Goal: Task Accomplishment & Management: Manage account settings

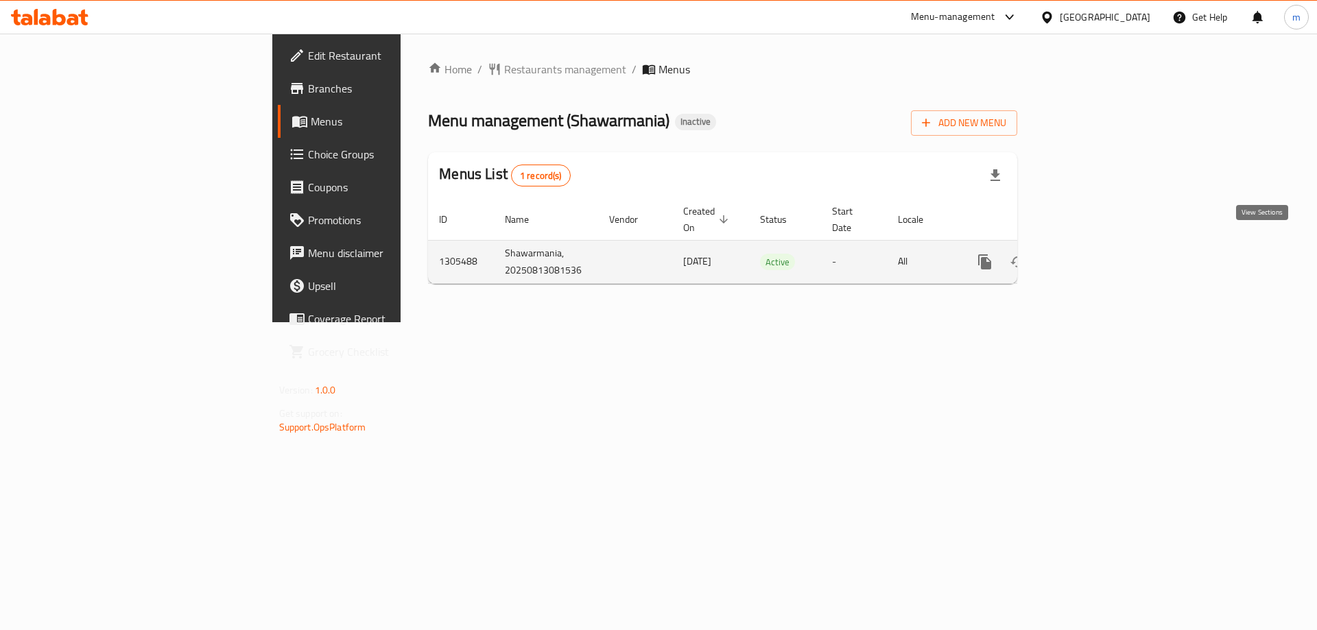
click at [1092, 254] on icon "enhanced table" at bounding box center [1083, 262] width 16 height 16
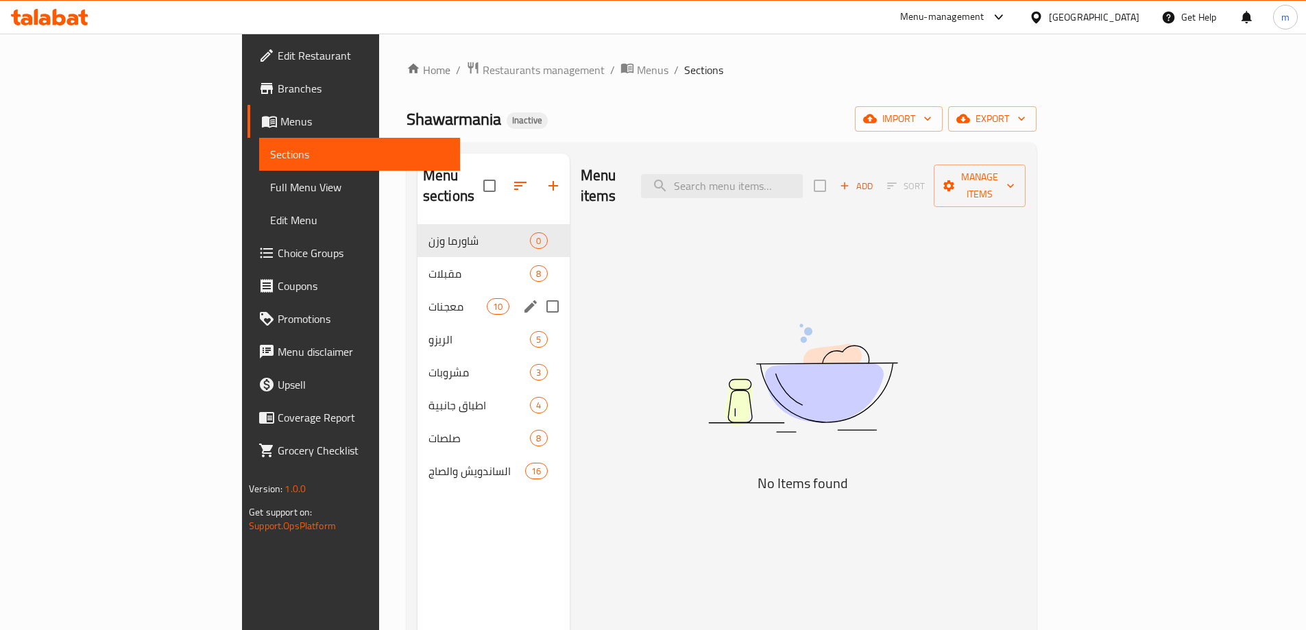
click at [418, 298] on div "معجنات 10" at bounding box center [494, 306] width 152 height 33
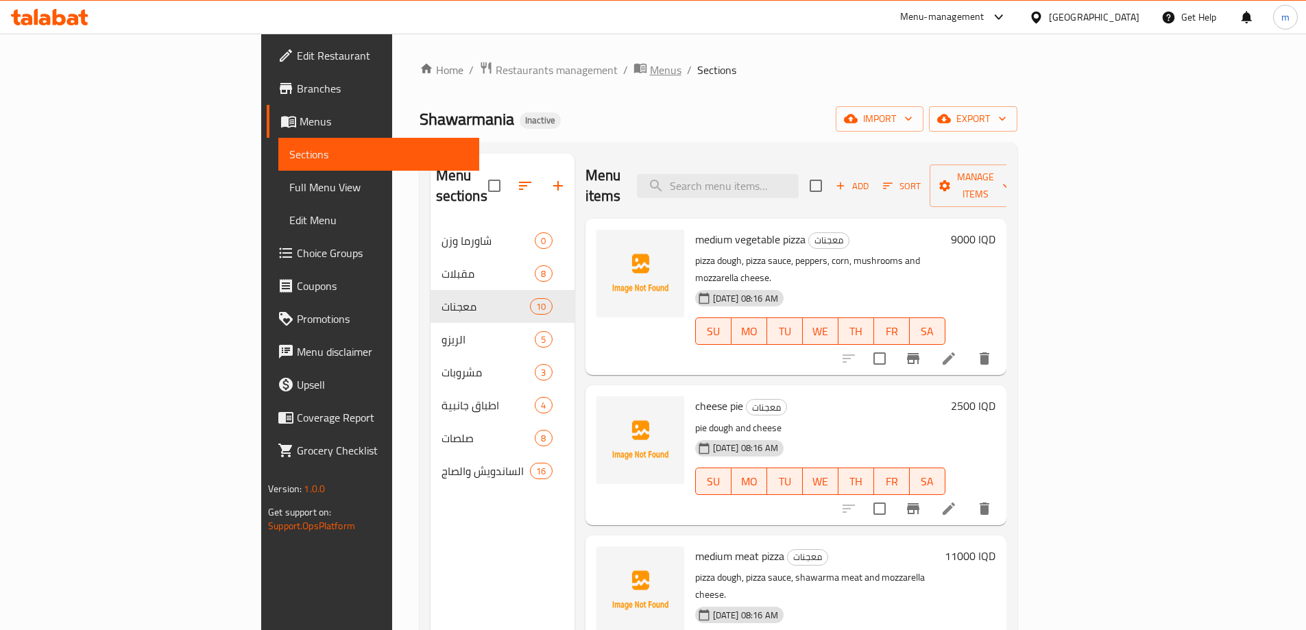
click at [634, 66] on icon "breadcrumb" at bounding box center [641, 68] width 14 height 14
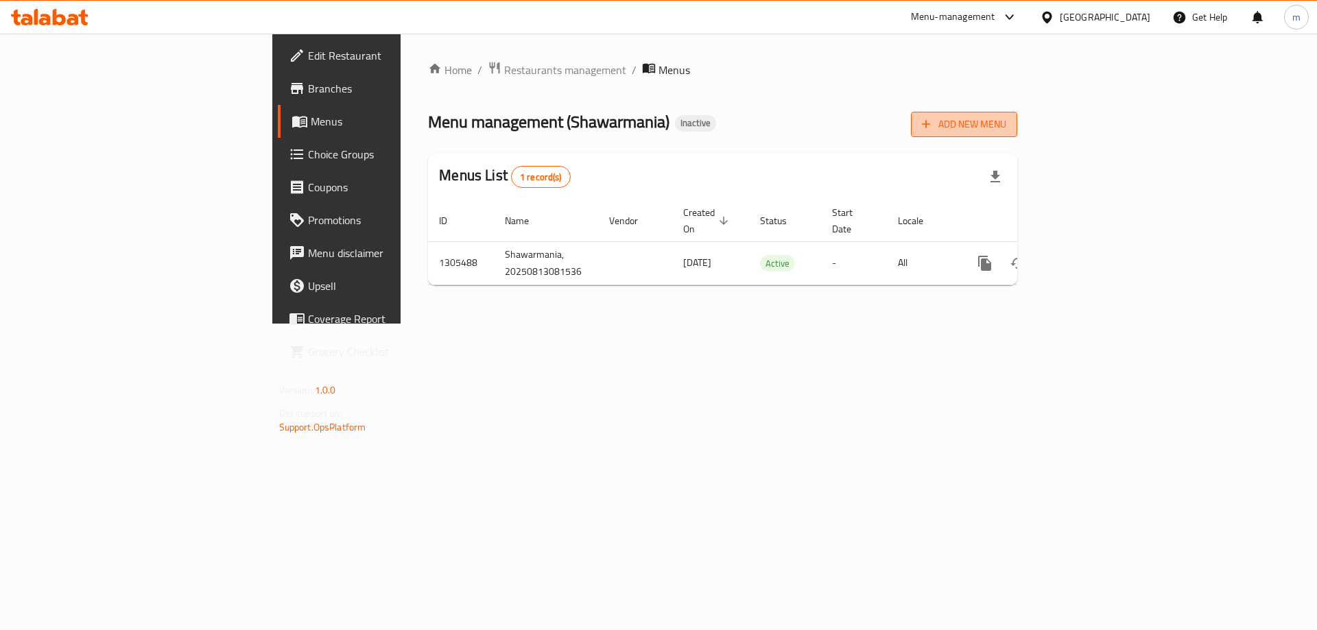
click at [1006, 123] on span "Add New Menu" at bounding box center [964, 124] width 84 height 17
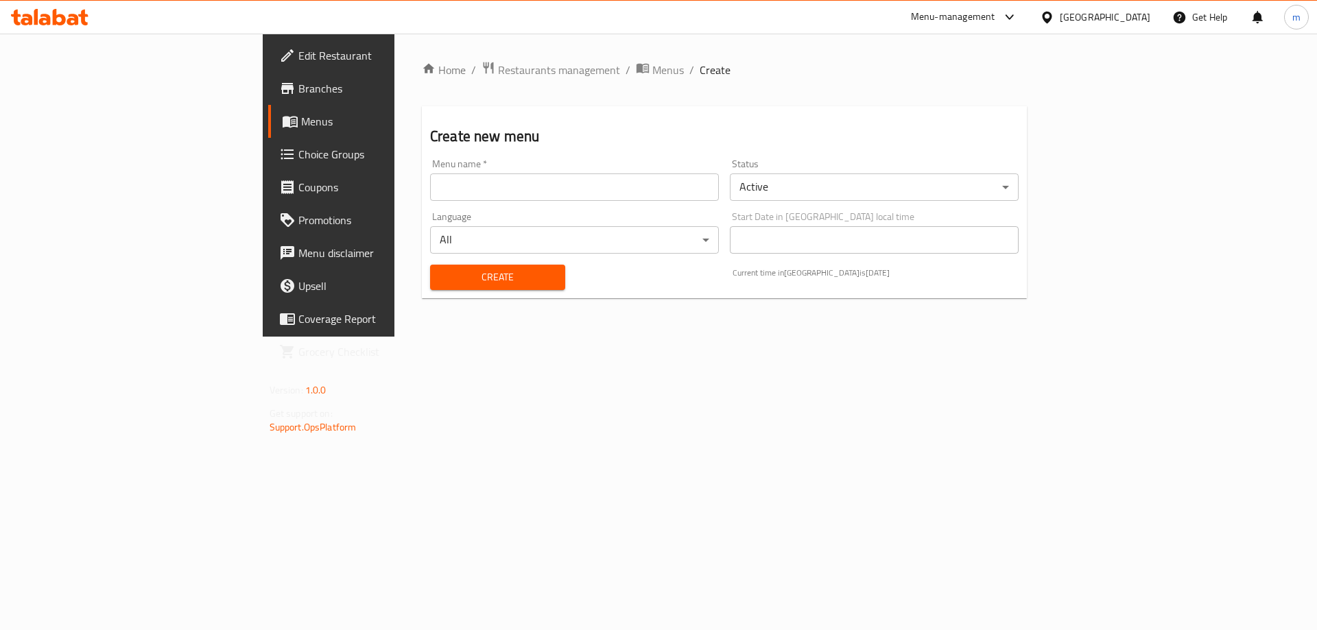
click at [505, 184] on input "text" at bounding box center [574, 186] width 289 height 27
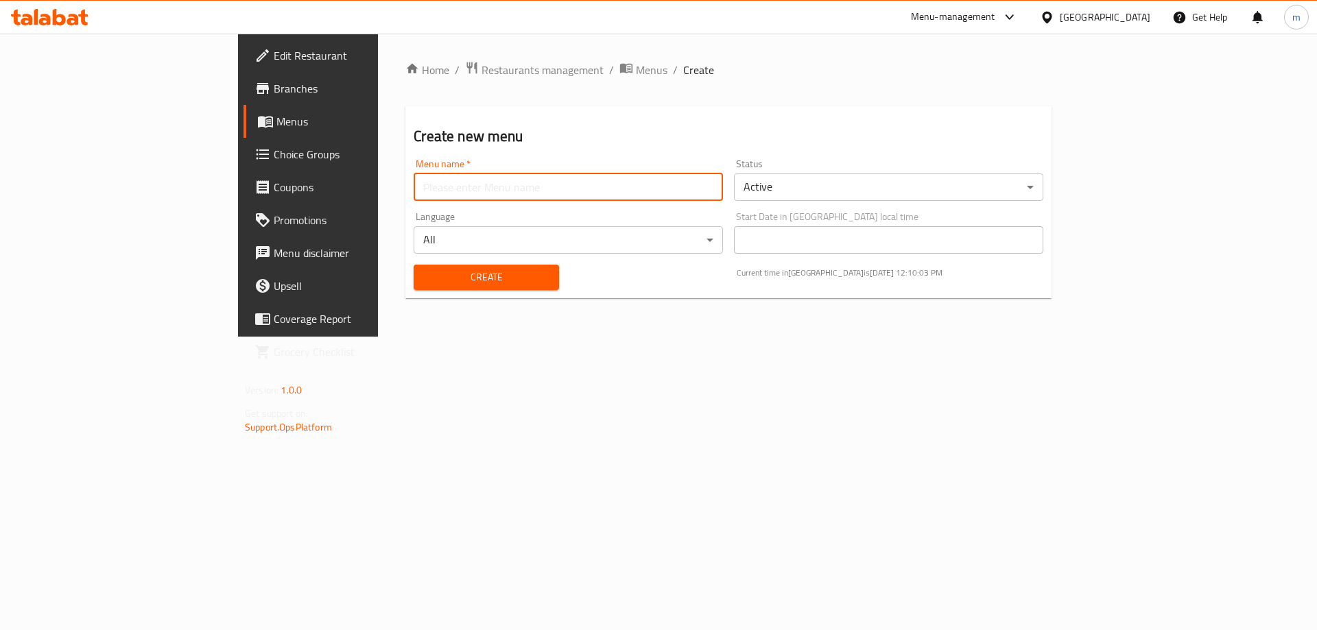
type input "[PERSON_NAME]"
click at [424, 274] on span "Create" at bounding box center [485, 277] width 123 height 17
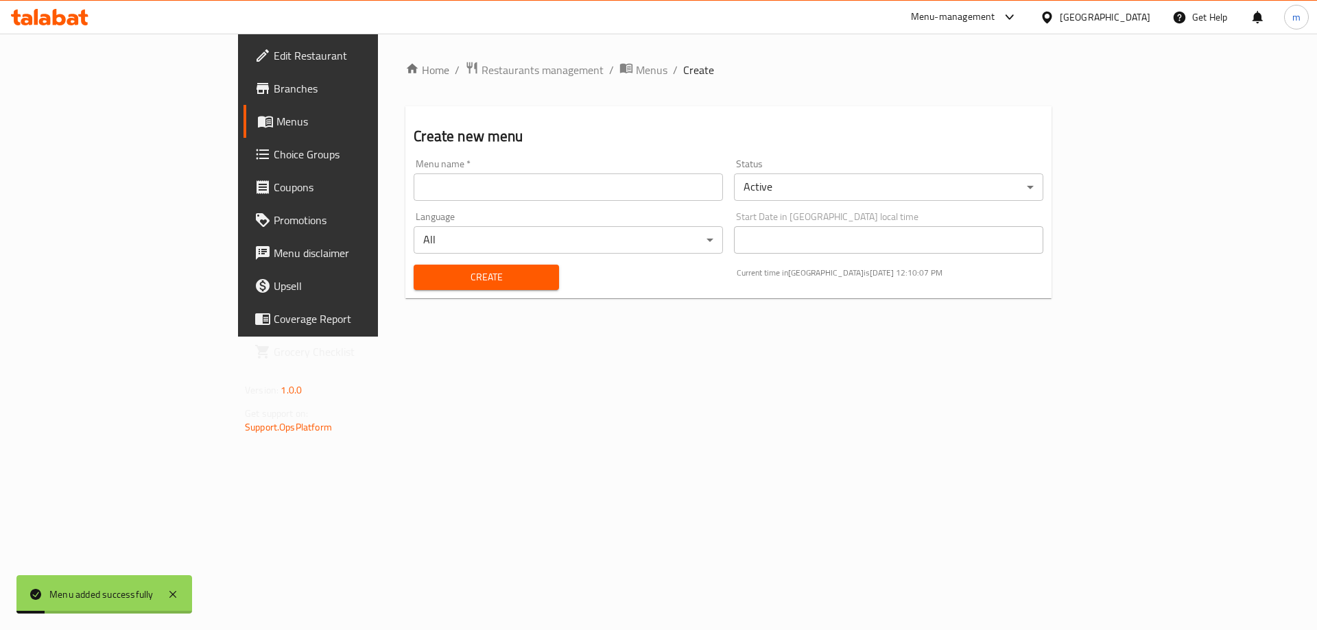
click at [243, 130] on link "Menus" at bounding box center [350, 121] width 215 height 33
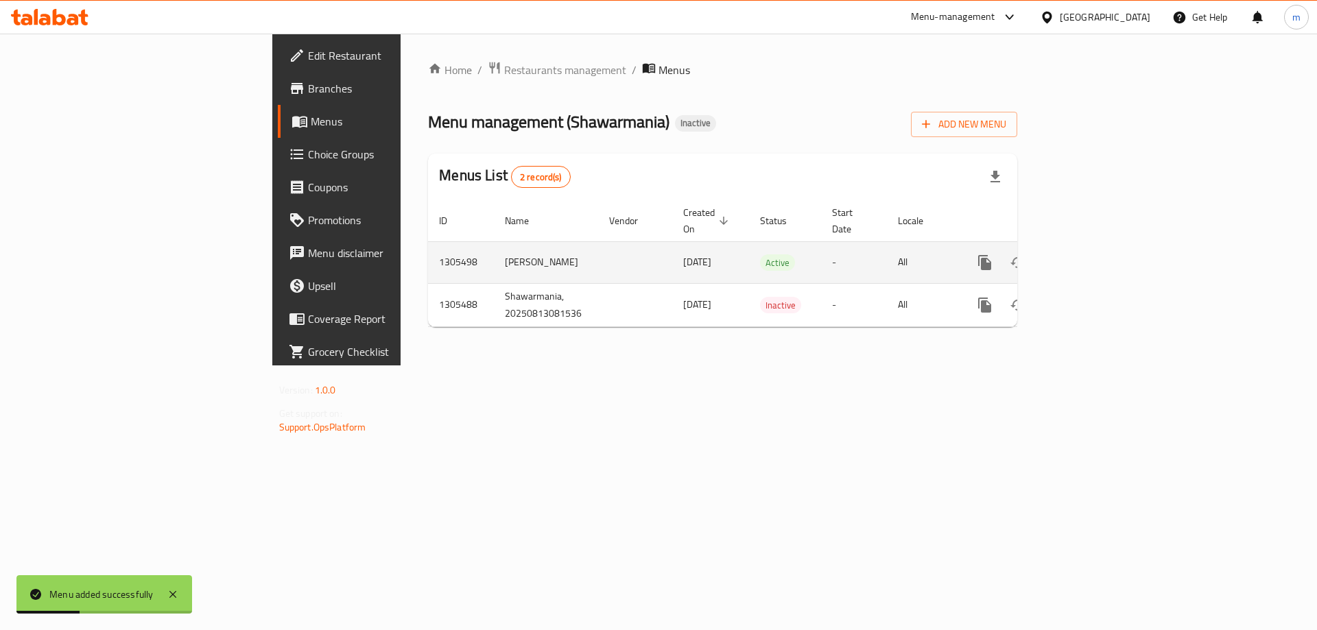
click at [1092, 254] on icon "enhanced table" at bounding box center [1083, 262] width 16 height 16
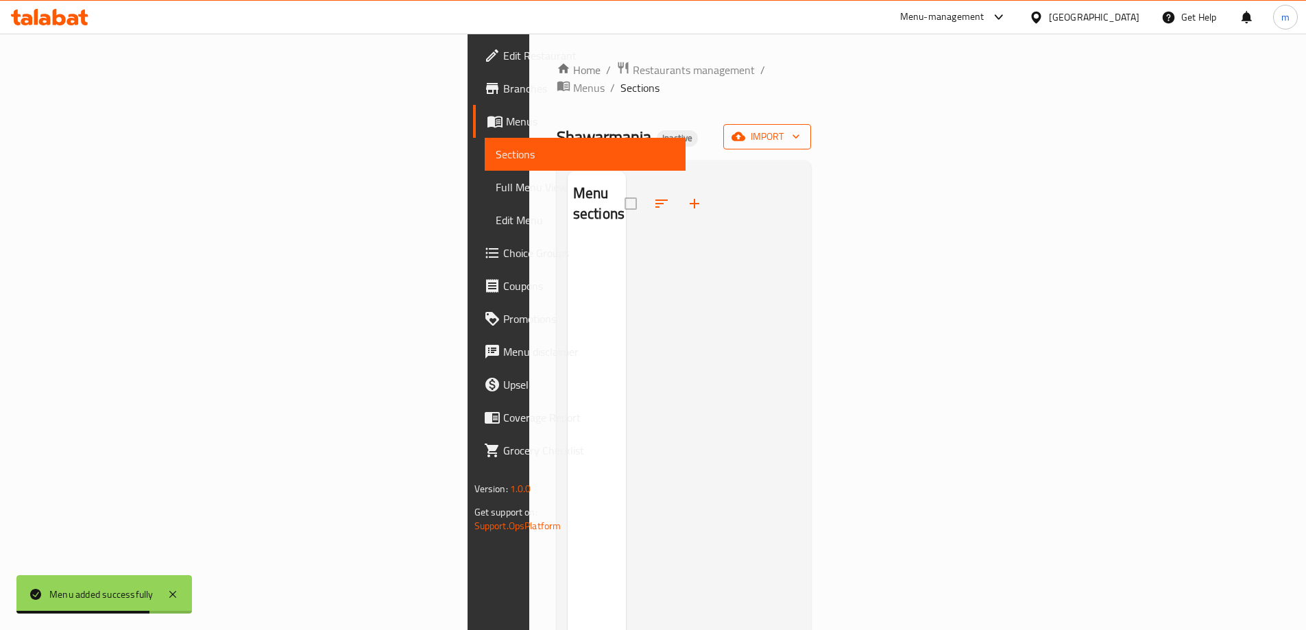
click at [800, 128] on span "import" at bounding box center [767, 136] width 66 height 17
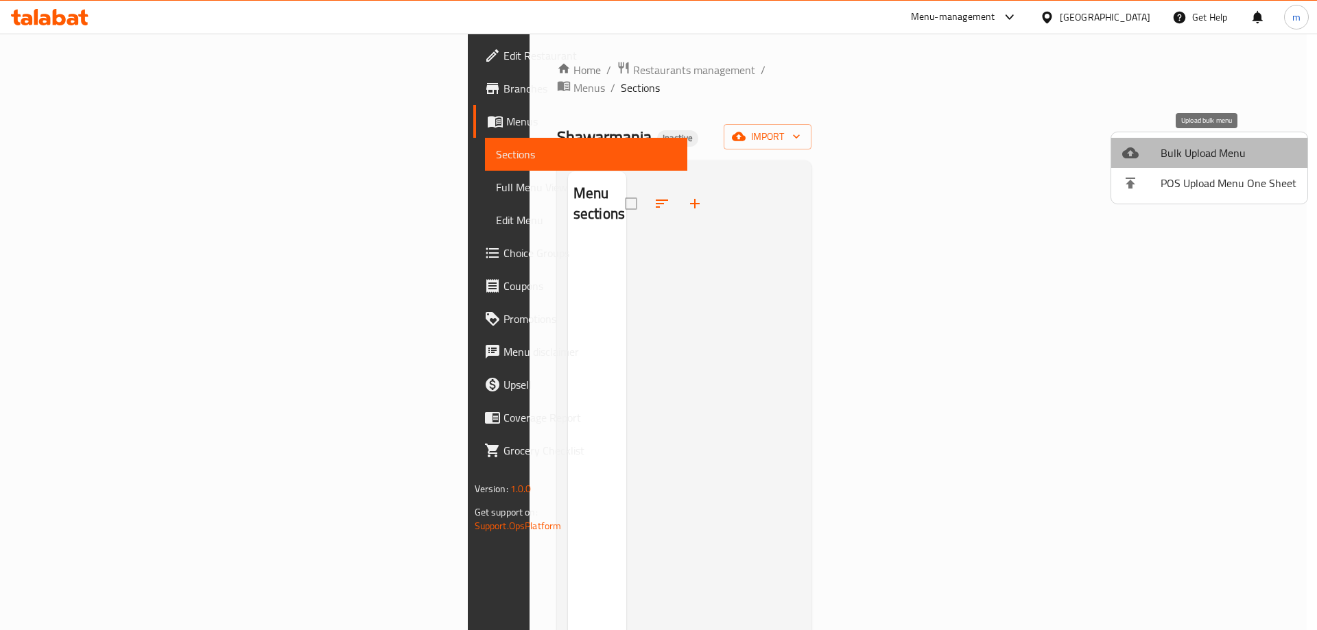
click at [1218, 151] on span "Bulk Upload Menu" at bounding box center [1228, 153] width 136 height 16
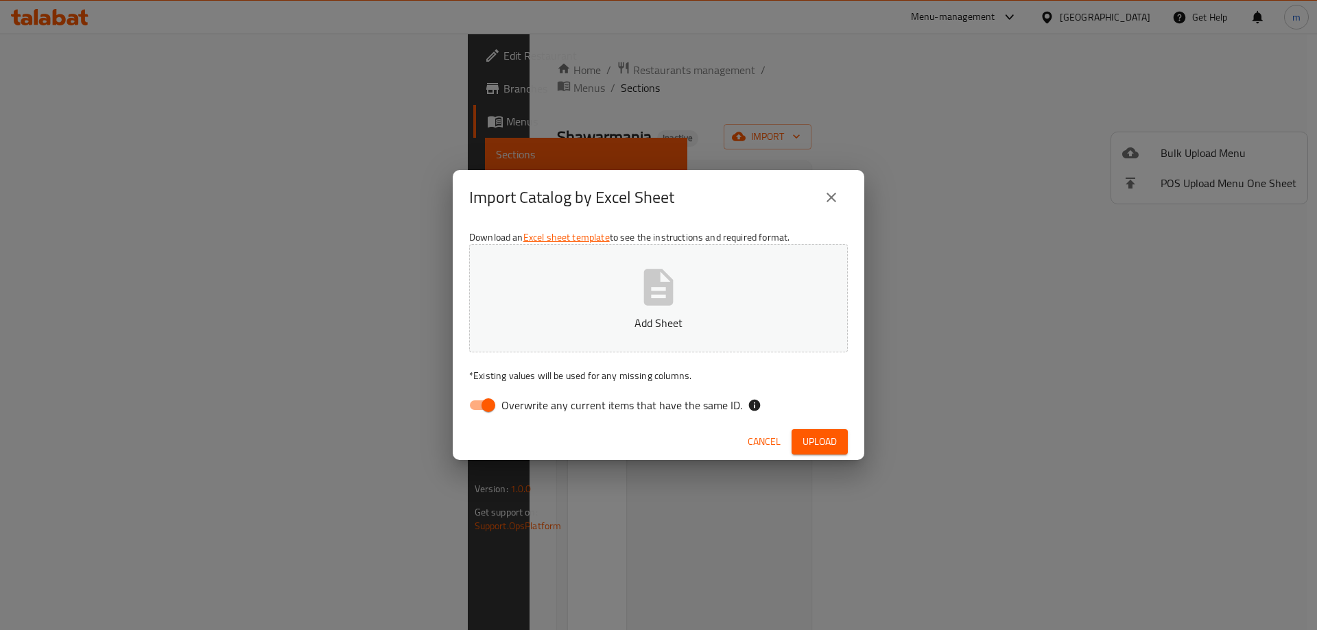
click at [513, 405] on span "Overwrite any current items that have the same ID." at bounding box center [621, 405] width 241 height 16
click at [513, 405] on input "Overwrite any current items that have the same ID." at bounding box center [488, 405] width 78 height 26
checkbox input "false"
click at [746, 277] on button "Add Sheet" at bounding box center [658, 298] width 379 height 108
click at [813, 446] on span "Upload" at bounding box center [819, 441] width 34 height 17
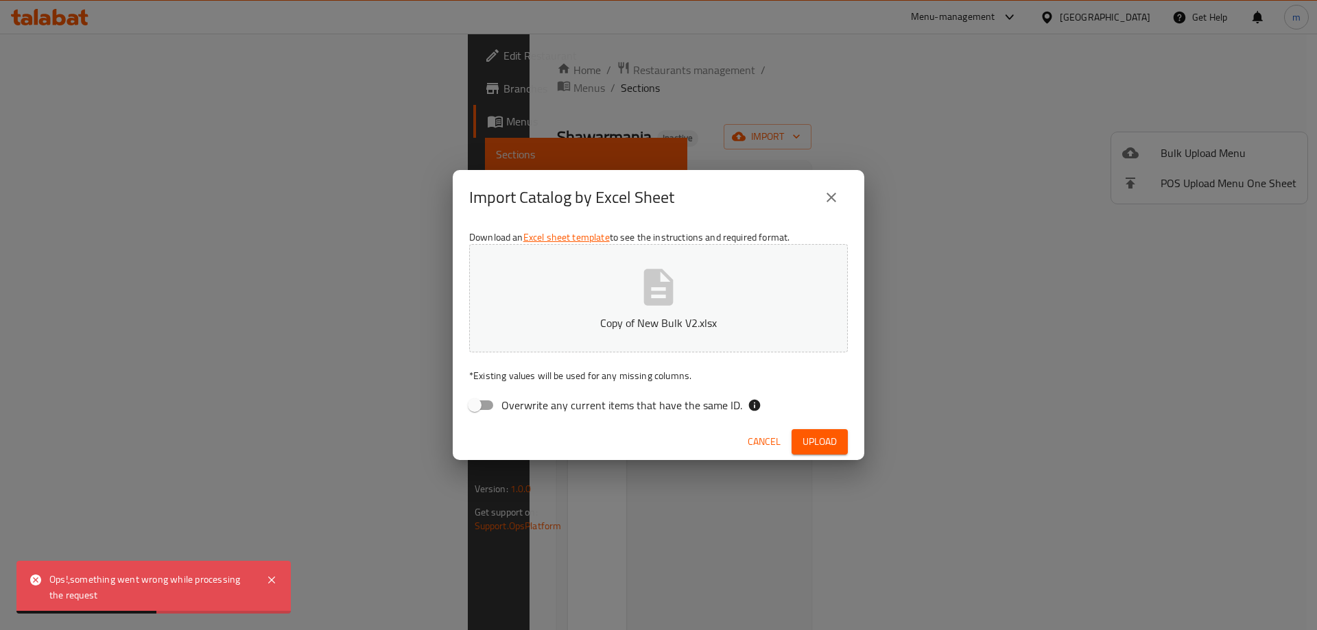
click at [805, 444] on span "Upload" at bounding box center [819, 441] width 34 height 17
click at [837, 196] on icon "close" at bounding box center [831, 197] width 16 height 16
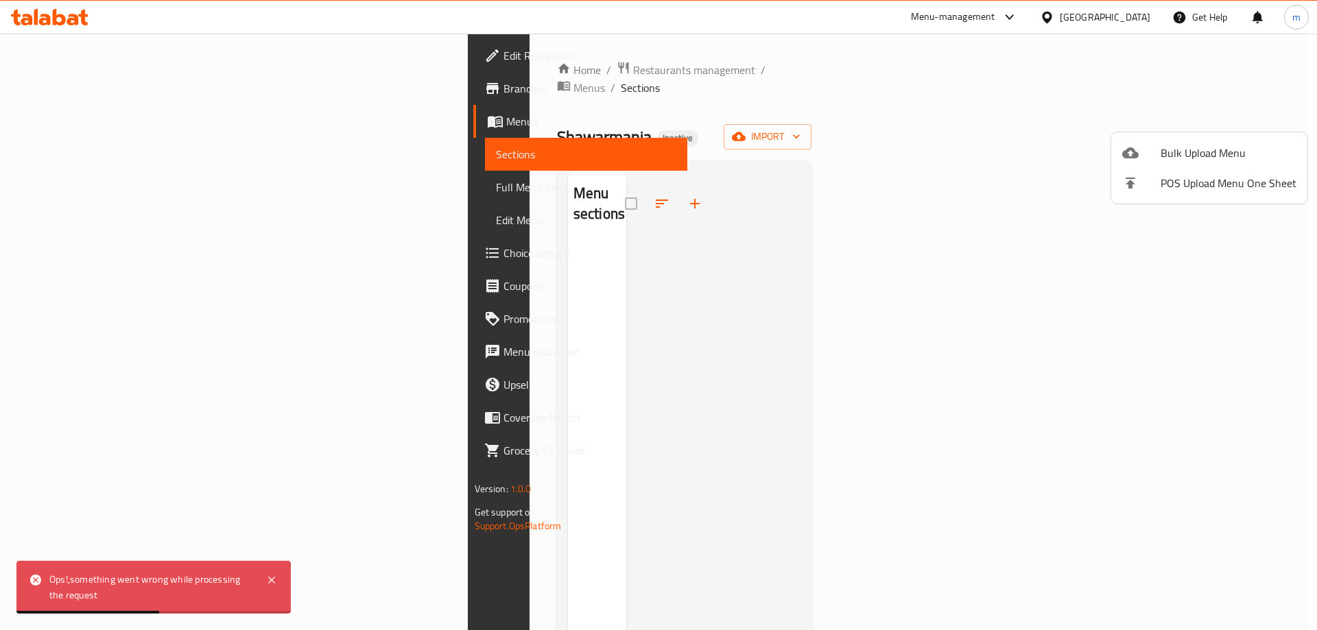
drag, startPoint x: 707, startPoint y: 222, endPoint x: 683, endPoint y: 265, distance: 50.0
click at [683, 265] on div at bounding box center [658, 315] width 1317 height 630
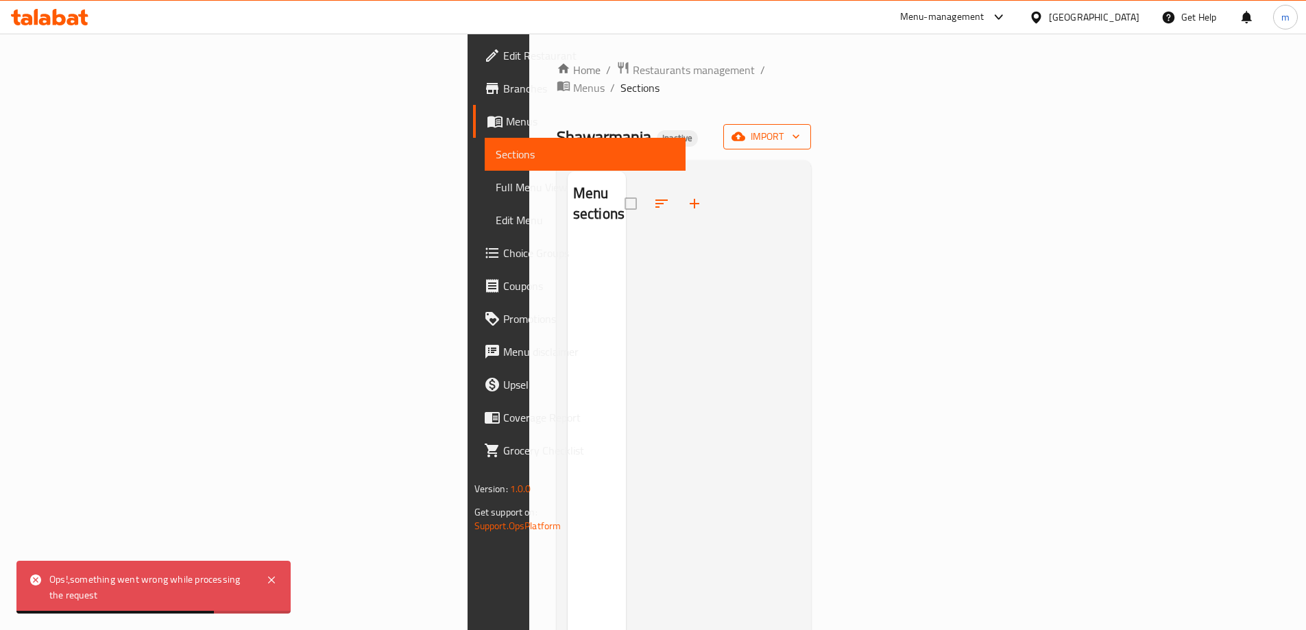
click at [800, 128] on span "import" at bounding box center [767, 136] width 66 height 17
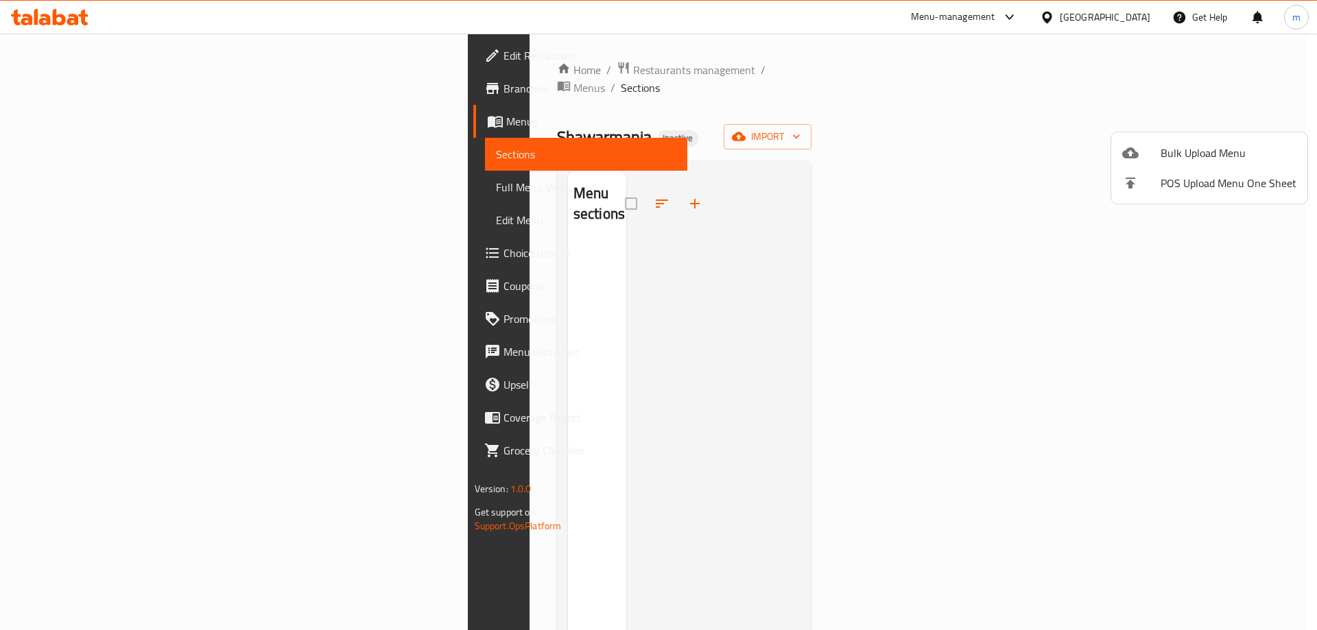
click at [1202, 150] on span "Bulk Upload Menu" at bounding box center [1228, 153] width 136 height 16
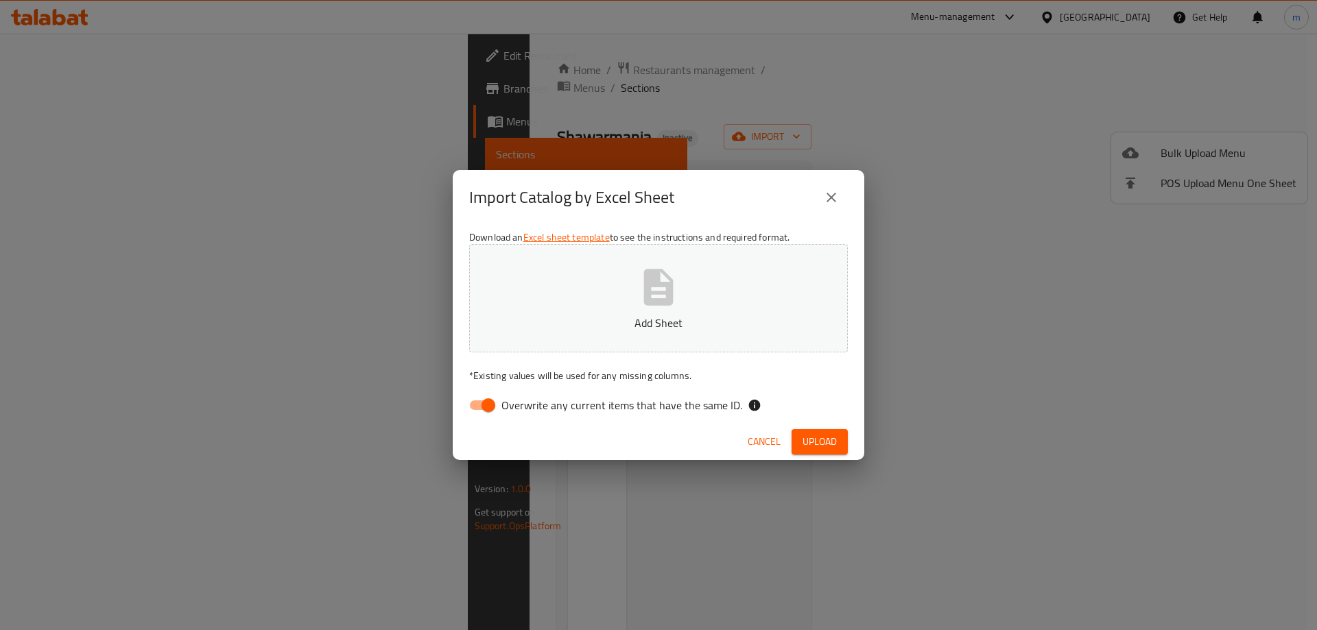
click at [537, 424] on div "Cancel Upload" at bounding box center [658, 442] width 411 height 36
click at [547, 407] on span "Overwrite any current items that have the same ID." at bounding box center [621, 405] width 241 height 16
click at [527, 407] on input "Overwrite any current items that have the same ID." at bounding box center [488, 405] width 78 height 26
checkbox input "false"
click at [659, 262] on button "Add Sheet" at bounding box center [658, 298] width 379 height 108
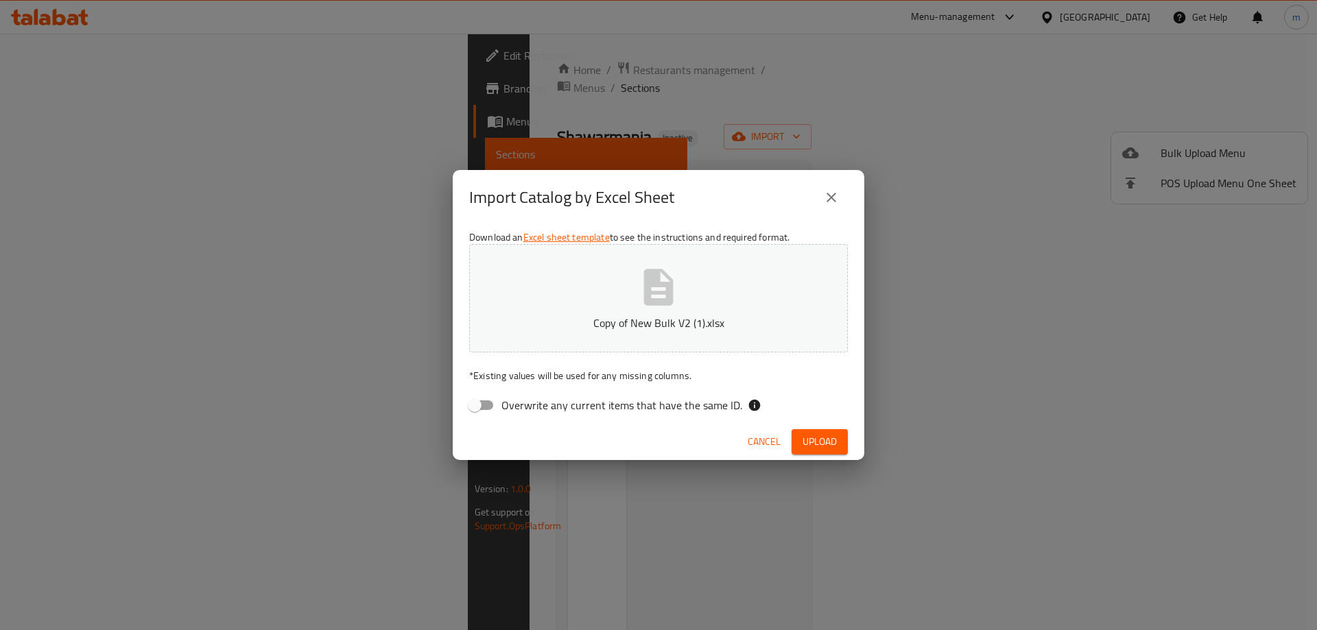
click at [833, 442] on span "Upload" at bounding box center [819, 441] width 34 height 17
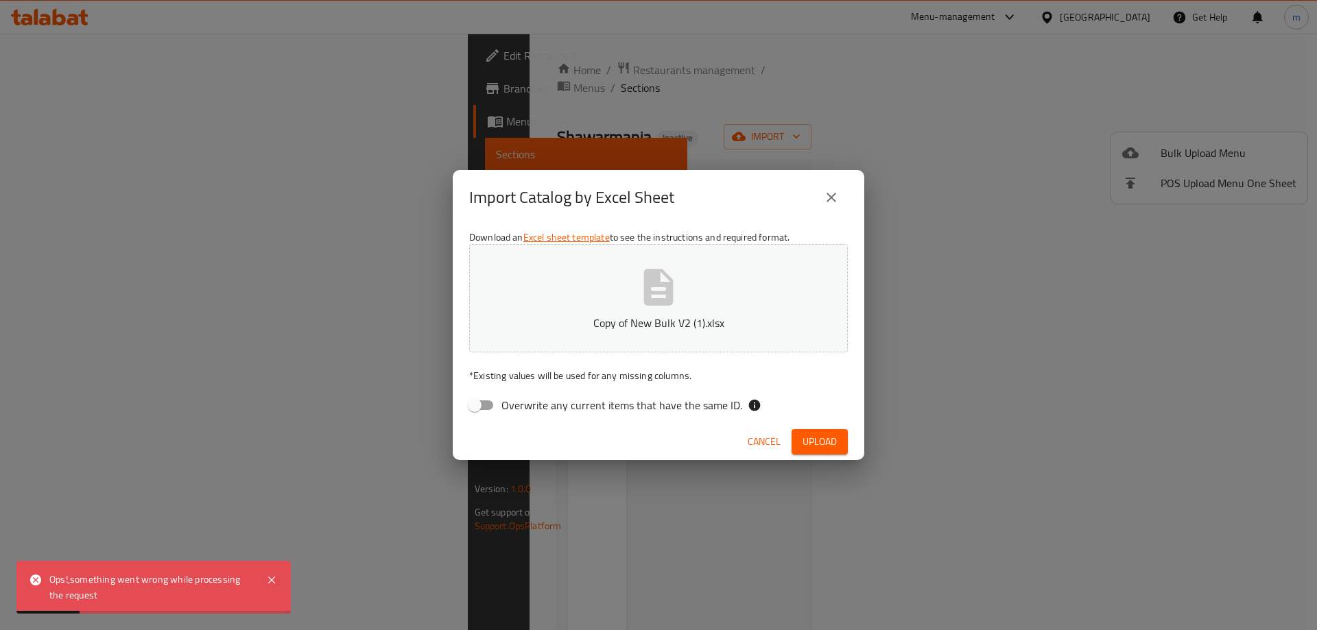
click at [826, 197] on icon "close" at bounding box center [831, 197] width 16 height 16
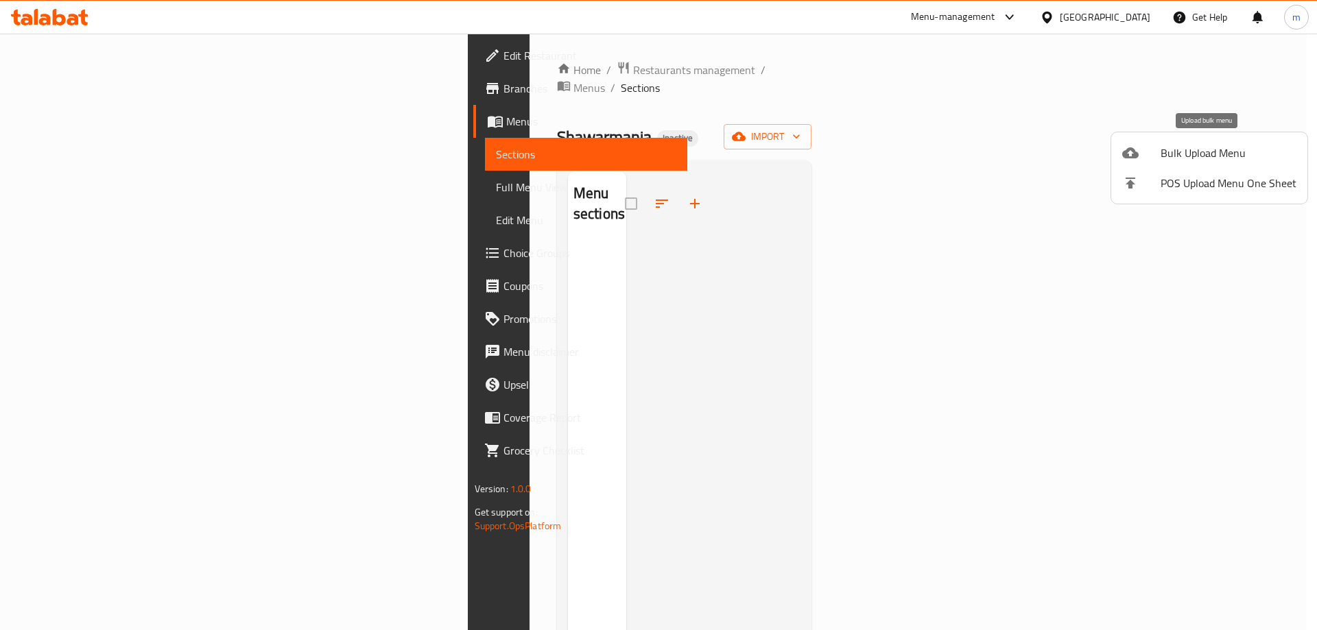
click at [1206, 154] on span "Bulk Upload Menu" at bounding box center [1228, 153] width 136 height 16
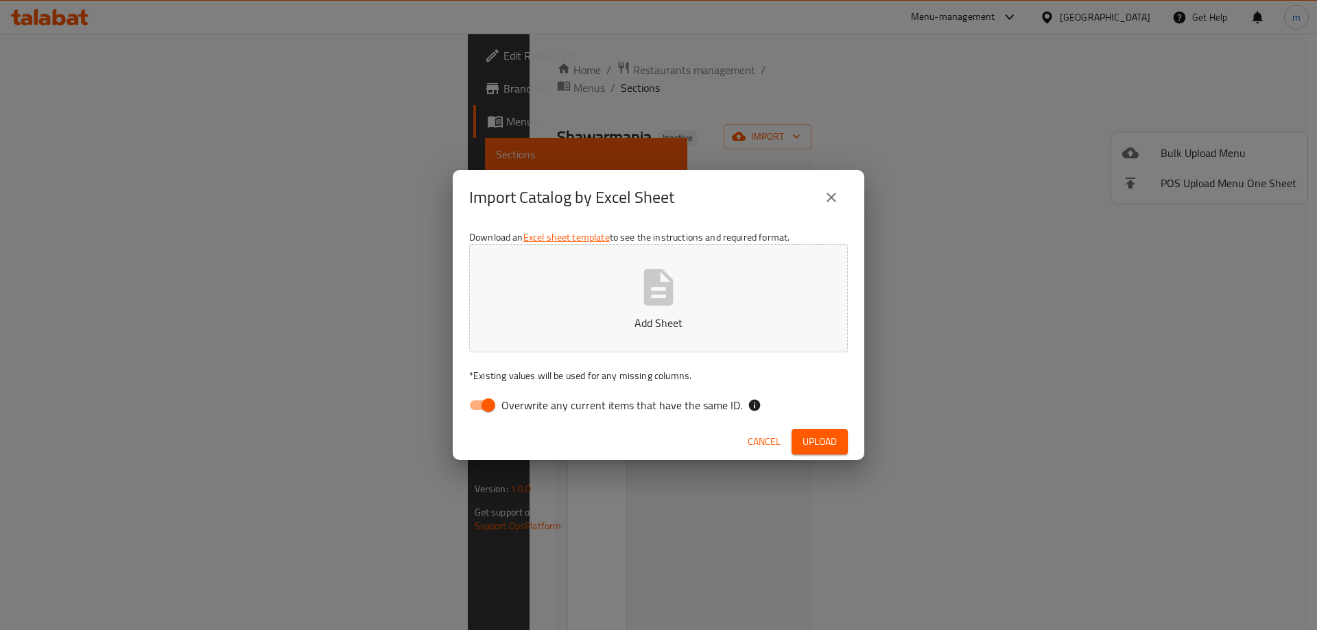
click at [562, 400] on span "Overwrite any current items that have the same ID." at bounding box center [621, 405] width 241 height 16
click at [527, 400] on input "Overwrite any current items that have the same ID." at bounding box center [488, 405] width 78 height 26
checkbox input "false"
click at [667, 299] on icon "button" at bounding box center [658, 287] width 29 height 36
click at [826, 447] on span "Upload" at bounding box center [819, 441] width 34 height 17
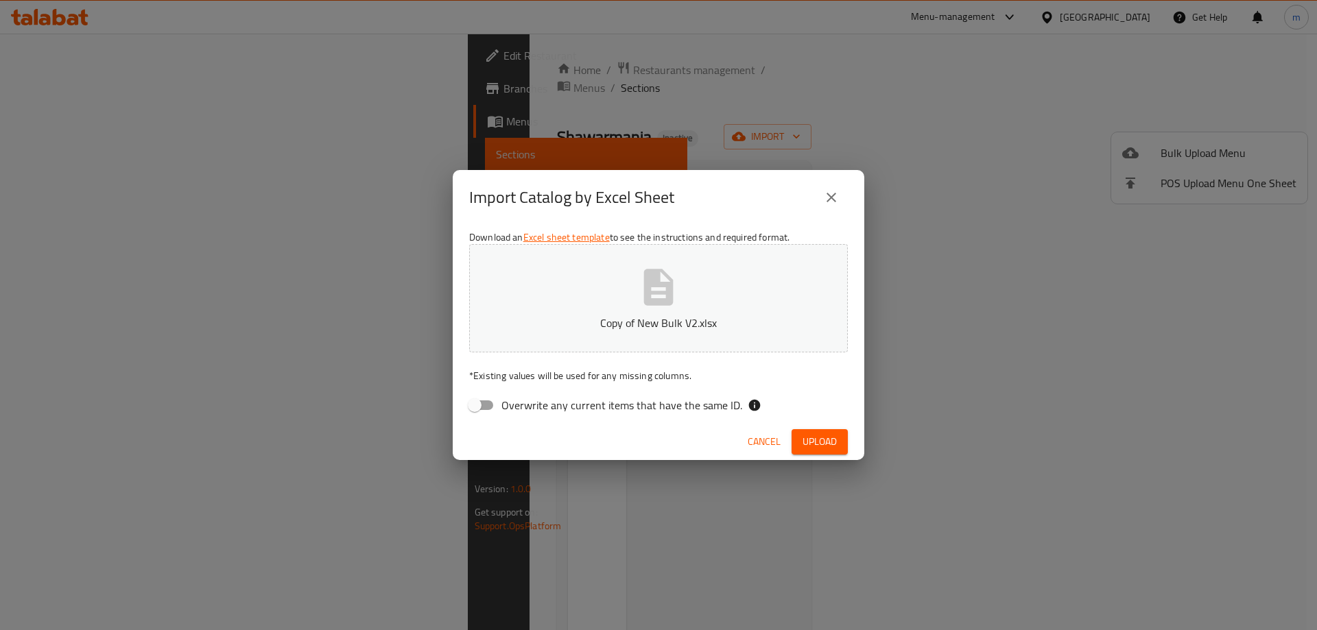
click at [830, 441] on span "Upload" at bounding box center [819, 441] width 34 height 17
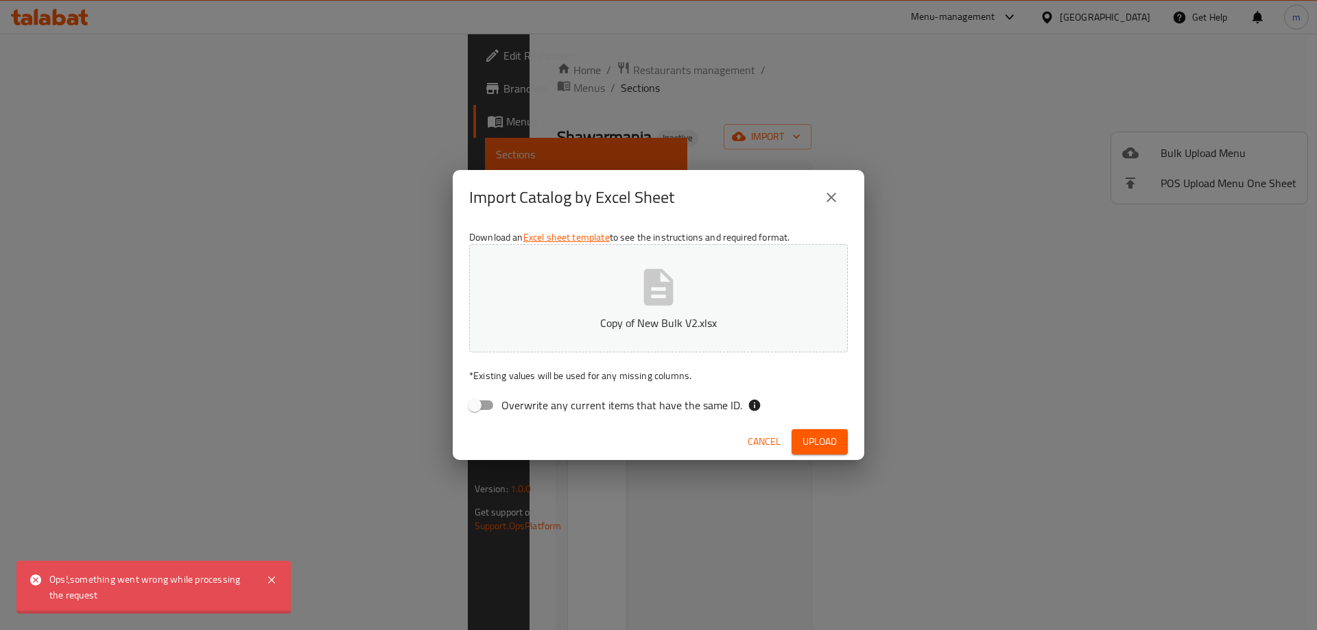
click at [675, 274] on icon "button" at bounding box center [658, 287] width 44 height 44
click at [814, 427] on div "Cancel Upload" at bounding box center [658, 442] width 411 height 36
click at [819, 443] on span "Upload" at bounding box center [819, 441] width 34 height 17
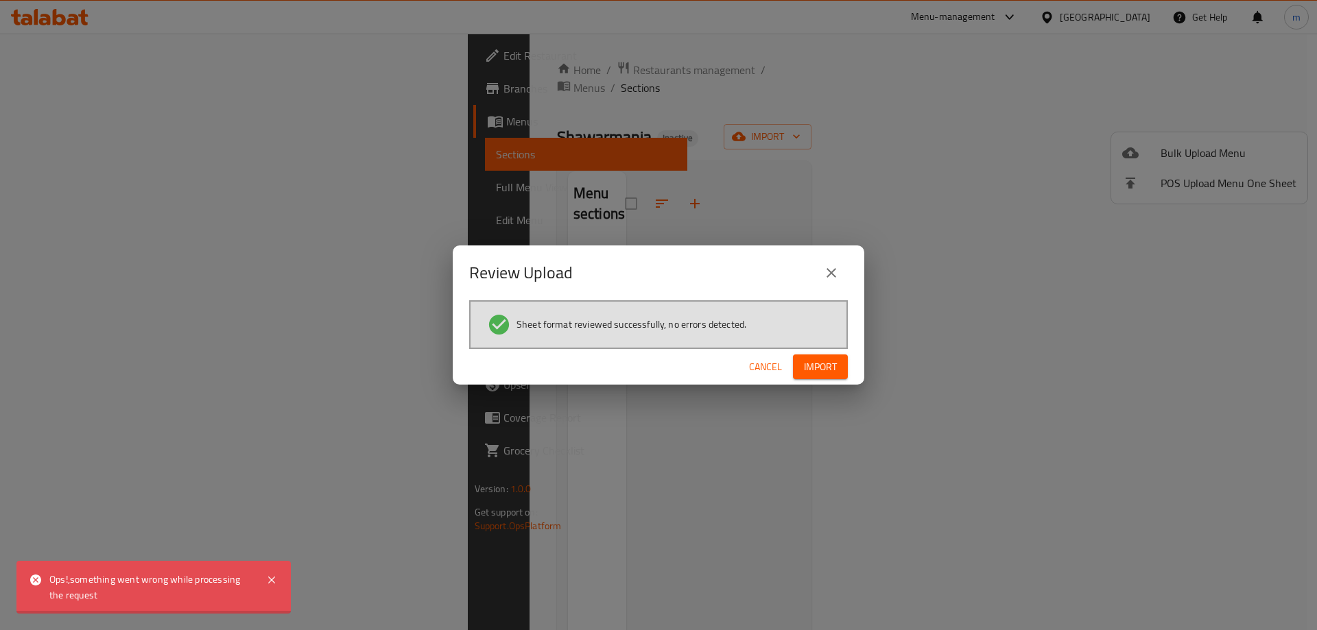
click at [828, 368] on span "Import" at bounding box center [820, 367] width 33 height 17
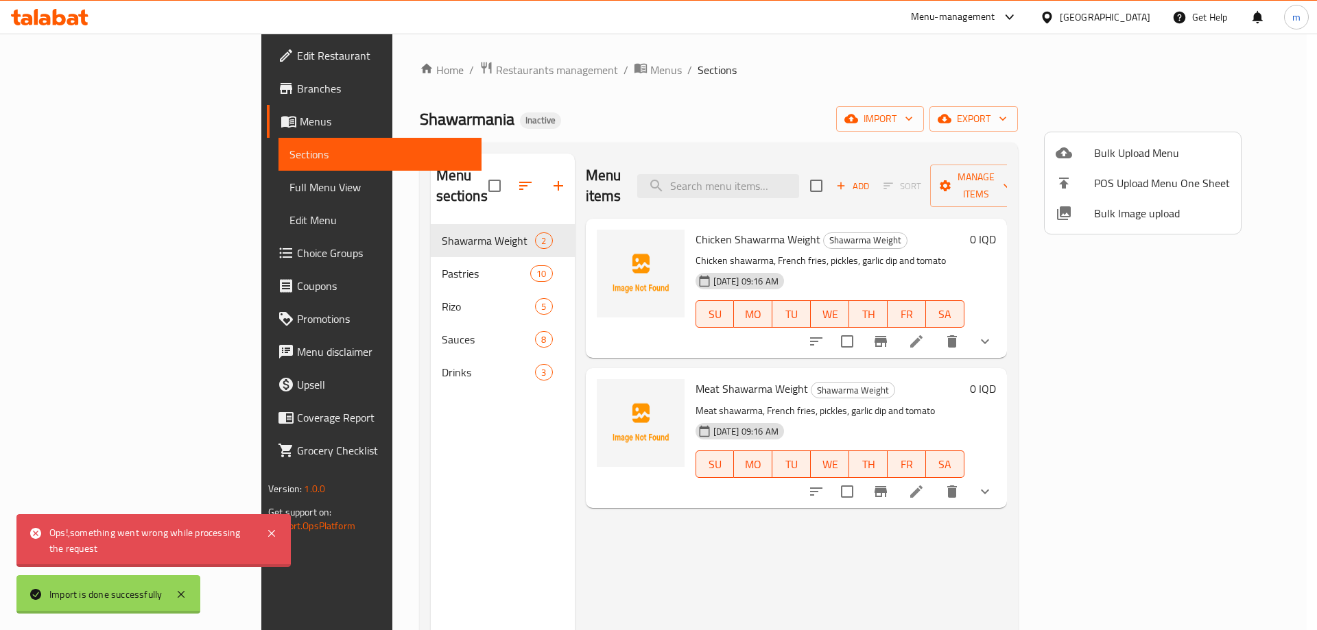
click at [88, 86] on div at bounding box center [658, 315] width 1317 height 630
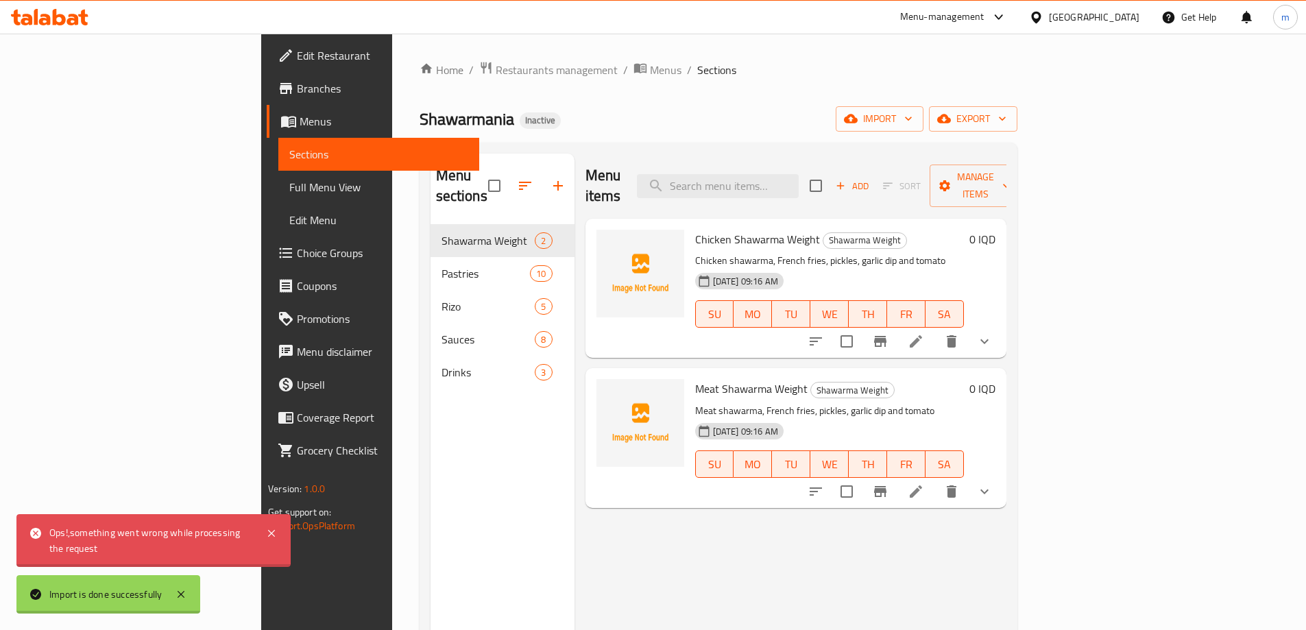
click at [297, 86] on span "Branches" at bounding box center [382, 88] width 171 height 16
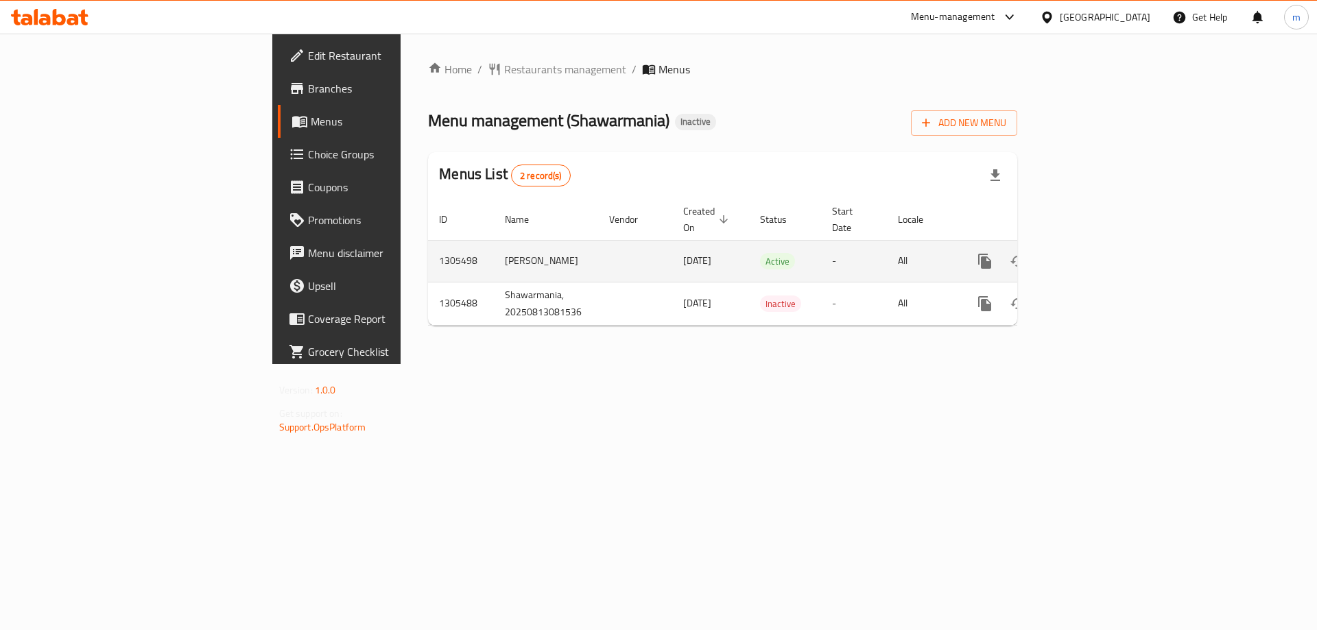
click at [1092, 253] on icon "enhanced table" at bounding box center [1083, 261] width 16 height 16
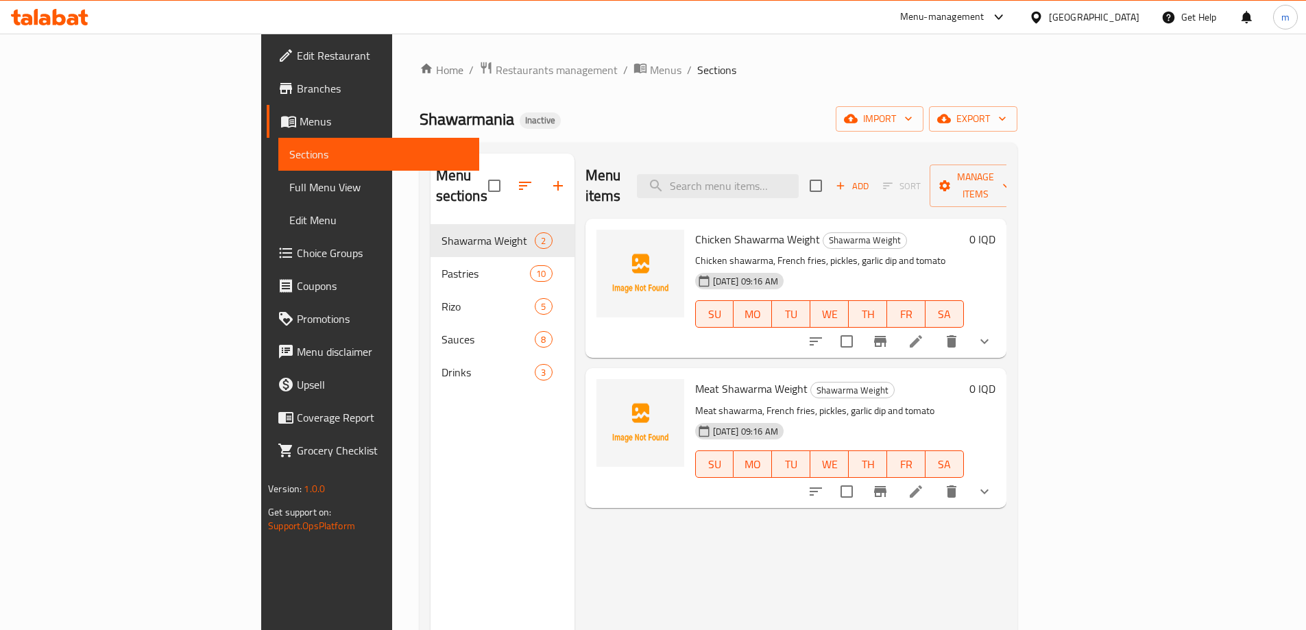
click at [289, 185] on span "Full Menu View" at bounding box center [378, 187] width 179 height 16
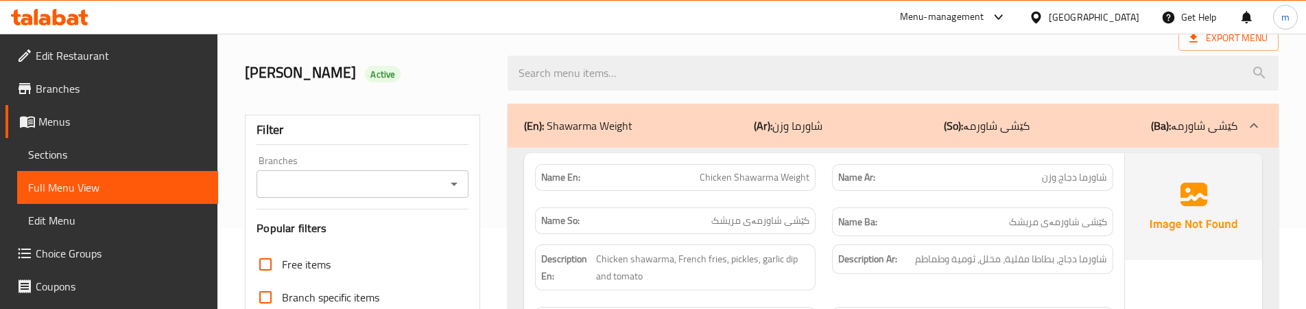
scroll to position [115, 0]
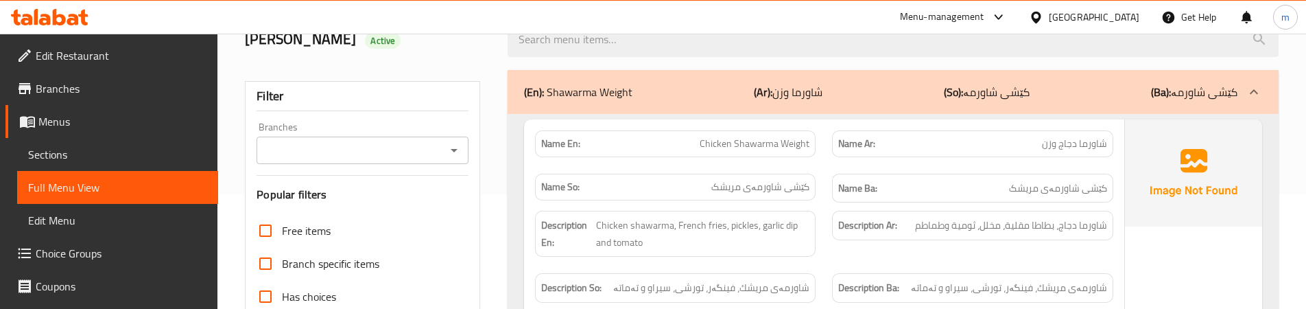
click at [378, 232] on div "Free items" at bounding box center [362, 230] width 212 height 33
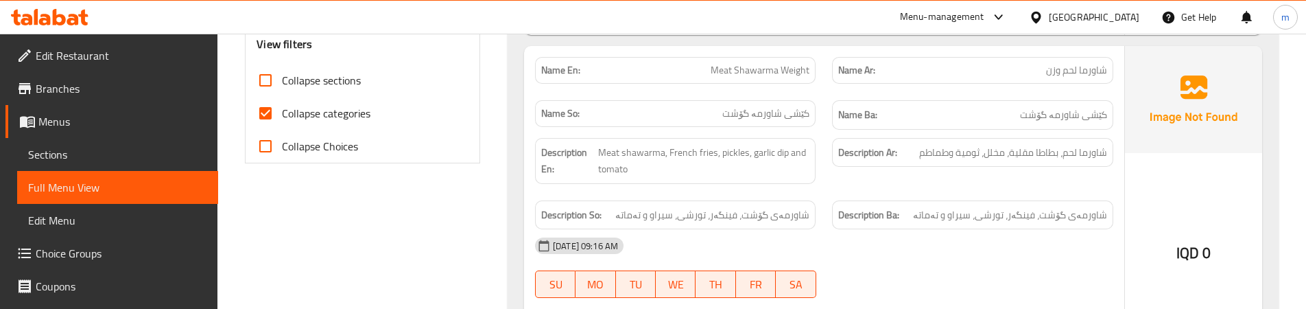
scroll to position [571, 0]
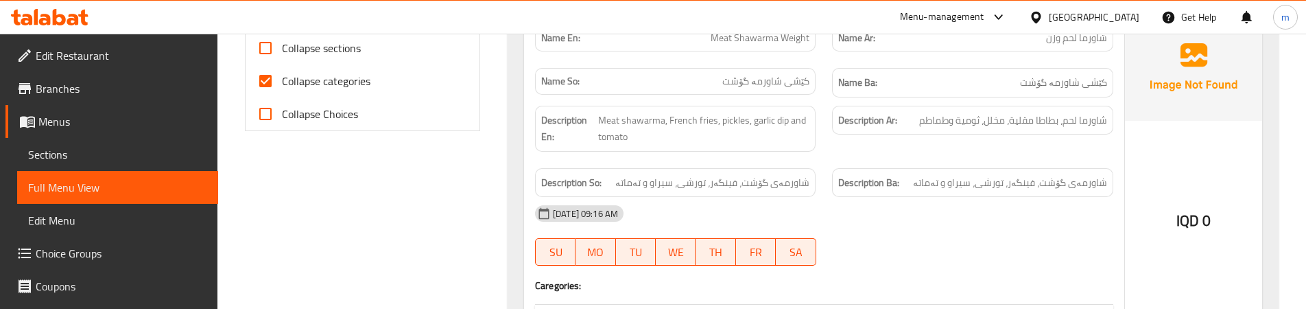
click at [339, 88] on span "Collapse categories" at bounding box center [326, 81] width 88 height 16
click at [282, 88] on input "Collapse categories" at bounding box center [265, 80] width 33 height 33
checkbox input "false"
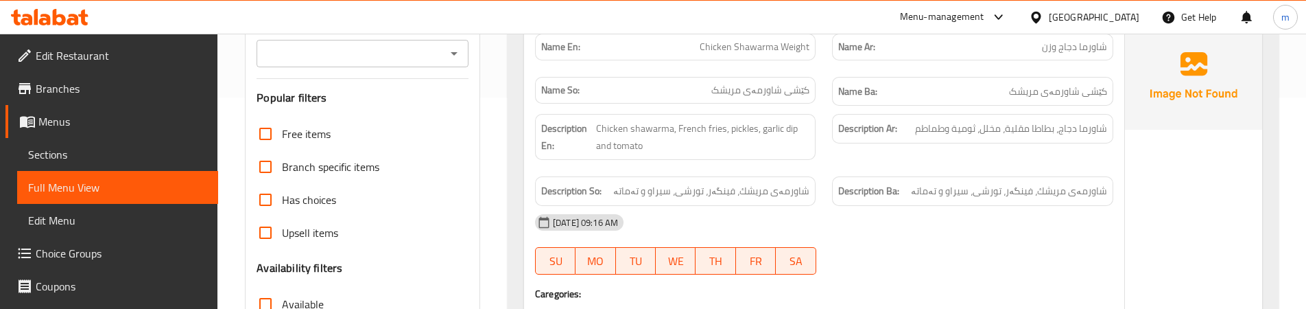
scroll to position [115, 0]
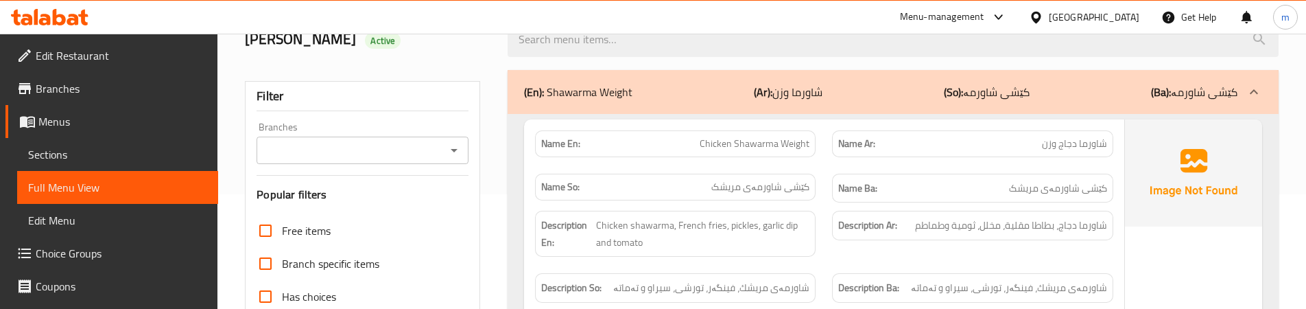
click at [978, 250] on div "Description Ar: شاورما دجاج، بطاطا مقلية، مخلل، ثومية وطماطم" at bounding box center [972, 233] width 297 height 62
click at [879, 260] on div "Description Ar: شاورما دجاج، بطاطا مقلية، مخلل، ثومية وطماطم" at bounding box center [972, 233] width 297 height 62
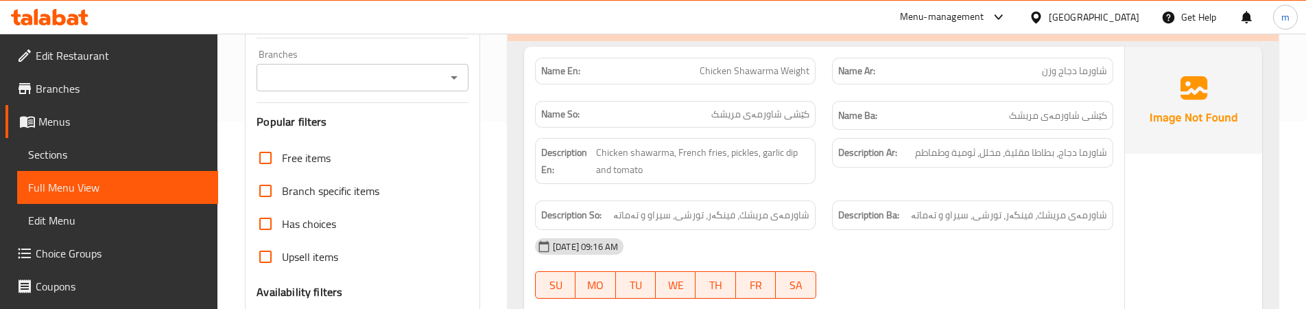
scroll to position [215, 0]
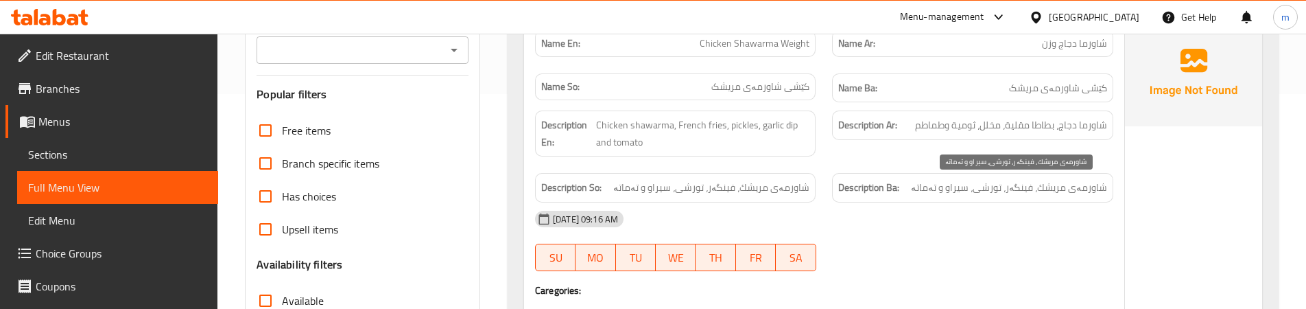
click at [1008, 191] on span "شاورمەی مریشك، فینگەر، تورشی، سیراو و تەماتە" at bounding box center [1009, 187] width 196 height 17
click at [1008, 160] on div "Description Ar: شاورما دجاج، بطاطا مقلية، مخلل، ثومية وطماطم" at bounding box center [972, 133] width 297 height 62
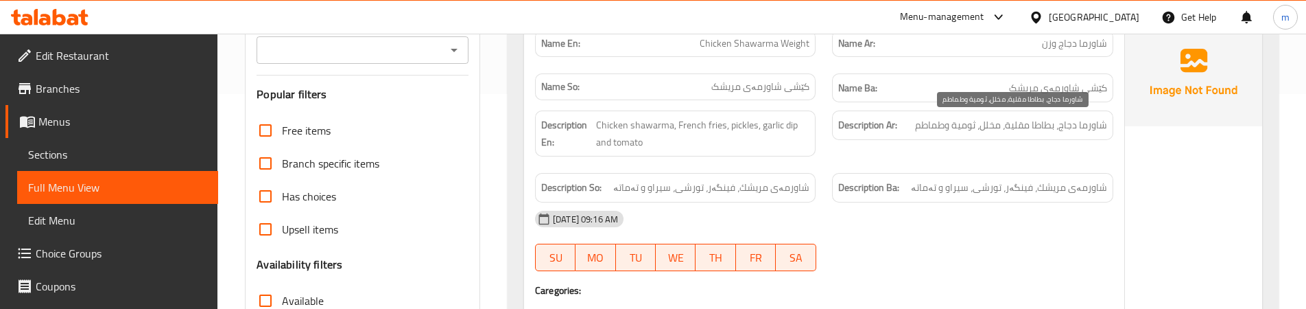
click at [989, 119] on span "شاورما دجاج، بطاطا مقلية، مخلل، ثومية وطماطم" at bounding box center [1011, 125] width 192 height 17
copy span "مخلل"
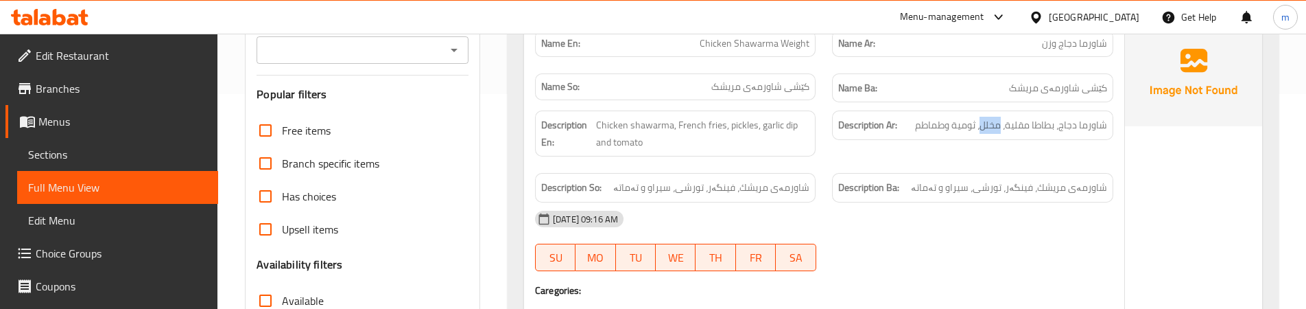
click at [906, 143] on div "Description Ar: شاورما دجاج، بطاطا مقلية، مخلل، ثومية وطماطم" at bounding box center [972, 133] width 297 height 62
click at [930, 185] on span "شاورمەی مریشك، فینگەر، تورشی، سیراو و تەماتە" at bounding box center [1009, 187] width 196 height 17
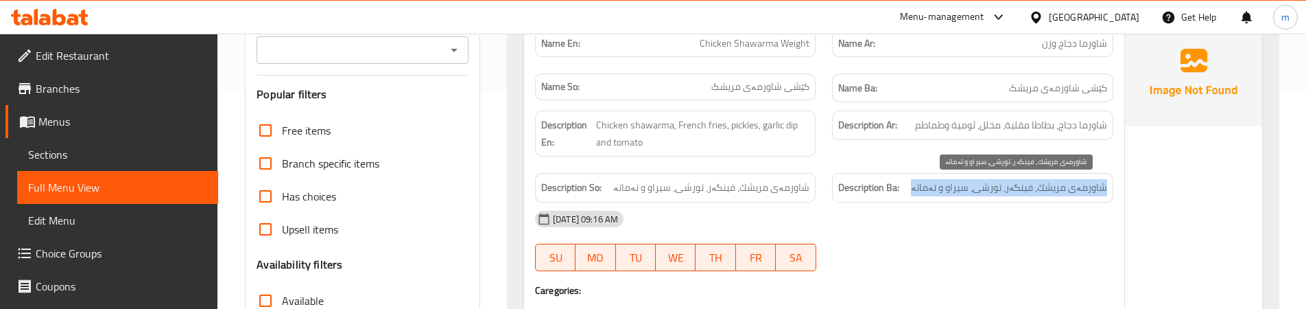
click at [930, 185] on span "شاورمەی مریشك، فینگەر، تورشی، سیراو و تەماتە" at bounding box center [1009, 187] width 196 height 17
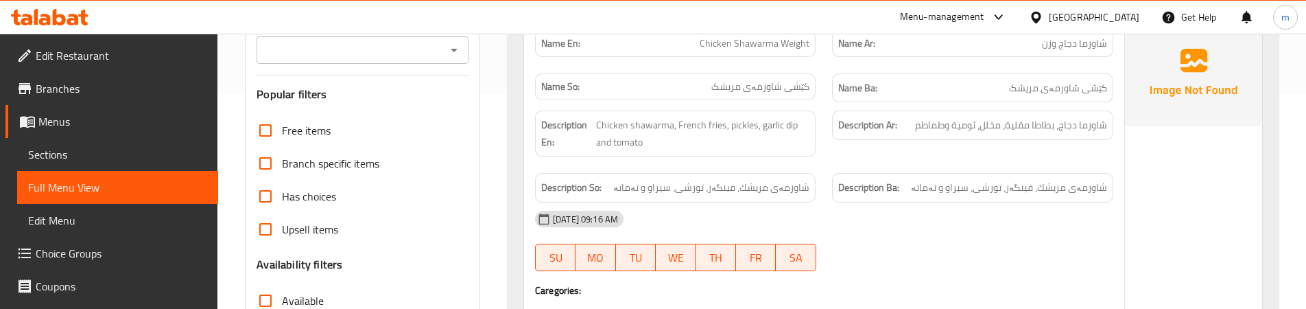
click at [840, 154] on div "Description Ar: شاورما دجاج، بطاطا مقلية، مخلل، ثومية وطماطم" at bounding box center [972, 133] width 297 height 62
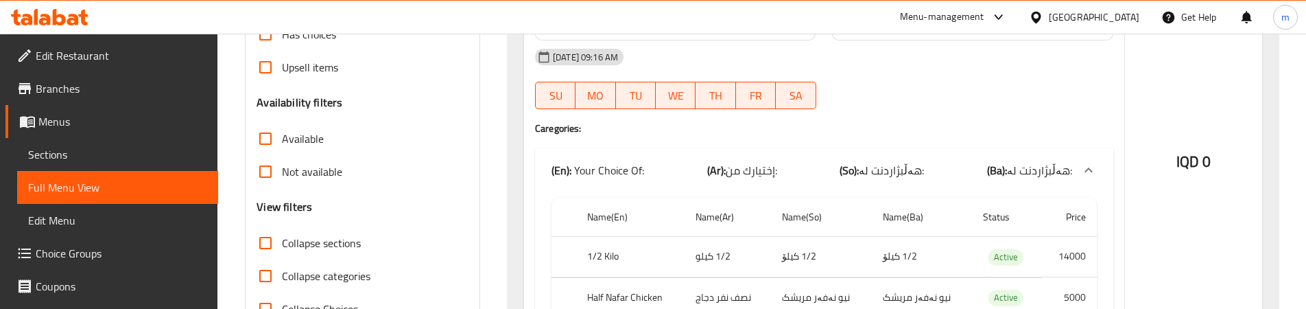
scroll to position [444, 0]
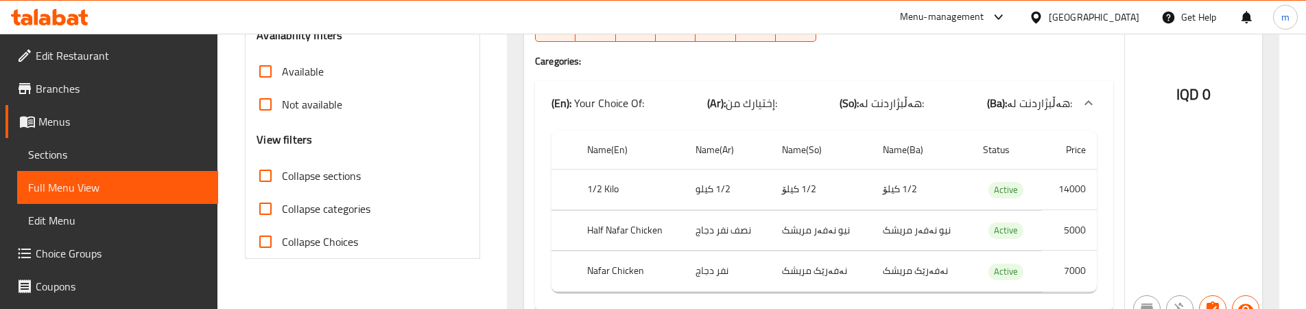
click at [968, 247] on td "نیو نەفەر مریشک" at bounding box center [922, 230] width 100 height 40
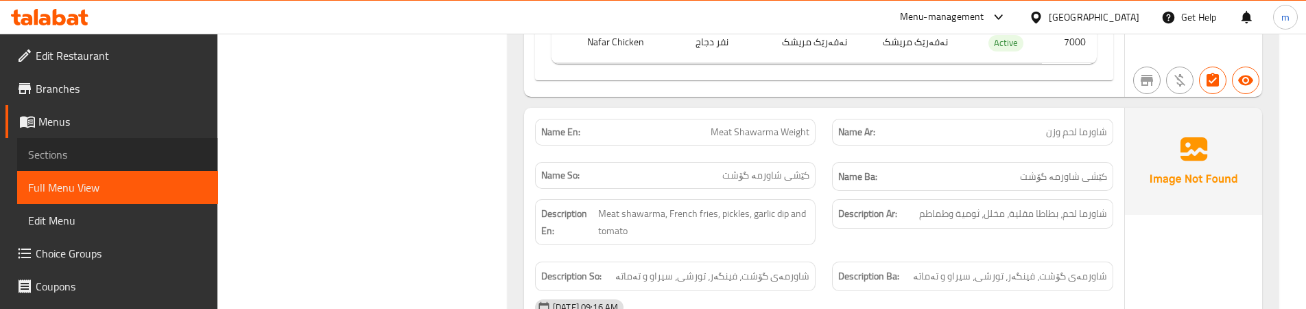
click at [138, 153] on span "Sections" at bounding box center [117, 154] width 179 height 16
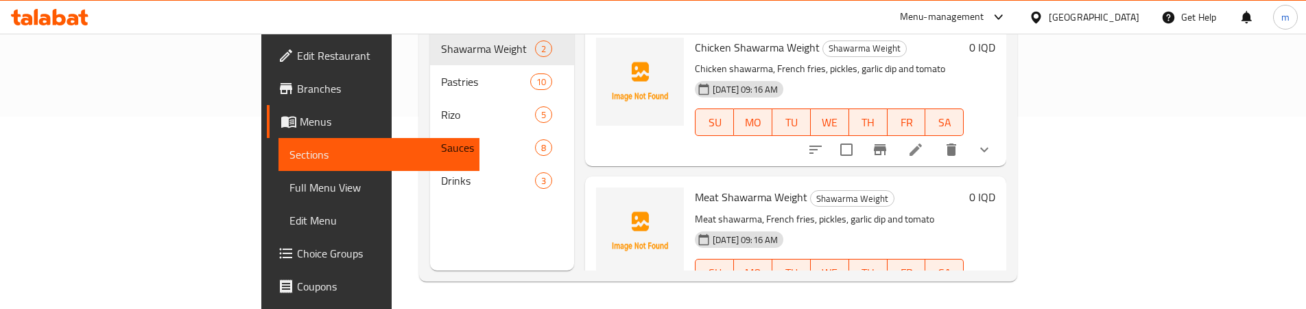
click at [963, 211] on p "Meat shawarma, French fries, pickles, garlic dip and tomato" at bounding box center [829, 219] width 269 height 17
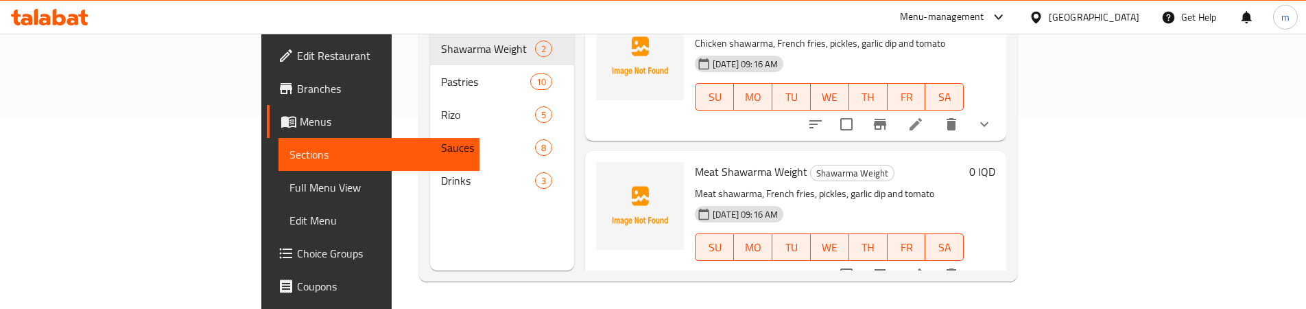
click at [924, 266] on icon at bounding box center [915, 274] width 16 height 16
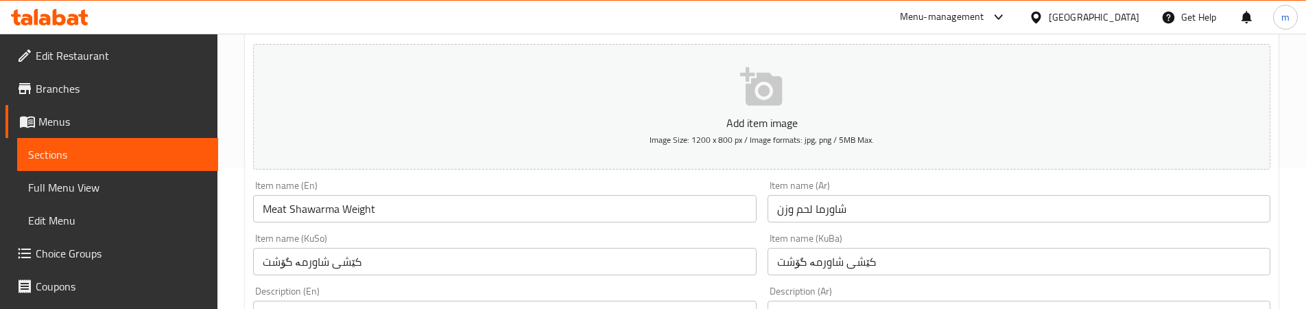
scroll to position [343, 0]
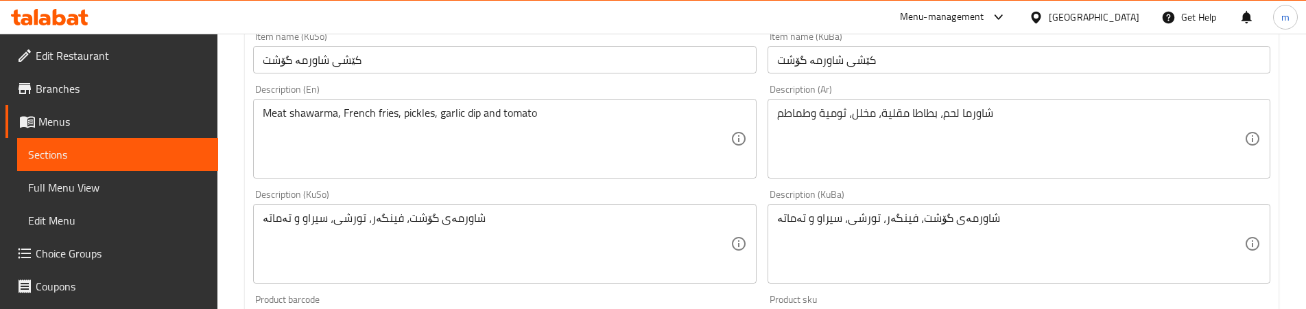
click at [810, 62] on input "کێشی شاورمە گۆشت" at bounding box center [1018, 59] width 503 height 27
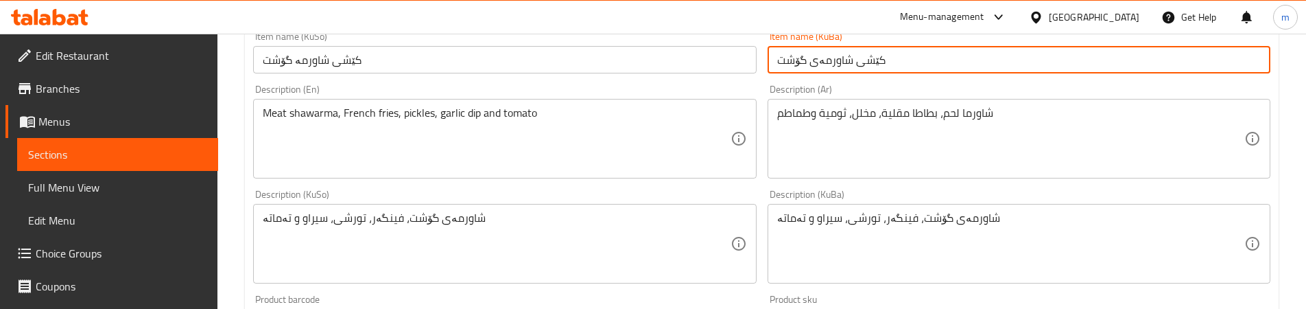
click at [827, 71] on input "کێشی شاورمەی گۆشت" at bounding box center [1018, 59] width 503 height 27
type input "کێشی شاورمەی گۆشت"
click at [496, 63] on input "کێشی شاورمە گۆشت" at bounding box center [504, 59] width 503 height 27
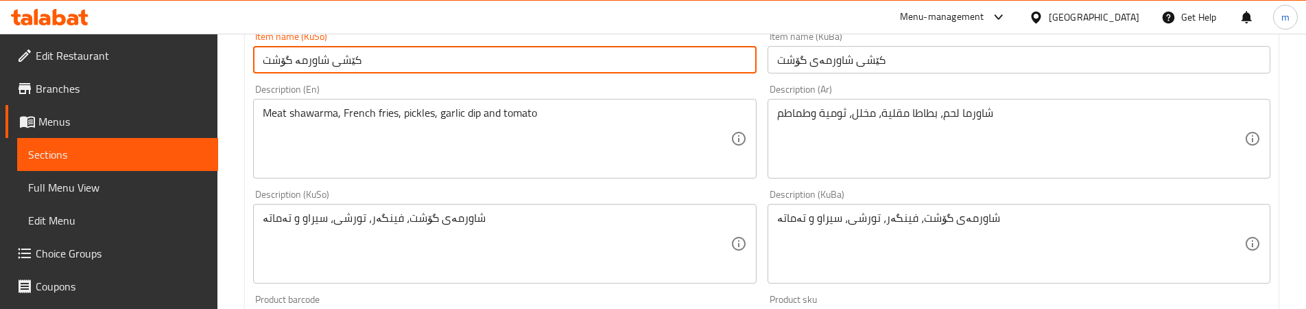
paste input "ی"
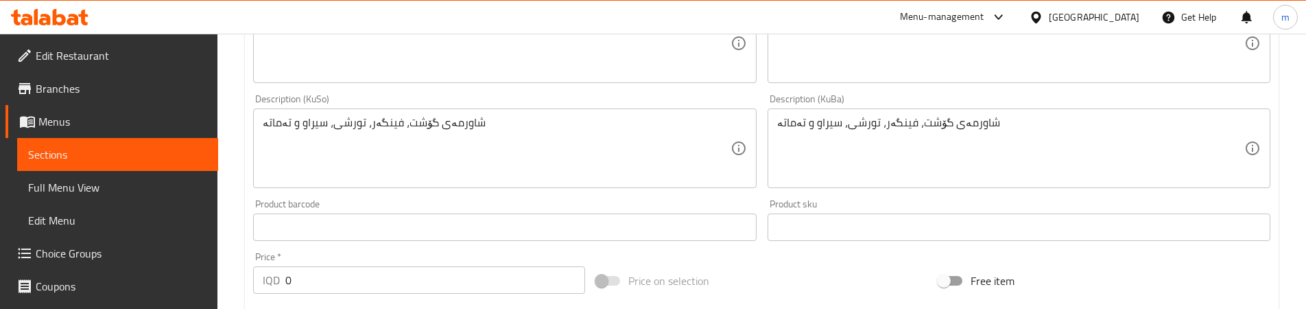
scroll to position [889, 0]
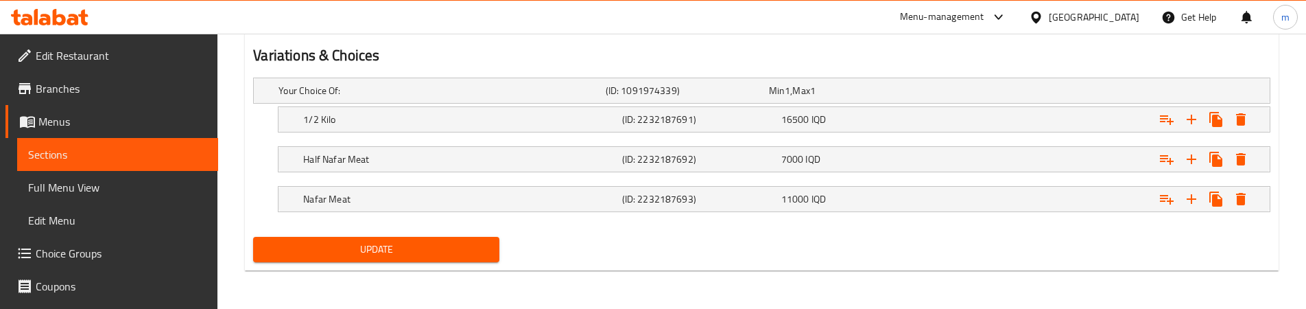
type input "کێشی شاورمەی گۆشت"
click at [341, 245] on span "Update" at bounding box center [376, 249] width 224 height 17
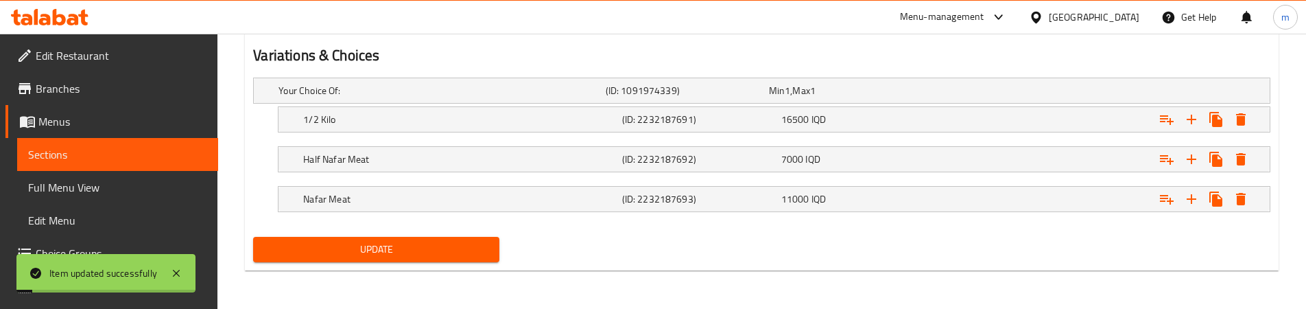
click at [78, 184] on span "Full Menu View" at bounding box center [117, 187] width 179 height 16
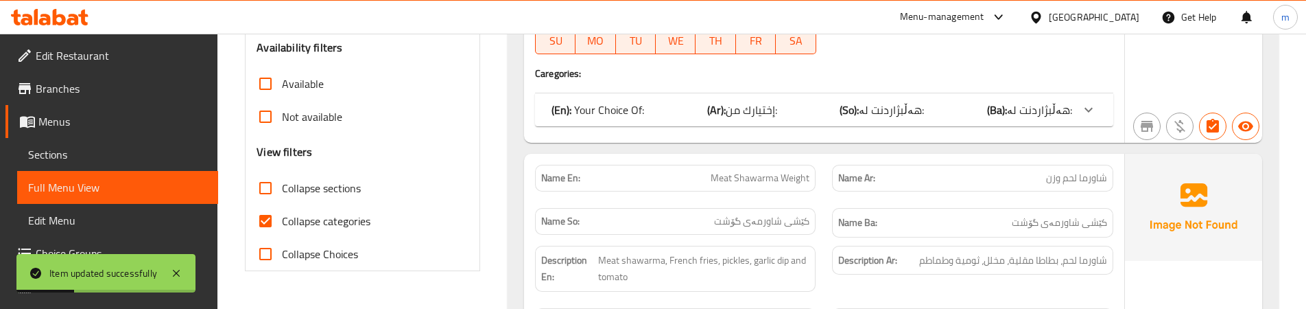
click at [339, 228] on span "Collapse categories" at bounding box center [326, 221] width 88 height 16
click at [282, 228] on input "Collapse categories" at bounding box center [265, 220] width 33 height 33
checkbox input "false"
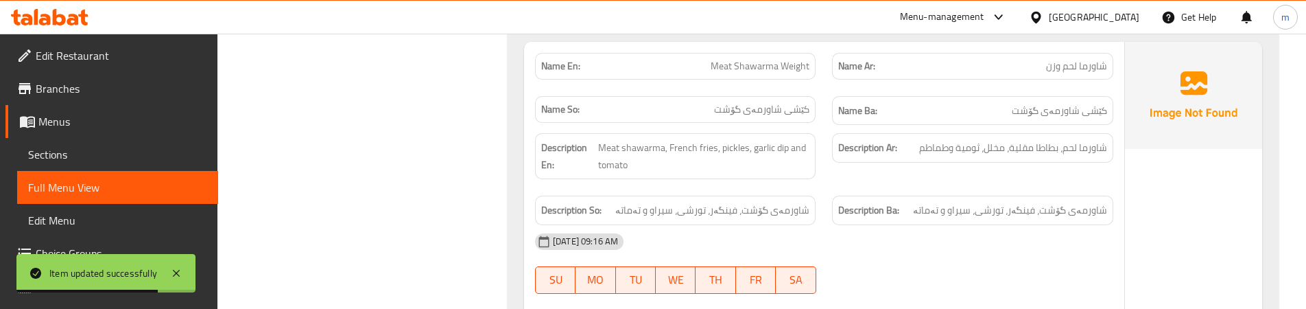
scroll to position [743, 0]
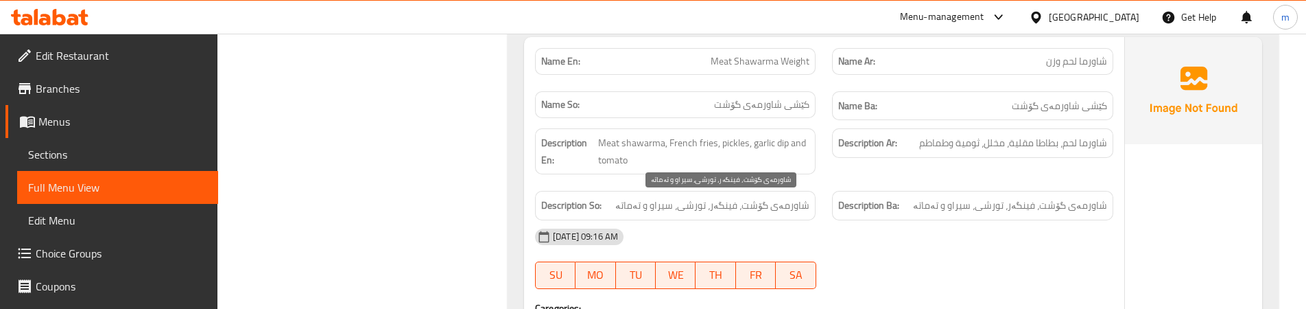
click at [696, 208] on span "شاورمەی گۆشت، فینگەر، تورشی، سیراو و تەماتە" at bounding box center [712, 205] width 194 height 17
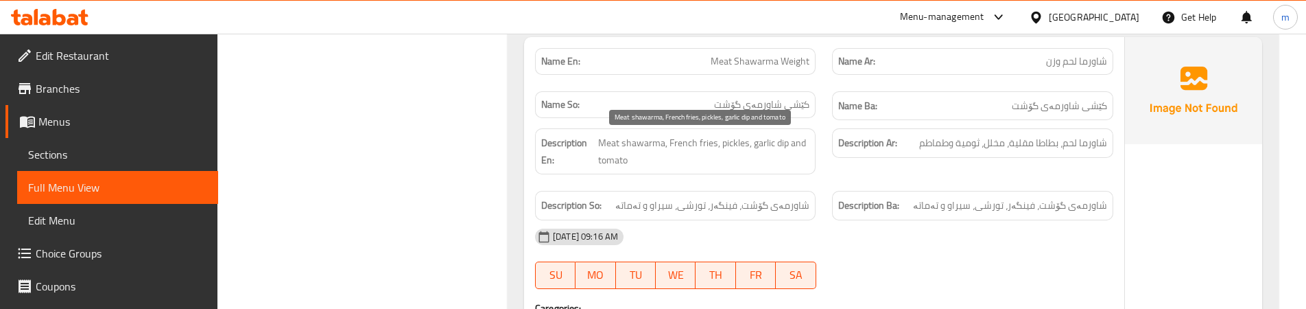
click at [654, 147] on span "Meat shawarma, French fries, pickles, garlic dip and tomato" at bounding box center [704, 151] width 212 height 34
click at [617, 156] on span "Meat shawarma, French fries, pickles, garlic dip and tomato" at bounding box center [704, 151] width 212 height 34
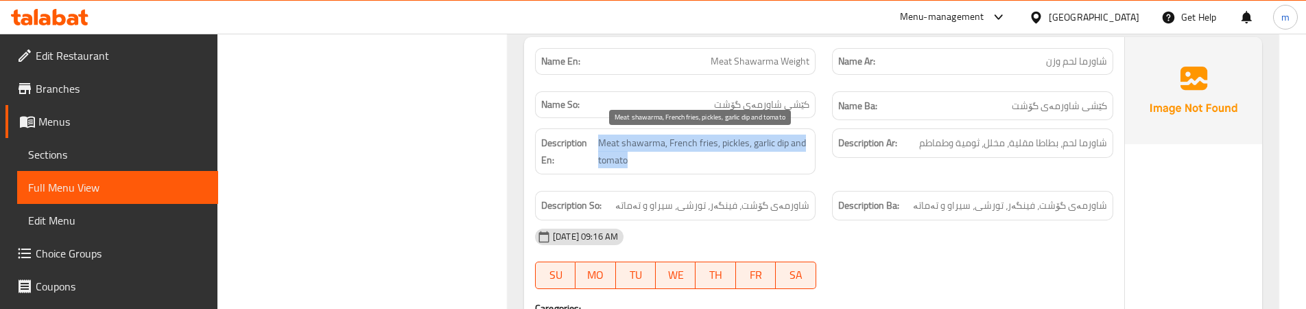
click at [617, 156] on span "Meat shawarma, French fries, pickles, garlic dip and tomato" at bounding box center [704, 151] width 212 height 34
click at [678, 167] on span "Meat shawarma, French fries, pickles, garlic dip and tomato" at bounding box center [704, 151] width 212 height 34
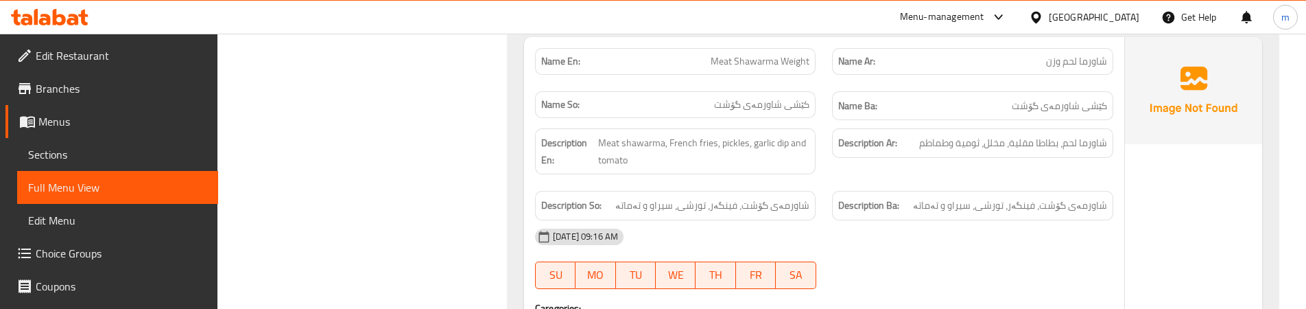
click at [823, 163] on div "Description En: Meat shawarma, French fries, pickles, garlic dip and tomato" at bounding box center [675, 151] width 297 height 62
click at [816, 177] on div "Description En: Meat shawarma, French fries, pickles, garlic dip and tomato" at bounding box center [675, 151] width 297 height 62
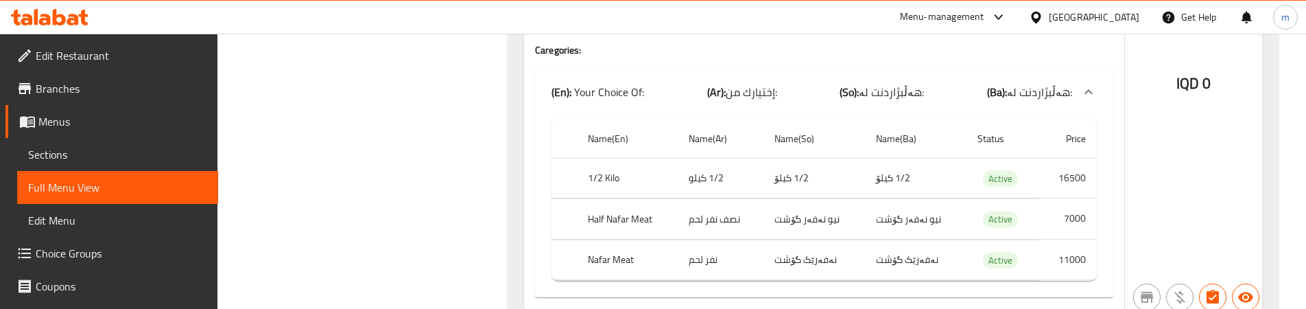
scroll to position [971, 0]
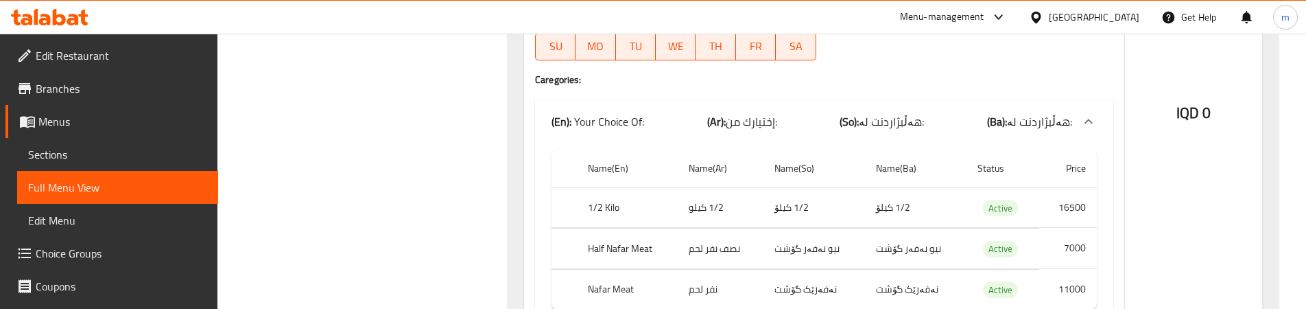
click at [829, 86] on h4 "Caregories:" at bounding box center [824, 80] width 578 height 14
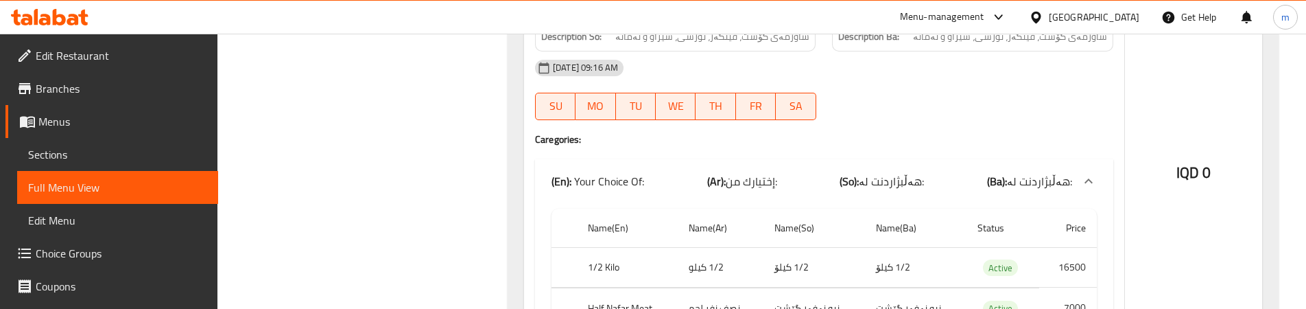
scroll to position [1026, 0]
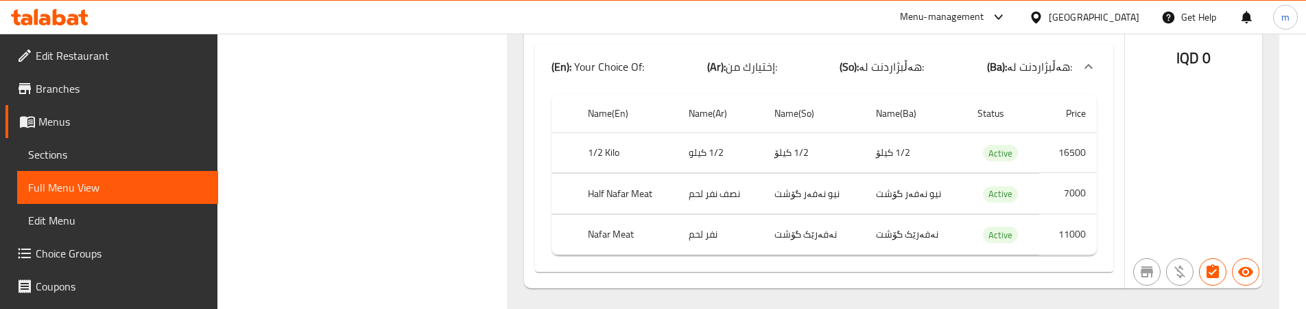
click at [1139, 163] on div "IQD 0" at bounding box center [1193, 21] width 137 height 535
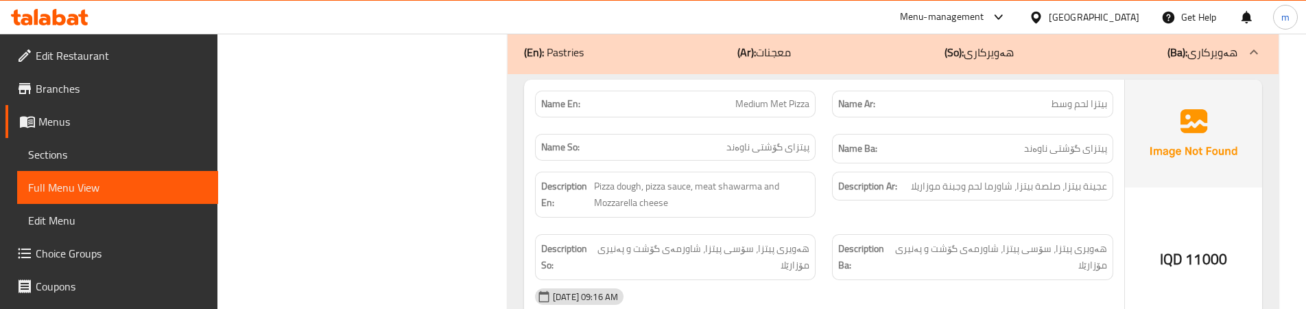
scroll to position [1369, 0]
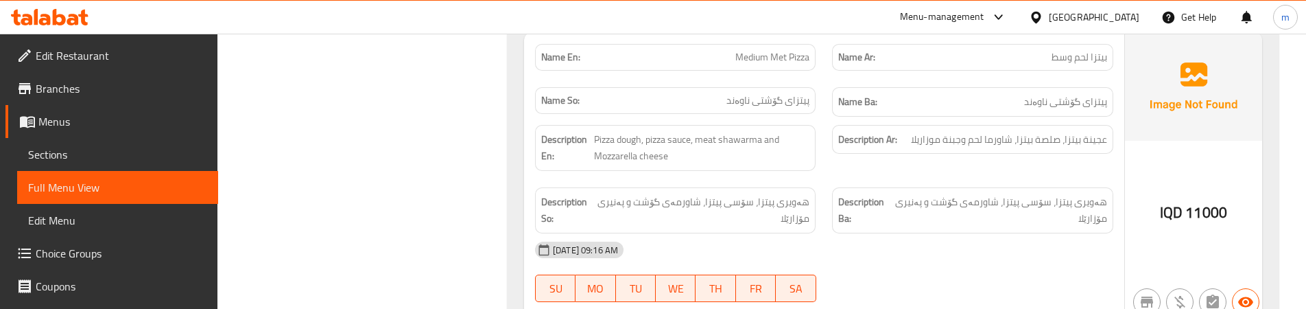
click at [85, 160] on span "Sections" at bounding box center [117, 154] width 179 height 16
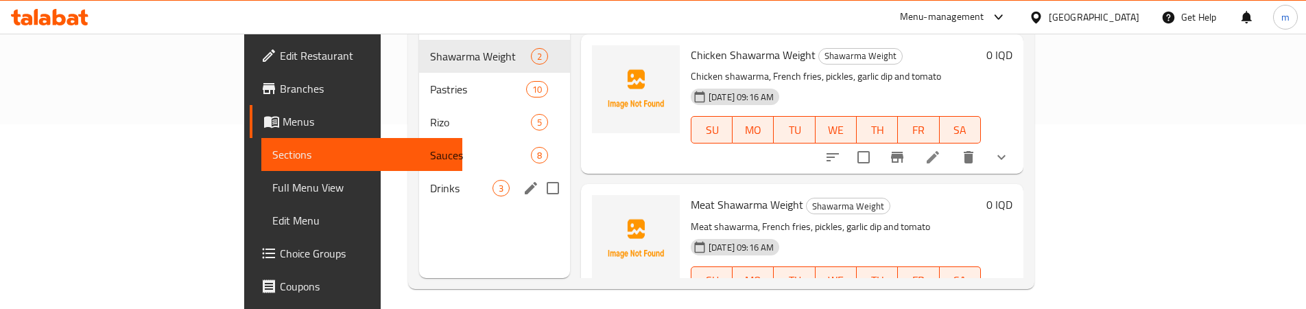
scroll to position [77, 0]
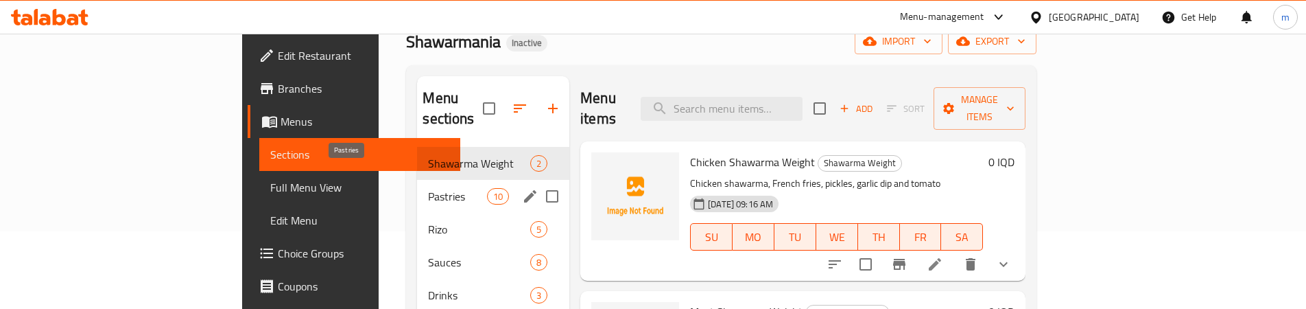
click at [428, 188] on span "Pastries" at bounding box center [457, 196] width 58 height 16
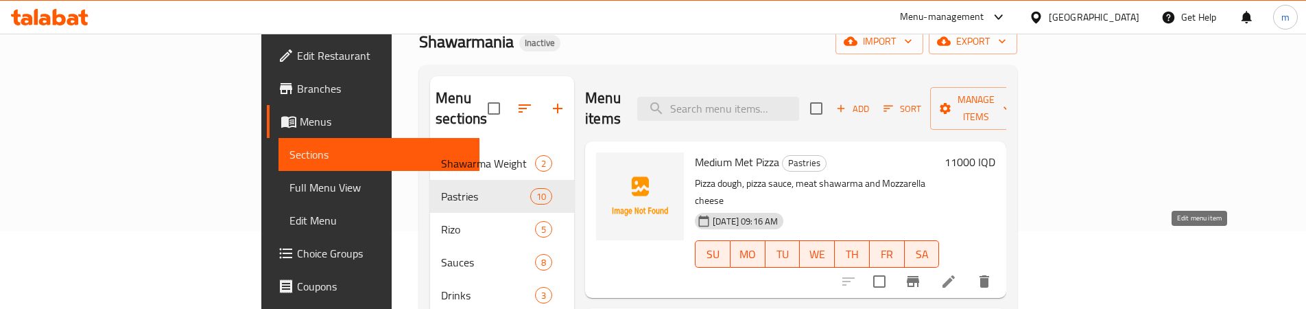
click at [957, 273] on icon at bounding box center [948, 281] width 16 height 16
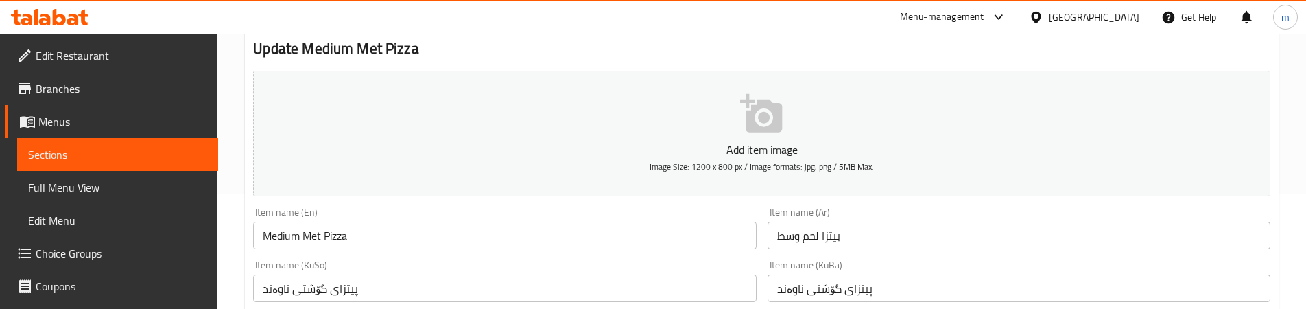
scroll to position [228, 0]
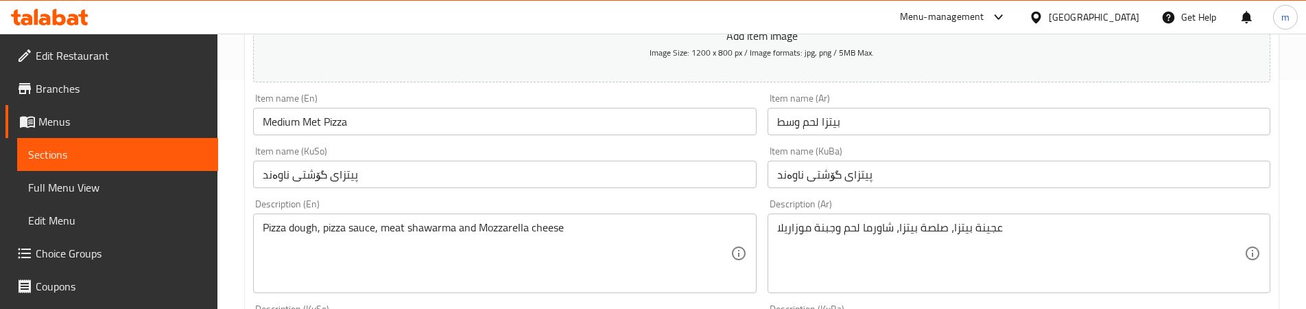
click at [315, 116] on input "Medium Met Pizza" at bounding box center [504, 121] width 503 height 27
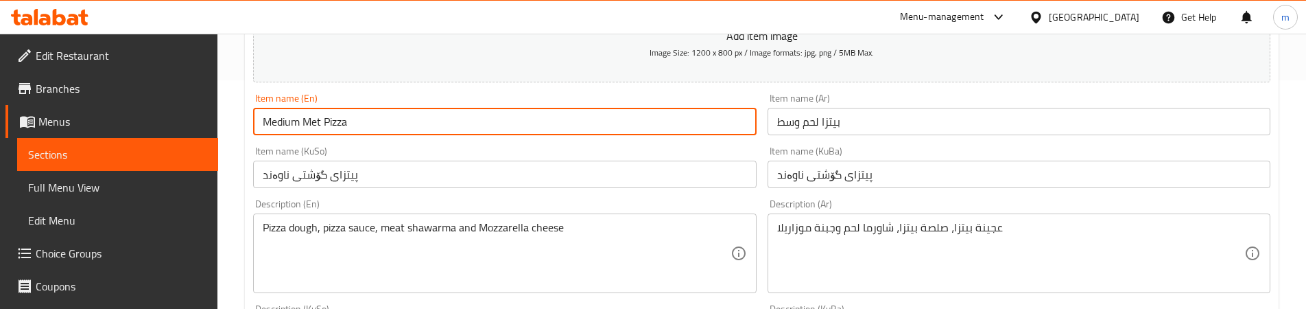
click at [319, 118] on input "Medium Met Pizza" at bounding box center [504, 121] width 503 height 27
type input "Medium Meat Pizza"
click at [726, 147] on div "Item name (KuSo) پیتزای گۆشتی ناوەند Item name (KuSo)" at bounding box center [504, 167] width 503 height 42
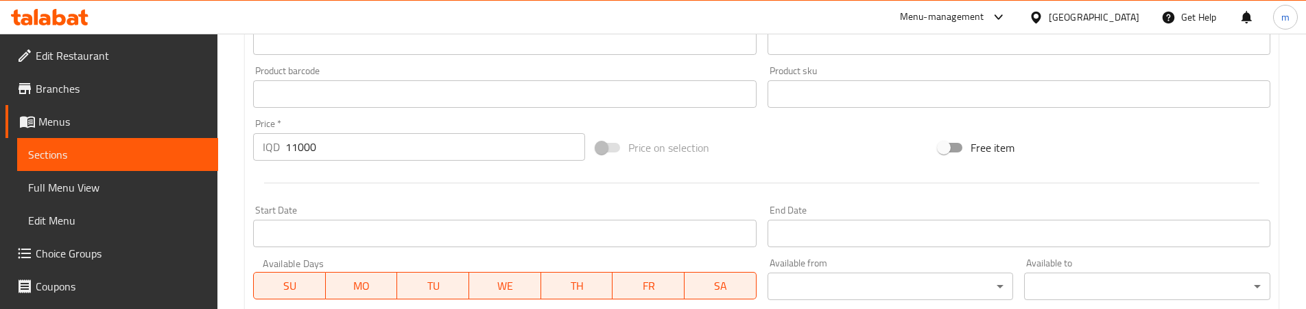
scroll to position [818, 0]
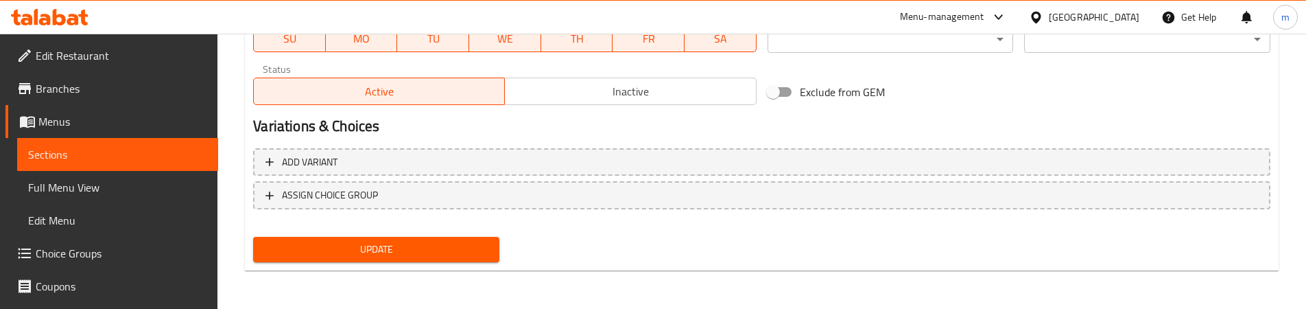
click at [368, 245] on span "Update" at bounding box center [376, 249] width 224 height 17
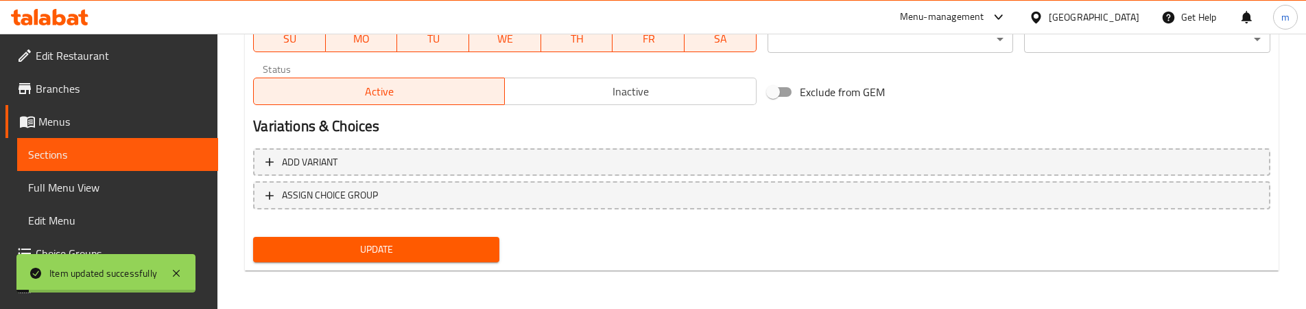
click at [96, 187] on span "Full Menu View" at bounding box center [117, 187] width 179 height 16
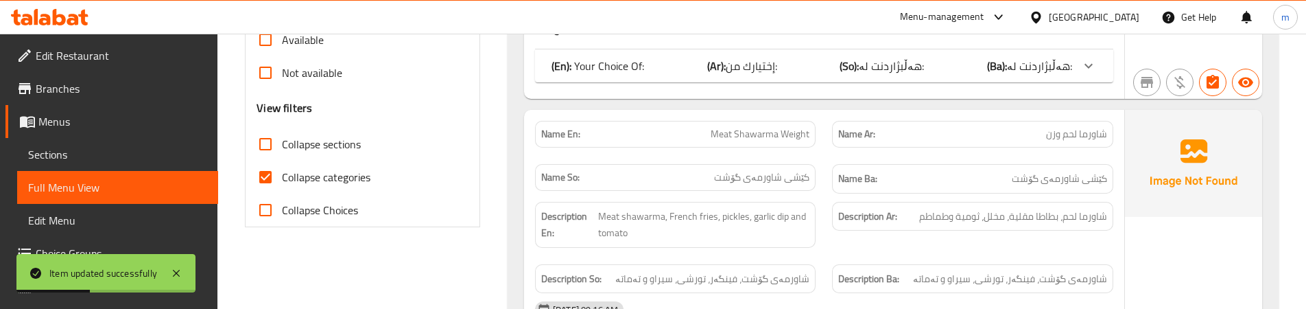
click at [300, 169] on span "Collapse categories" at bounding box center [326, 177] width 88 height 16
click at [282, 169] on input "Collapse categories" at bounding box center [265, 176] width 33 height 33
checkbox input "false"
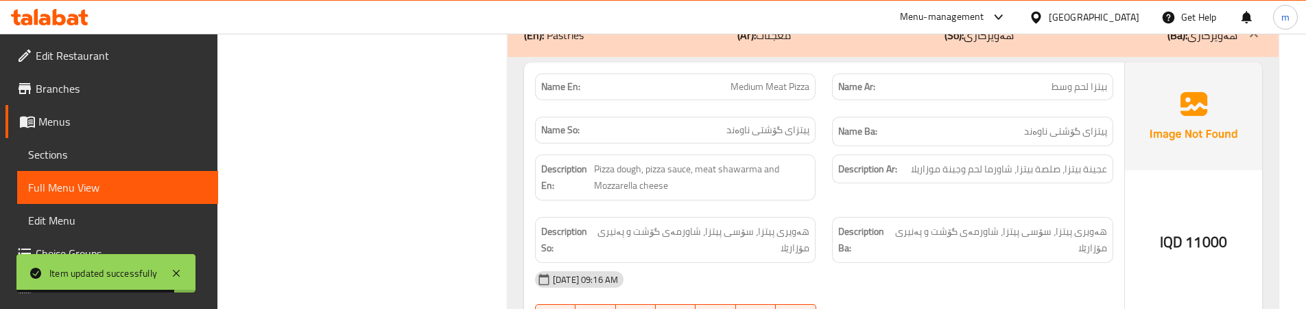
scroll to position [1334, 0]
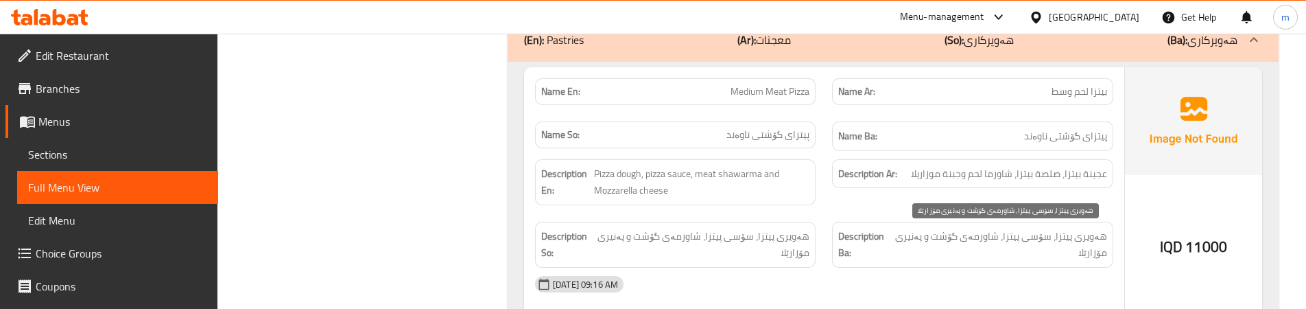
click at [908, 234] on span "هەویری پیتزا، سۆسی پیتزا، شاورمەی گۆشت و پەنیری مۆزارێلا" at bounding box center [1000, 245] width 213 height 34
click at [915, 236] on span "هەویری پیتزا، سۆسی پیتزا، شاورمەی گۆشت و پەنیری مۆزارێلا" at bounding box center [1000, 245] width 213 height 34
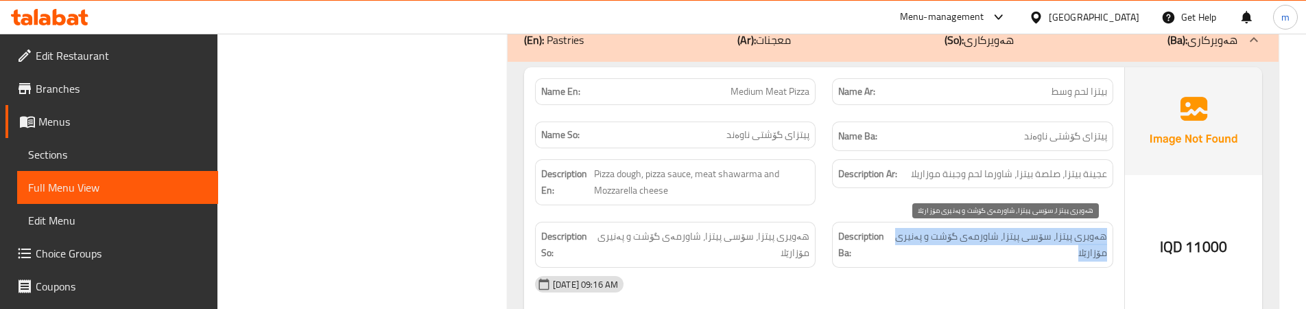
click at [915, 236] on span "هەویری پیتزا، سۆسی پیتزا، شاورمەی گۆشت و پەنیری مۆزارێلا" at bounding box center [1000, 245] width 213 height 34
click at [1101, 242] on span "هەویری پیتزا، سۆسی پیتزا، شاورمەی گۆشت و پەنیری مۆزارێلا" at bounding box center [1000, 245] width 213 height 34
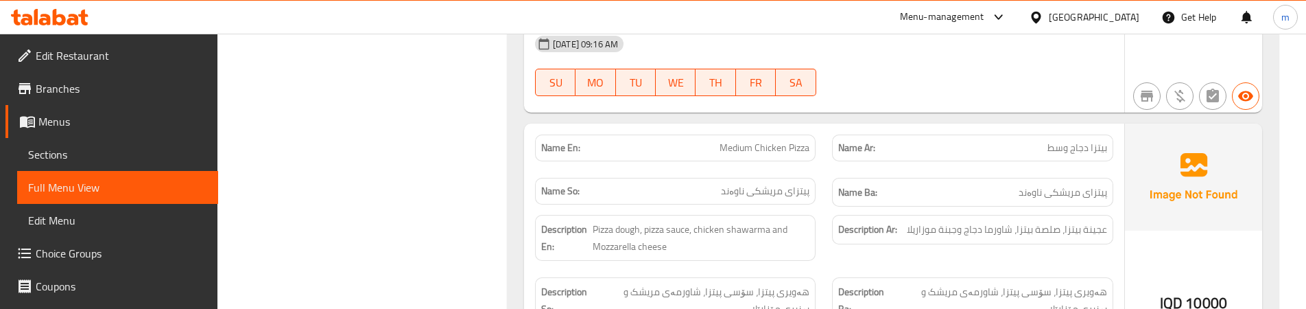
scroll to position [1677, 0]
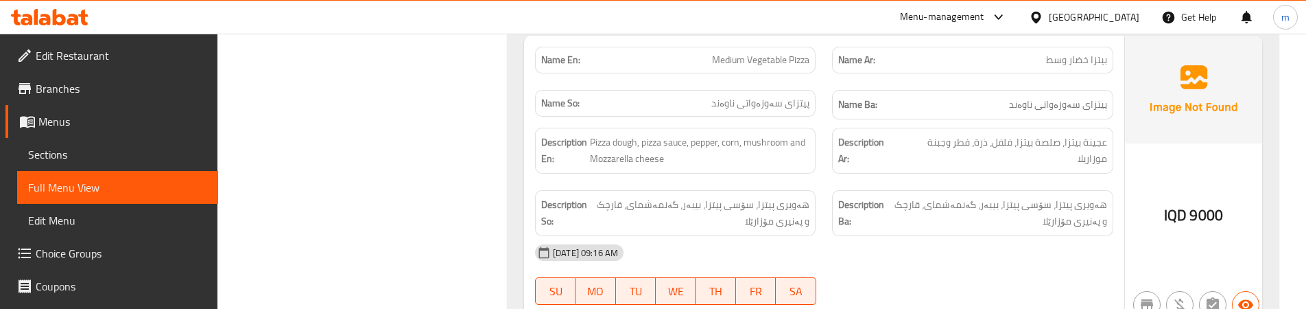
scroll to position [1961, 0]
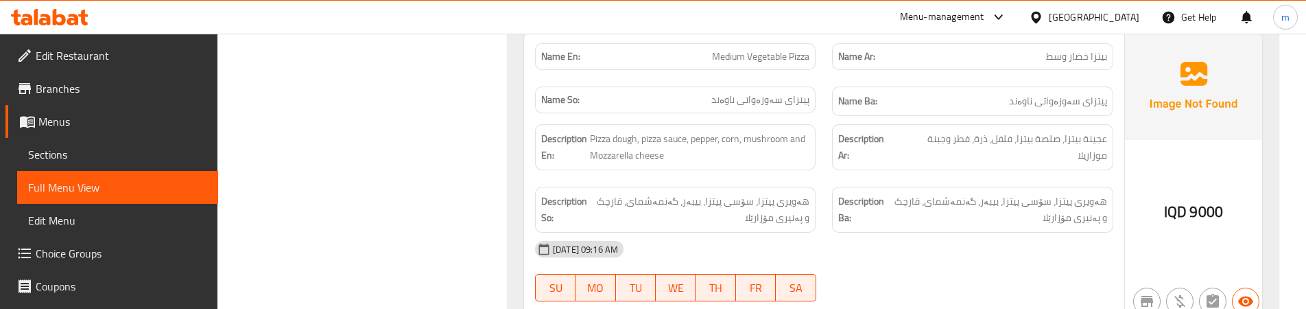
click at [732, 59] on span "Medium Vegetable Pizza" at bounding box center [760, 56] width 97 height 14
copy span "Medium"
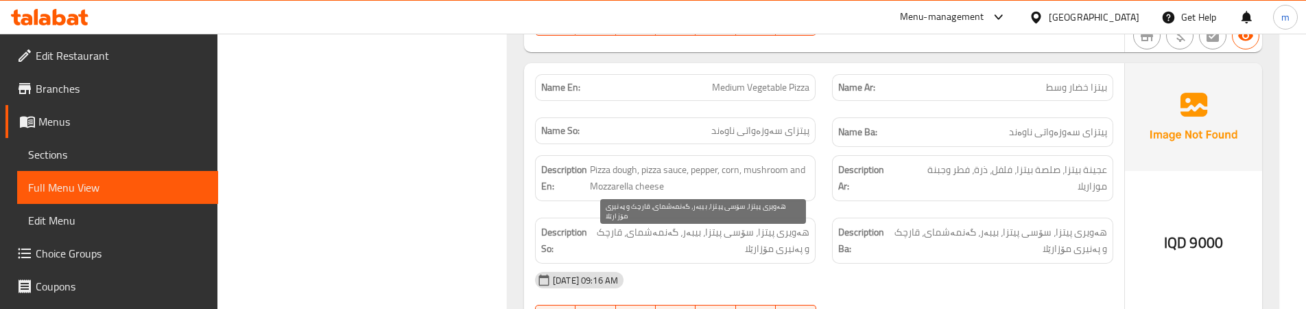
click at [770, 226] on span "هەویری پیتزا، سۆسی پیتزا، بیبەر، گەنمەشمای، قارچک و پەنیری مۆزارێلا" at bounding box center [700, 241] width 219 height 34
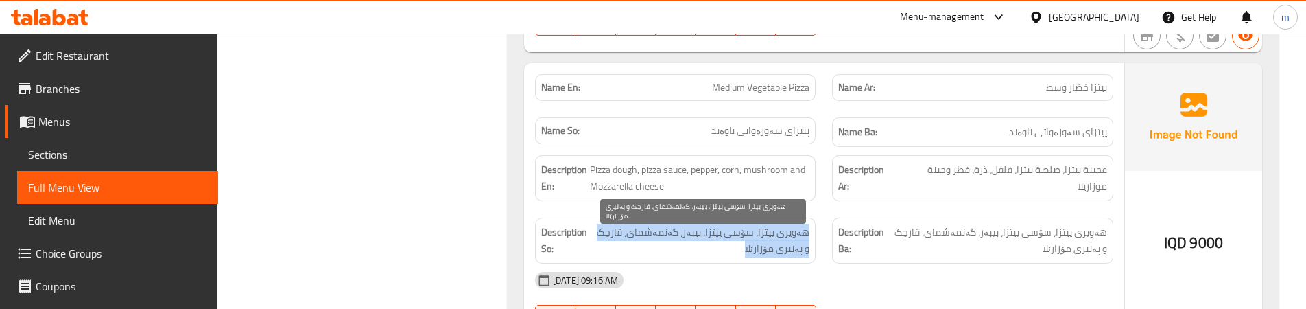
click at [770, 226] on span "هەویری پیتزا، سۆسی پیتزا، بیبەر، گەنمەشمای، قارچک و پەنیری مۆزارێلا" at bounding box center [700, 241] width 219 height 34
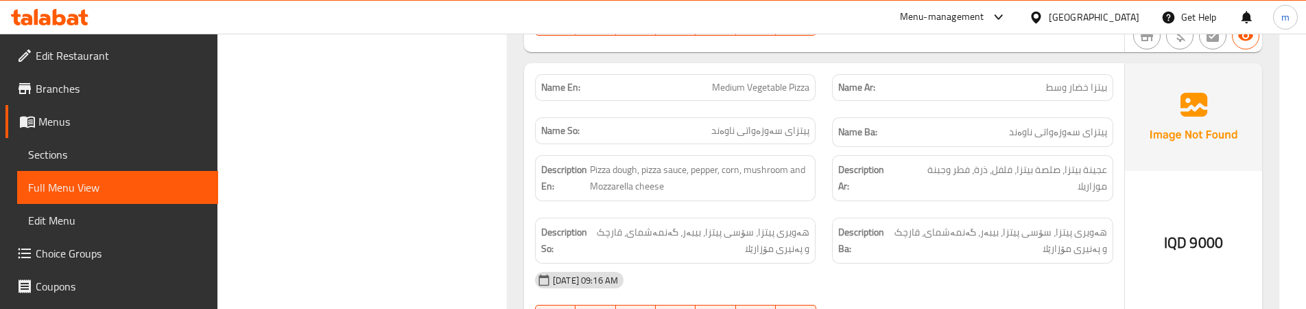
click at [827, 200] on div "Description Ar: عجينة بيتزا، صلصة بيتزا، فلفل، ذرة، فطر وجبنة موزاريلا" at bounding box center [972, 178] width 297 height 62
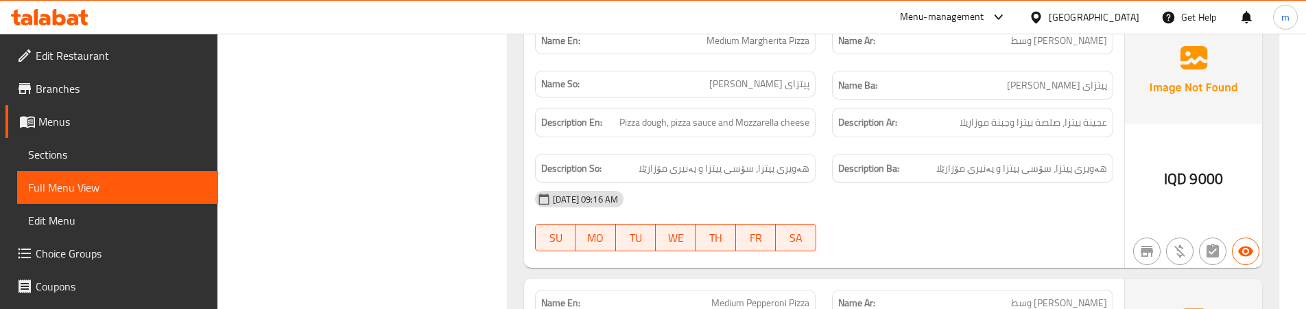
scroll to position [2246, 0]
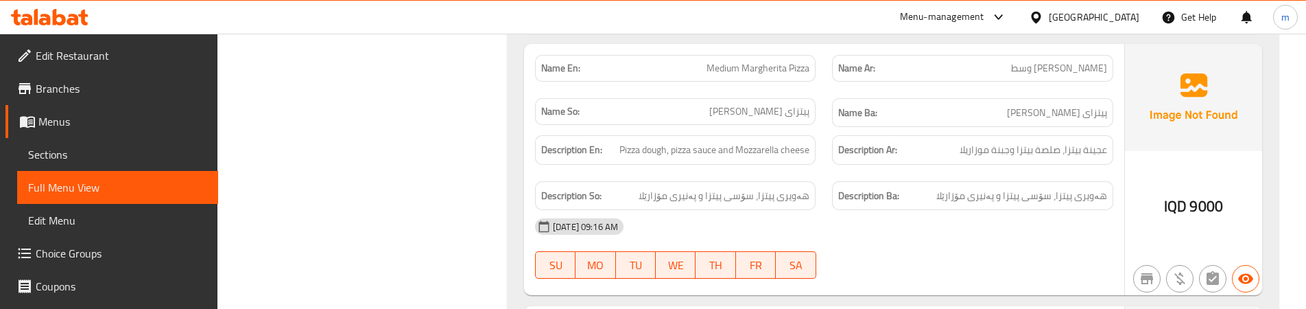
click at [961, 189] on span "هەویری پیتزا، سۆسی پیتزا و پەنیری مۆزارێلا" at bounding box center [1021, 195] width 171 height 17
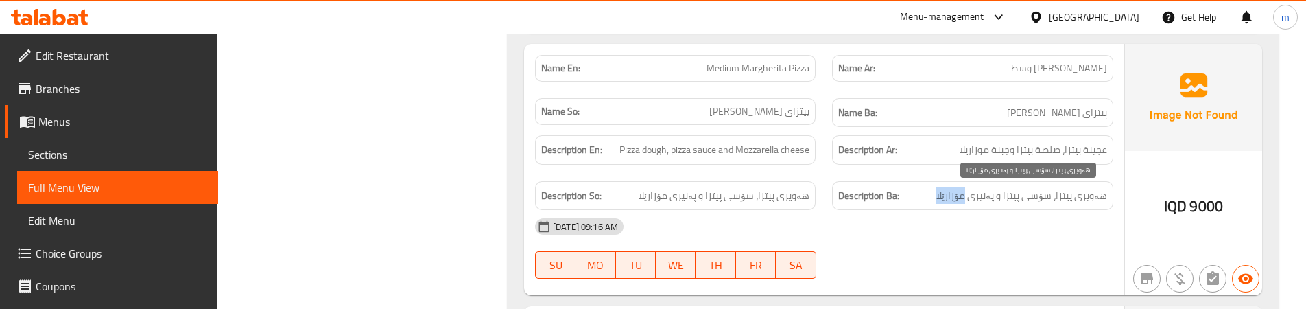
click at [961, 189] on span "هەویری پیتزا، سۆسی پیتزا و پەنیری مۆزارێلا" at bounding box center [1021, 195] width 171 height 17
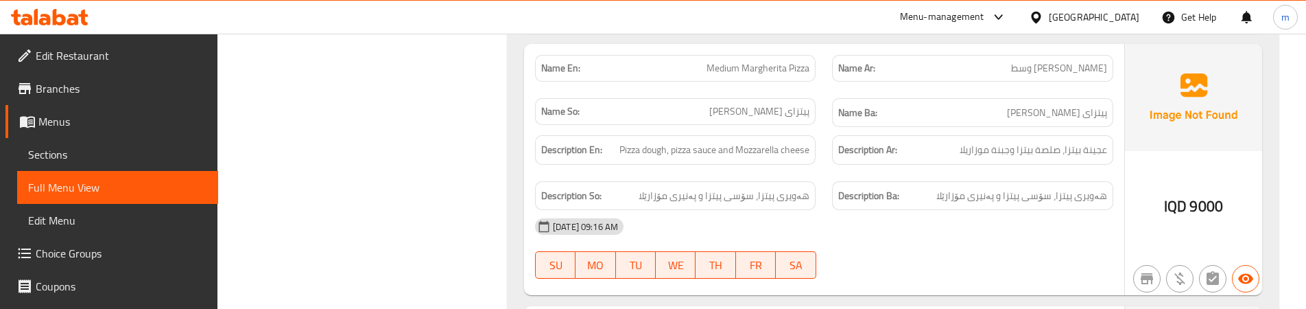
click at [825, 169] on div "Description Ar: عجينة بيتزا، صلصة بيتزا وجبنة موزاريلا" at bounding box center [972, 150] width 297 height 46
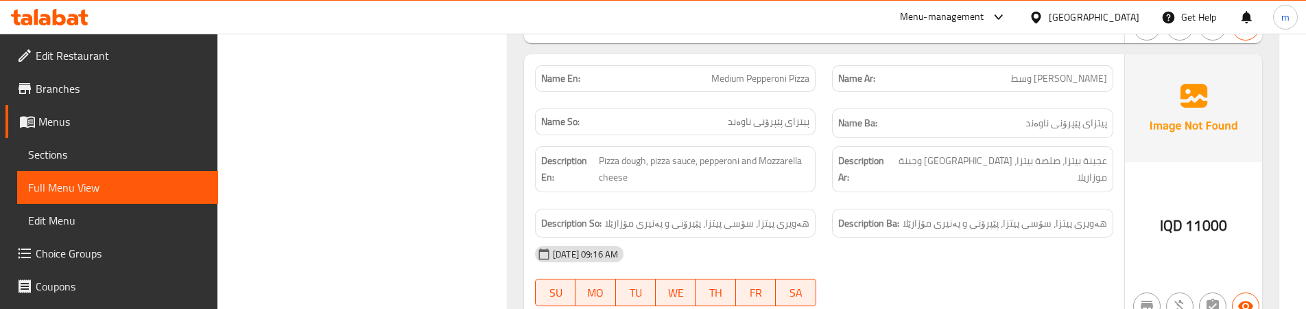
scroll to position [2502, 0]
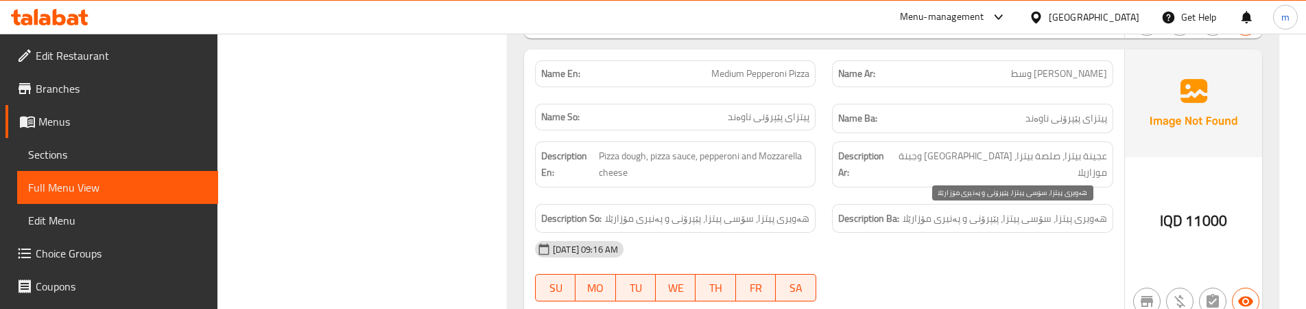
click at [968, 213] on span "هەویری پیتزا، سۆسی پیتزا، پێپرۆنی و پەنیری مۆزارێلا" at bounding box center [1004, 218] width 204 height 17
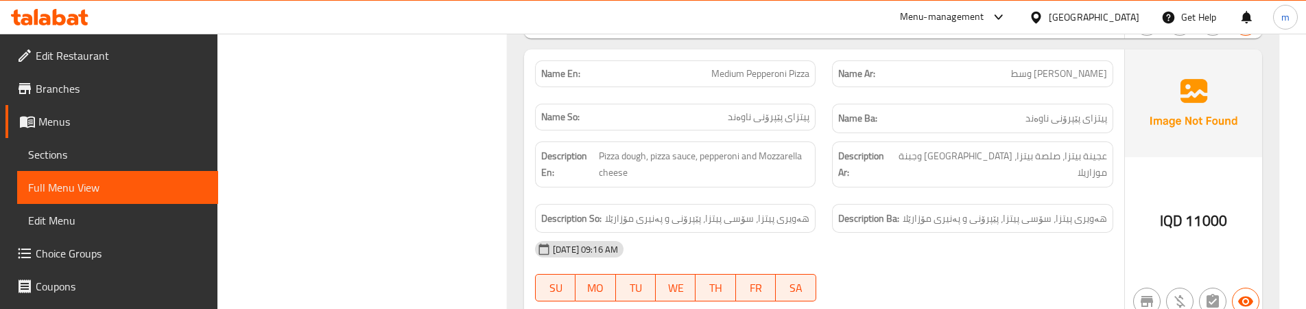
click at [821, 193] on div "Description En: Pizza dough, pizza sauce, pepperoni and Mozzarella cheese" at bounding box center [675, 164] width 297 height 62
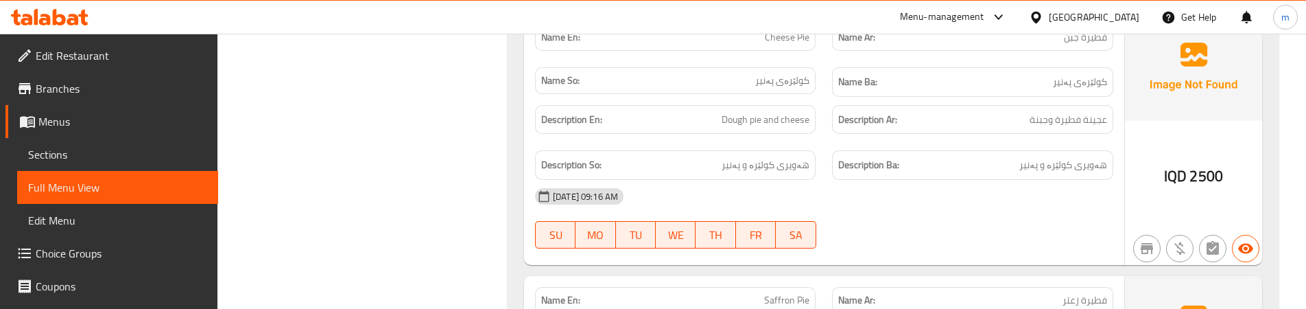
scroll to position [2790, 0]
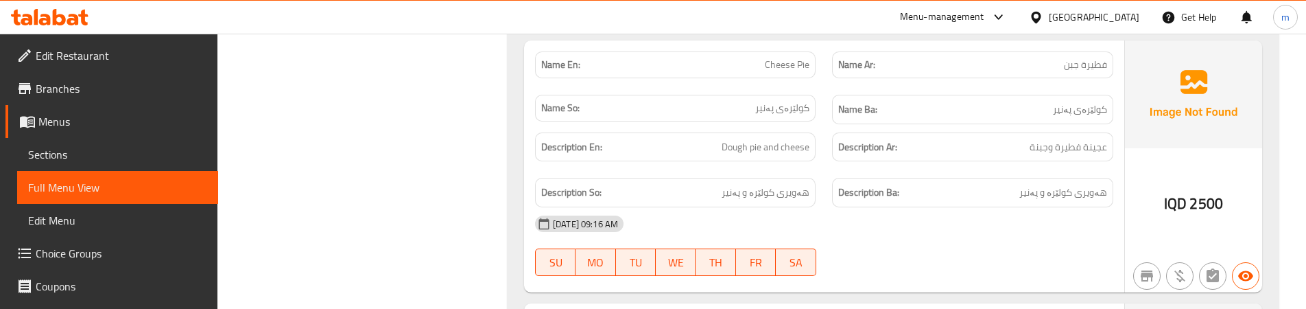
click at [1075, 134] on div "Description Ar: عجينة فطيرة وجبنة" at bounding box center [972, 146] width 280 height 29
click at [750, 194] on span "هەویری کولێرە و پەنیر" at bounding box center [765, 192] width 88 height 17
click at [837, 175] on div "Description Ba: هەویری کولێرە و پەنیر" at bounding box center [972, 192] width 297 height 46
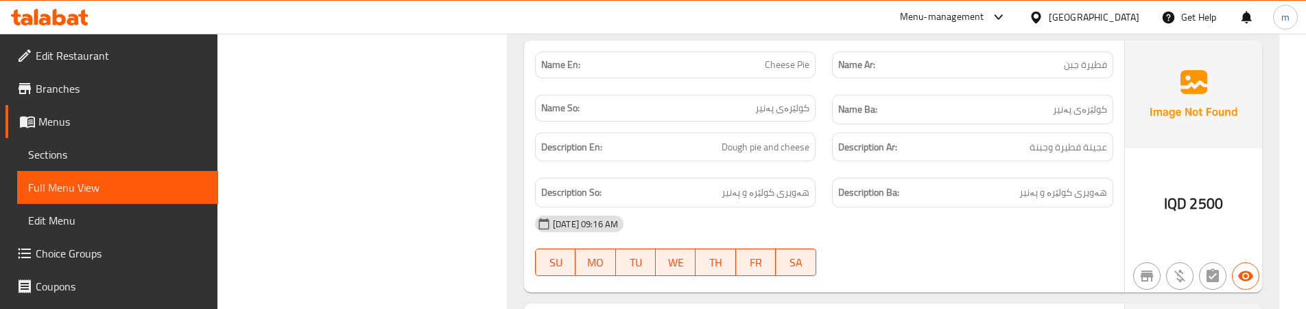
click at [901, 214] on div "[DATE] 09:16 AM" at bounding box center [824, 223] width 595 height 33
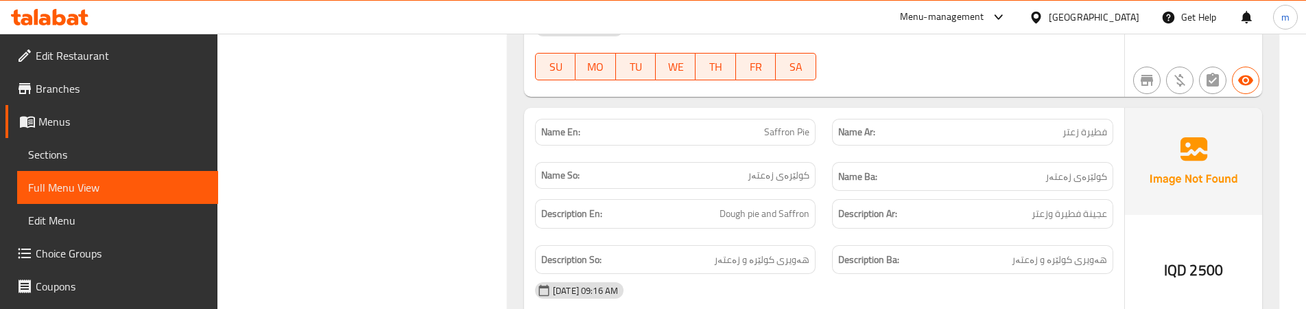
scroll to position [3019, 0]
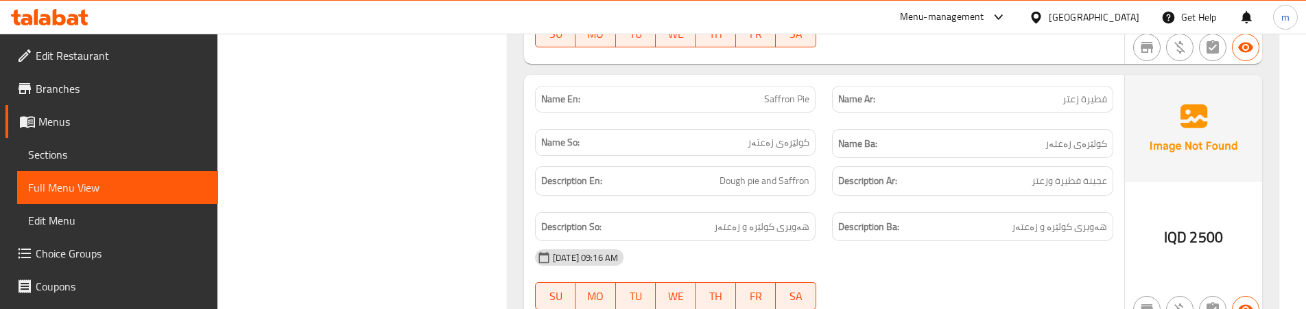
click at [821, 189] on div "Description En: Dough pie and Saffron" at bounding box center [675, 181] width 297 height 46
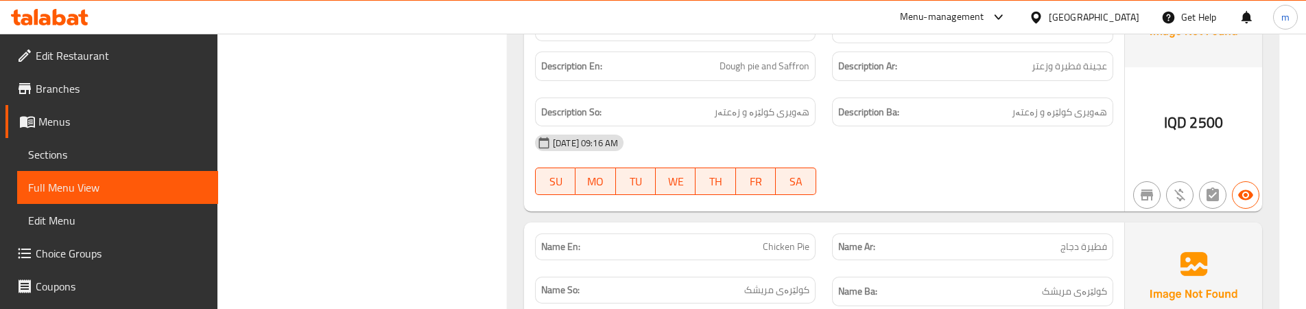
scroll to position [3247, 0]
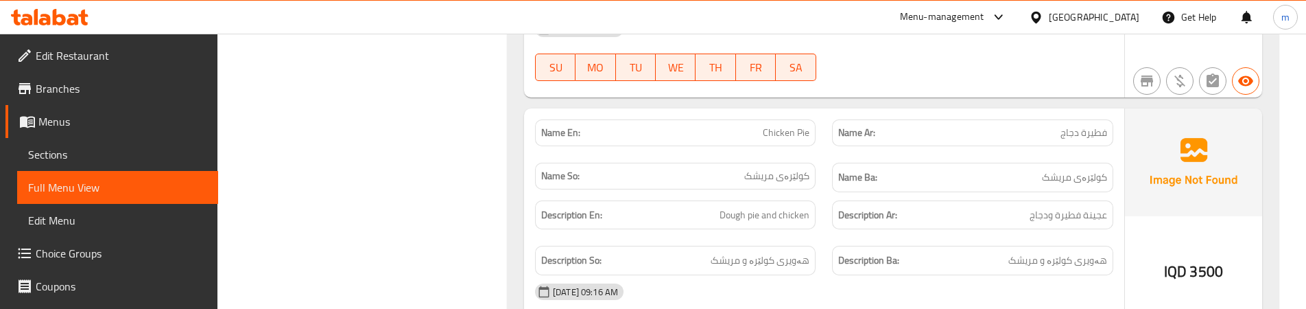
click at [846, 237] on div "Description Ar: عجينة فطيرة ودجاج" at bounding box center [972, 215] width 297 height 46
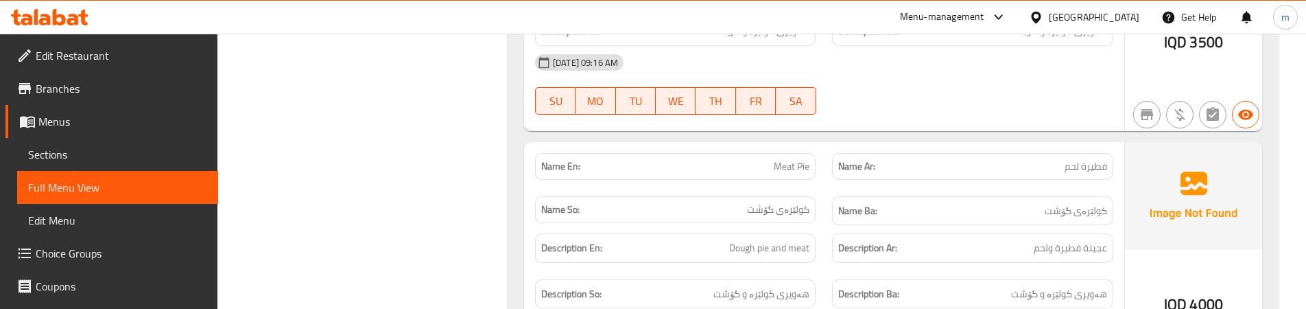
scroll to position [3590, 0]
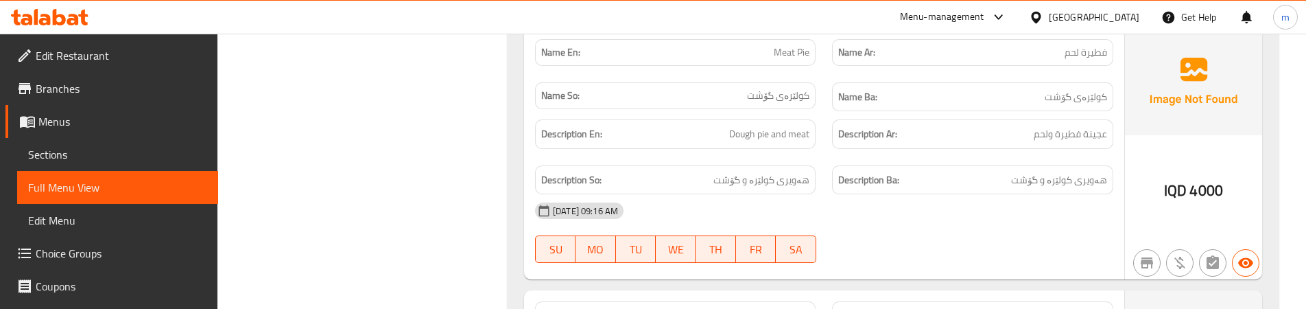
click at [830, 213] on div "[DATE] 09:16 AM" at bounding box center [824, 210] width 595 height 33
drag, startPoint x: 769, startPoint y: 131, endPoint x: 728, endPoint y: 132, distance: 41.2
click at [728, 132] on h6 "Description En: Dough pie and meat" at bounding box center [675, 133] width 268 height 17
click at [814, 165] on div "Description So: هەویری کولێرە و گۆشت" at bounding box center [675, 180] width 297 height 46
click at [815, 182] on div "Description So: هەویری کولێرە و گۆشت" at bounding box center [675, 179] width 280 height 29
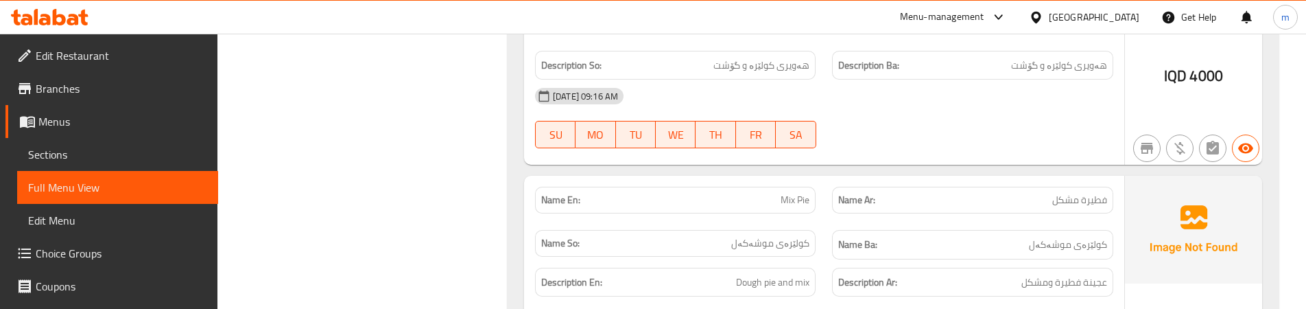
scroll to position [3819, 0]
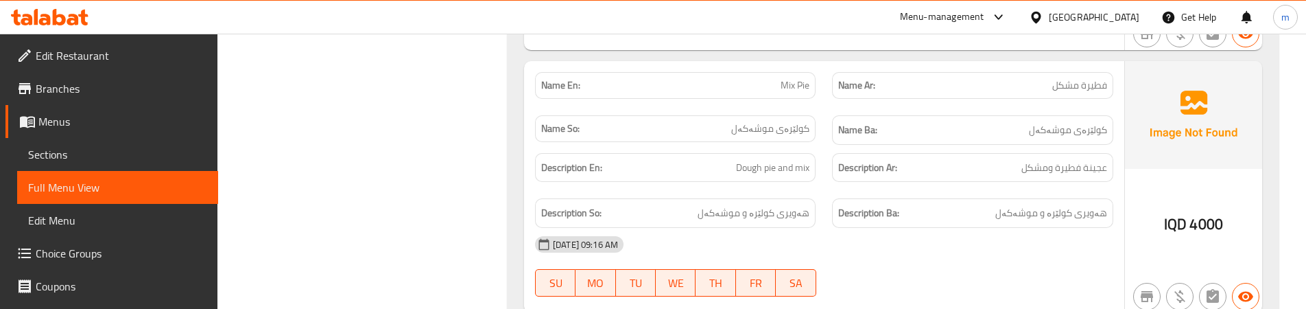
click at [831, 198] on div "Description Ba: هەویری کولێرە و موشەکەل" at bounding box center [972, 213] width 297 height 46
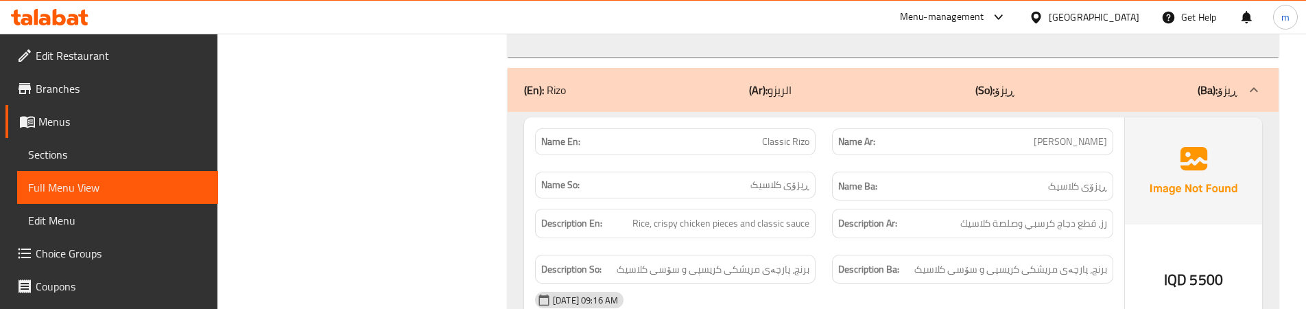
scroll to position [4130, 0]
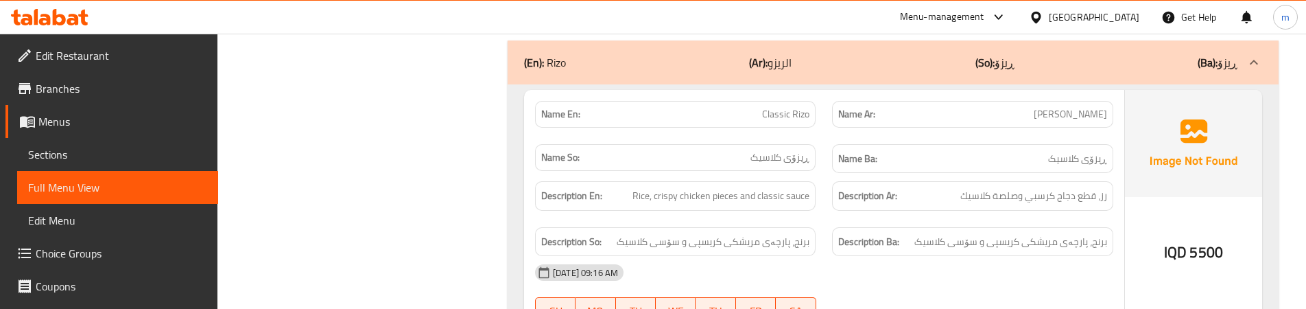
click at [784, 245] on span "برنج، پارچەی مریشکی کریسپی و سۆسی کلاسیک" at bounding box center [712, 241] width 193 height 17
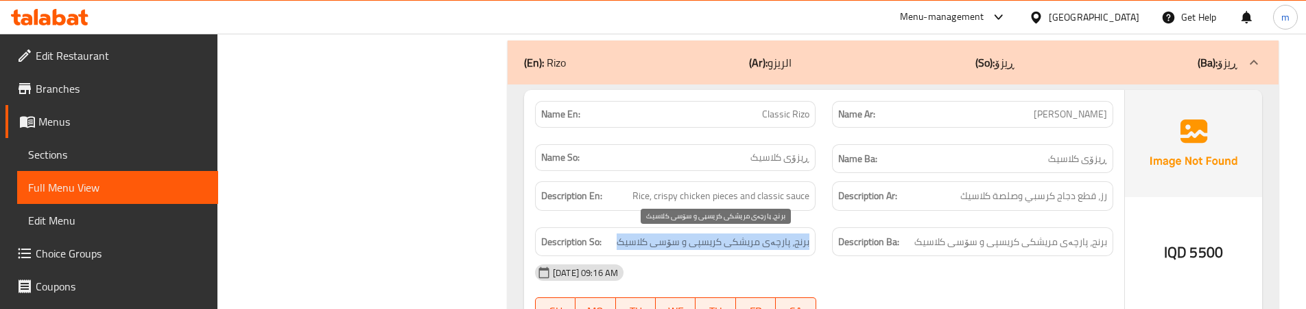
click at [784, 245] on span "برنج، پارچەی مریشکی کریسپی و سۆسی کلاسیک" at bounding box center [712, 241] width 193 height 17
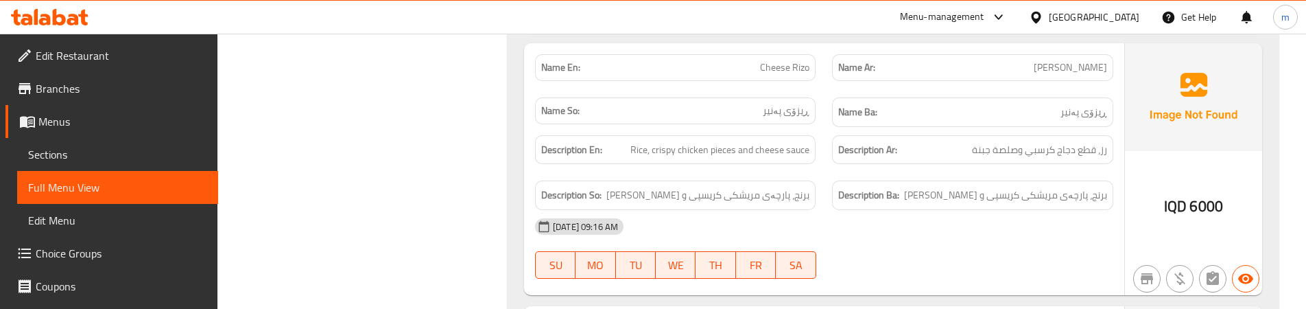
scroll to position [4440, 0]
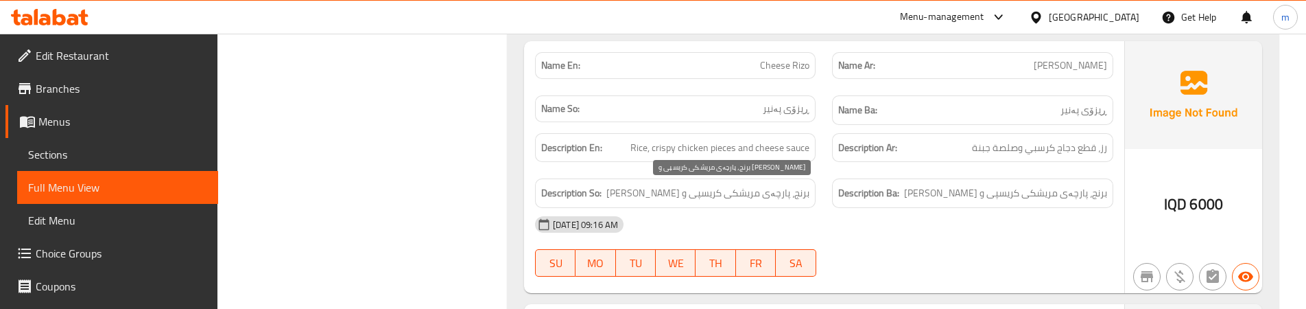
click at [798, 191] on span "برنج، پارچەی مریشکی کریسپی و [PERSON_NAME]" at bounding box center [707, 192] width 203 height 17
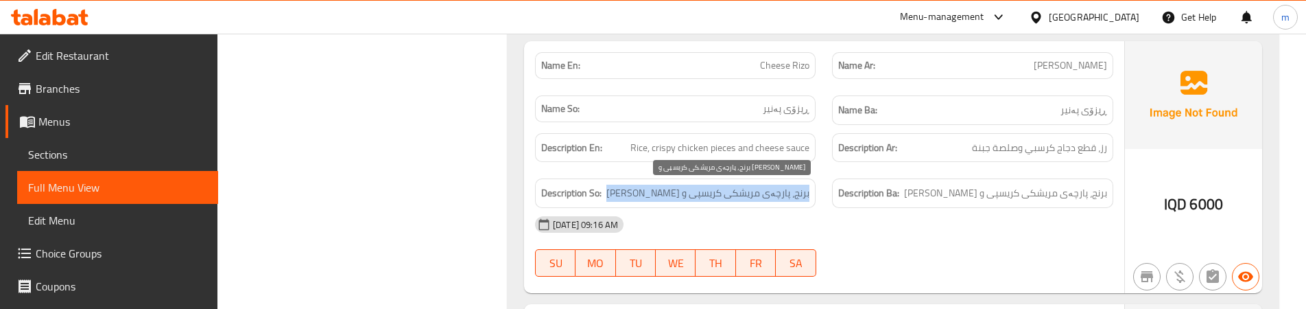
click at [798, 191] on span "برنج، پارچەی مریشکی کریسپی و [PERSON_NAME]" at bounding box center [707, 192] width 203 height 17
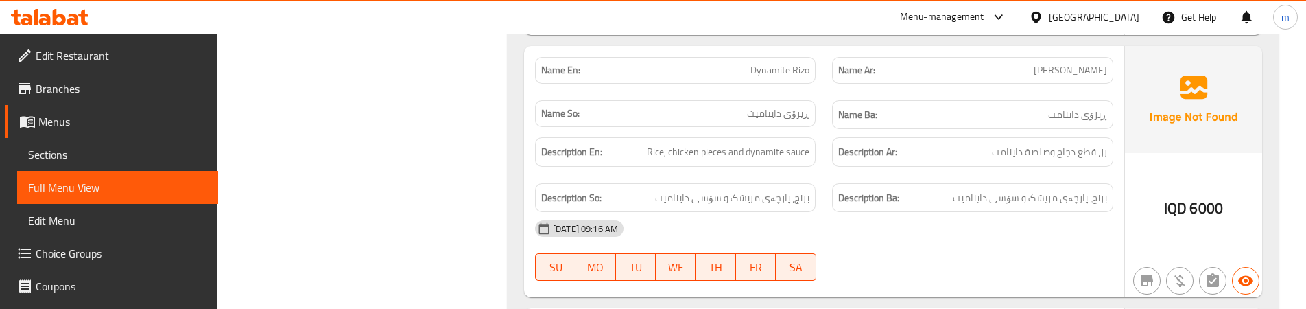
scroll to position [4724, 0]
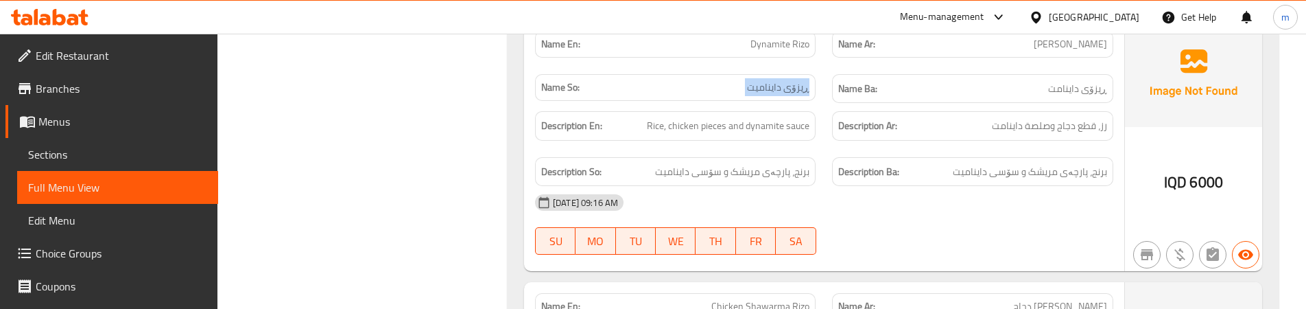
copy span "ڕیزۆی داینامیت"
click at [56, 152] on span "Sections" at bounding box center [117, 154] width 179 height 16
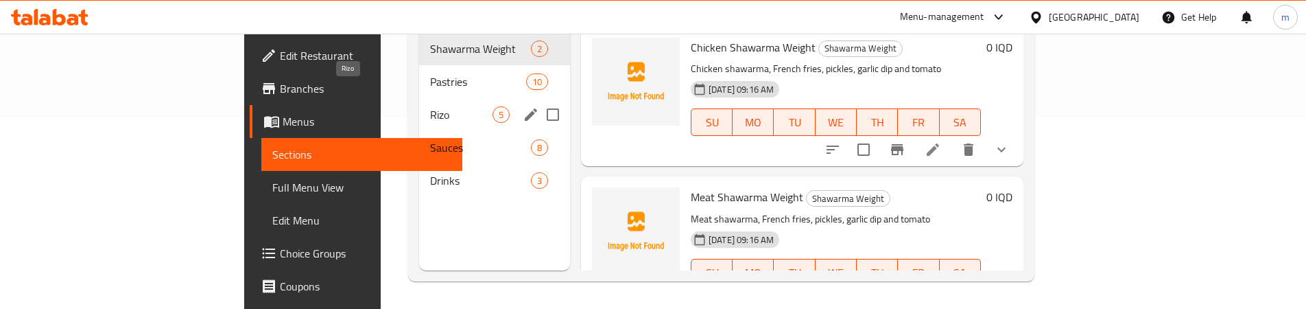
click at [430, 106] on span "Rizo" at bounding box center [461, 114] width 62 height 16
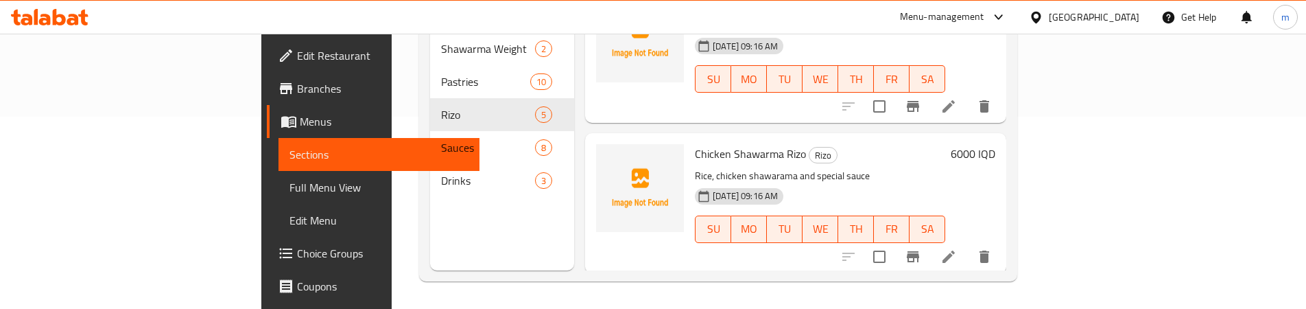
scroll to position [228, 0]
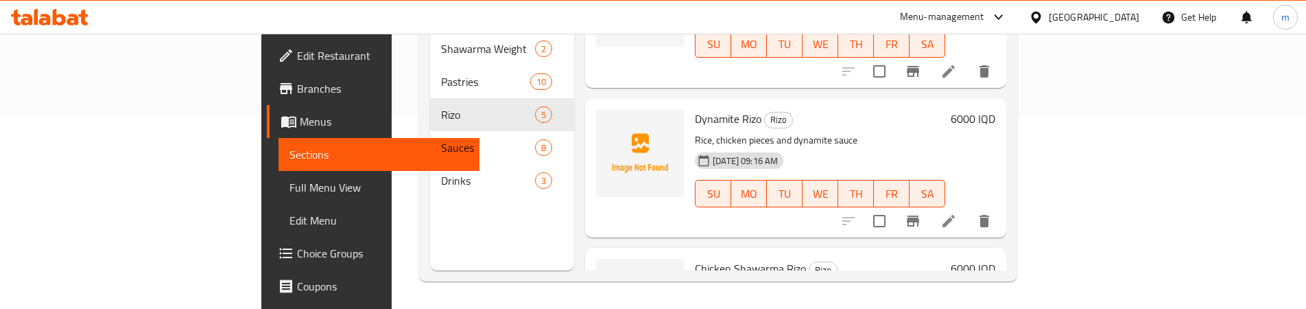
click at [968, 208] on li at bounding box center [948, 220] width 38 height 25
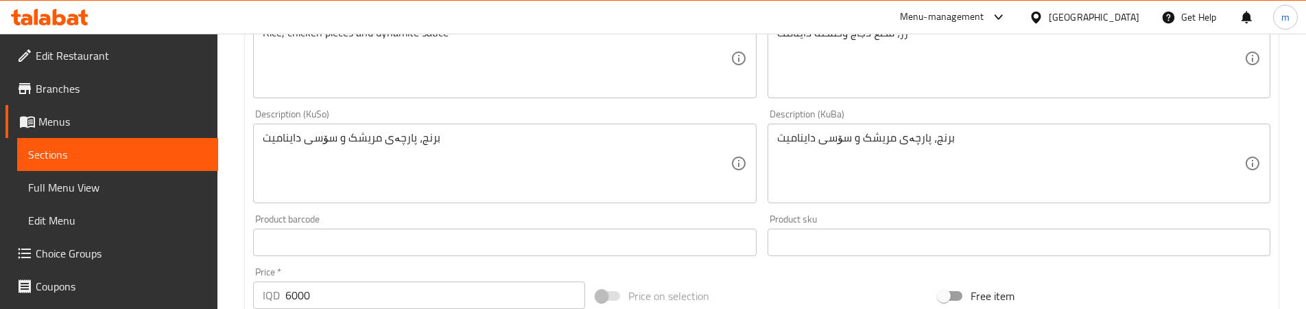
scroll to position [228, 0]
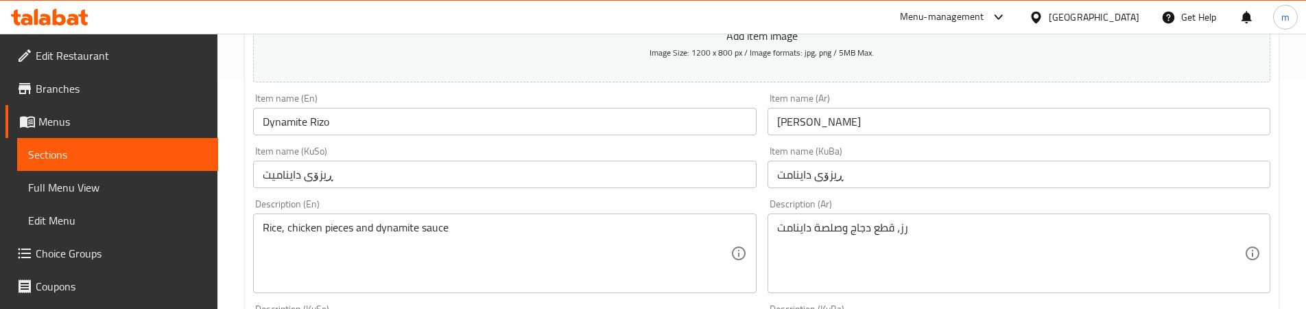
click at [817, 174] on input "ڕیزۆی داینامت" at bounding box center [1018, 173] width 503 height 27
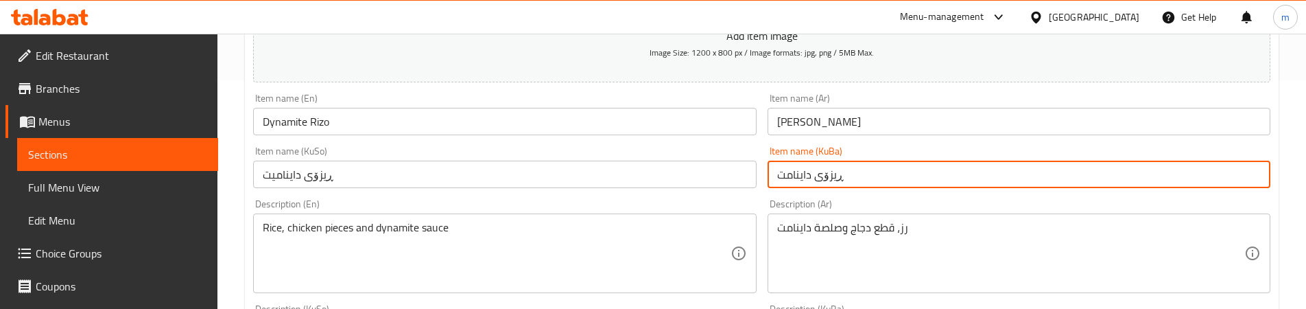
click at [817, 174] on input "ڕیزۆی داینامت" at bounding box center [1018, 173] width 503 height 27
paste input "ی"
type input "ڕیزۆی داینامیت"
click at [755, 204] on div "Description (En) Rice, chicken pieces and dynamite sauce Description (En)" at bounding box center [504, 246] width 503 height 94
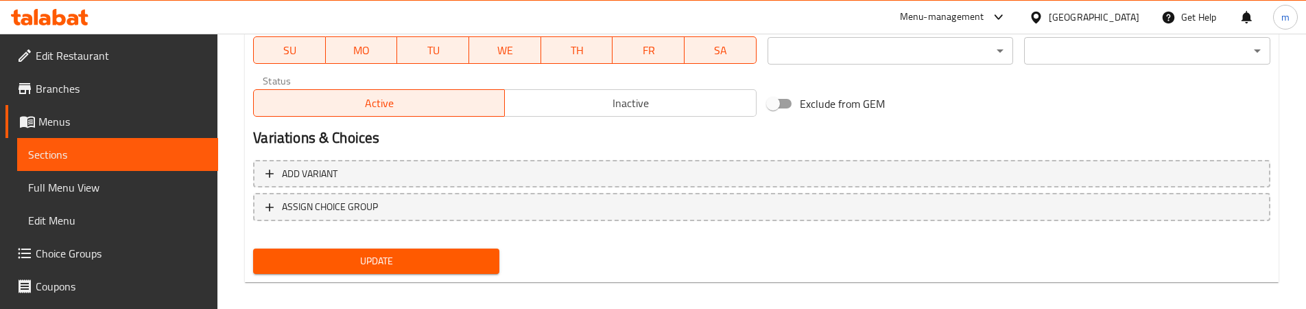
scroll to position [818, 0]
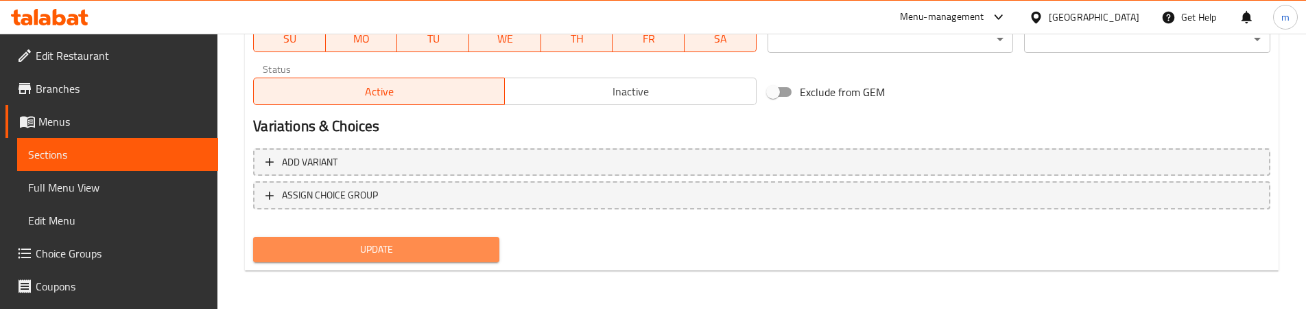
click at [371, 252] on span "Update" at bounding box center [376, 249] width 224 height 17
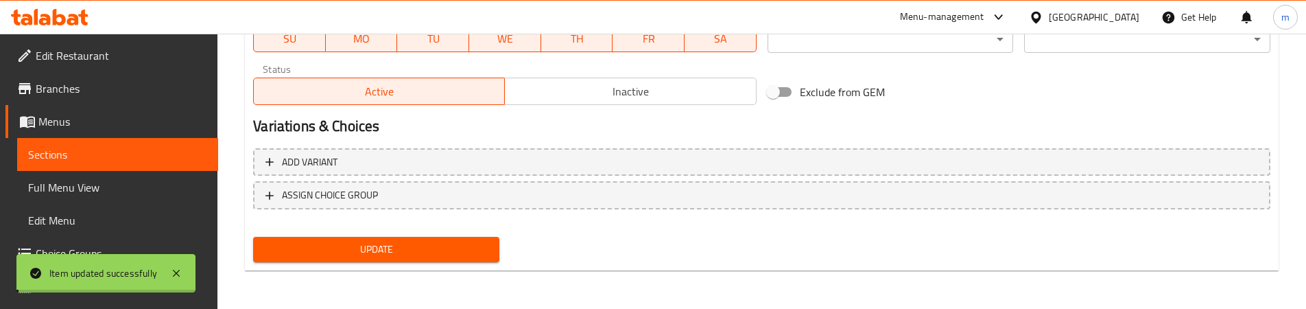
click at [122, 186] on span "Full Menu View" at bounding box center [117, 187] width 179 height 16
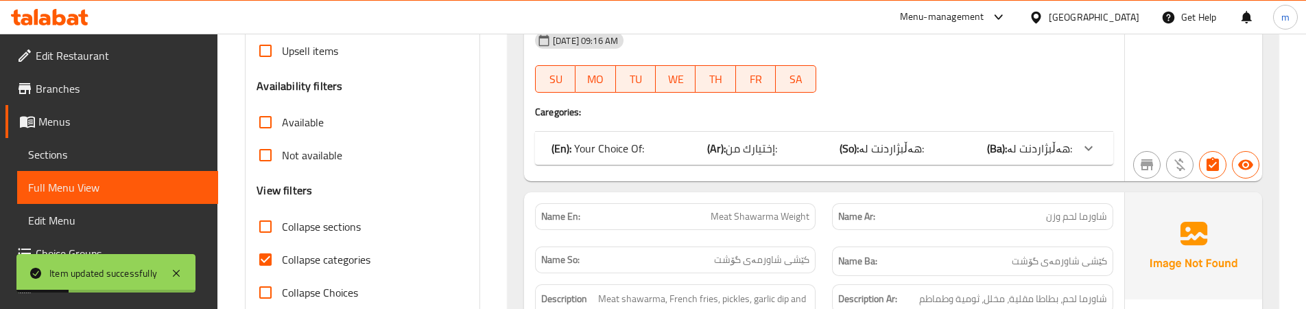
scroll to position [361, 0]
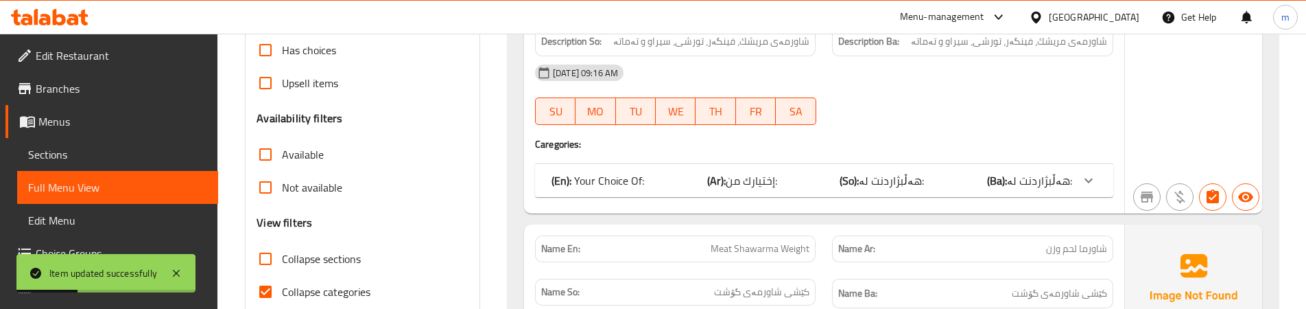
click at [293, 287] on span "Collapse categories" at bounding box center [326, 291] width 88 height 16
click at [282, 287] on input "Collapse categories" at bounding box center [265, 291] width 33 height 33
checkbox input "false"
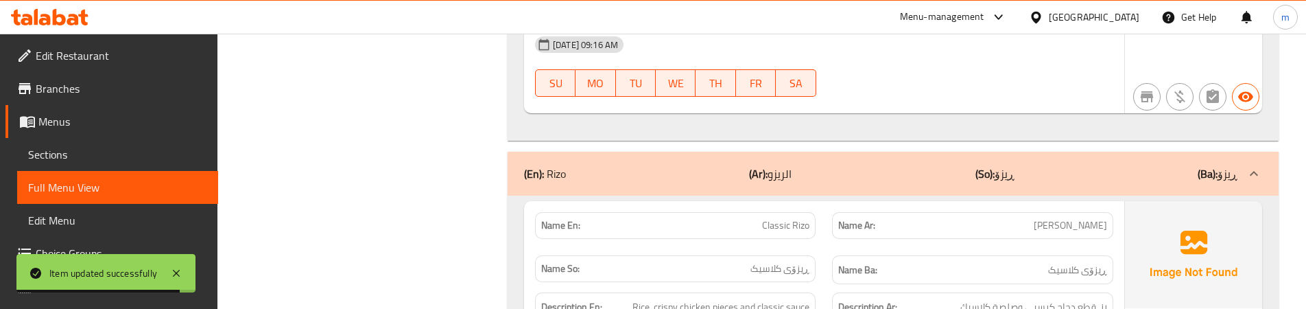
scroll to position [4132, 0]
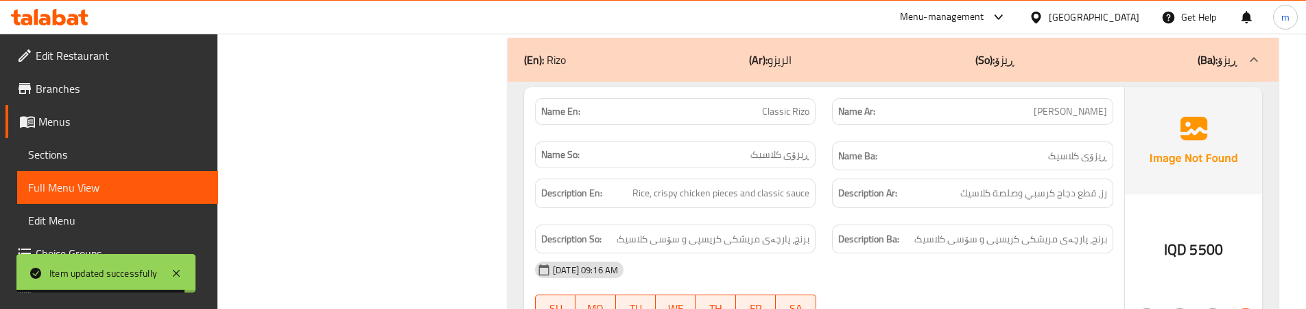
click at [503, 173] on div "(En): Shawarma Weight (Ar): شاورما وزن (So): کێشی شاورمە (Ba): کێشی شاورمە Name…" at bounding box center [892, 253] width 787 height 8418
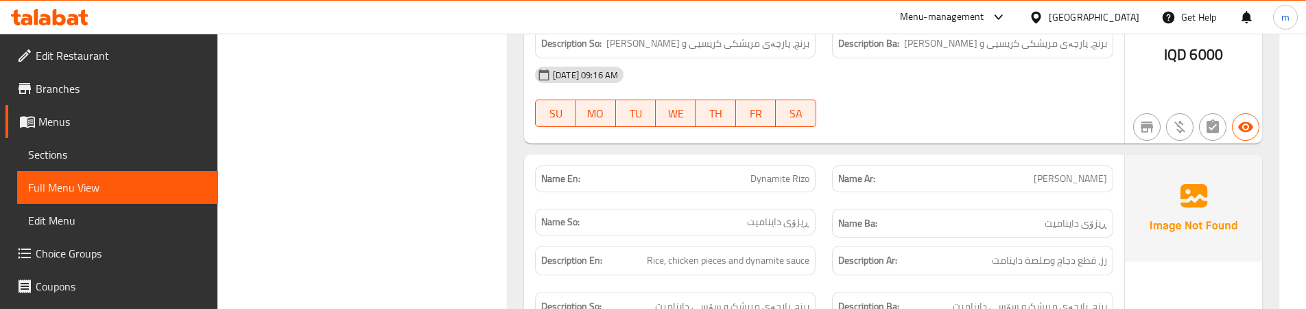
scroll to position [4704, 0]
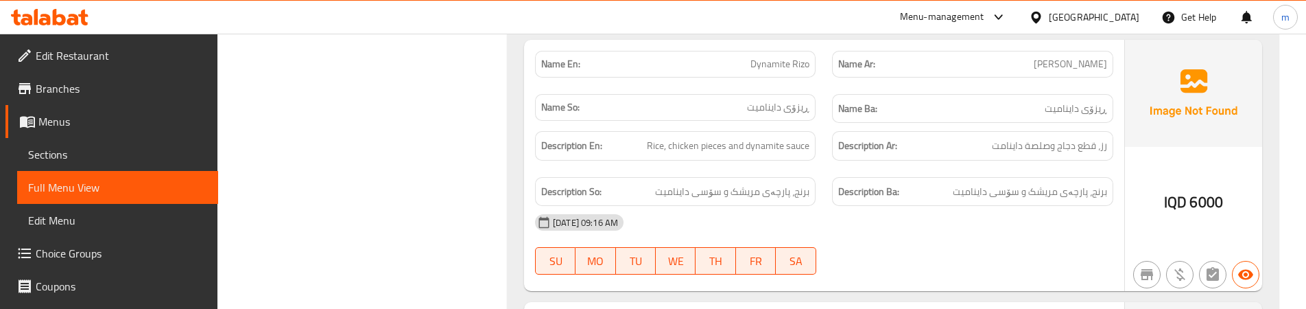
click at [994, 191] on span "برنج، پارچەی مریشک و سۆسی داینامیت" at bounding box center [1030, 191] width 154 height 17
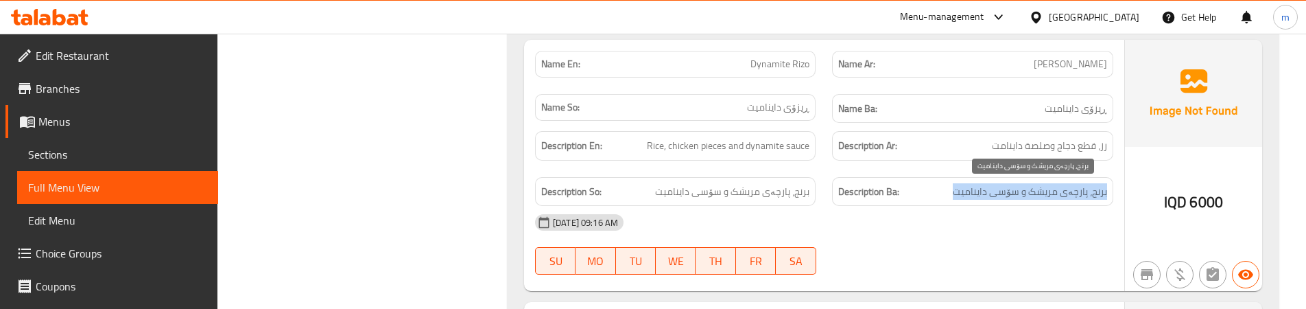
click at [994, 191] on span "برنج، پارچەی مریشک و سۆسی داینامیت" at bounding box center [1030, 191] width 154 height 17
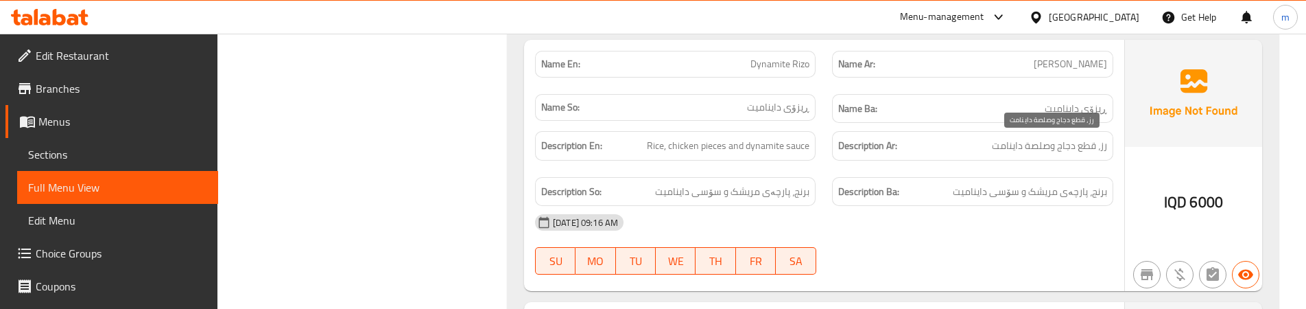
click at [1068, 137] on span "رز، قطع دجاج وصلصة داينامت" at bounding box center [1049, 145] width 115 height 17
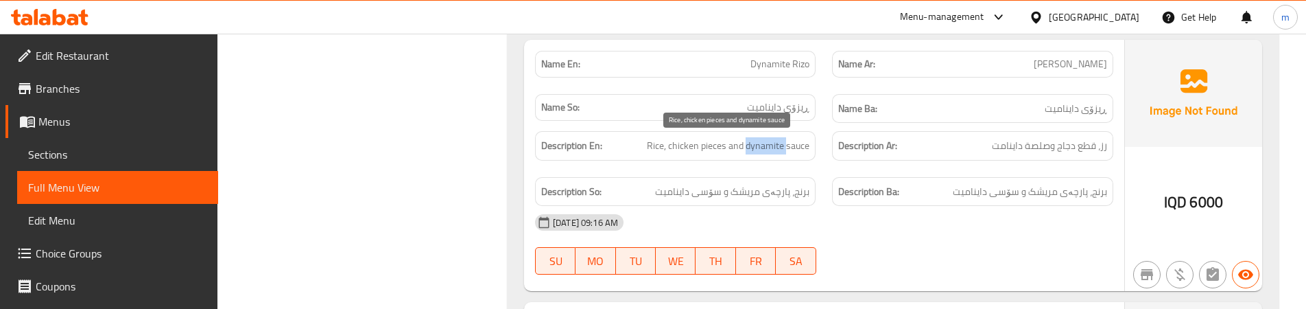
click at [774, 149] on span "Rice, chicken pieces and dynamite sauce" at bounding box center [728, 145] width 163 height 17
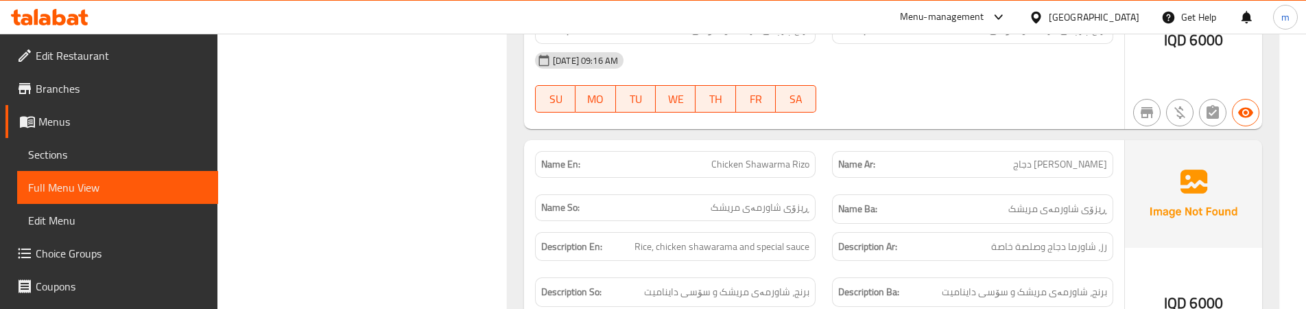
scroll to position [4818, 0]
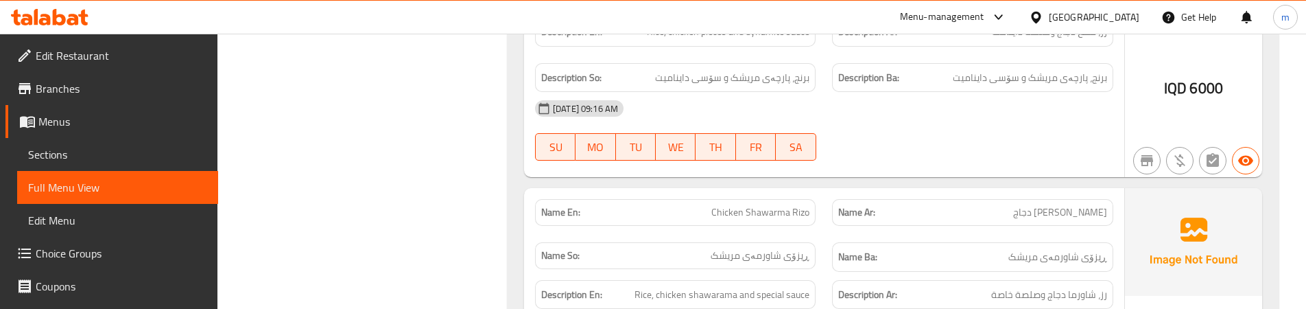
click at [997, 75] on span "برنج، پارچەی مریشک و سۆسی داینامیت" at bounding box center [1030, 77] width 154 height 17
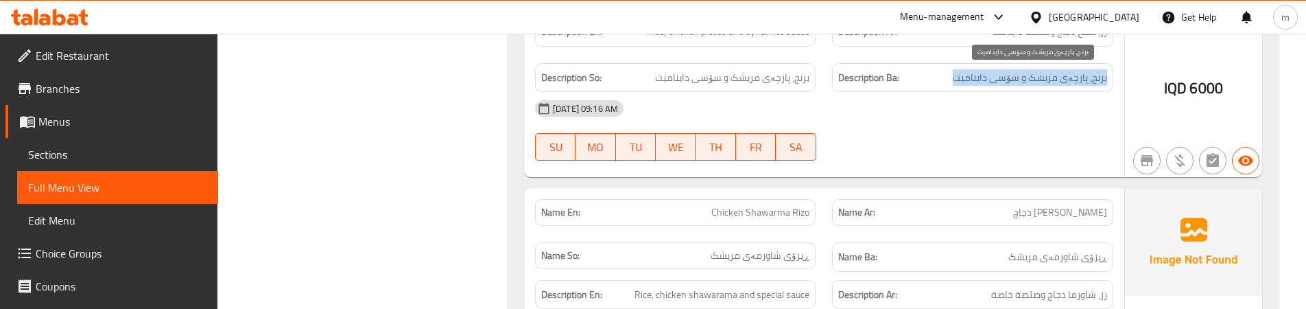
click at [997, 75] on span "برنج، پارچەی مریشک و سۆسی داینامیت" at bounding box center [1030, 77] width 154 height 17
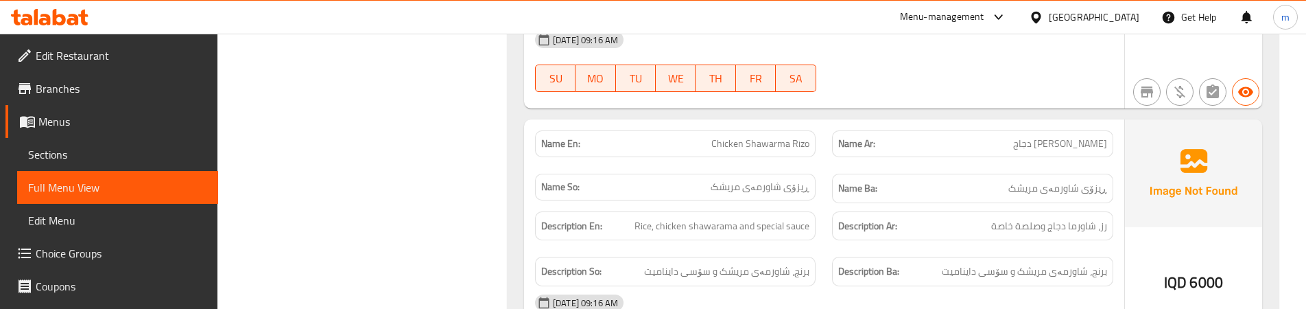
scroll to position [4933, 0]
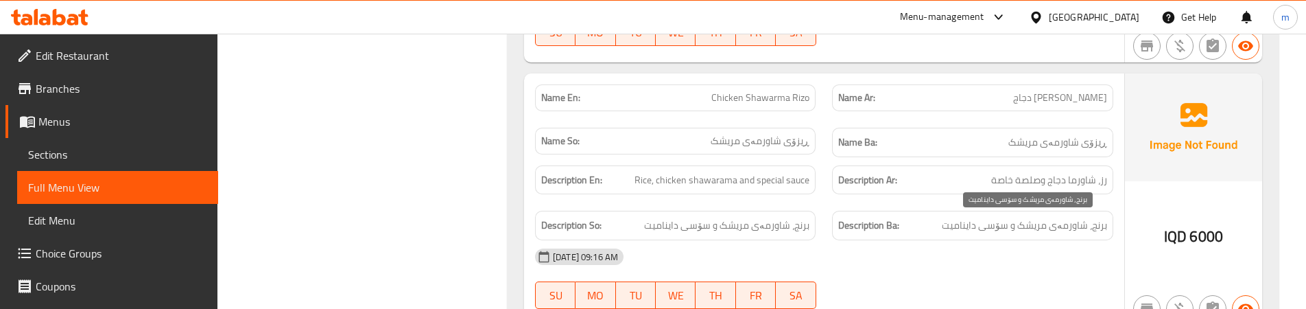
click at [1062, 225] on span "برنج، شاورمەی مریشک و سۆسی داینامیت" at bounding box center [1024, 225] width 165 height 17
click at [1053, 217] on span "برنج، شاورمەی مریشک و سۆسی داینامیت" at bounding box center [1024, 225] width 165 height 17
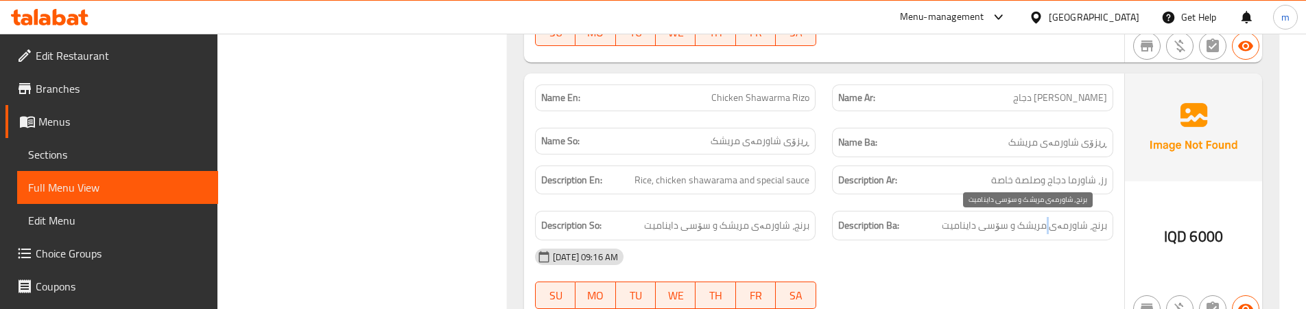
click at [1053, 217] on span "برنج، شاورمەی مریشک و سۆسی داینامیت" at bounding box center [1024, 225] width 165 height 17
click at [63, 149] on span "Sections" at bounding box center [117, 154] width 179 height 16
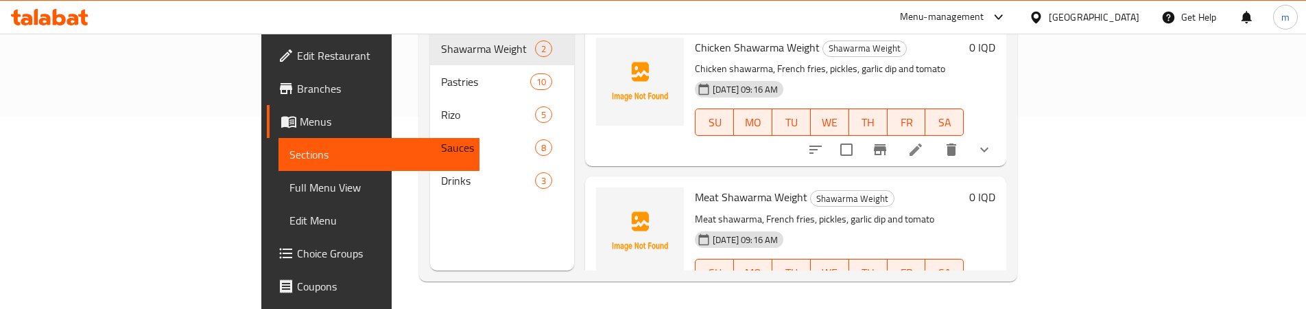
scroll to position [192, 0]
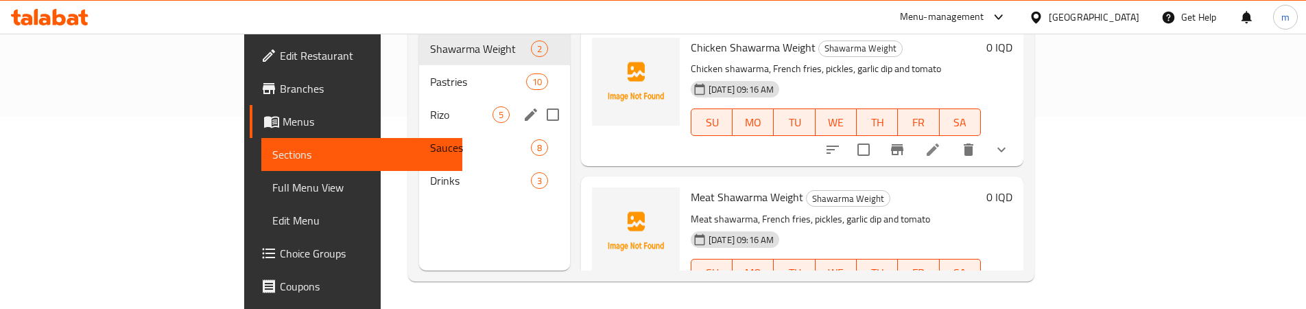
click at [419, 106] on div "Rizo 5" at bounding box center [494, 114] width 151 height 33
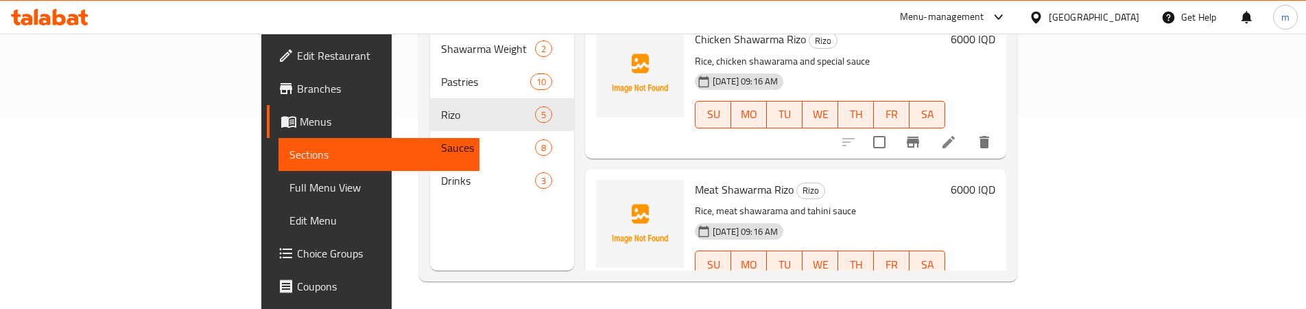
scroll to position [343, 0]
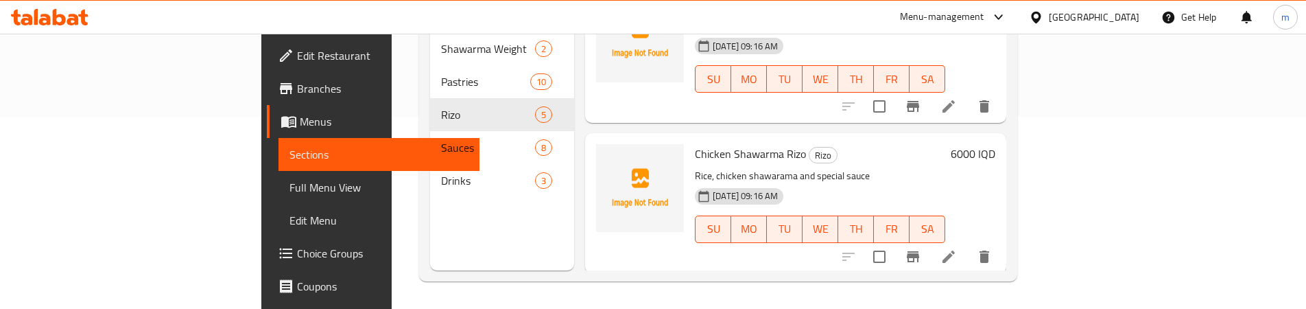
click at [957, 248] on icon at bounding box center [948, 256] width 16 height 16
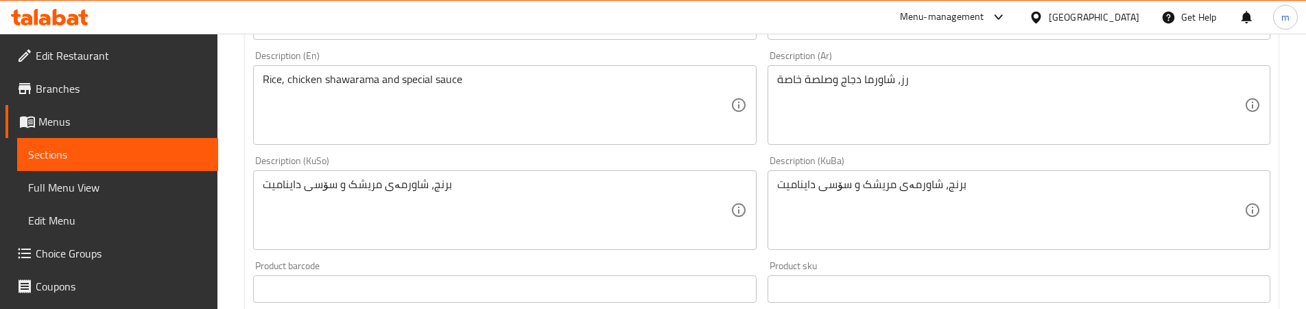
scroll to position [343, 0]
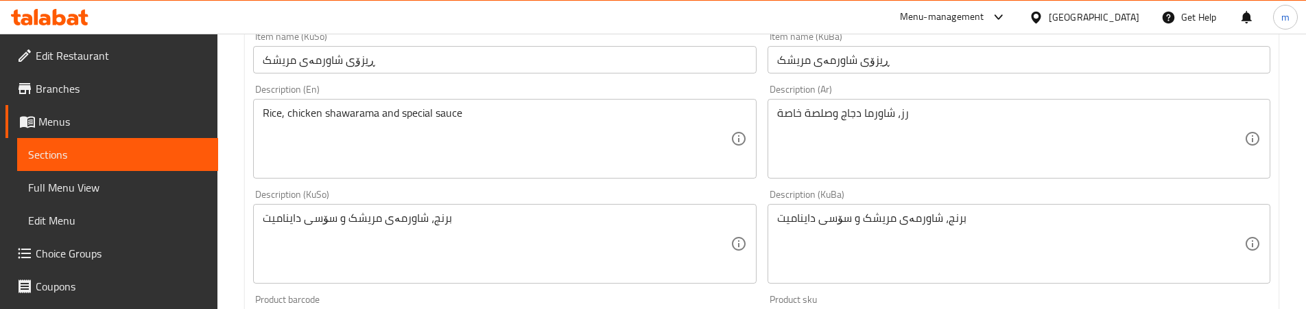
click at [791, 213] on textarea "برنج، شاورمەی مریشک و سۆسی داینامیت" at bounding box center [1010, 243] width 467 height 65
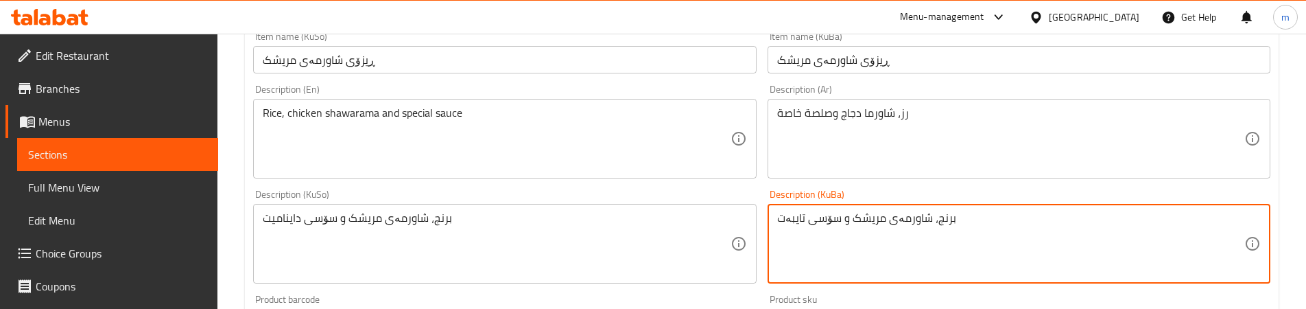
click at [791, 213] on textarea "برنج، شاورمەی مریشک و سۆسی تایبەت" at bounding box center [1010, 243] width 467 height 65
type textarea "برنج، شاورمەی مریشک و سۆسی تایبەت"
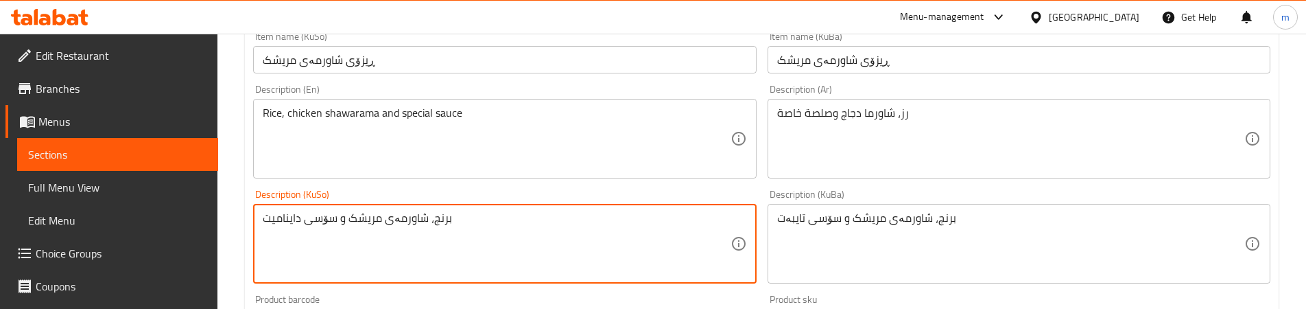
paste textarea "ایبە"
type textarea "برنج، شاورمەی مریشک و سۆسی تایبەت"
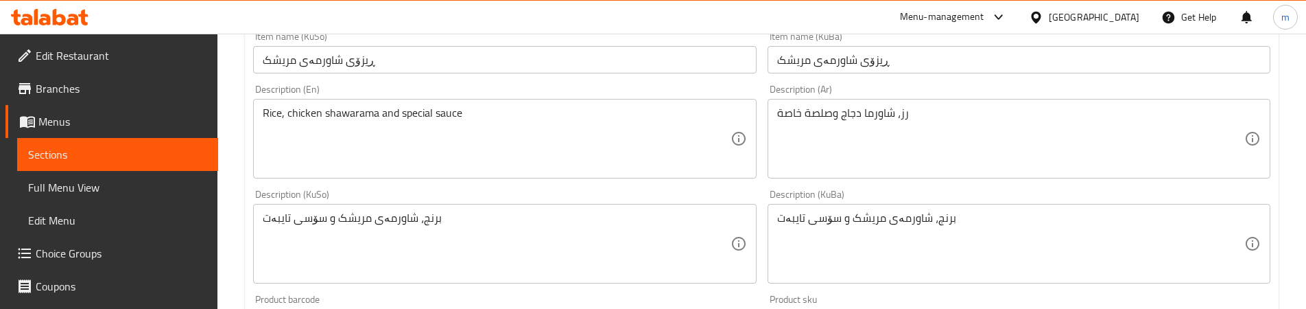
click at [741, 189] on div "Description (KuSo) برنج، شاورمەی مریشک و سۆسی تایبەت Description (KuSo)" at bounding box center [504, 236] width 503 height 94
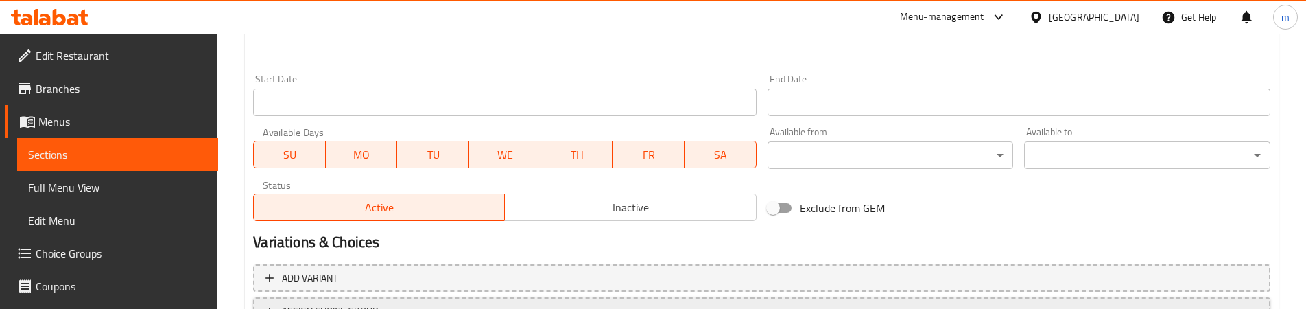
scroll to position [800, 0]
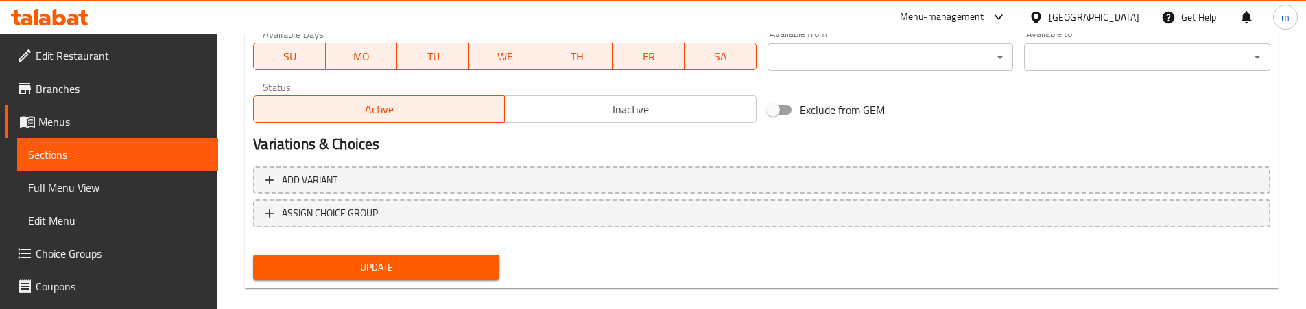
click at [393, 258] on button "Update" at bounding box center [376, 266] width 246 height 25
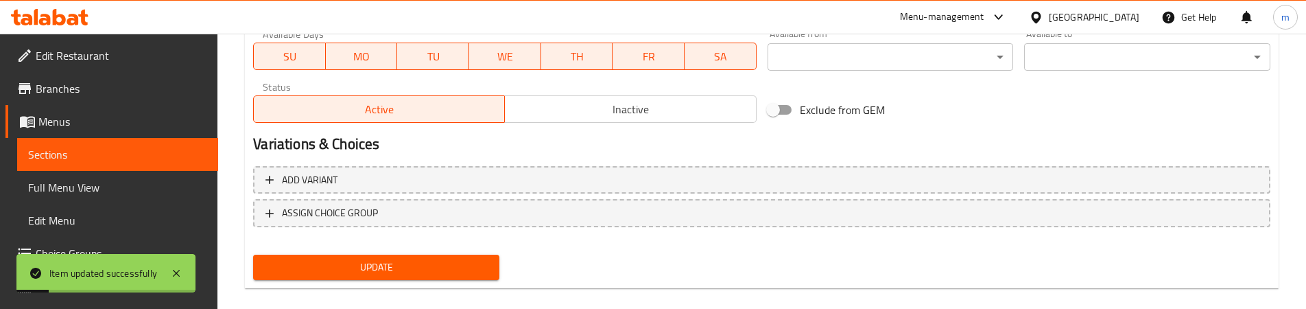
click at [92, 185] on span "Full Menu View" at bounding box center [117, 187] width 179 height 16
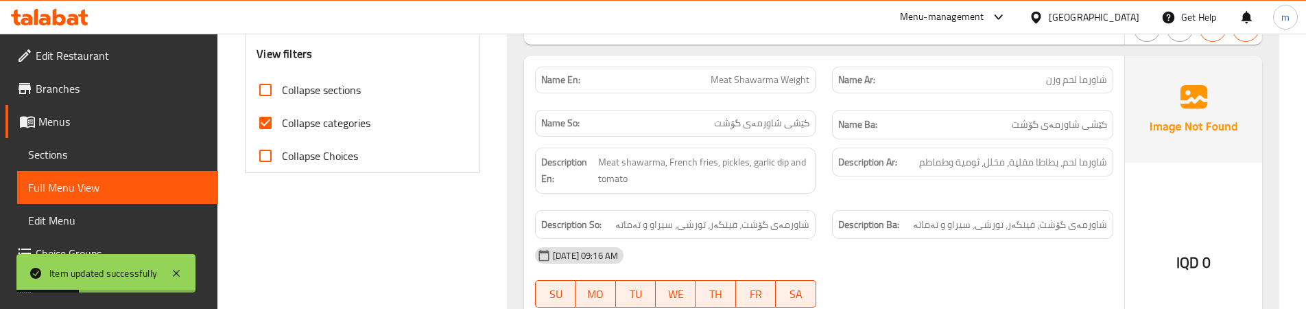
scroll to position [457, 0]
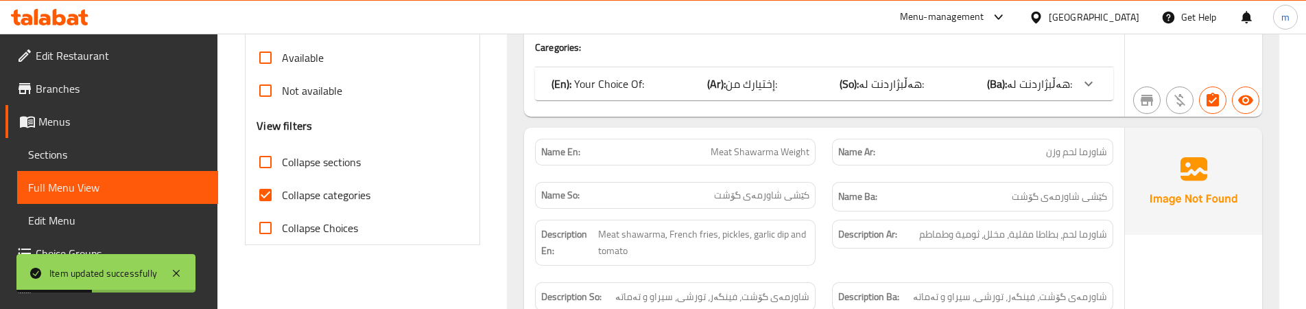
click at [321, 199] on span "Collapse categories" at bounding box center [326, 195] width 88 height 16
click at [282, 199] on input "Collapse categories" at bounding box center [265, 194] width 33 height 33
checkbox input "false"
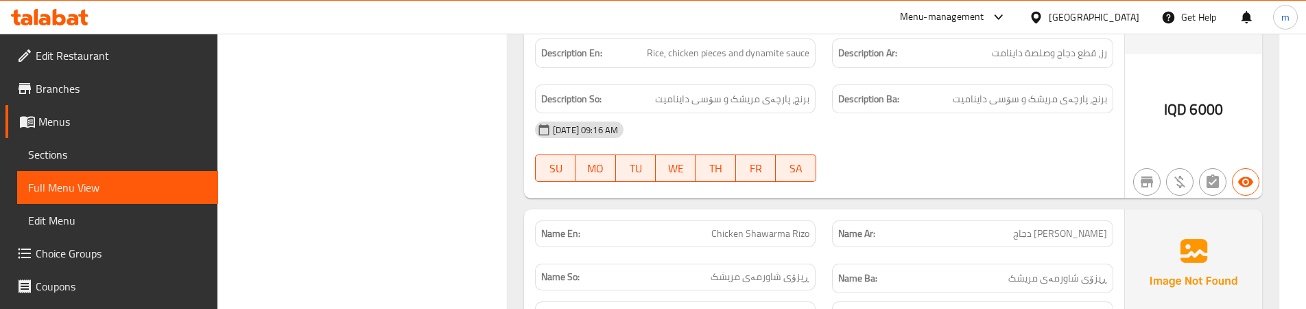
scroll to position [4915, 0]
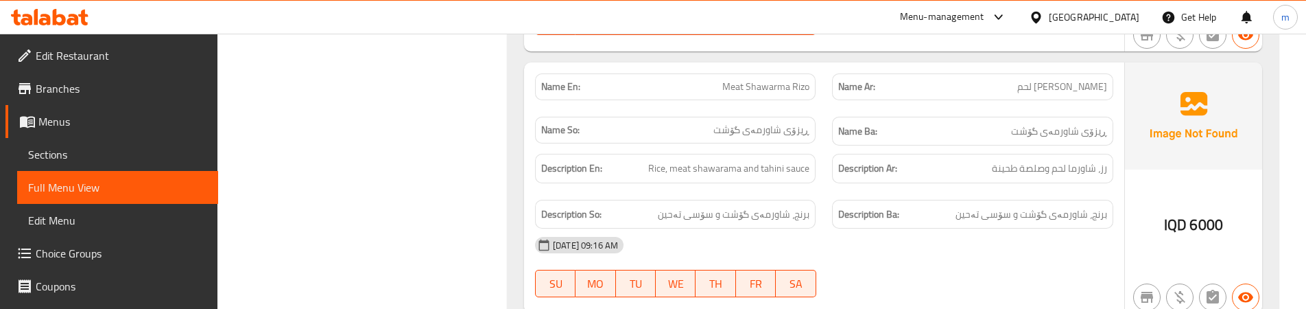
scroll to position [5203, 0]
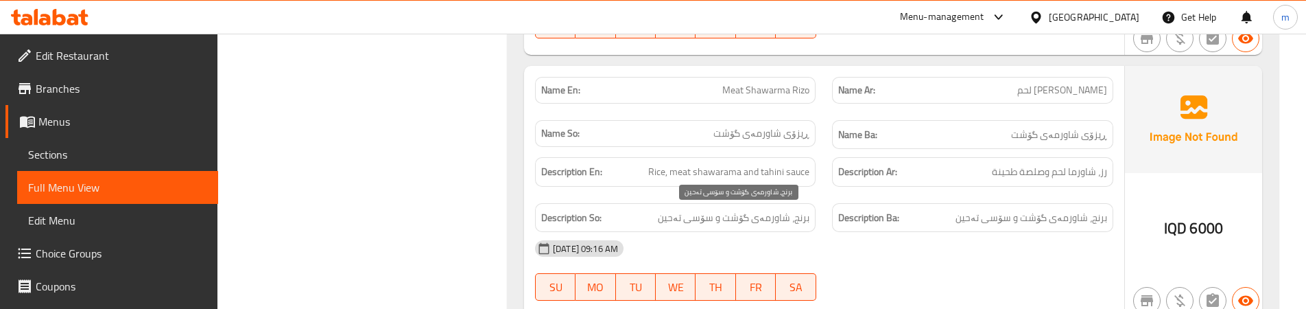
click at [756, 220] on span "برنج، شاورمەی گۆشت و سۆسی تەحین" at bounding box center [734, 217] width 152 height 17
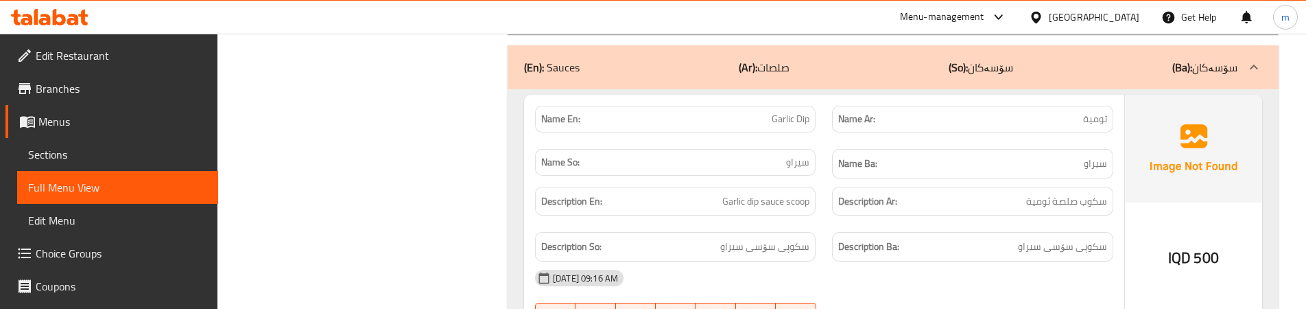
scroll to position [5546, 0]
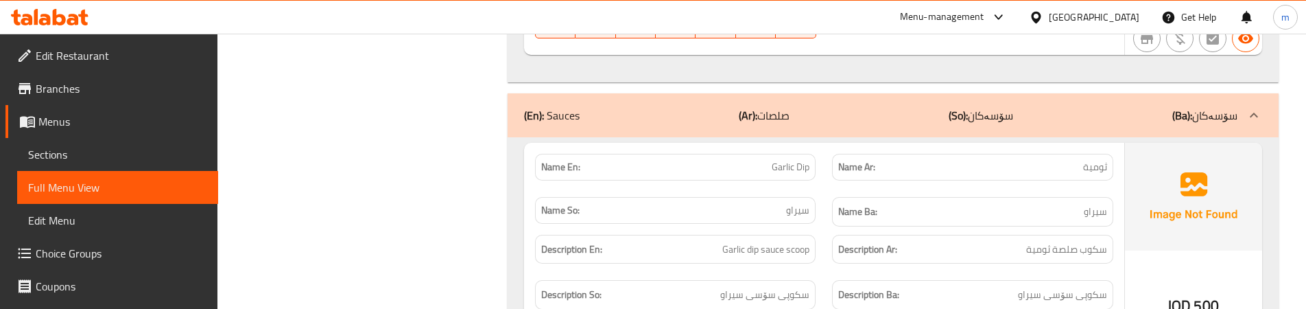
scroll to position [5431, 0]
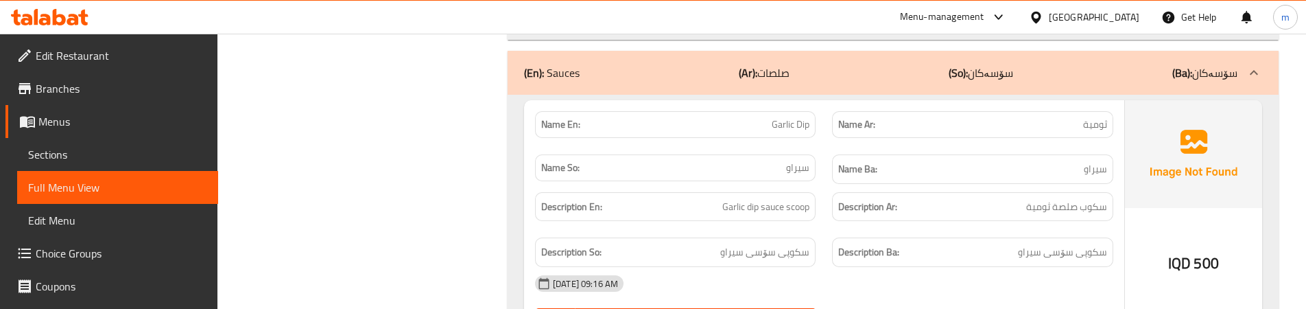
scroll to position [5514, 0]
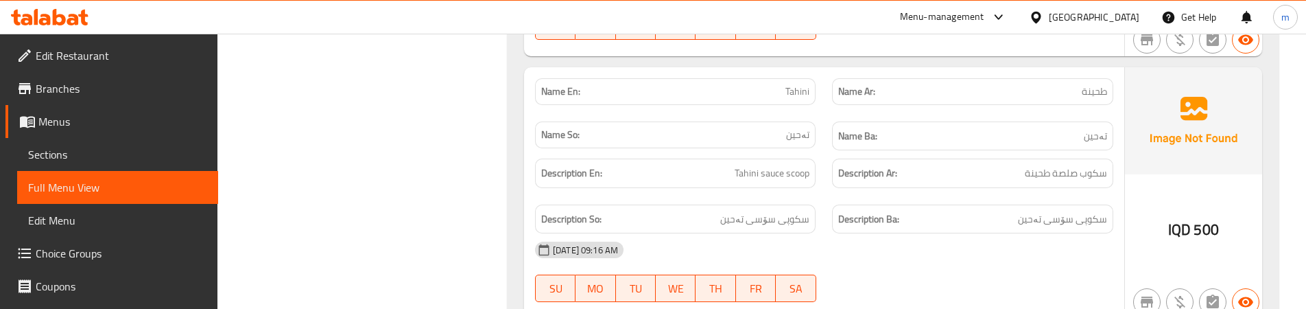
scroll to position [5815, 0]
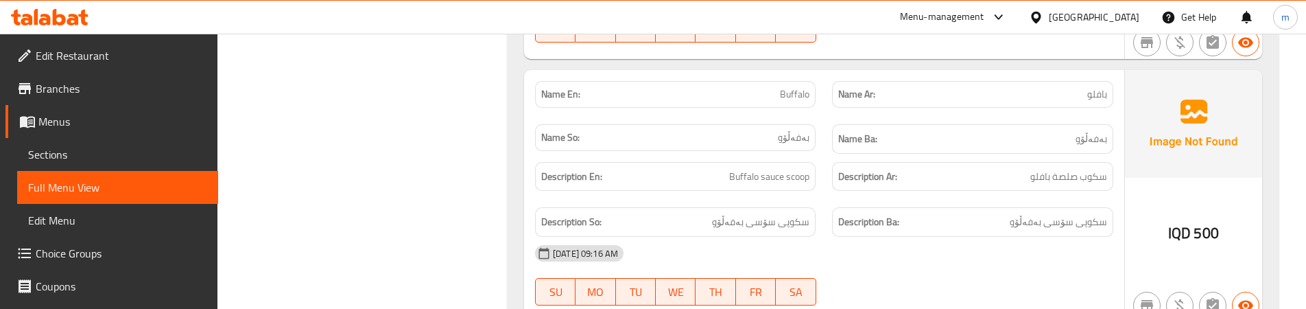
scroll to position [6090, 0]
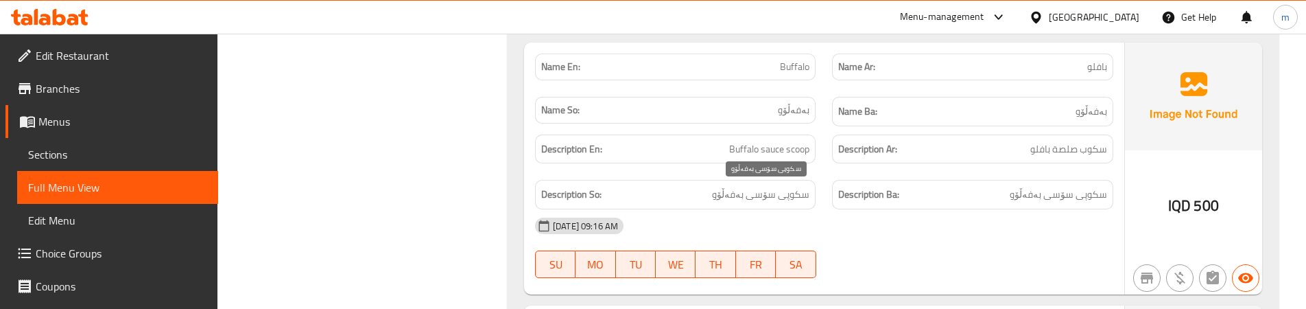
click at [771, 197] on span "سکوپی سۆسی بەفەڵۆو" at bounding box center [760, 194] width 97 height 17
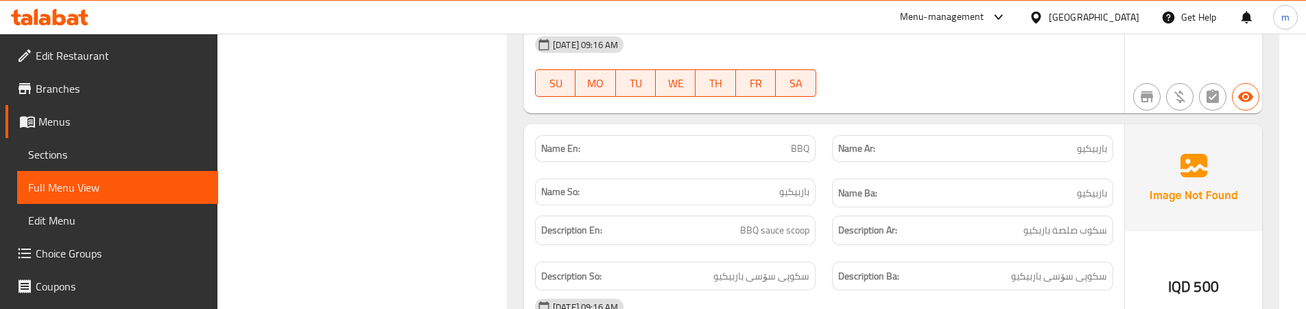
scroll to position [6318, 0]
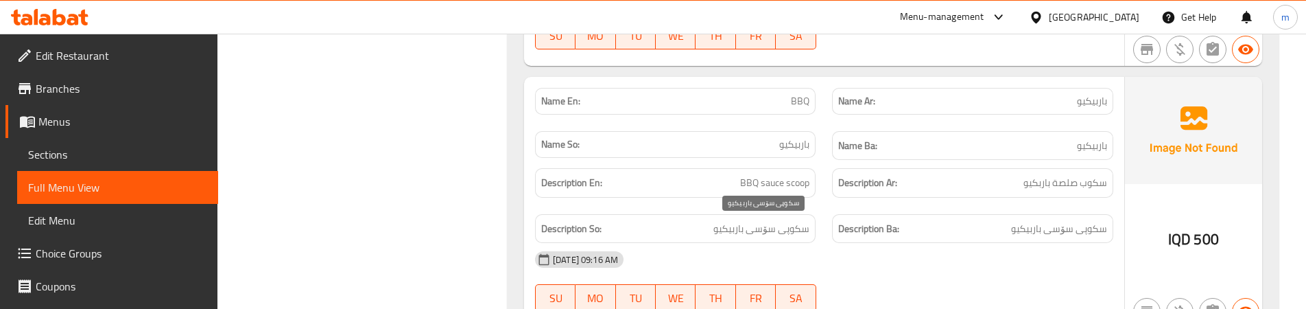
click at [801, 226] on span "سکوپی سۆسی باربیکیو" at bounding box center [761, 228] width 96 height 17
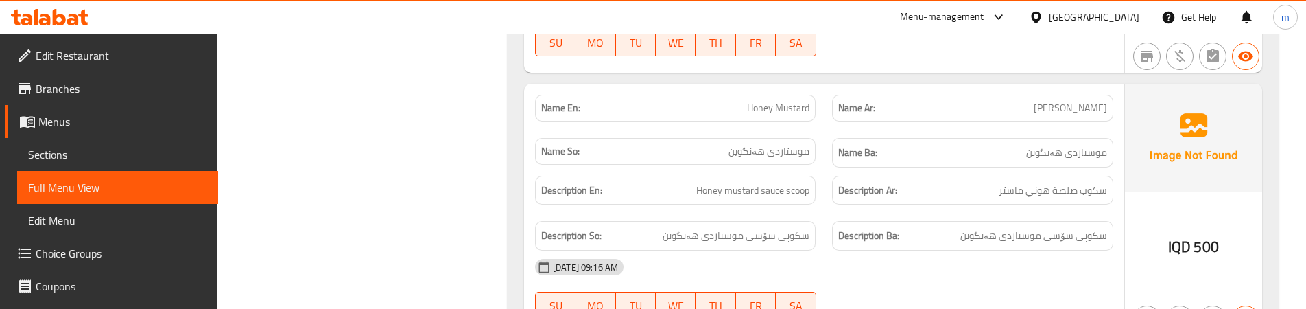
scroll to position [6547, 0]
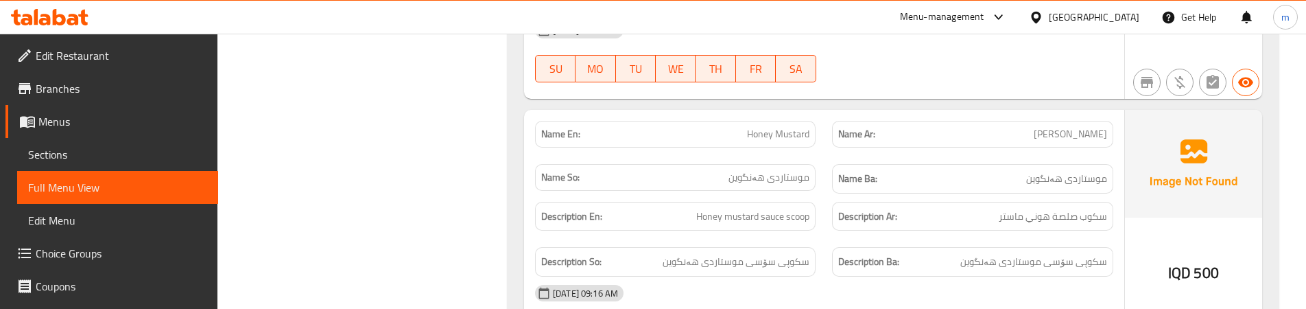
click at [71, 149] on span "Sections" at bounding box center [117, 154] width 179 height 16
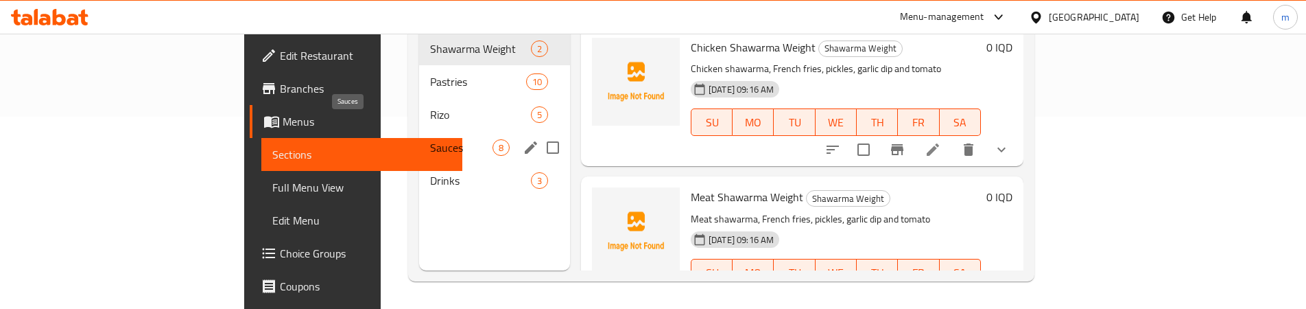
click at [430, 139] on span "Sauces" at bounding box center [461, 147] width 62 height 16
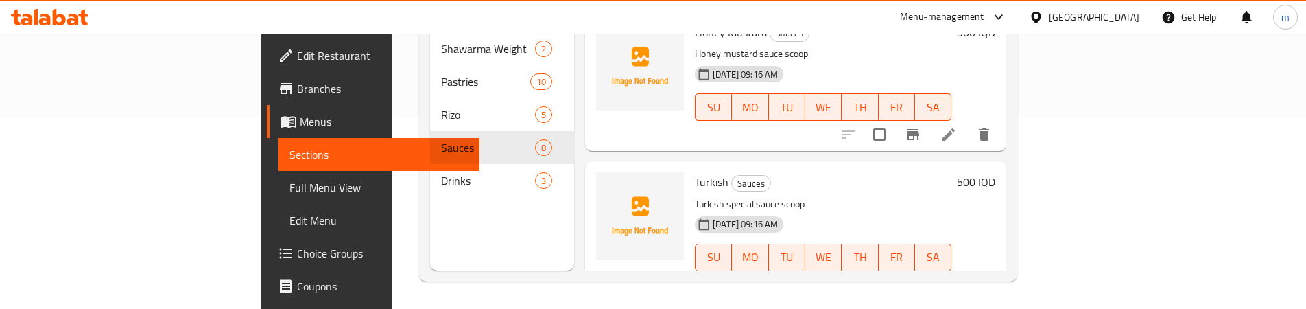
scroll to position [582, 0]
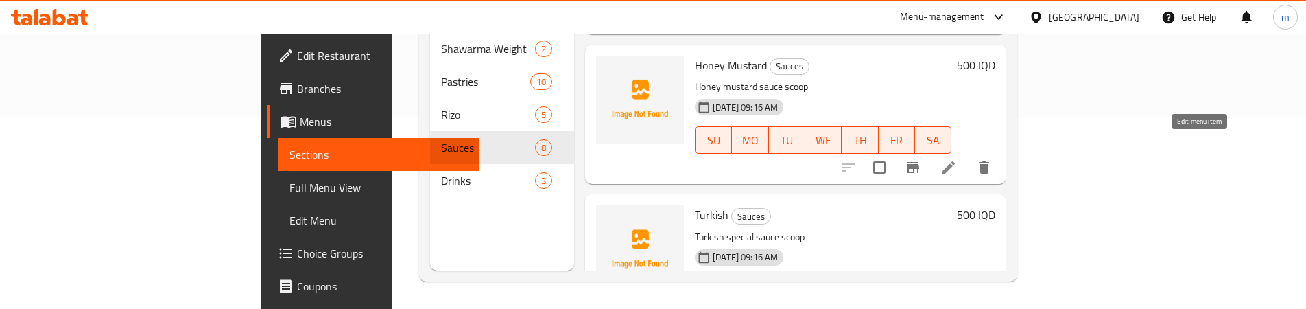
click at [957, 159] on icon at bounding box center [948, 167] width 16 height 16
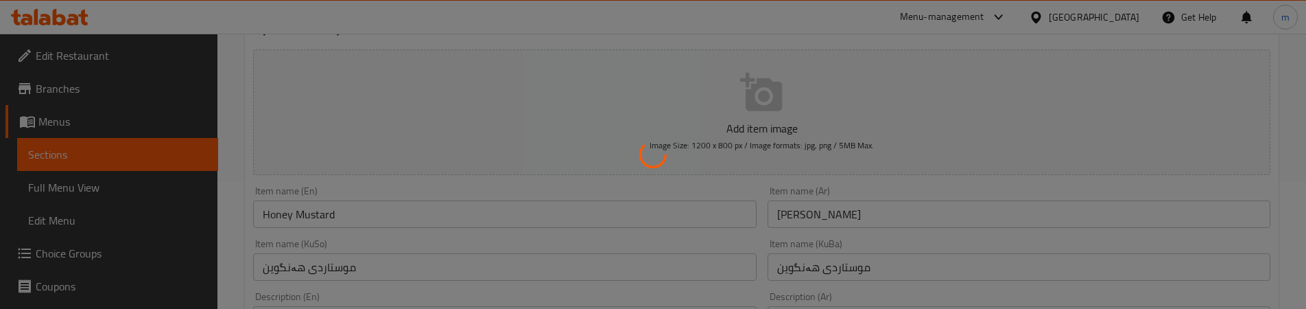
scroll to position [343, 0]
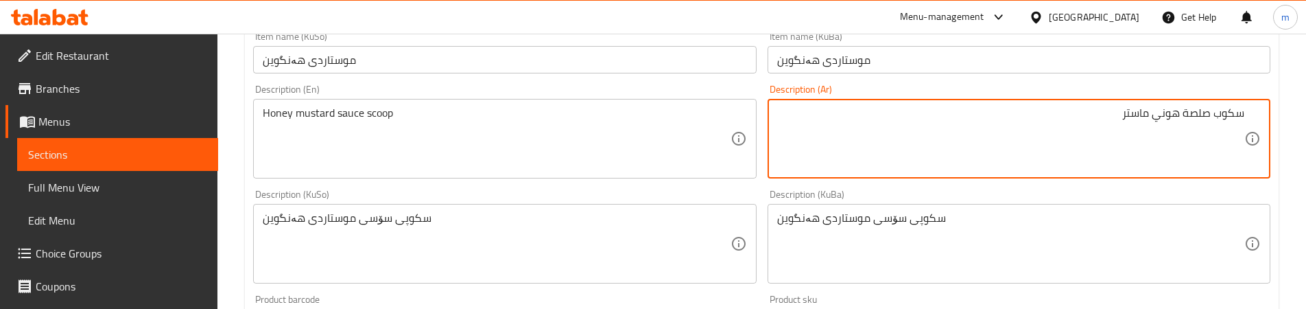
click at [1018, 119] on textarea "سكوب صلصة هوني ماستر" at bounding box center [1010, 138] width 467 height 65
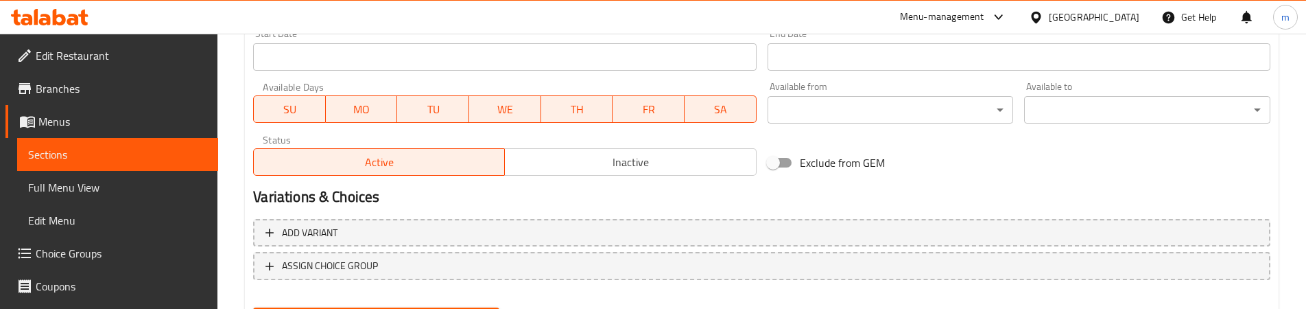
scroll to position [800, 0]
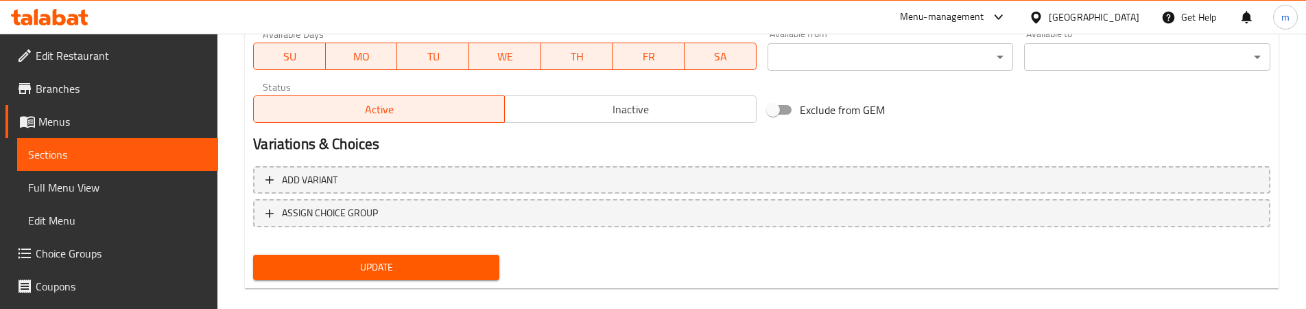
type textarea "سكوب صلصة هوني ماسترد"
click at [361, 251] on div "Update" at bounding box center [376, 267] width 257 height 36
click at [362, 261] on span "Update" at bounding box center [376, 267] width 224 height 17
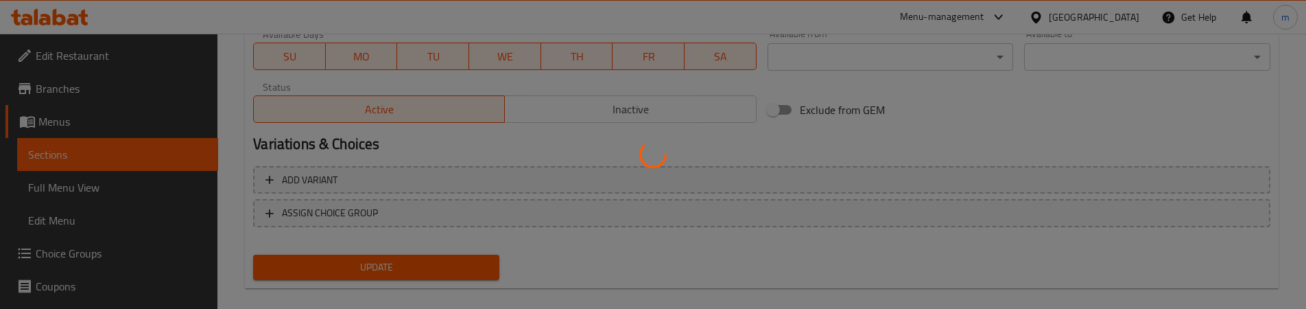
click at [83, 188] on div at bounding box center [653, 154] width 1306 height 309
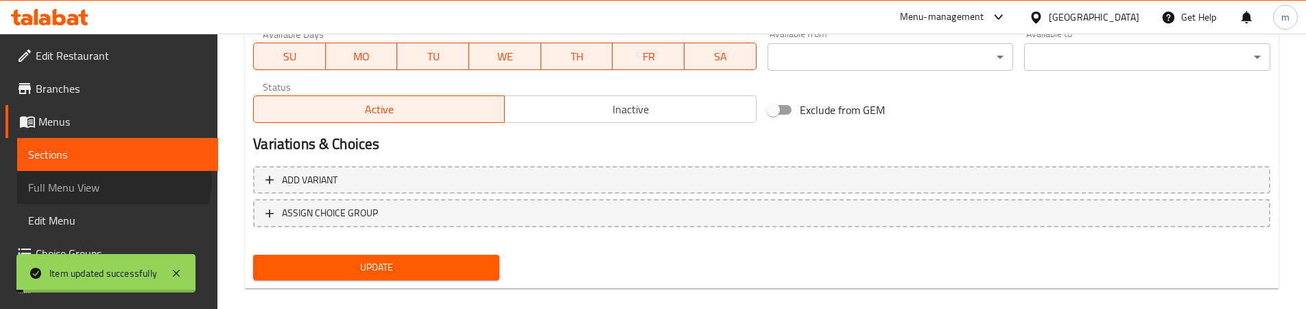
click at [101, 178] on link "Full Menu View" at bounding box center [117, 187] width 201 height 33
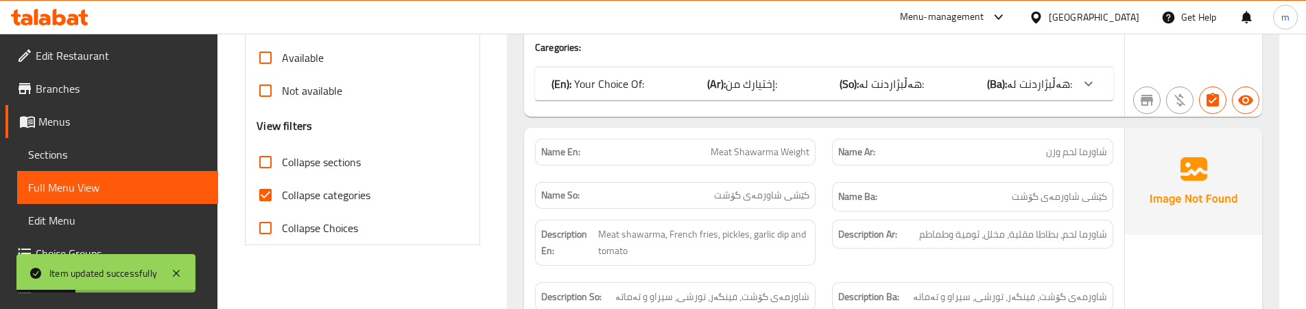
click at [302, 198] on span "Collapse categories" at bounding box center [326, 195] width 88 height 16
click at [282, 198] on input "Collapse categories" at bounding box center [265, 194] width 33 height 33
checkbox input "false"
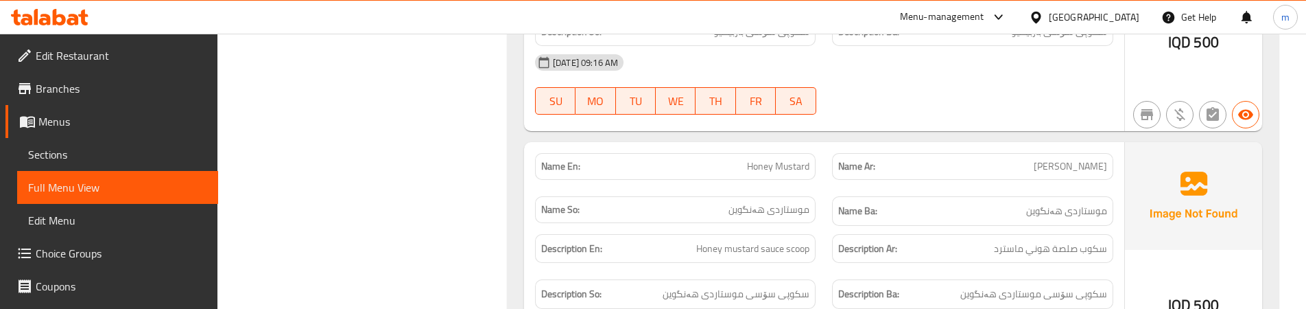
scroll to position [6629, 0]
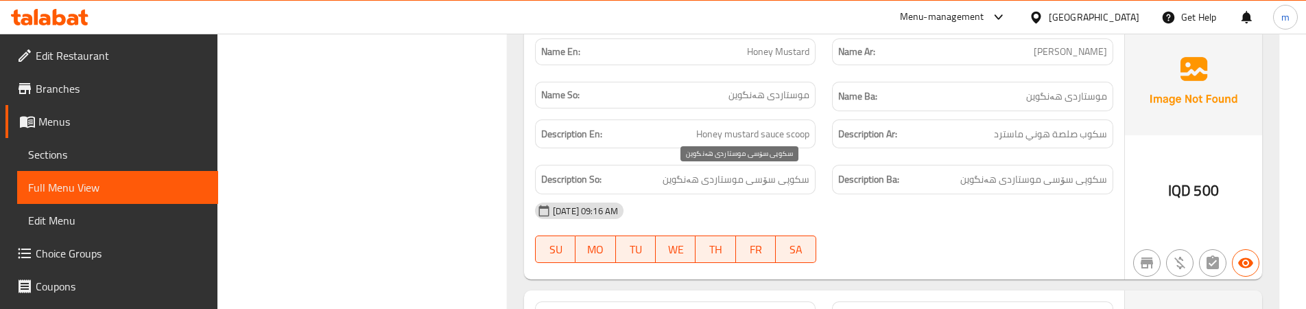
click at [774, 179] on span "سکوپی سۆسی موستاردی هەنگوین" at bounding box center [735, 179] width 147 height 17
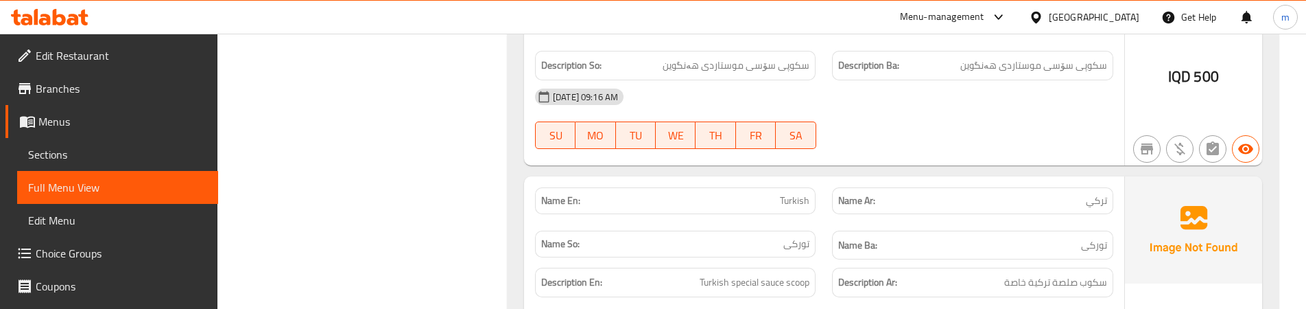
scroll to position [6858, 0]
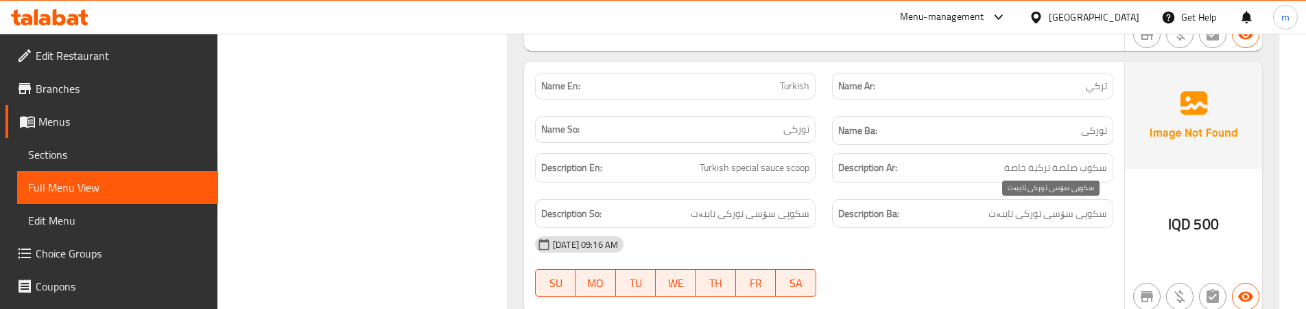
click at [1006, 215] on span "سکوپی سۆسی تورکی تایبەت" at bounding box center [1047, 213] width 119 height 17
click at [1036, 222] on span "سکوپی سۆسی تورکی تایبەت" at bounding box center [1047, 213] width 119 height 17
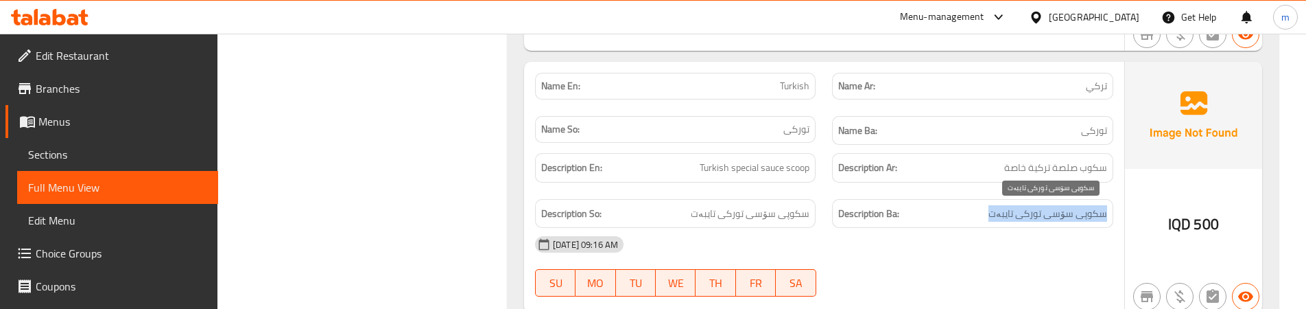
click at [1036, 222] on span "سکوپی سۆسی تورکی تایبەت" at bounding box center [1047, 213] width 119 height 17
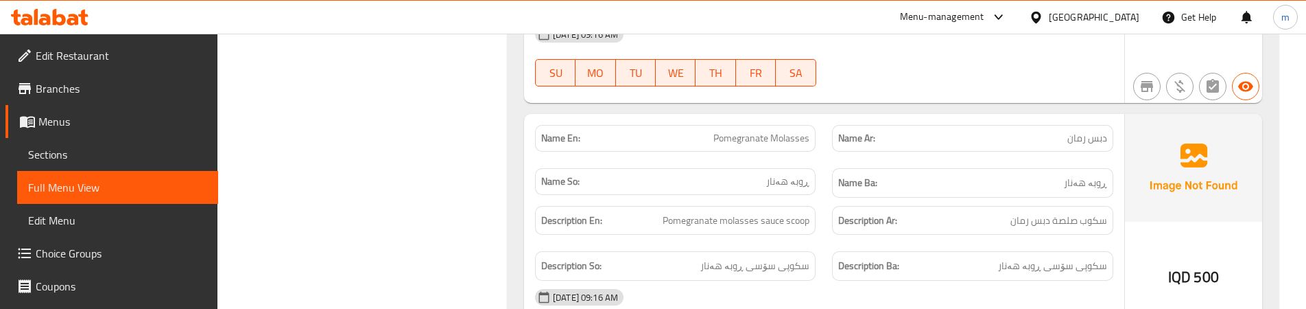
scroll to position [7086, 0]
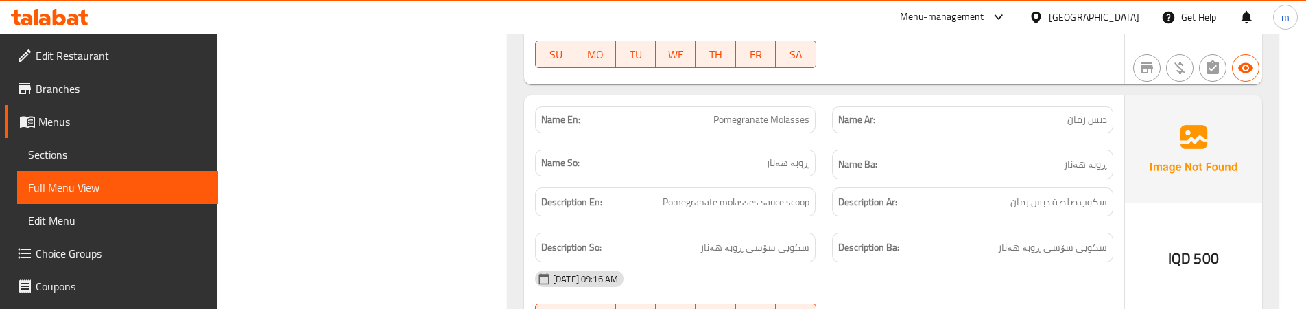
copy span "دبس رمان"
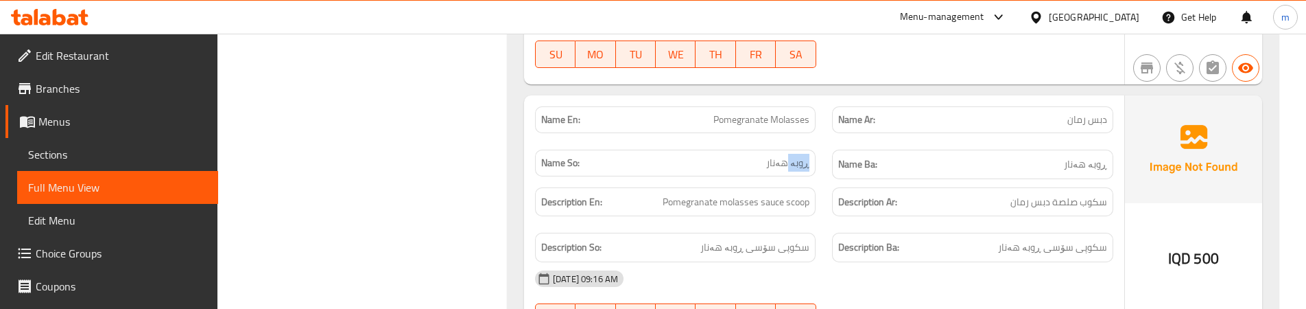
copy span "Molasses"
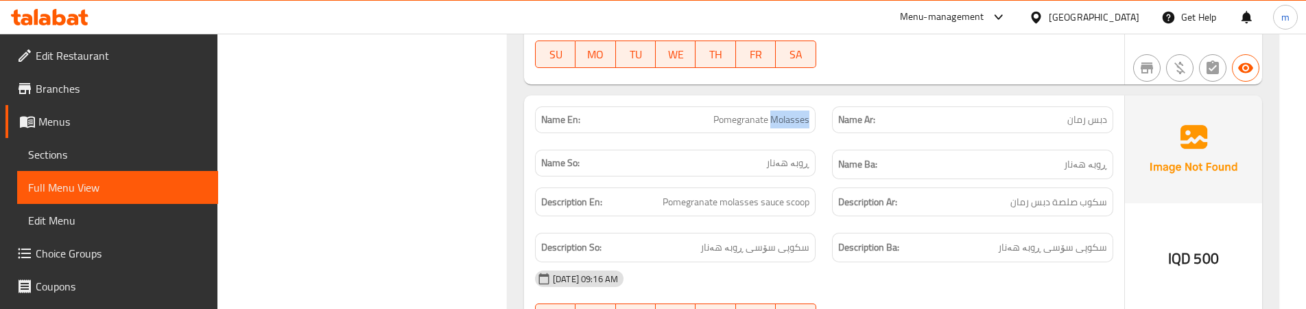
click at [106, 152] on span "Sections" at bounding box center [117, 154] width 179 height 16
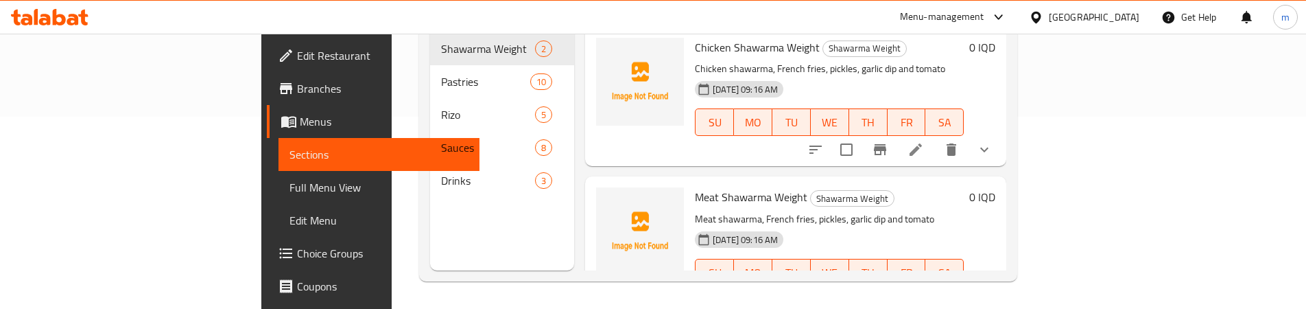
scroll to position [192, 0]
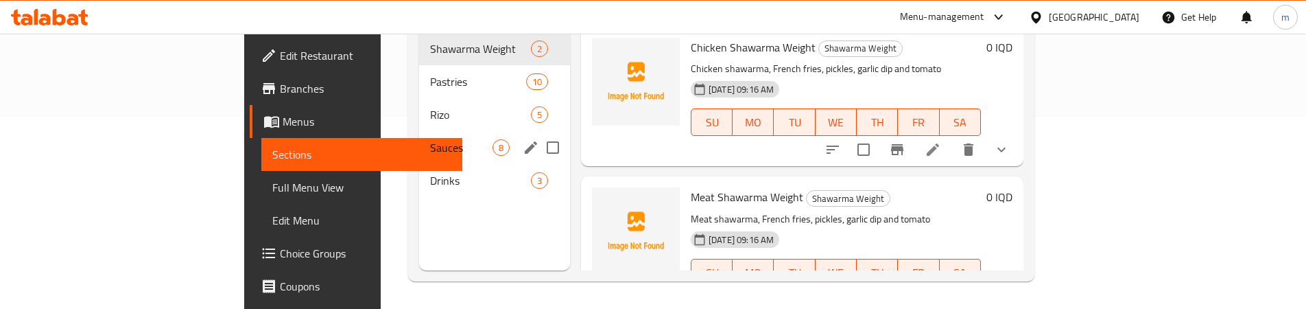
click at [430, 139] on span "Sauces" at bounding box center [461, 147] width 62 height 16
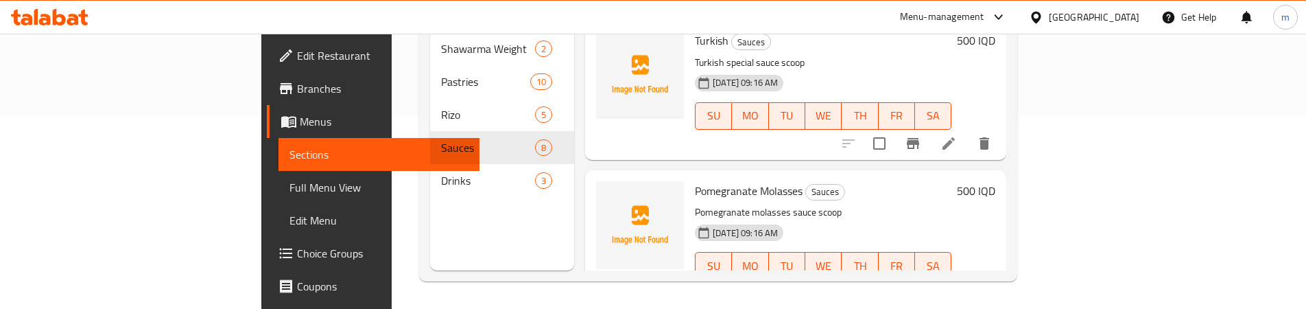
scroll to position [800, 0]
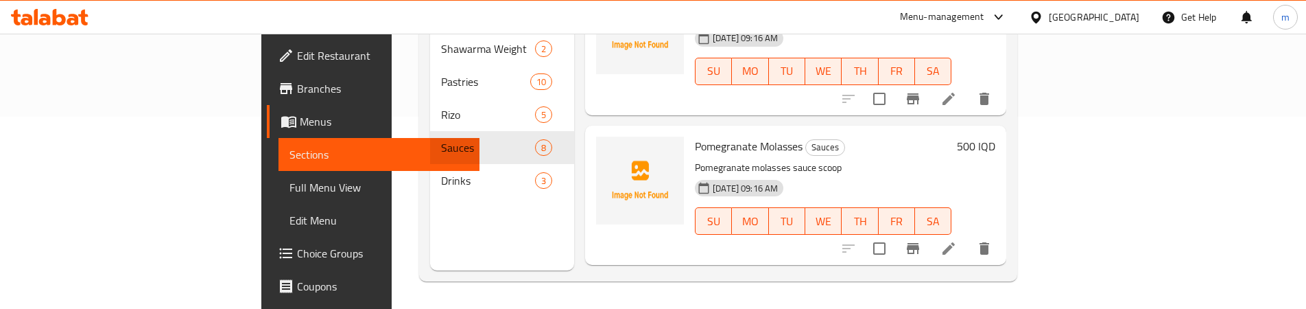
click at [957, 240] on icon at bounding box center [948, 248] width 16 height 16
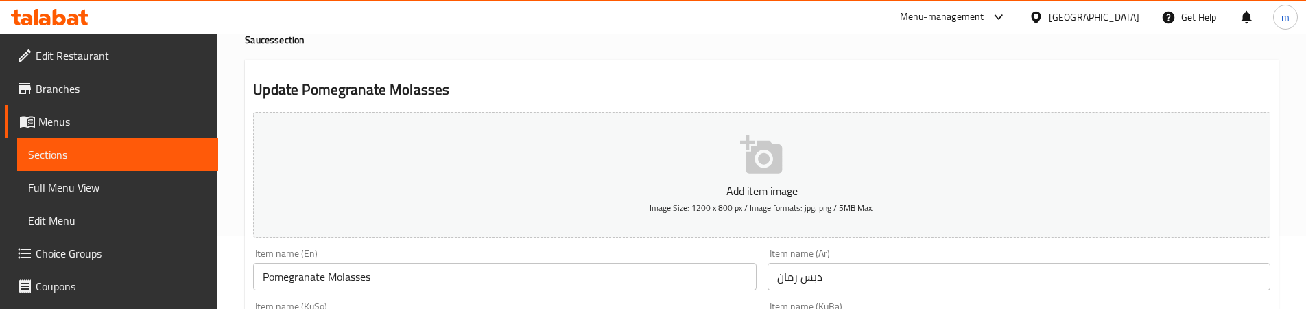
scroll to position [228, 0]
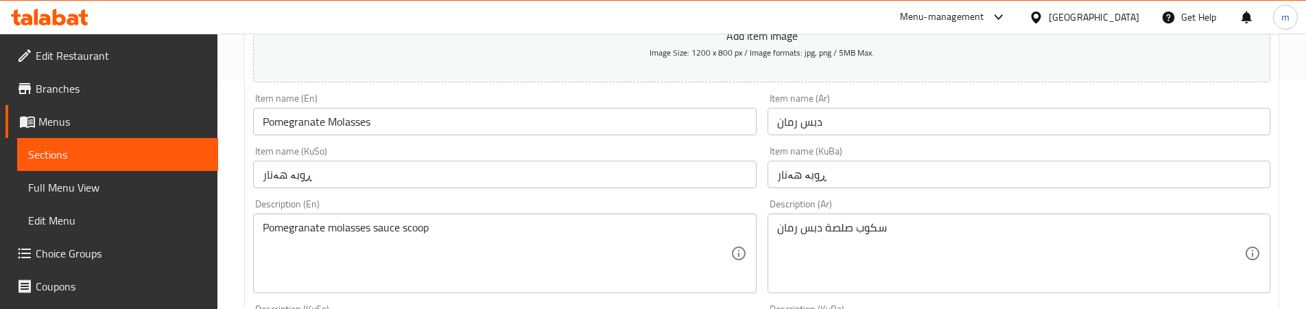
click at [795, 123] on input "دبس رمان" at bounding box center [1018, 121] width 503 height 27
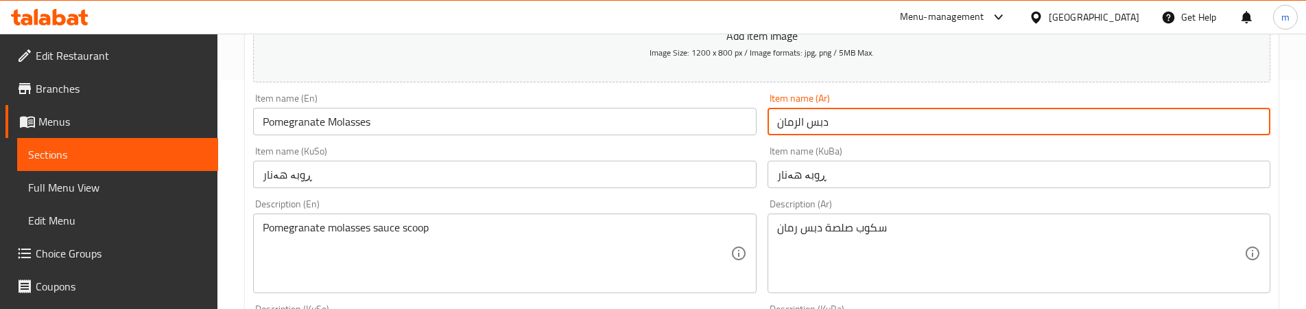
type input "دبس الرمان"
click at [751, 149] on div "Item name (KuSo) ڕوبە هەنار Item name ([PERSON_NAME])" at bounding box center [504, 167] width 503 height 42
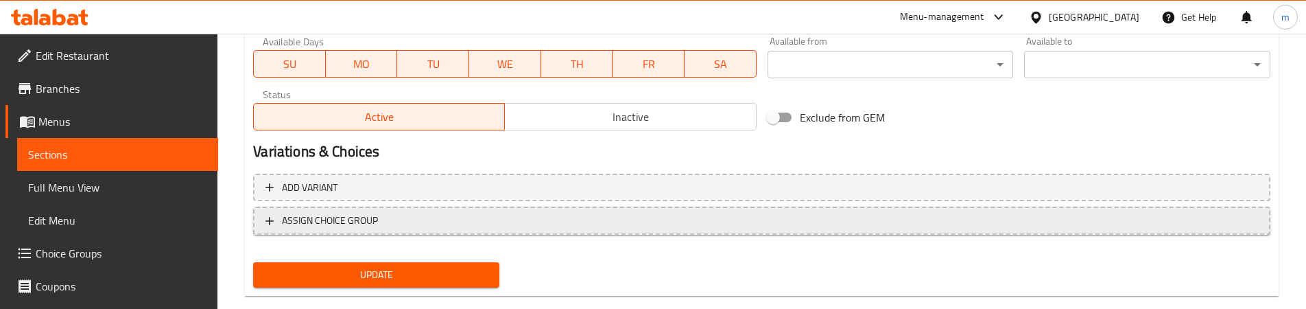
scroll to position [800, 0]
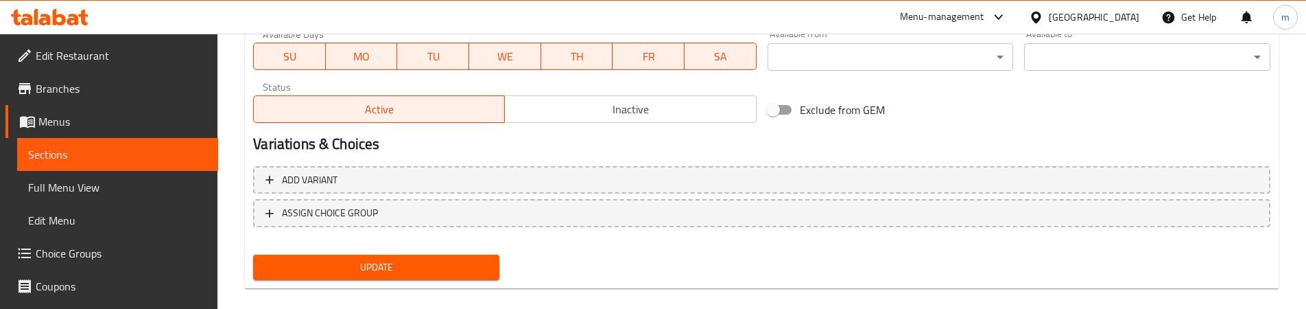
click at [381, 267] on span "Update" at bounding box center [376, 267] width 224 height 17
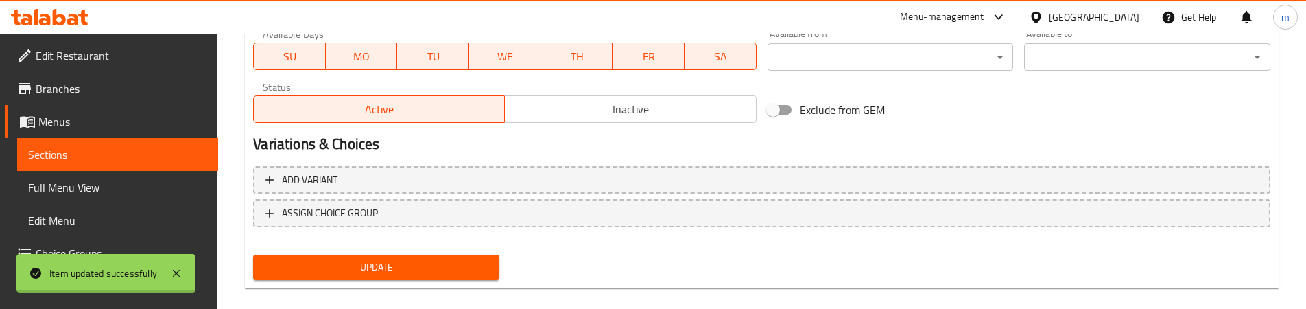
click at [75, 197] on div at bounding box center [653, 154] width 1306 height 309
click at [77, 195] on span "Full Menu View" at bounding box center [117, 187] width 179 height 16
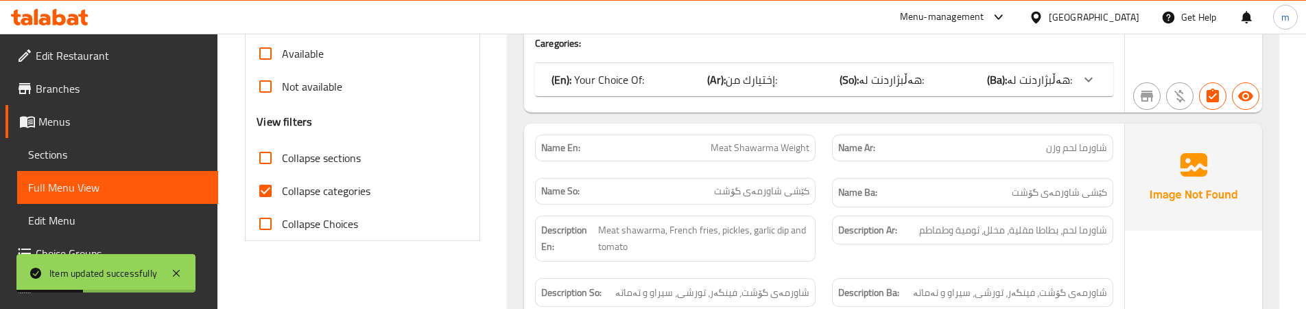
scroll to position [457, 0]
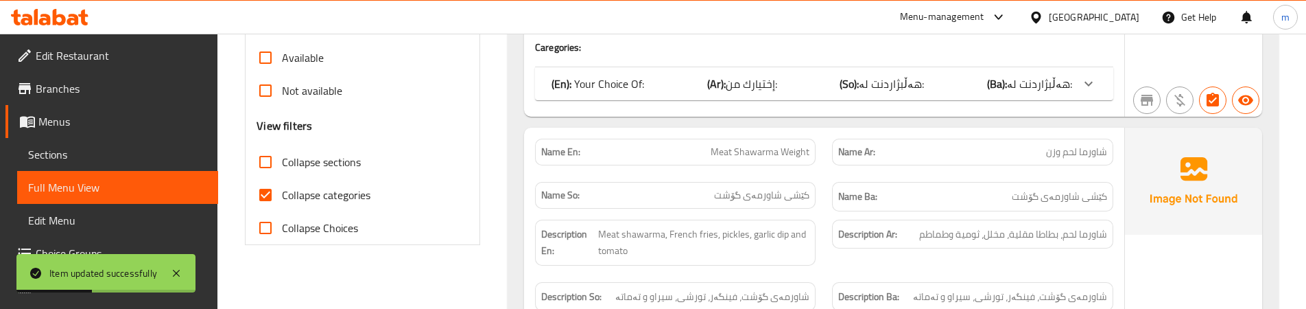
click at [305, 196] on span "Collapse categories" at bounding box center [326, 195] width 88 height 16
click at [282, 196] on input "Collapse categories" at bounding box center [265, 194] width 33 height 33
checkbox input "false"
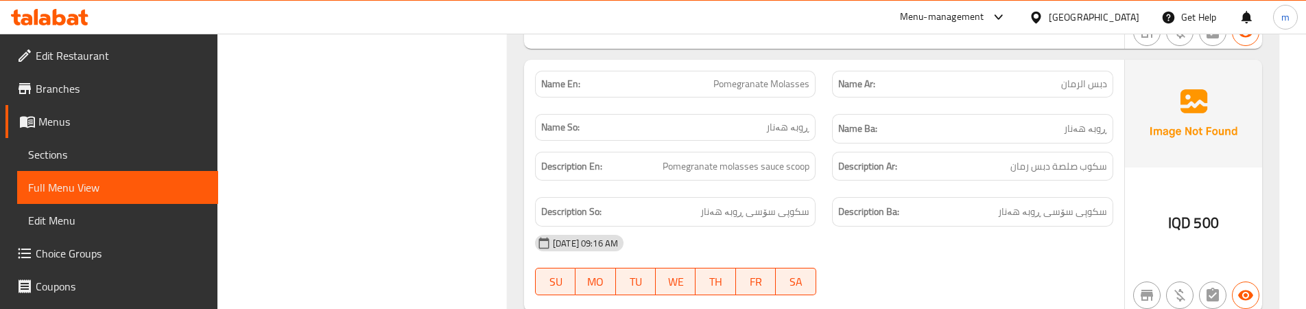
scroll to position [7089, 0]
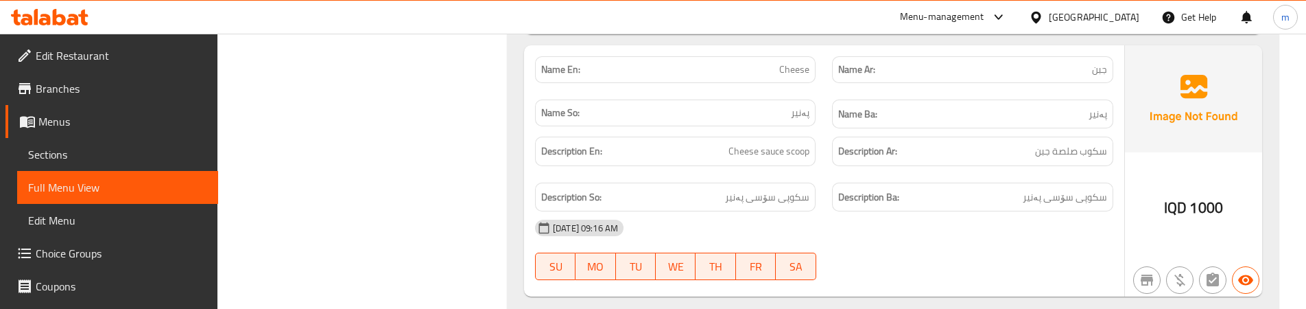
scroll to position [7432, 0]
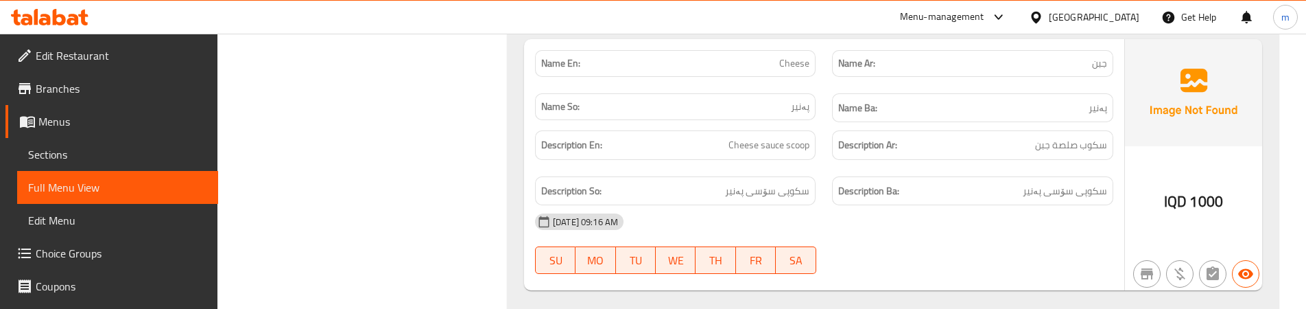
scroll to position [7404, 0]
click at [776, 193] on span "سکوپی سۆسی پەنیر" at bounding box center [767, 191] width 84 height 17
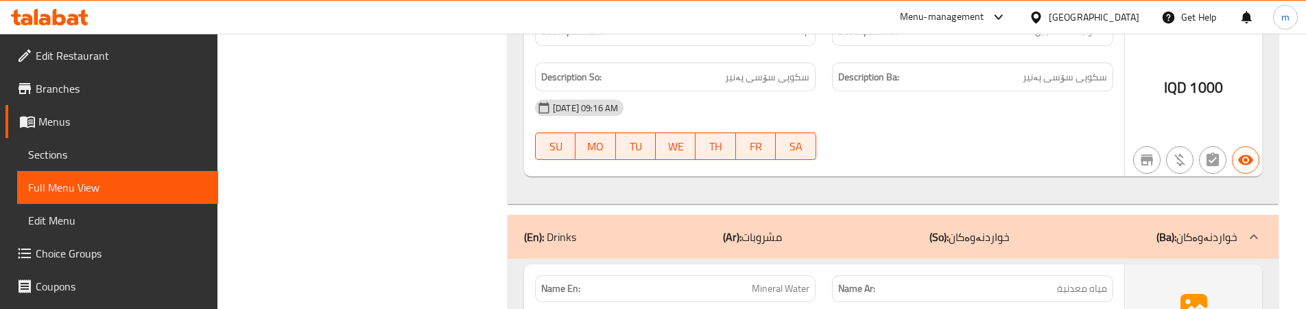
scroll to position [7633, 0]
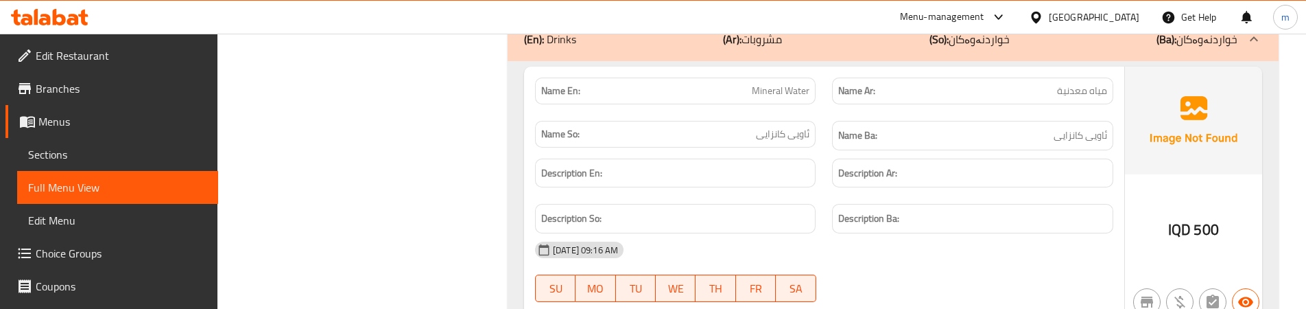
scroll to position [7747, 0]
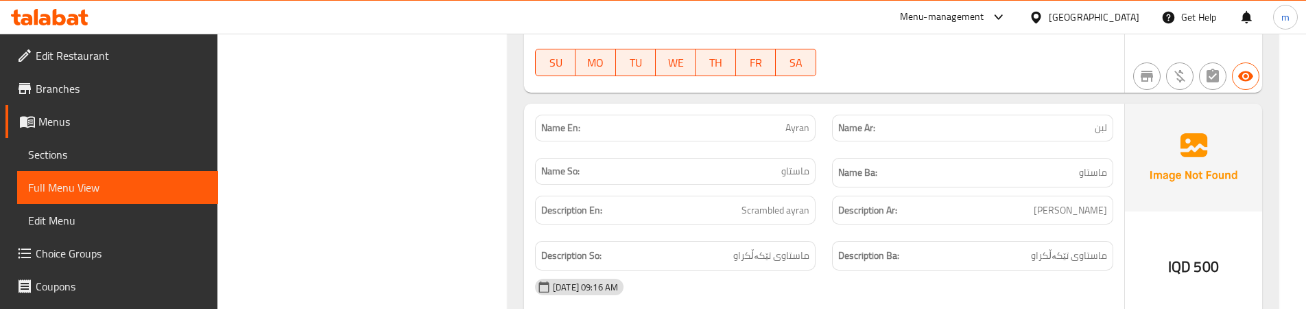
scroll to position [8204, 0]
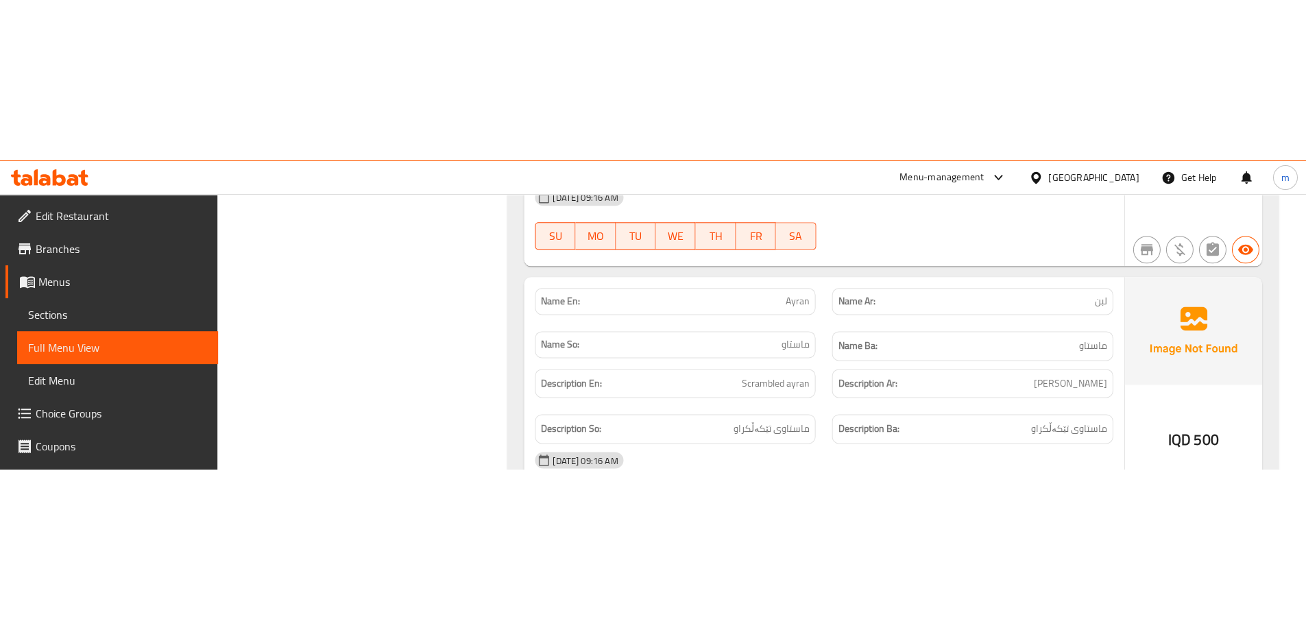
scroll to position [7984, 0]
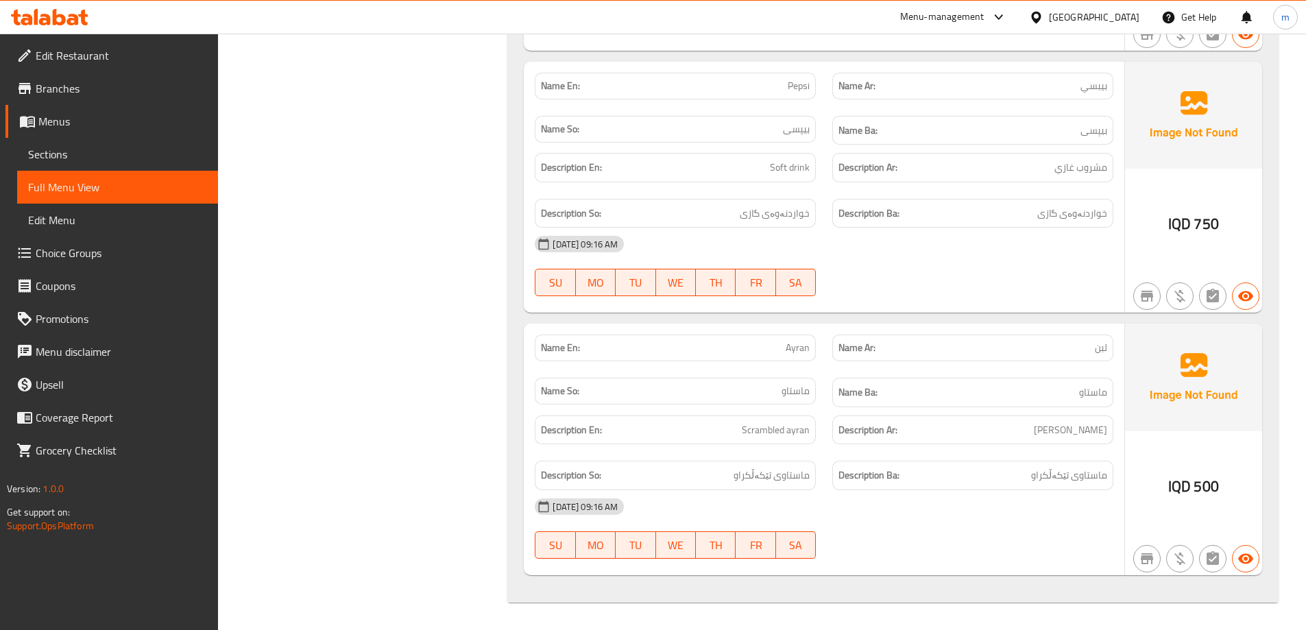
click at [39, 163] on span "Sections" at bounding box center [117, 154] width 179 height 16
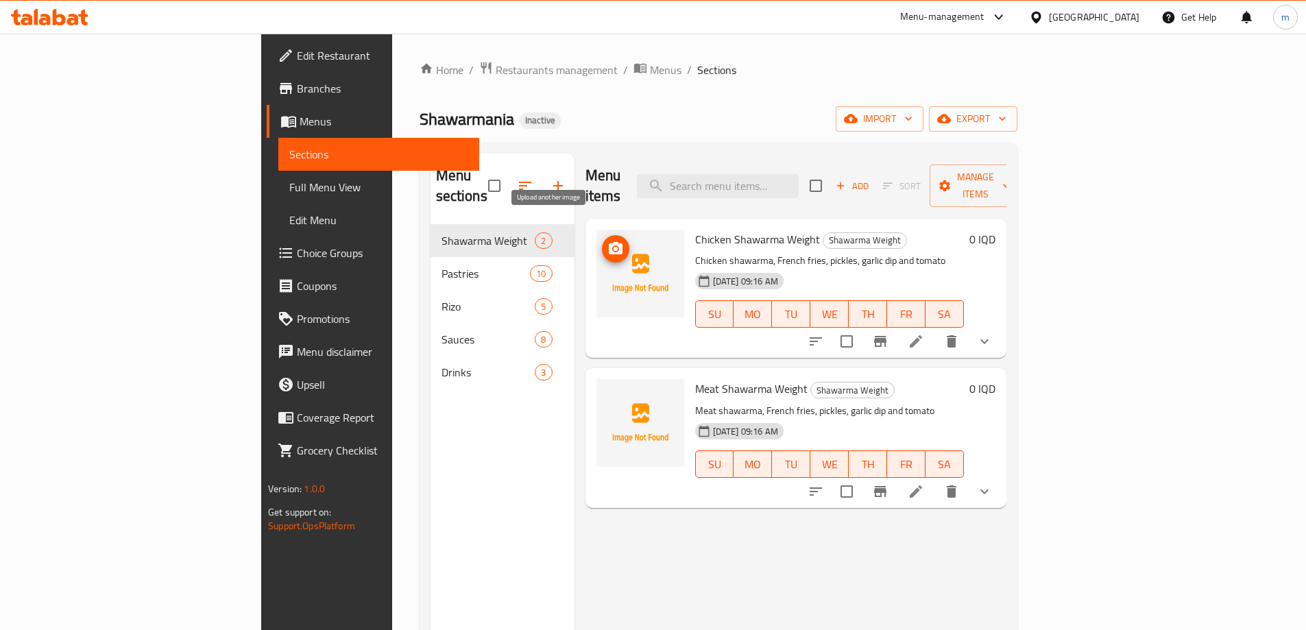
click at [609, 242] on icon "upload picture" at bounding box center [616, 248] width 14 height 12
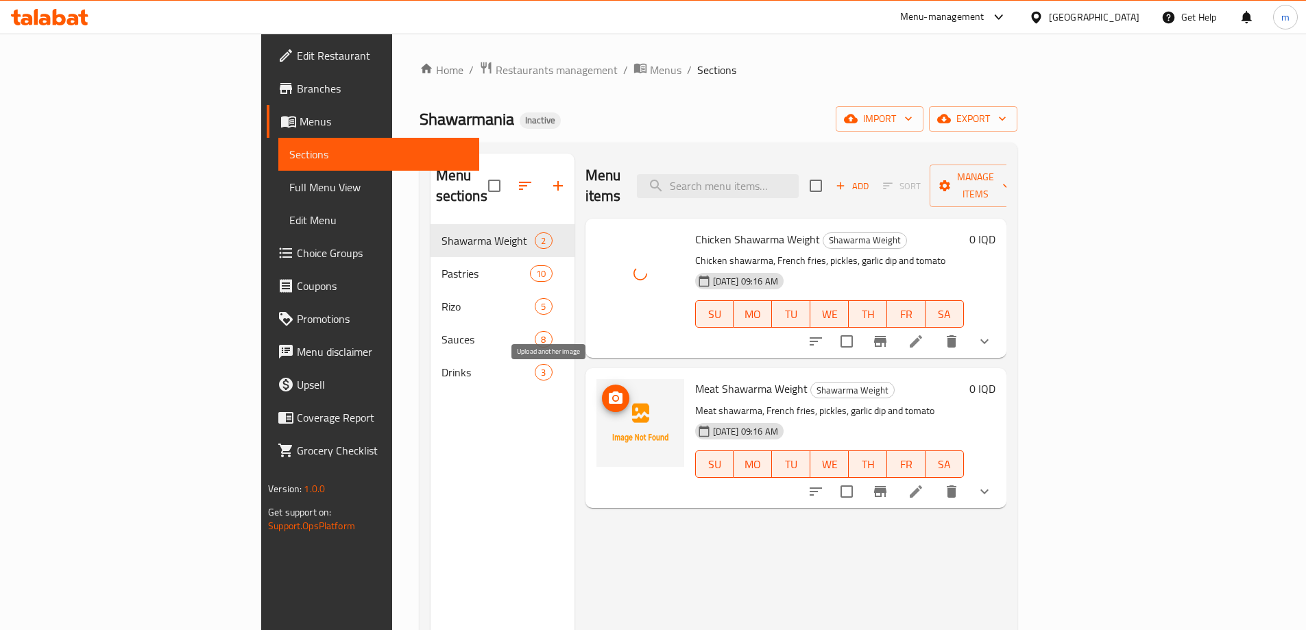
click at [609, 392] on icon "upload picture" at bounding box center [616, 398] width 14 height 12
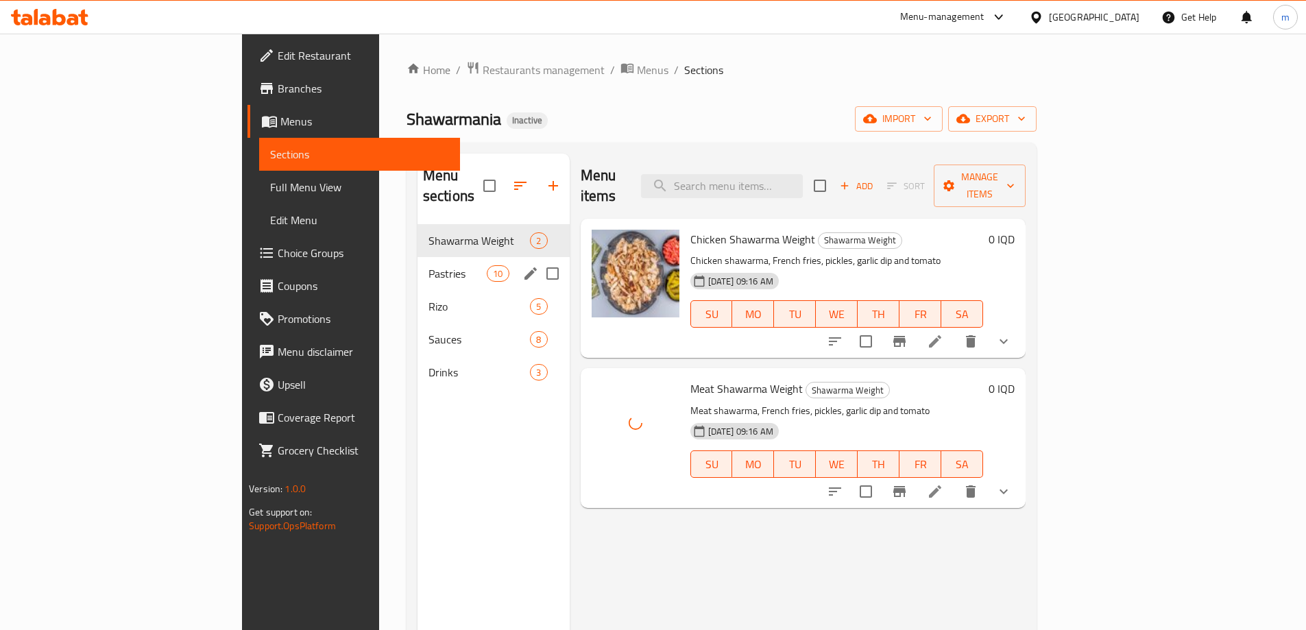
click at [418, 265] on div "Pastries 10" at bounding box center [494, 273] width 152 height 33
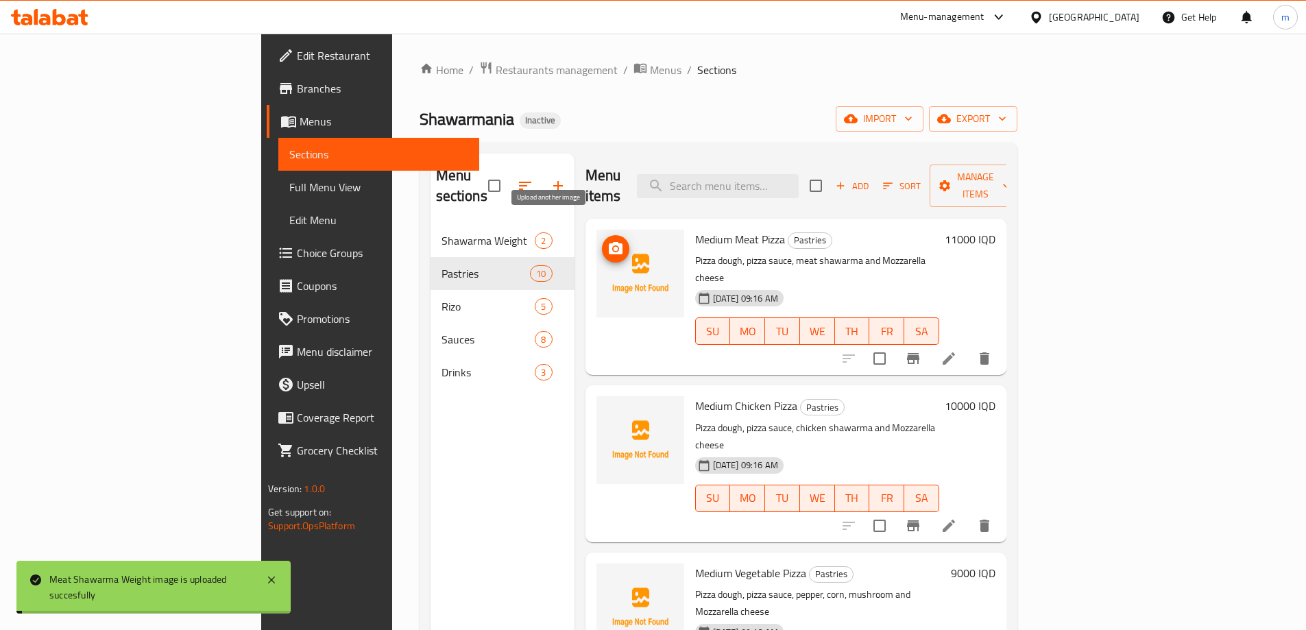
click at [608, 241] on icon "upload picture" at bounding box center [616, 249] width 16 height 16
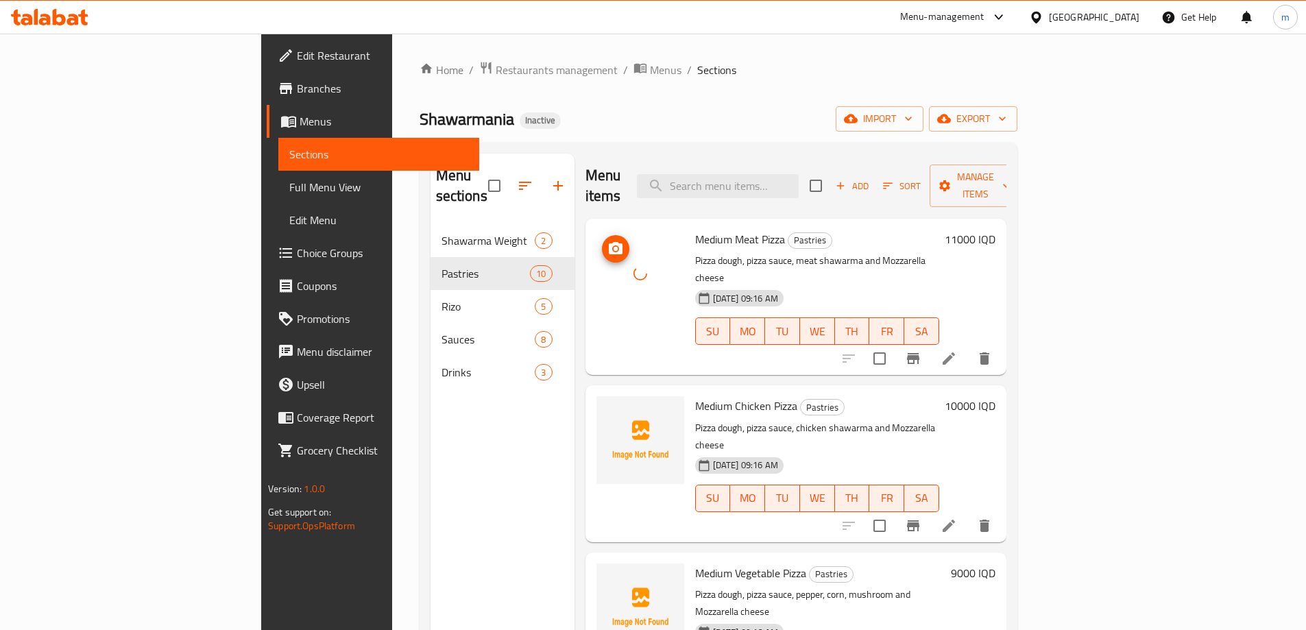
scroll to position [115, 0]
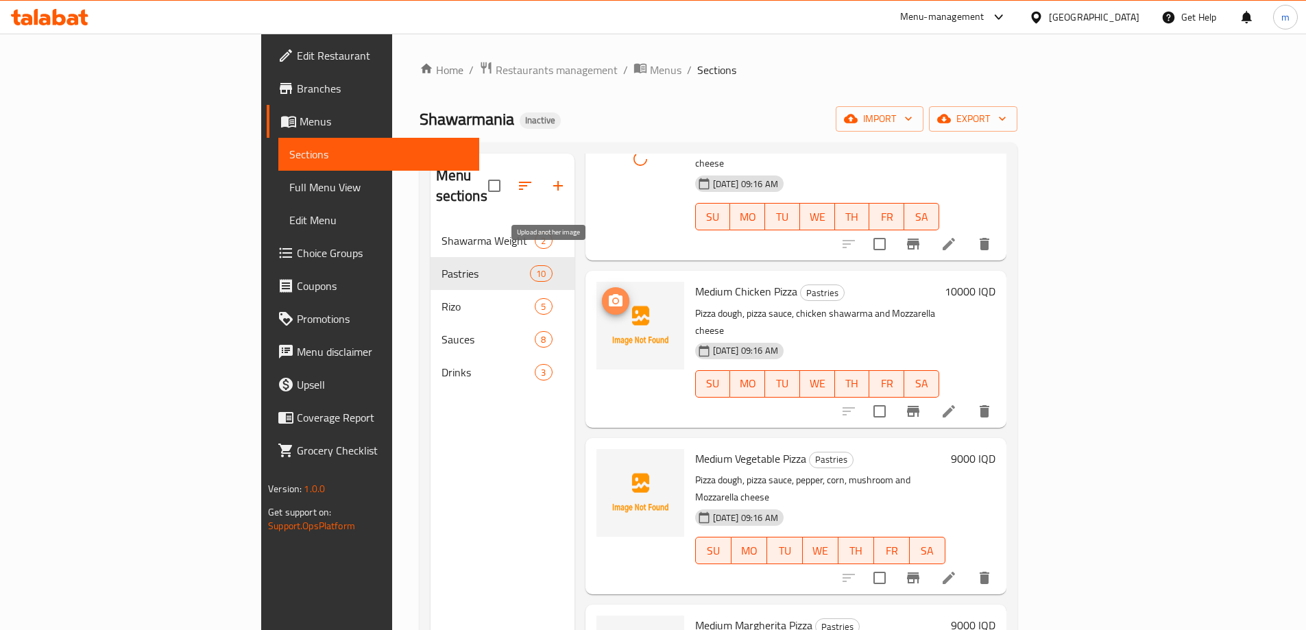
click at [609, 294] on icon "upload picture" at bounding box center [616, 300] width 14 height 12
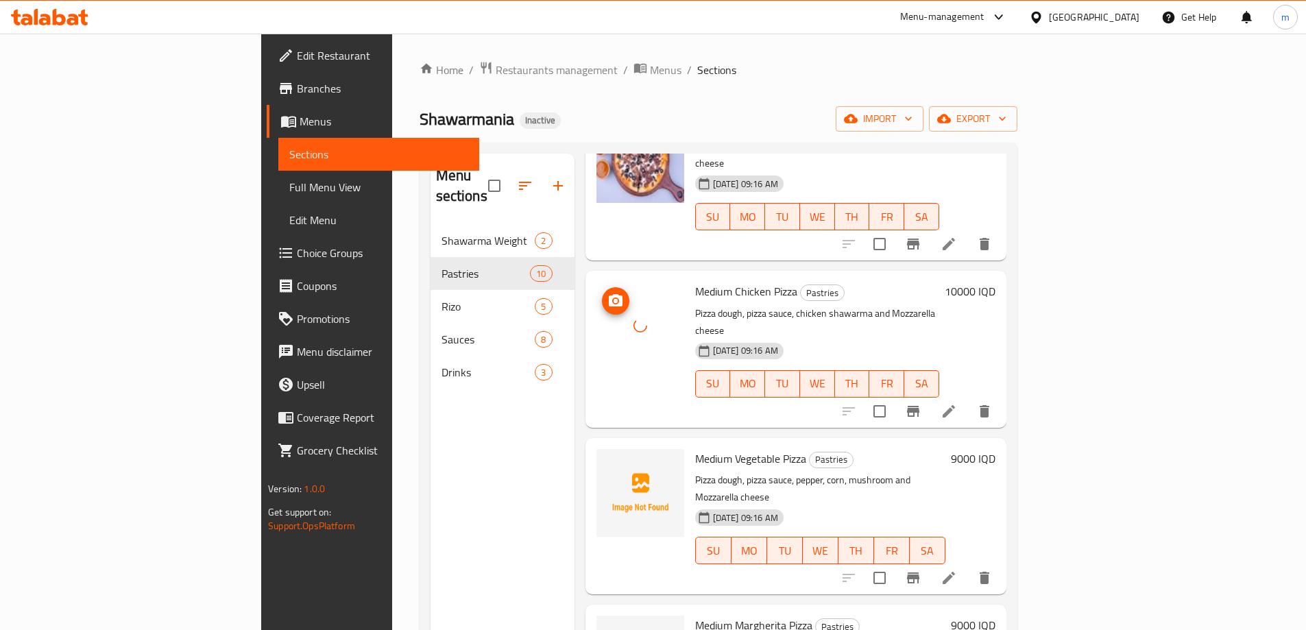
scroll to position [228, 0]
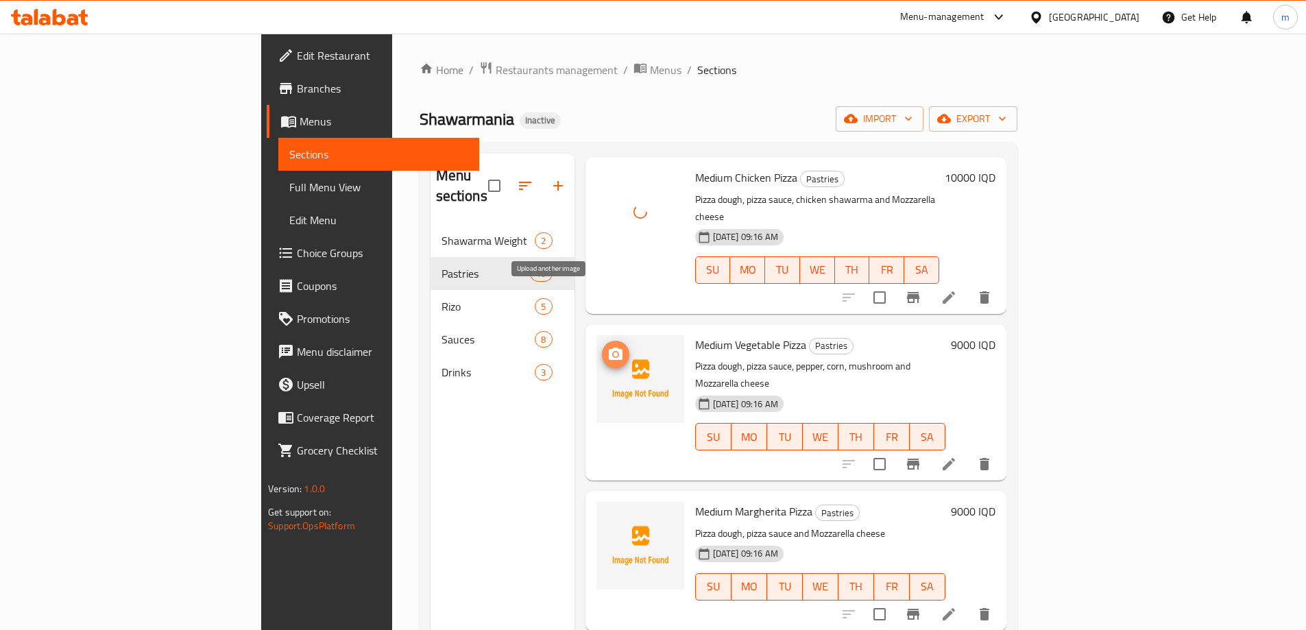
click at [609, 348] on icon "upload picture" at bounding box center [616, 354] width 14 height 12
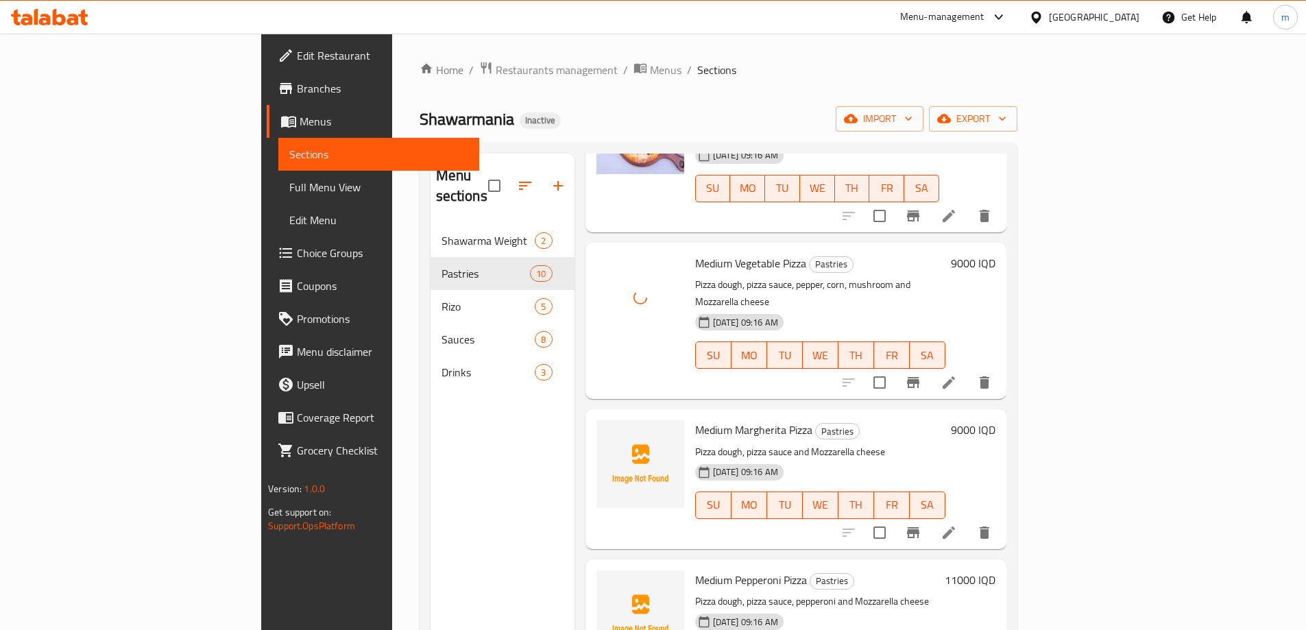
scroll to position [343, 0]
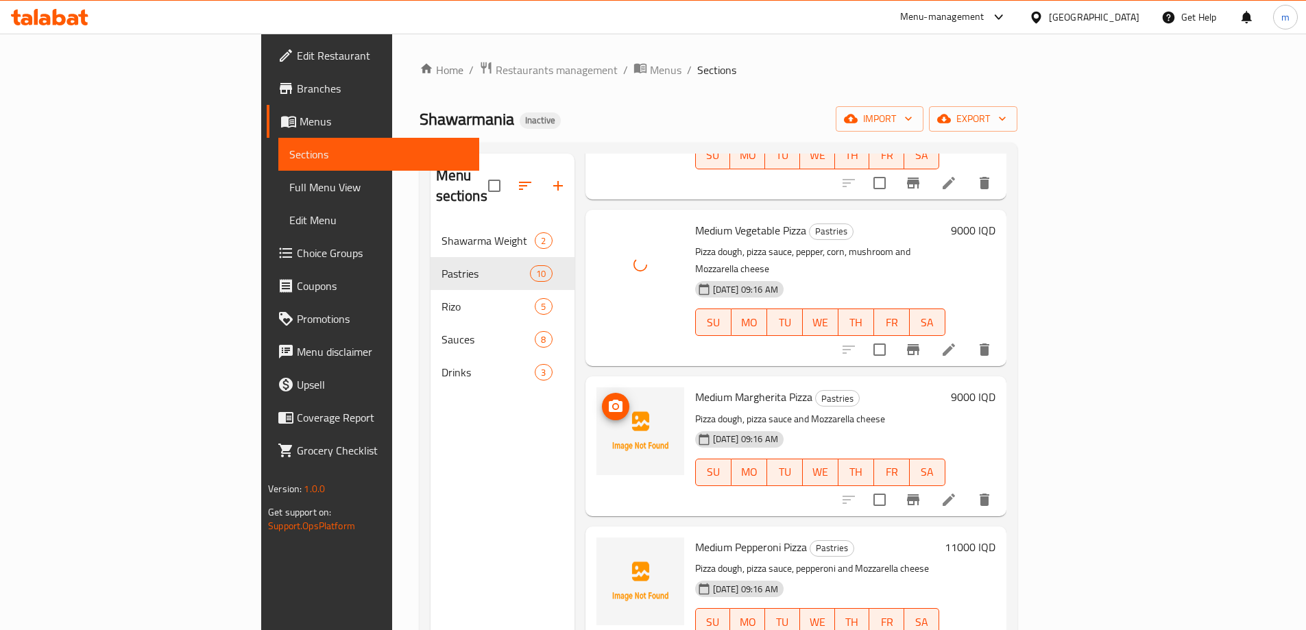
click at [609, 400] on icon "upload picture" at bounding box center [616, 406] width 14 height 12
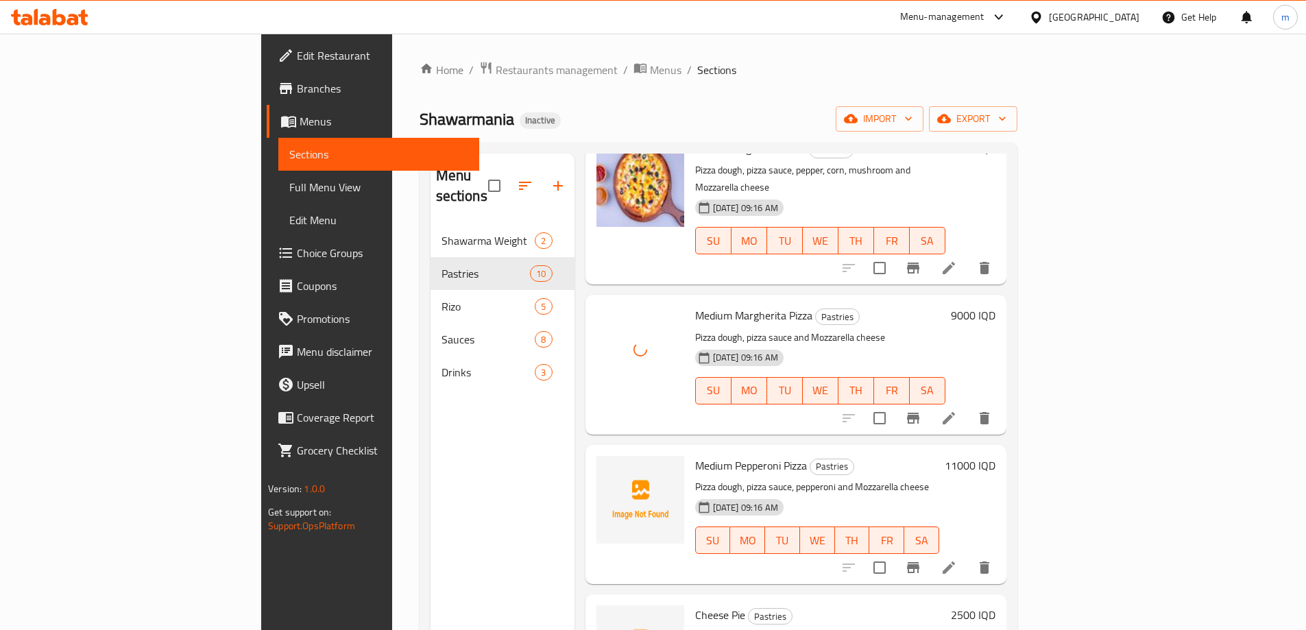
scroll to position [457, 0]
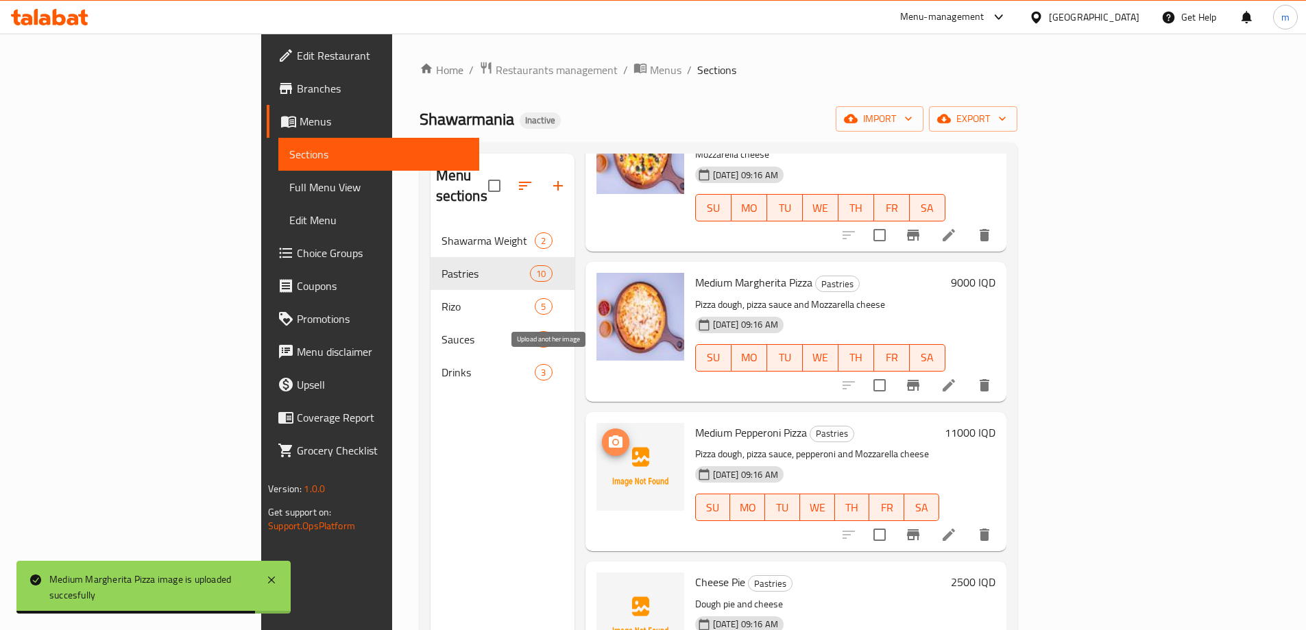
click at [613, 440] on circle "upload picture" at bounding box center [615, 442] width 4 height 4
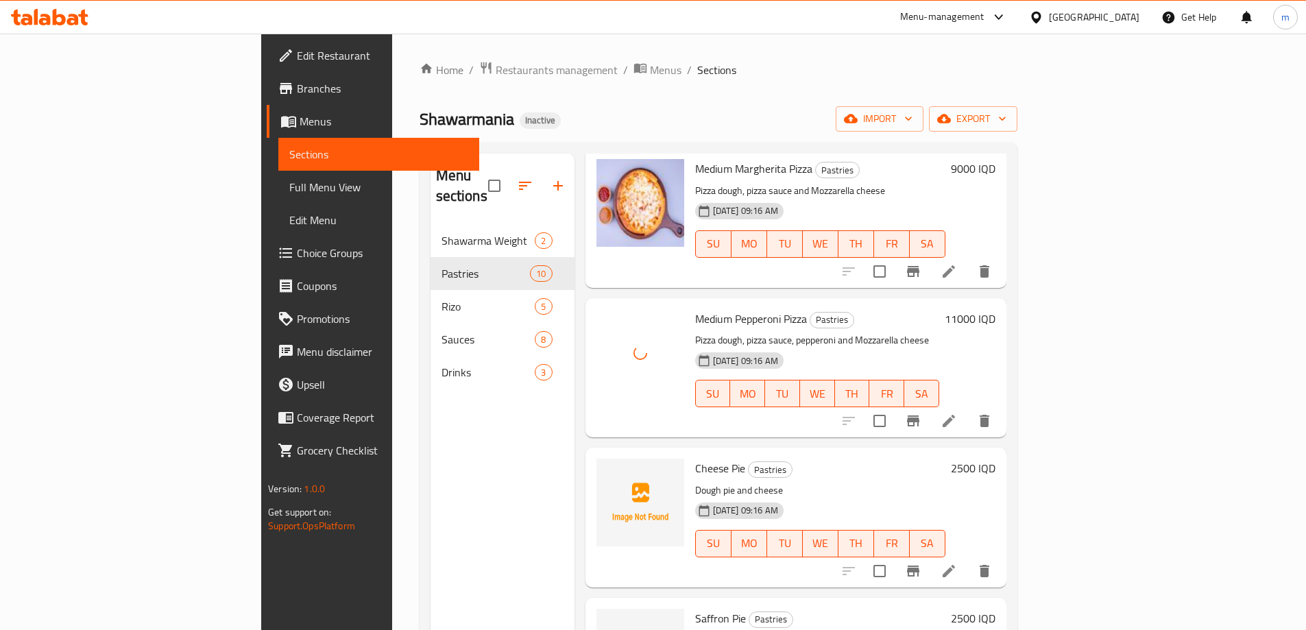
scroll to position [686, 0]
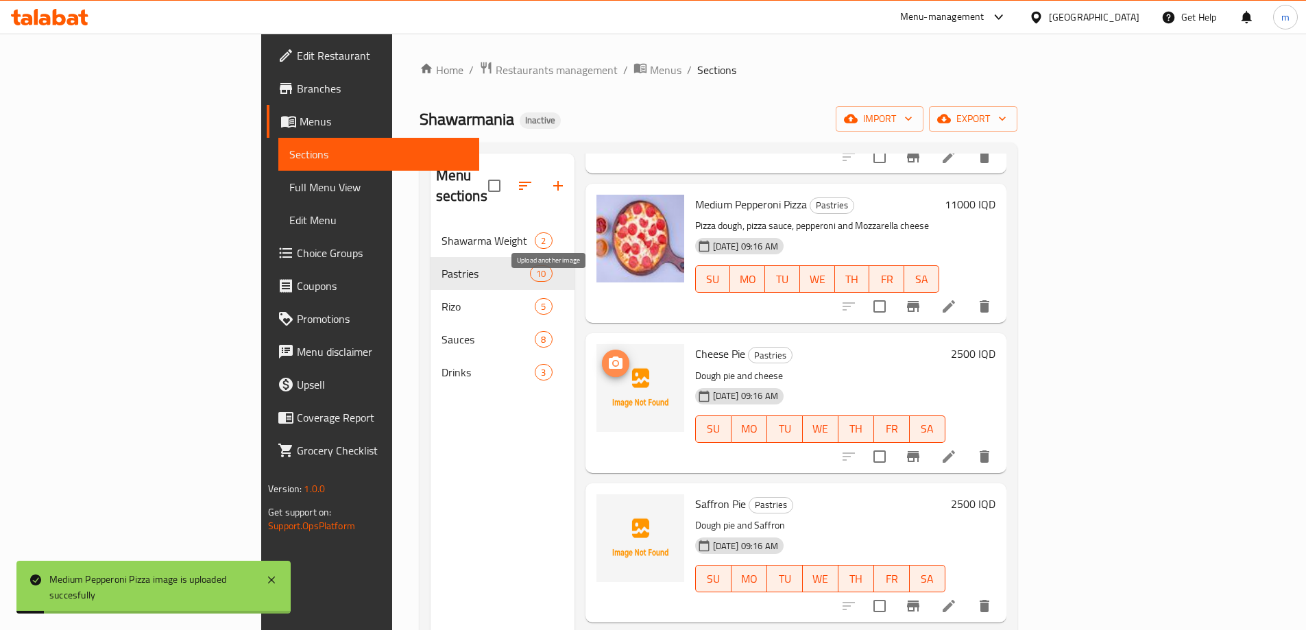
click at [609, 357] on icon "upload picture" at bounding box center [616, 363] width 14 height 12
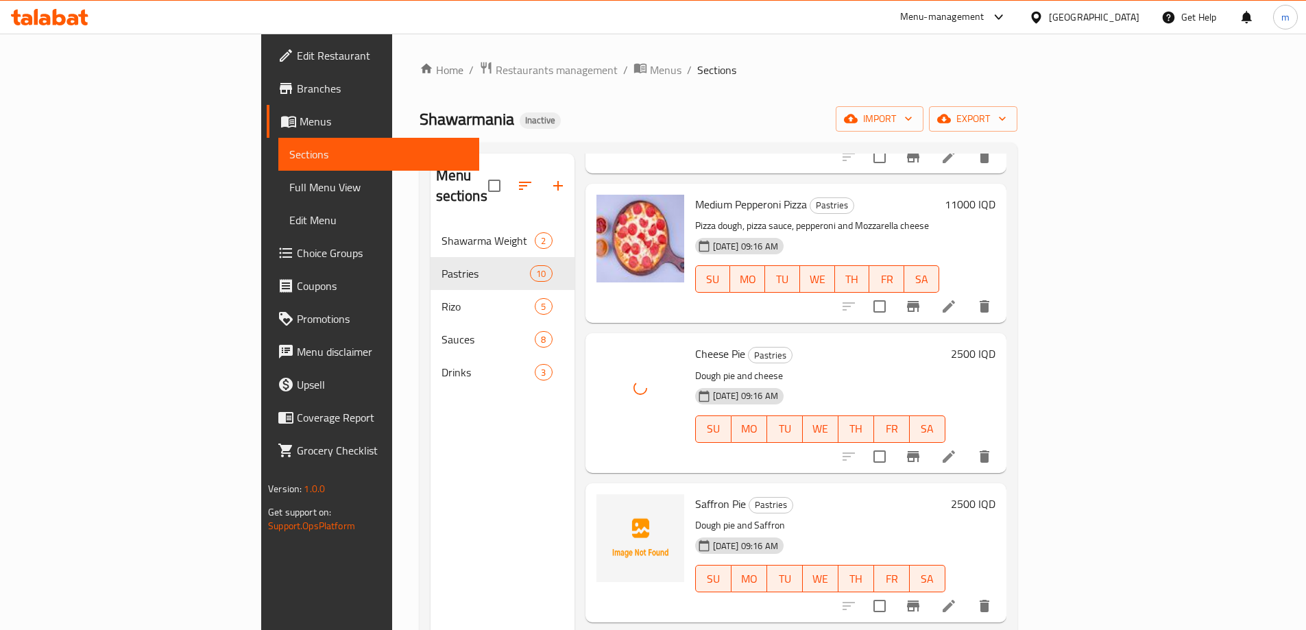
scroll to position [800, 0]
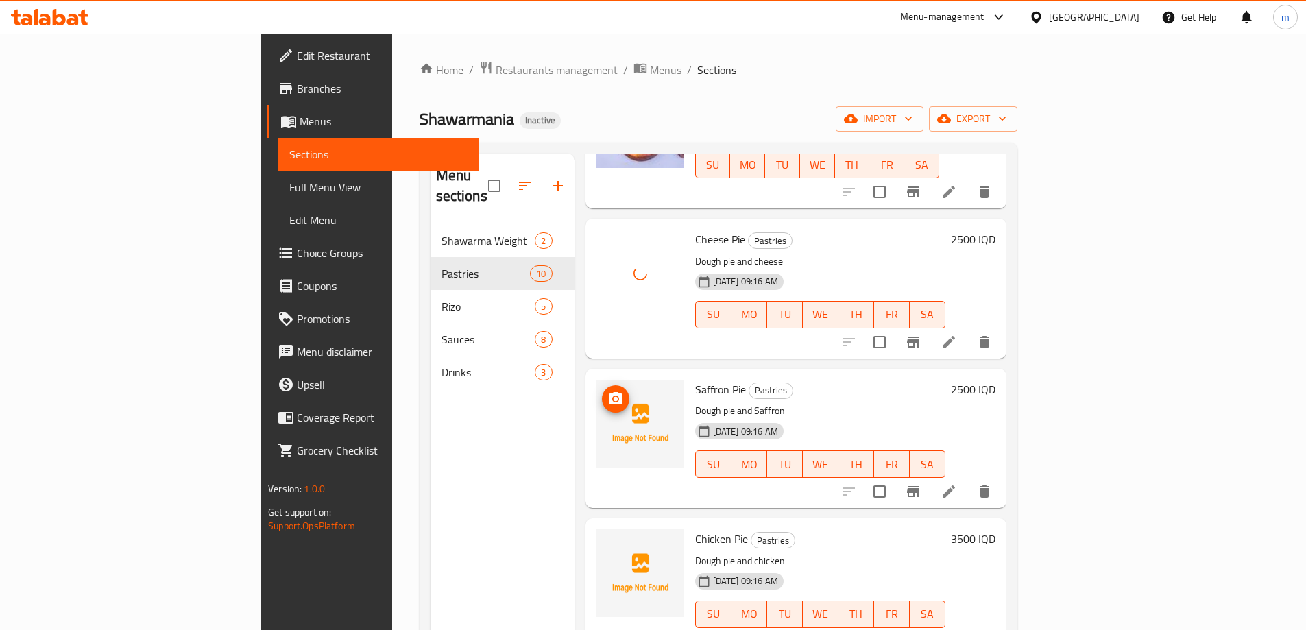
click at [609, 392] on icon "upload picture" at bounding box center [616, 398] width 14 height 12
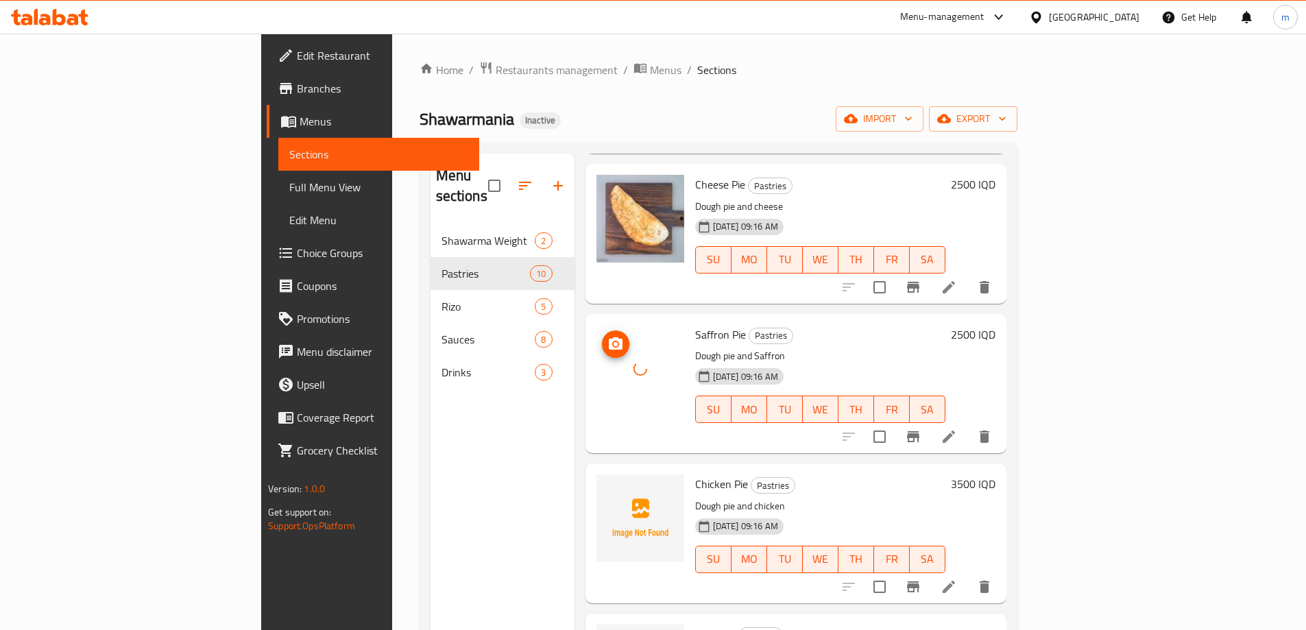
scroll to position [902, 0]
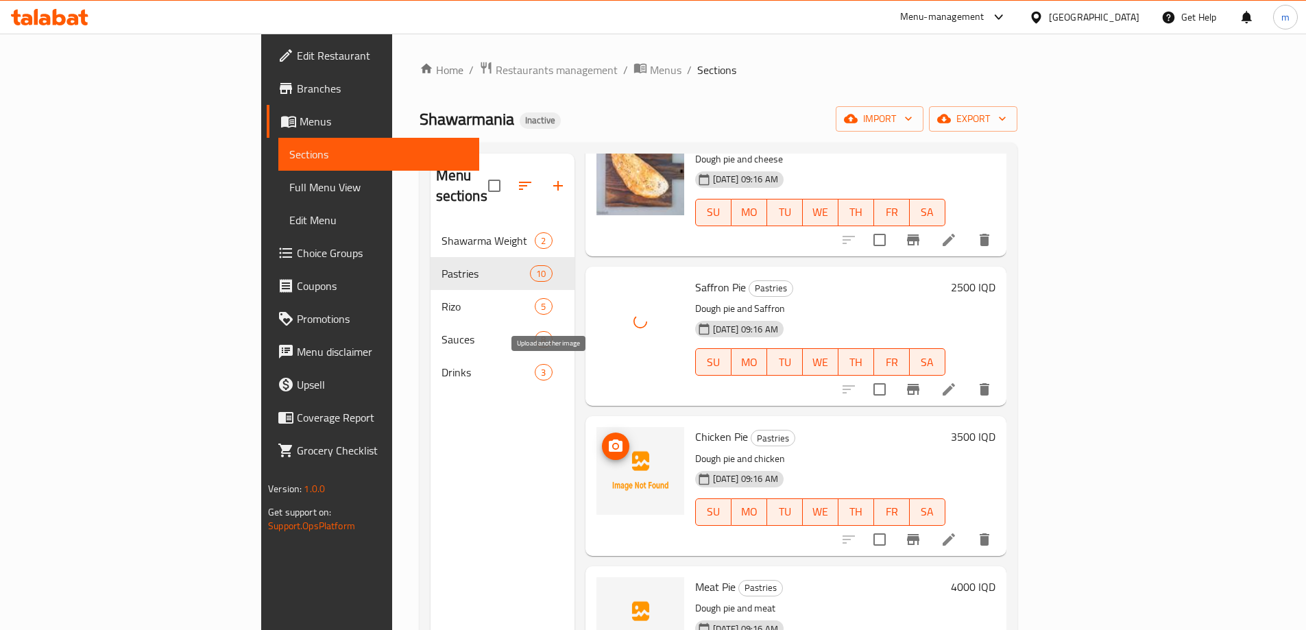
click at [609, 440] on icon "upload picture" at bounding box center [616, 446] width 14 height 12
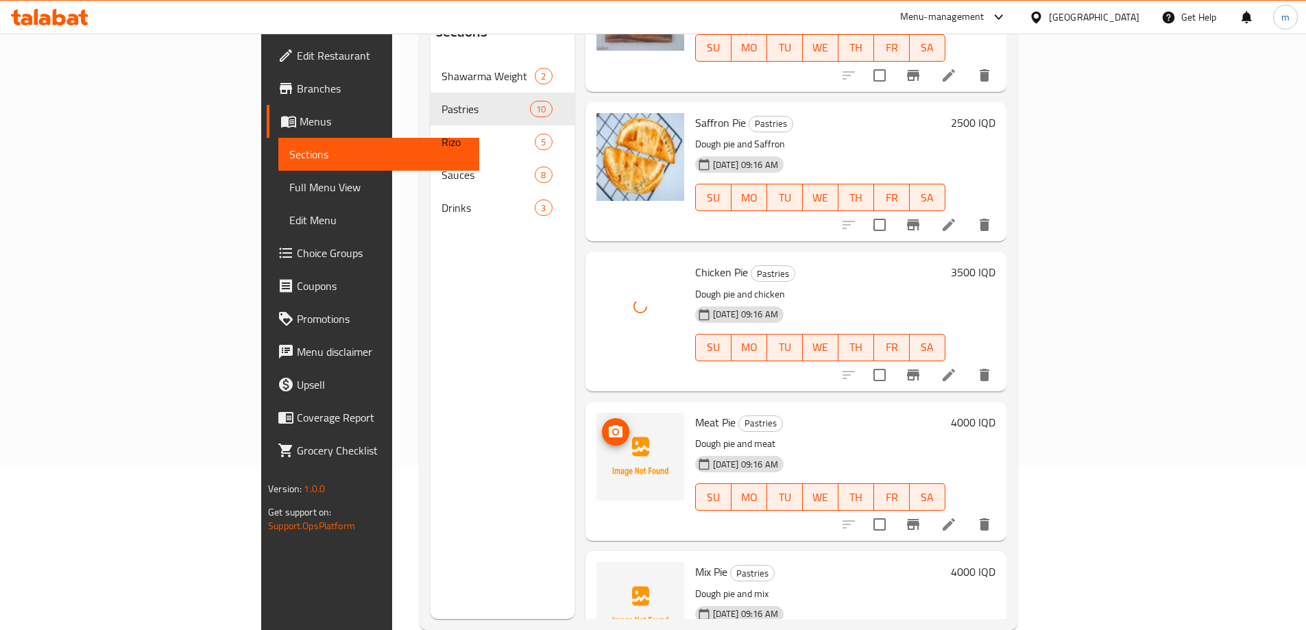
scroll to position [192, 0]
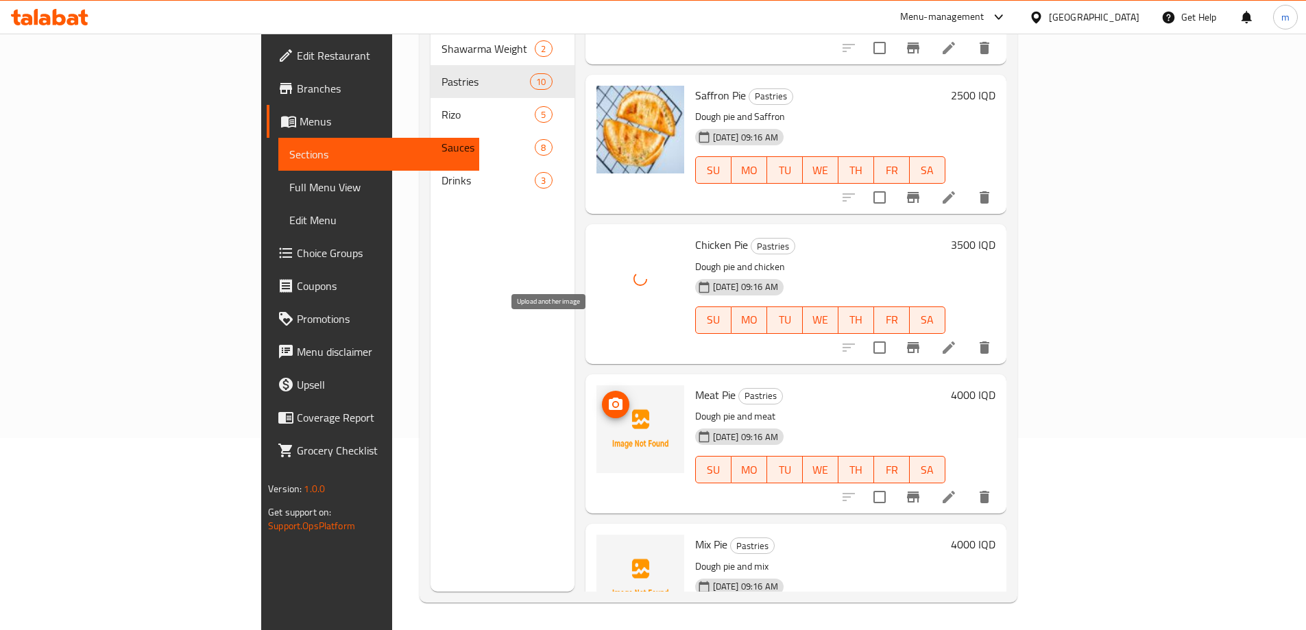
click at [602, 391] on button "upload picture" at bounding box center [615, 404] width 27 height 27
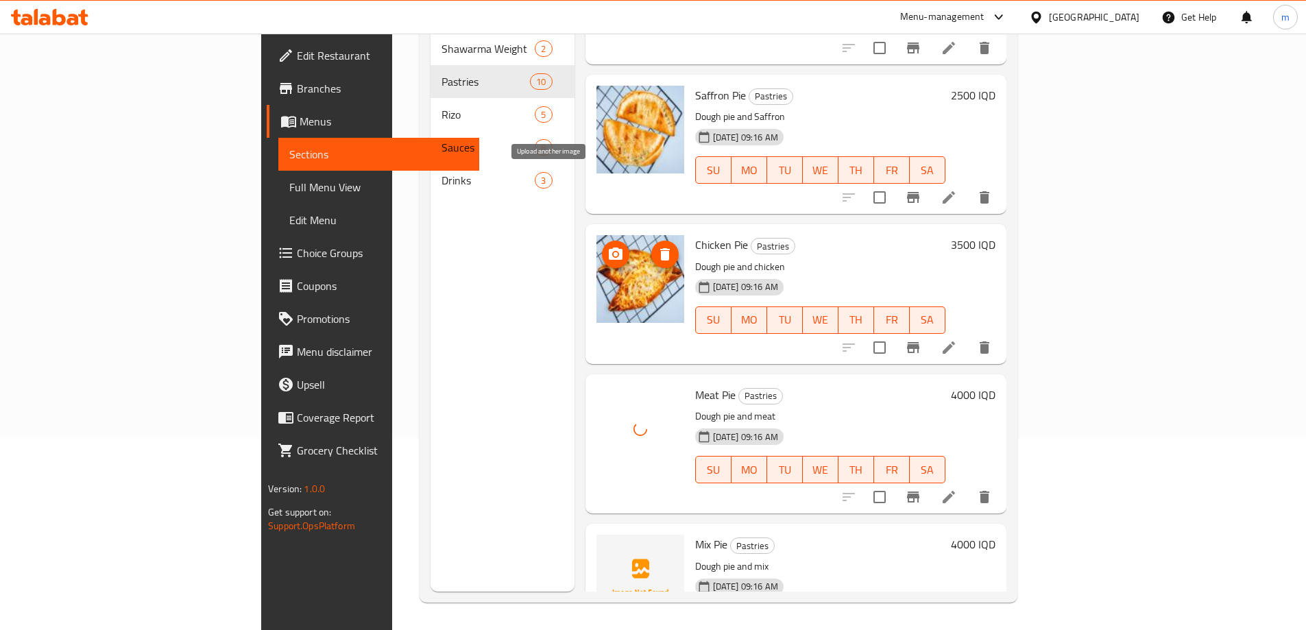
click at [613, 252] on circle "upload picture" at bounding box center [615, 254] width 4 height 4
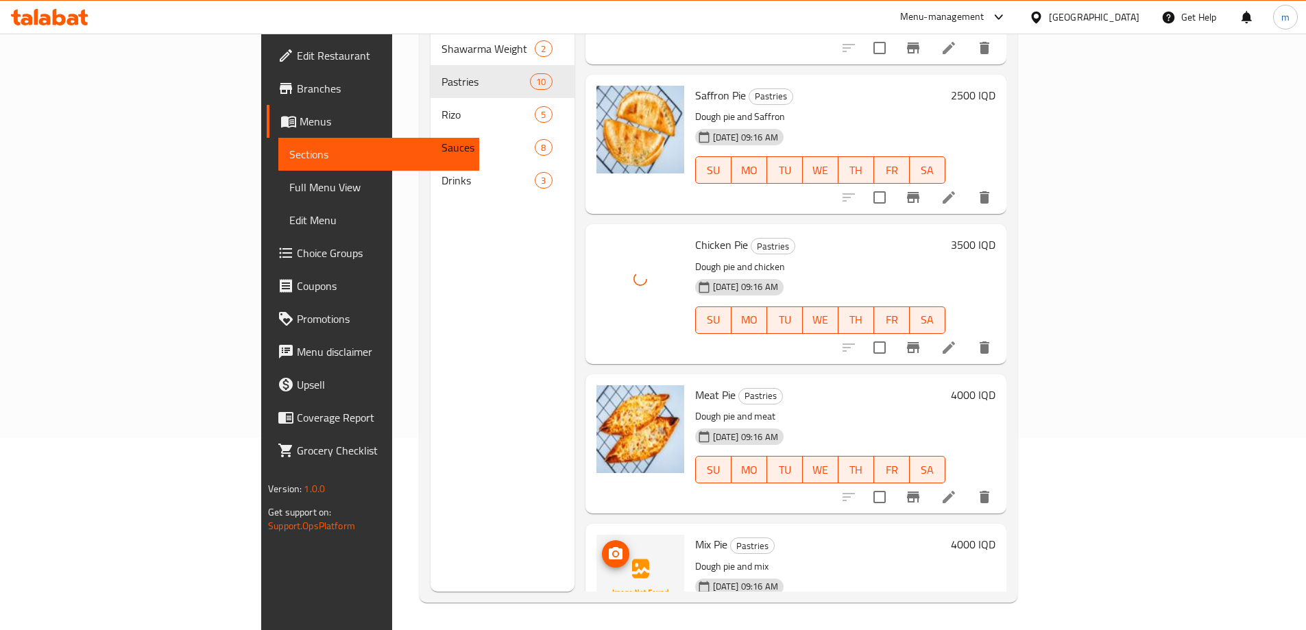
click at [597, 535] on img at bounding box center [641, 579] width 88 height 88
click at [609, 547] on icon "upload picture" at bounding box center [616, 553] width 14 height 12
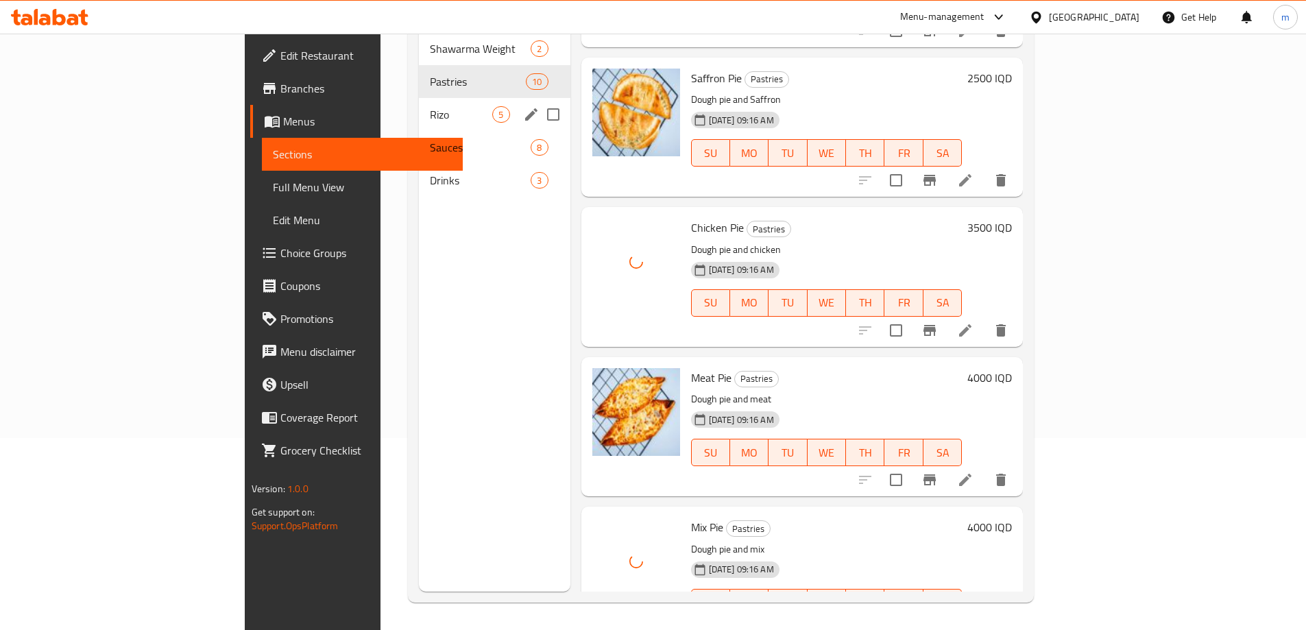
click at [419, 98] on div "Rizo 5" at bounding box center [494, 114] width 151 height 33
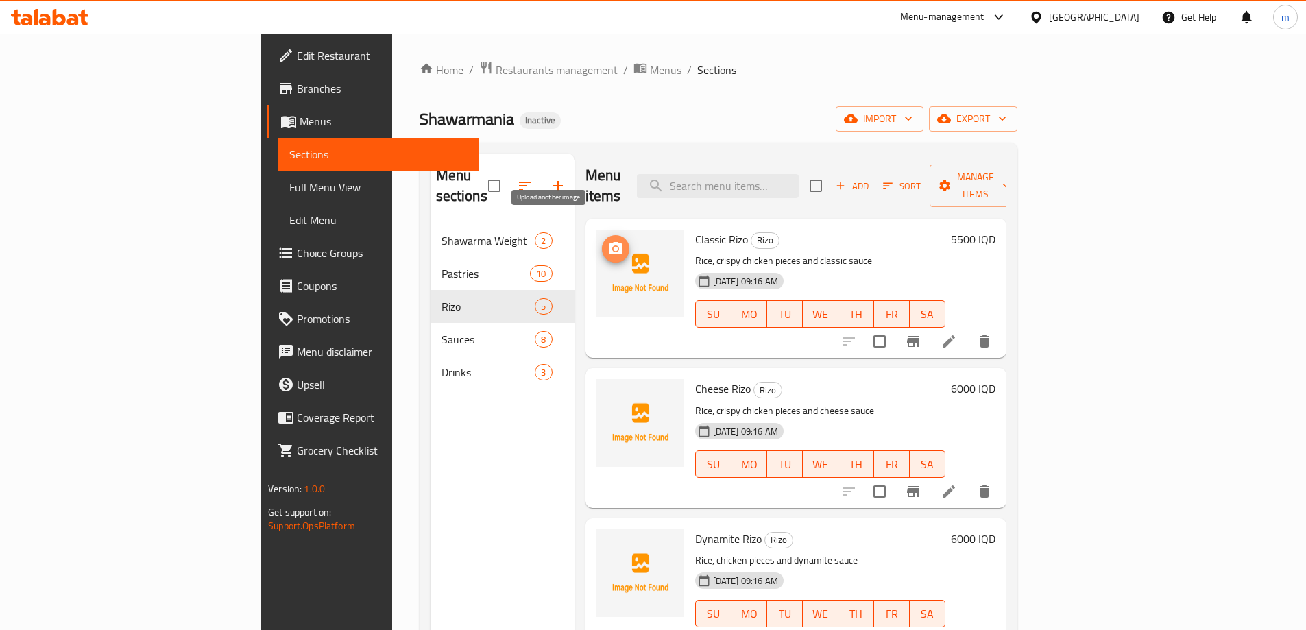
click at [602, 241] on span "upload picture" at bounding box center [615, 249] width 27 height 16
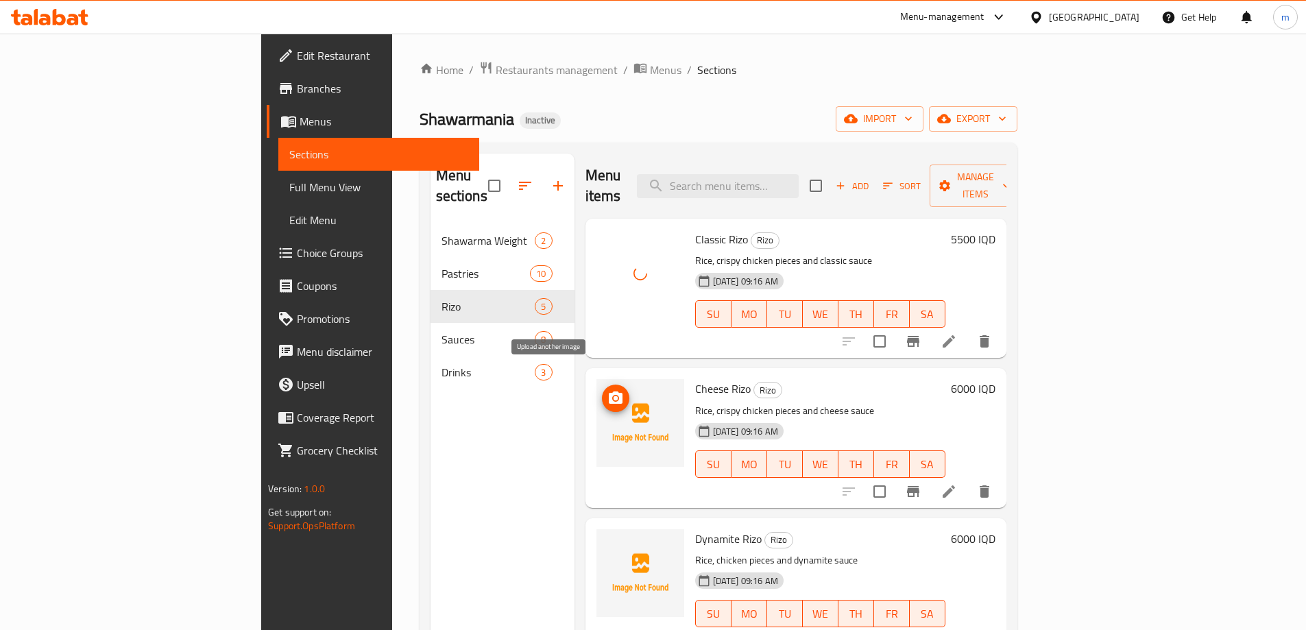
click at [608, 390] on icon "upload picture" at bounding box center [616, 398] width 16 height 16
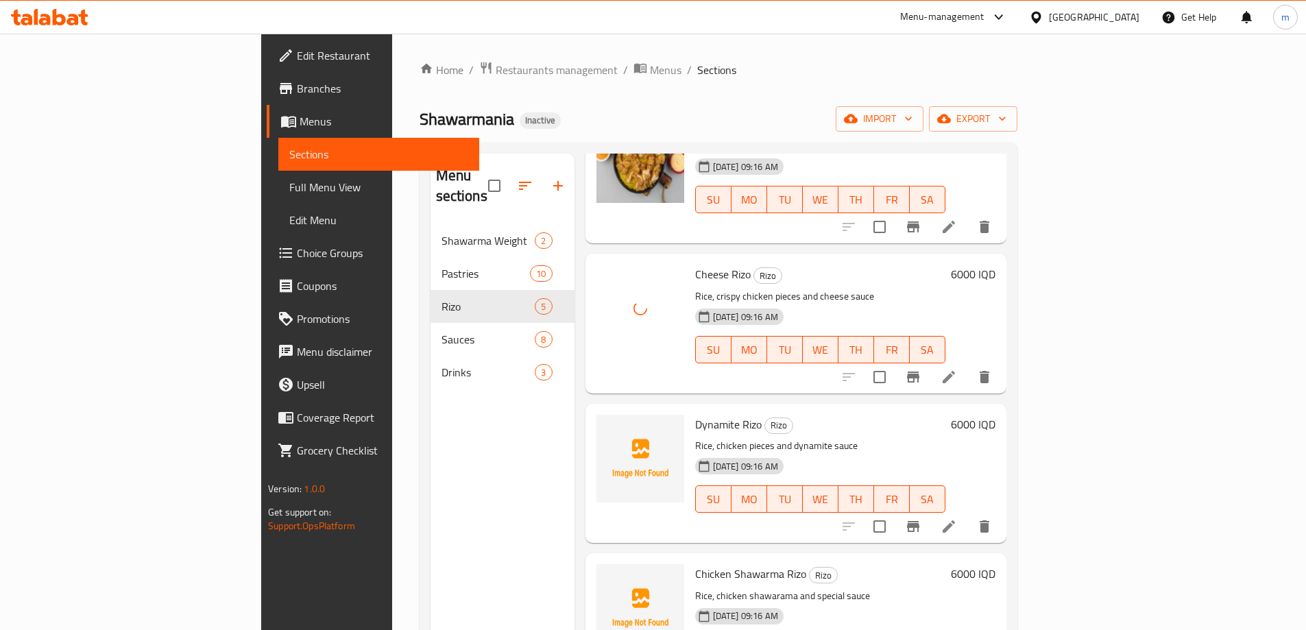
scroll to position [153, 0]
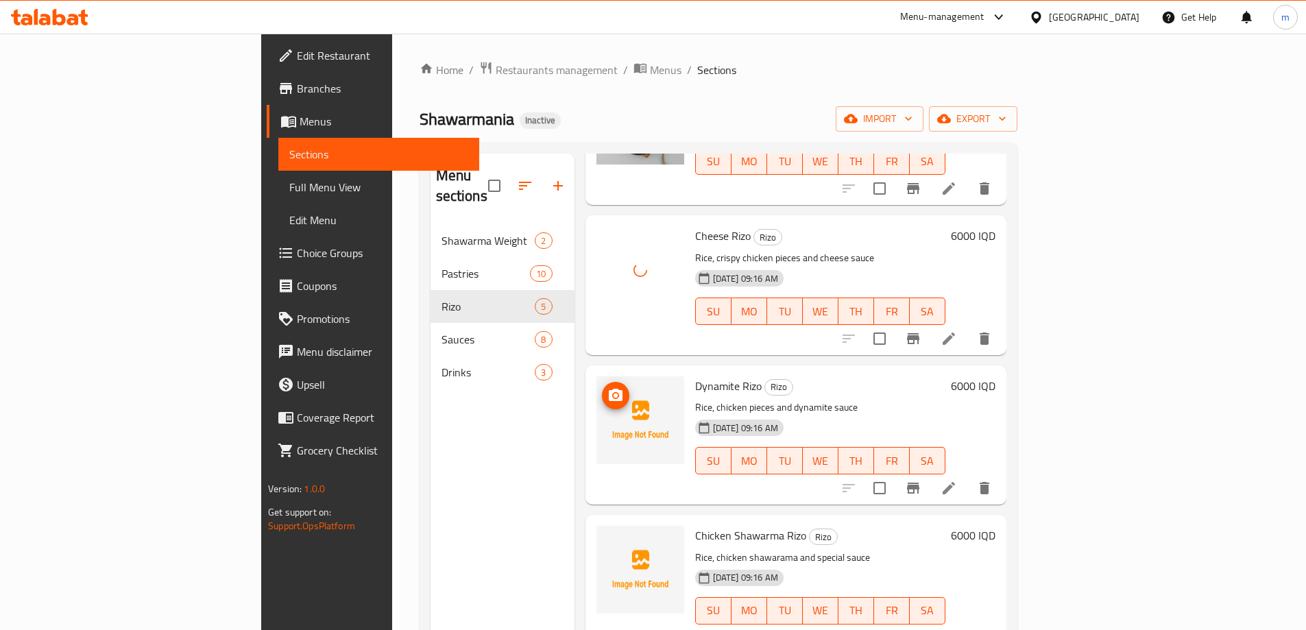
click at [609, 389] on icon "upload picture" at bounding box center [616, 395] width 14 height 12
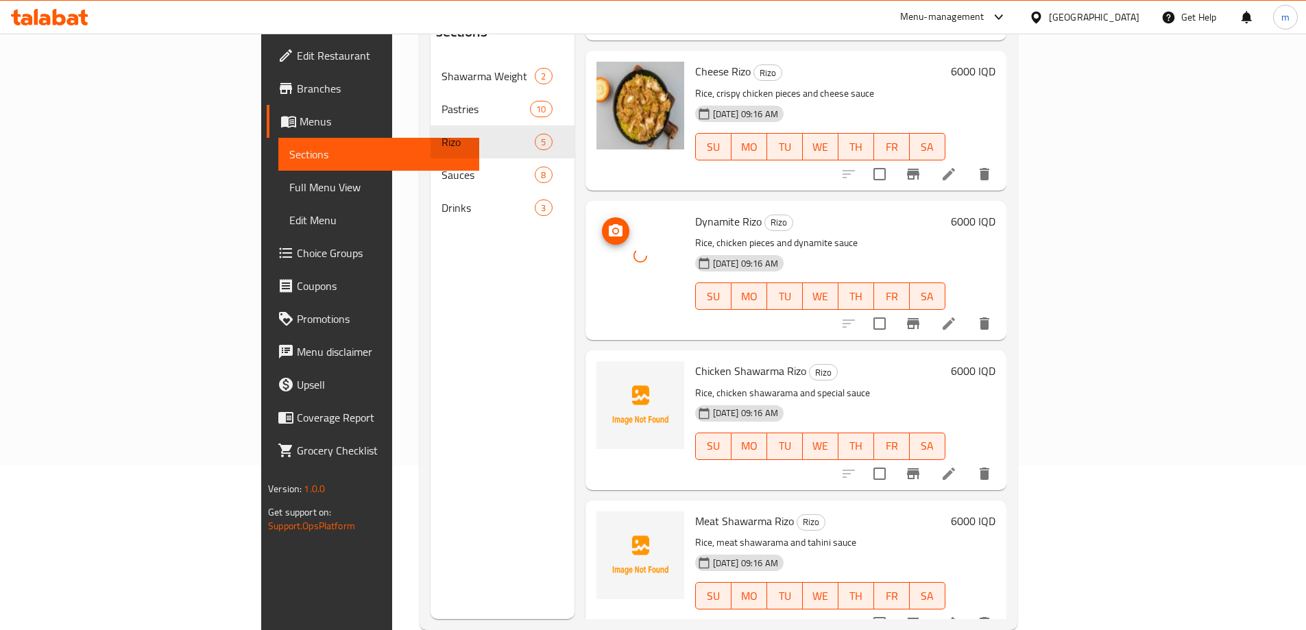
scroll to position [192, 0]
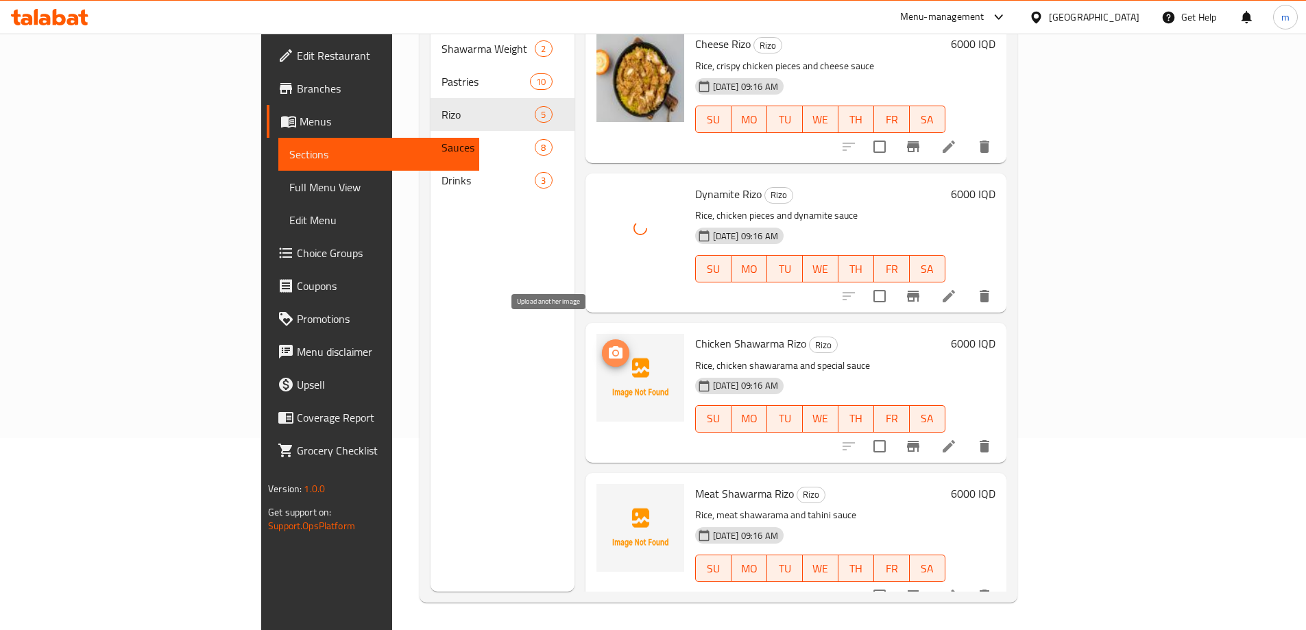
click at [613, 351] on circle "upload picture" at bounding box center [615, 353] width 4 height 4
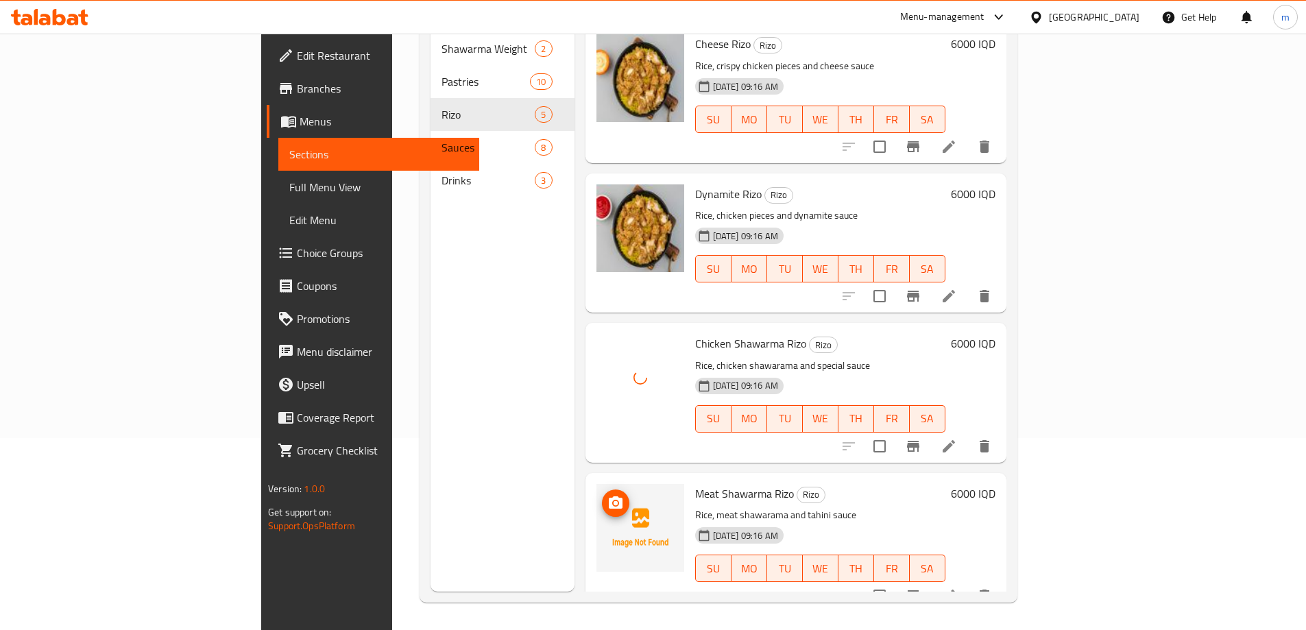
click at [602, 495] on span "upload picture" at bounding box center [615, 503] width 27 height 16
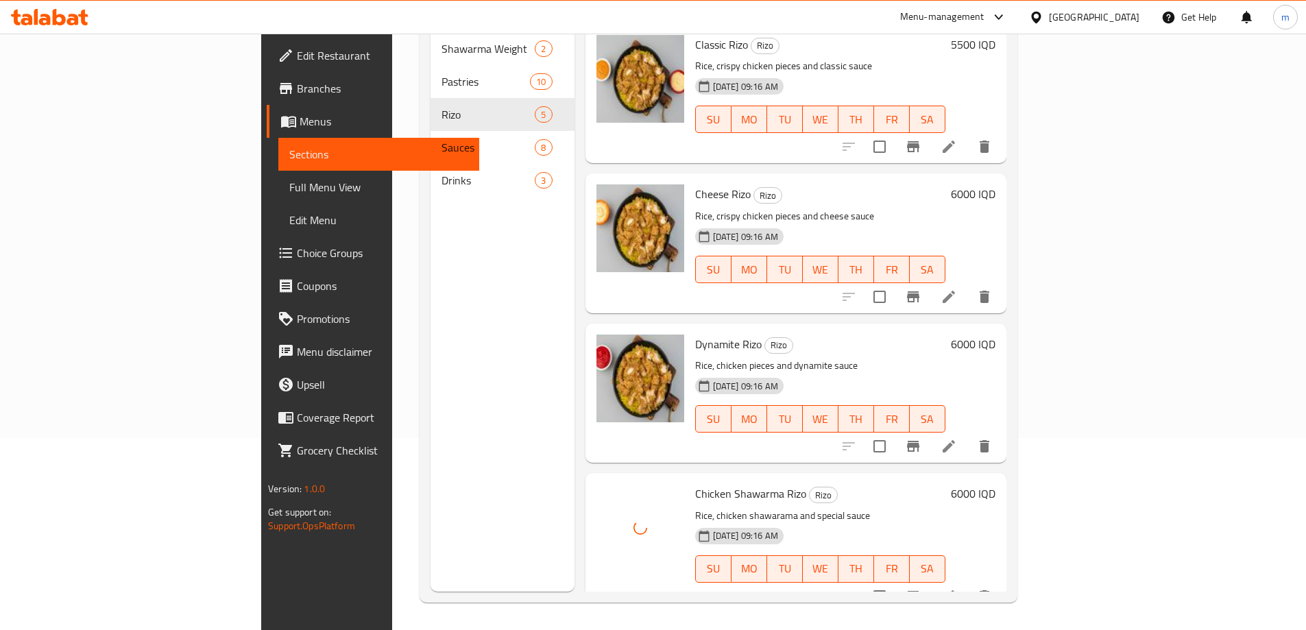
scroll to position [0, 0]
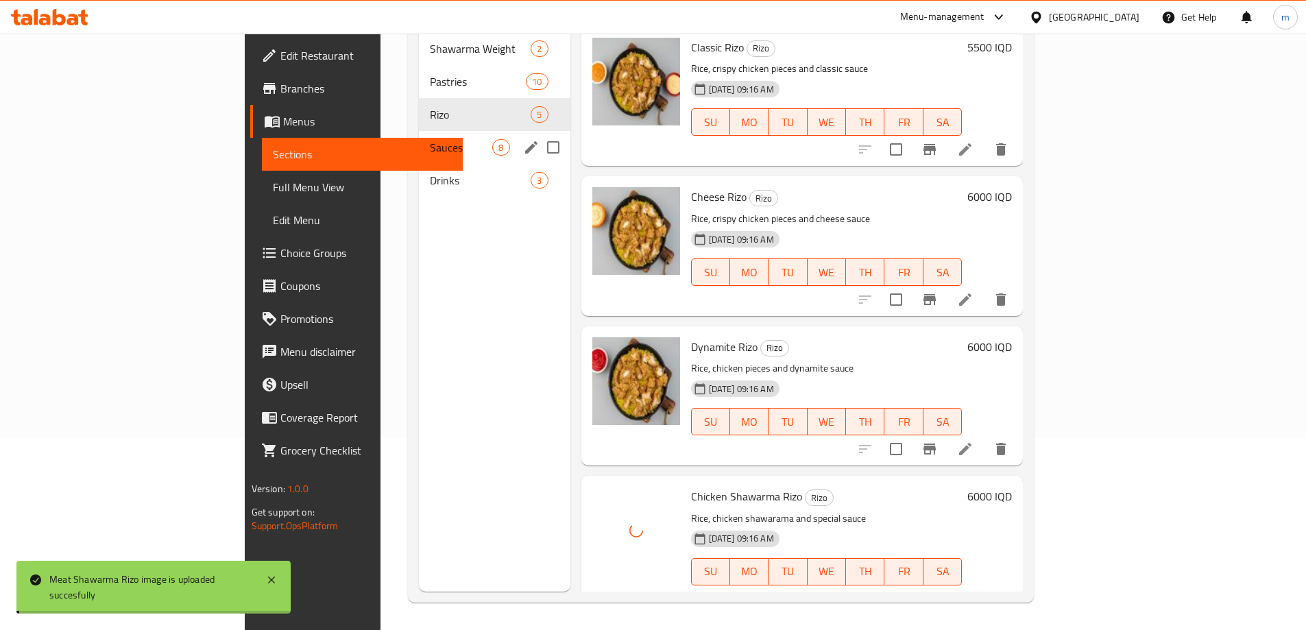
click at [430, 139] on span "Sauces" at bounding box center [461, 147] width 62 height 16
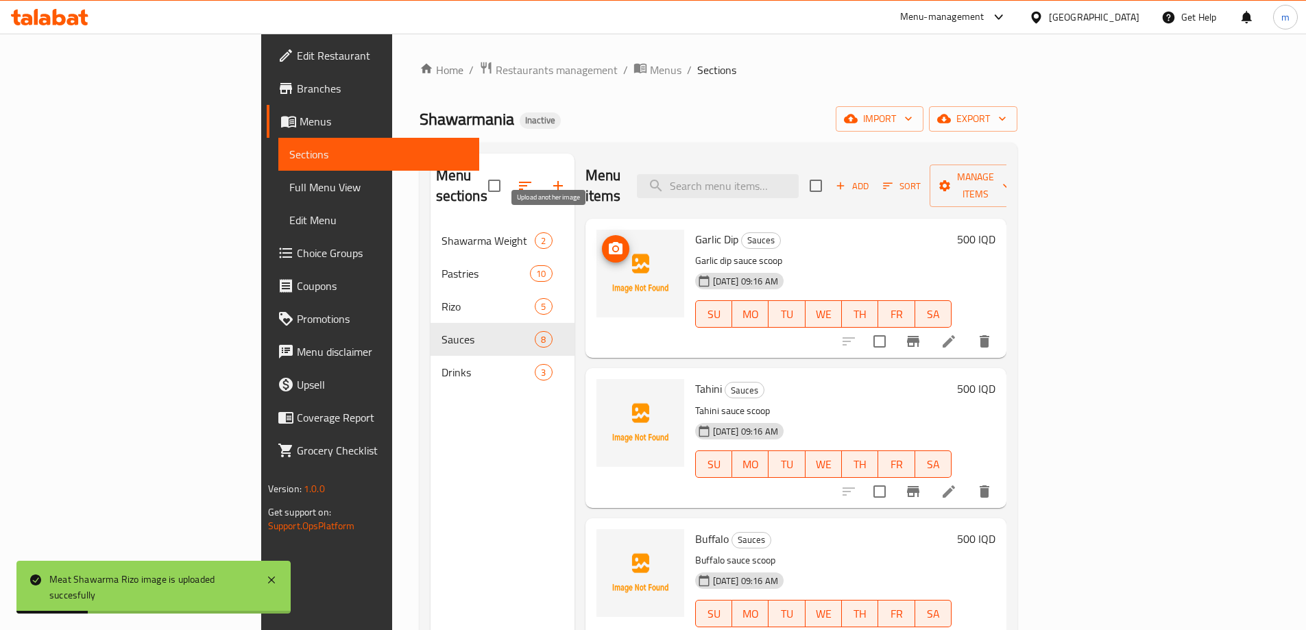
click at [608, 241] on icon "upload picture" at bounding box center [616, 249] width 16 height 16
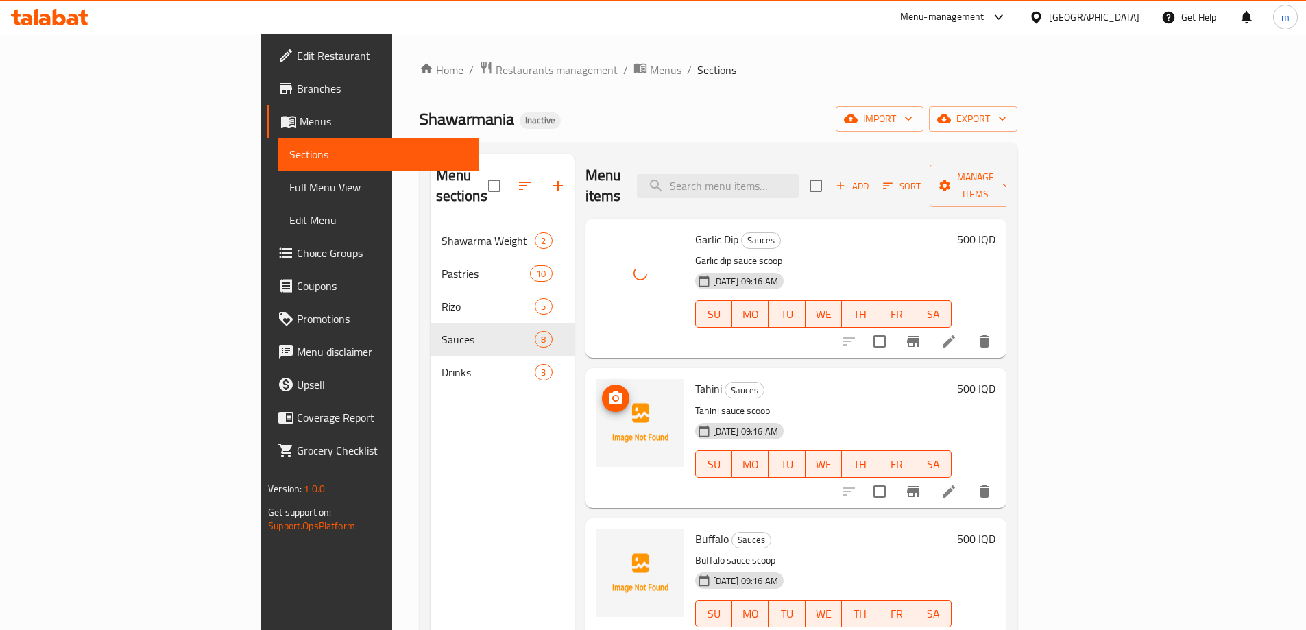
click at [602, 390] on span "upload picture" at bounding box center [615, 398] width 27 height 16
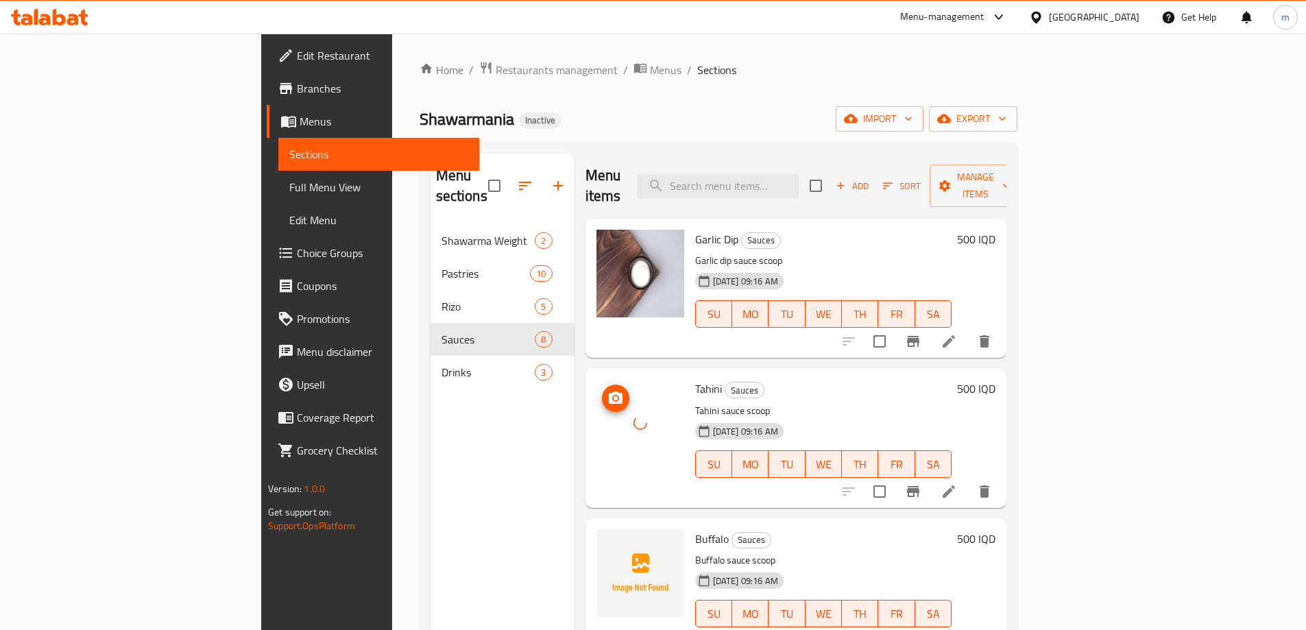
scroll to position [115, 0]
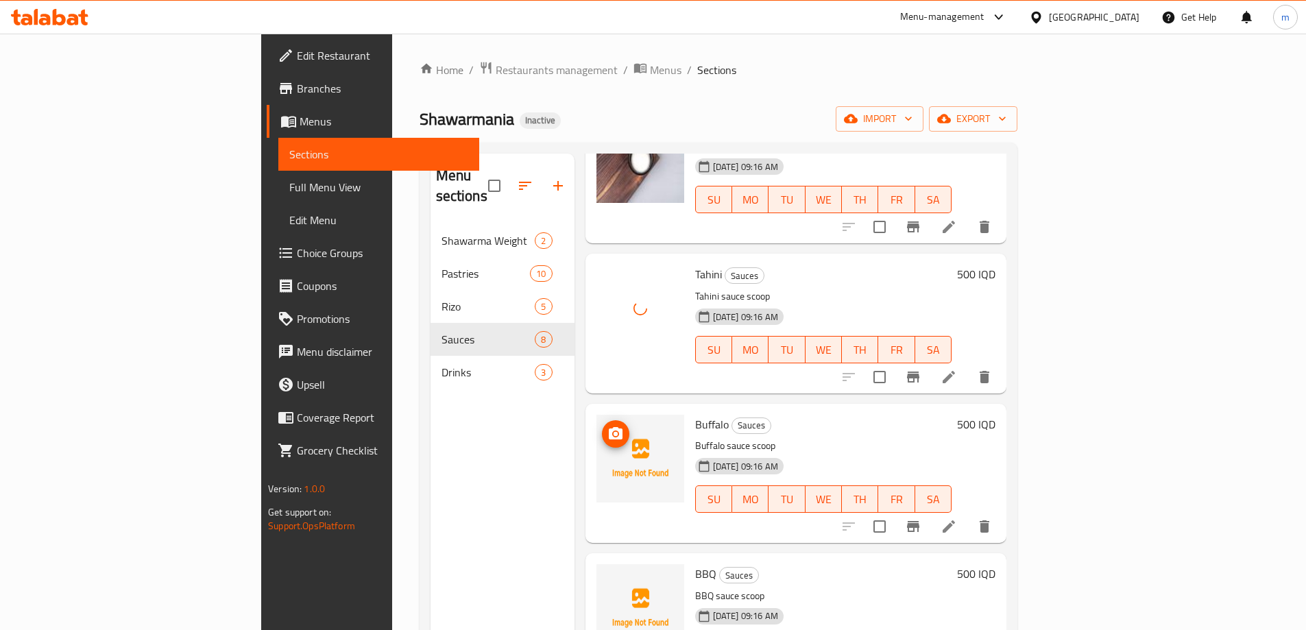
click at [609, 427] on icon "upload picture" at bounding box center [616, 433] width 14 height 12
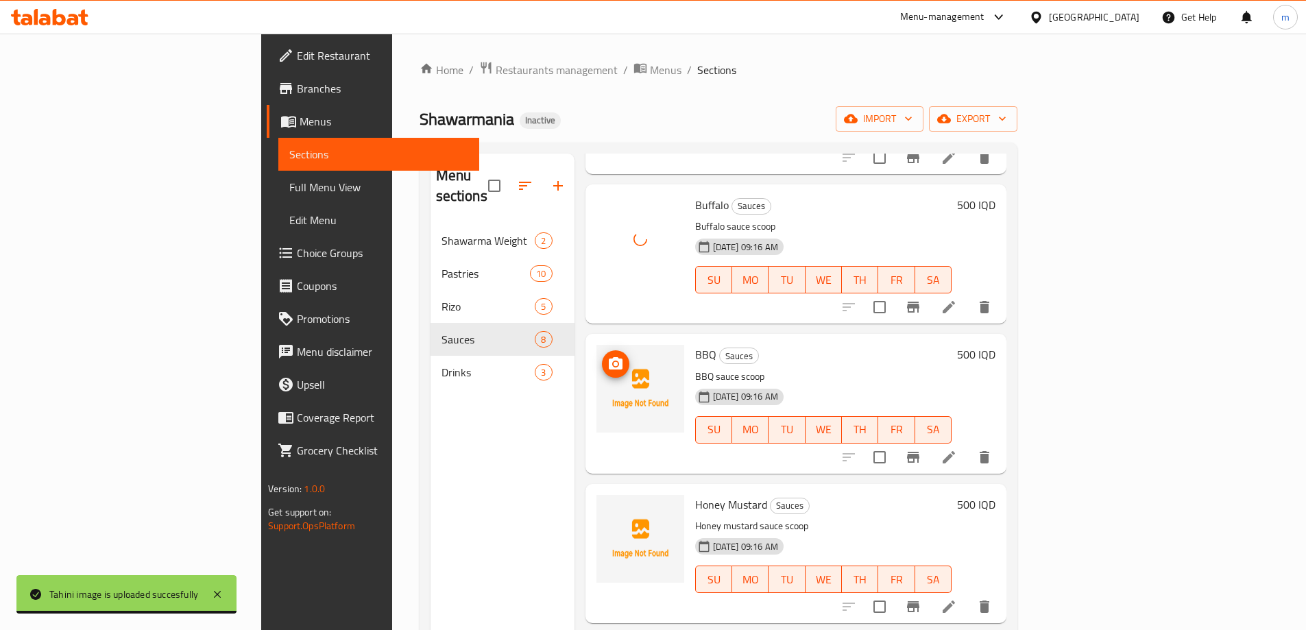
scroll to position [343, 0]
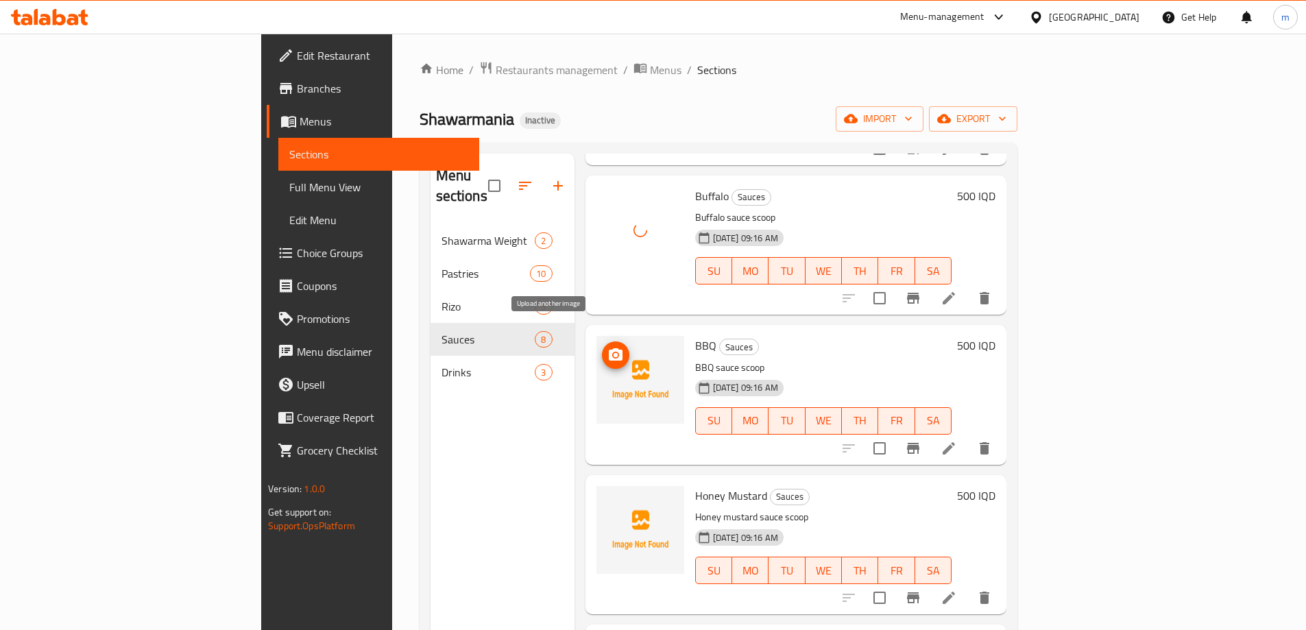
click at [613, 353] on circle "upload picture" at bounding box center [615, 355] width 4 height 4
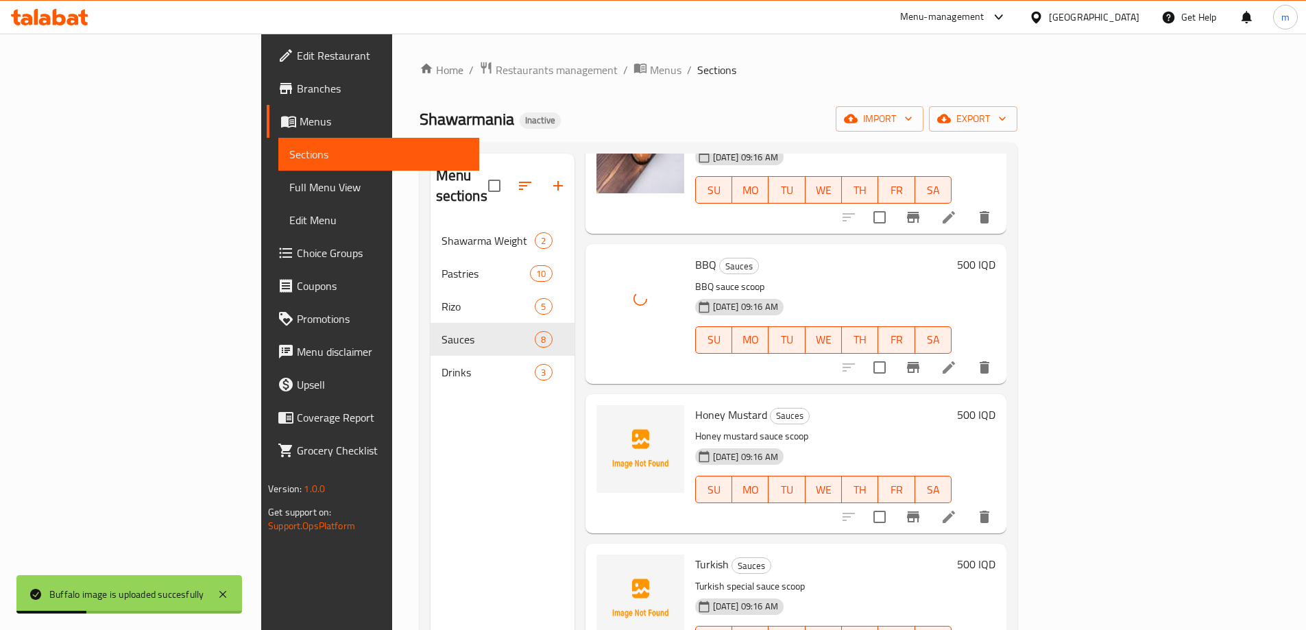
scroll to position [571, 0]
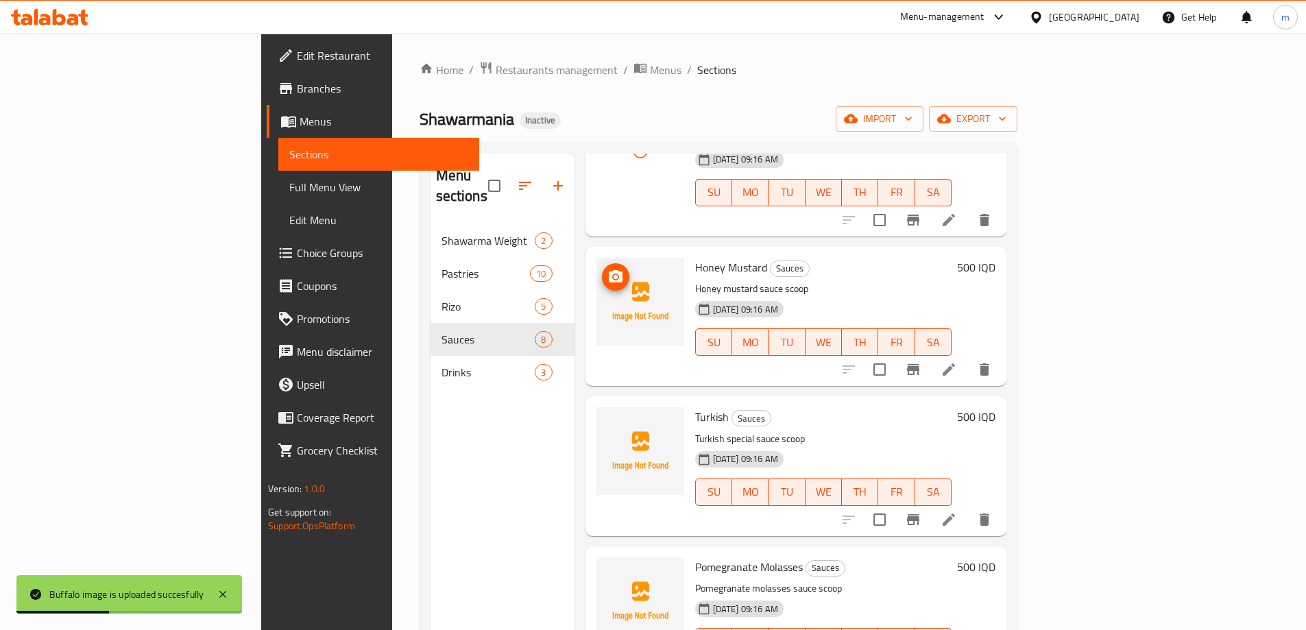
click at [608, 269] on icon "upload picture" at bounding box center [616, 277] width 16 height 16
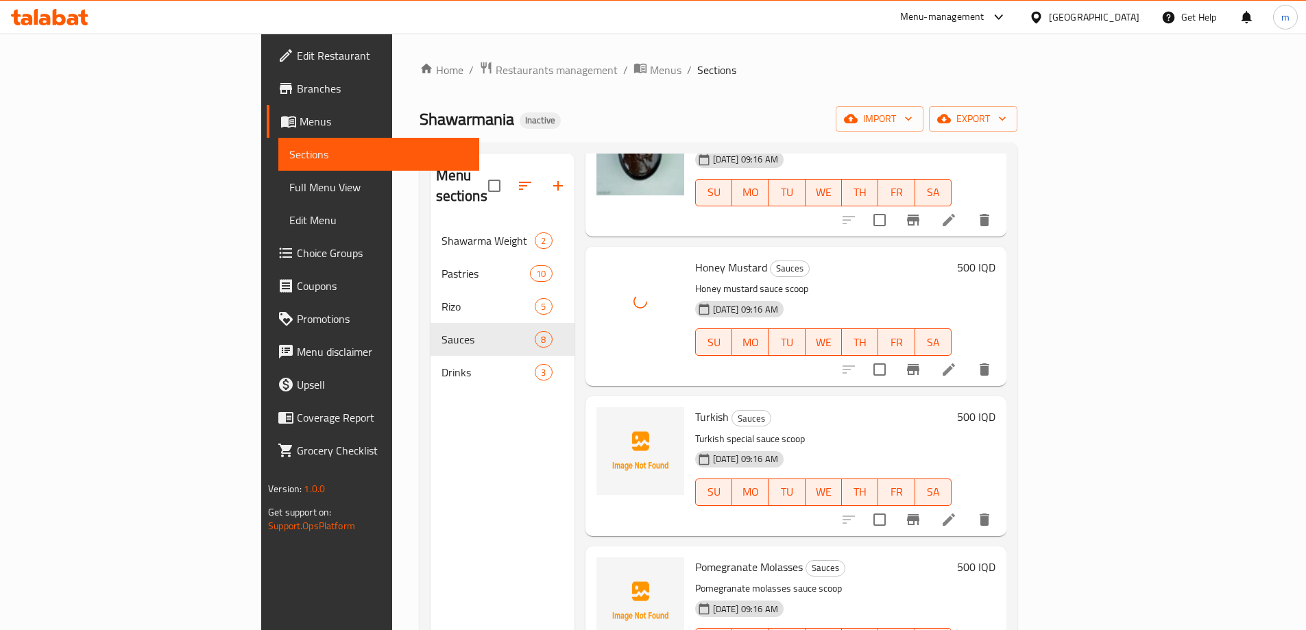
scroll to position [603, 0]
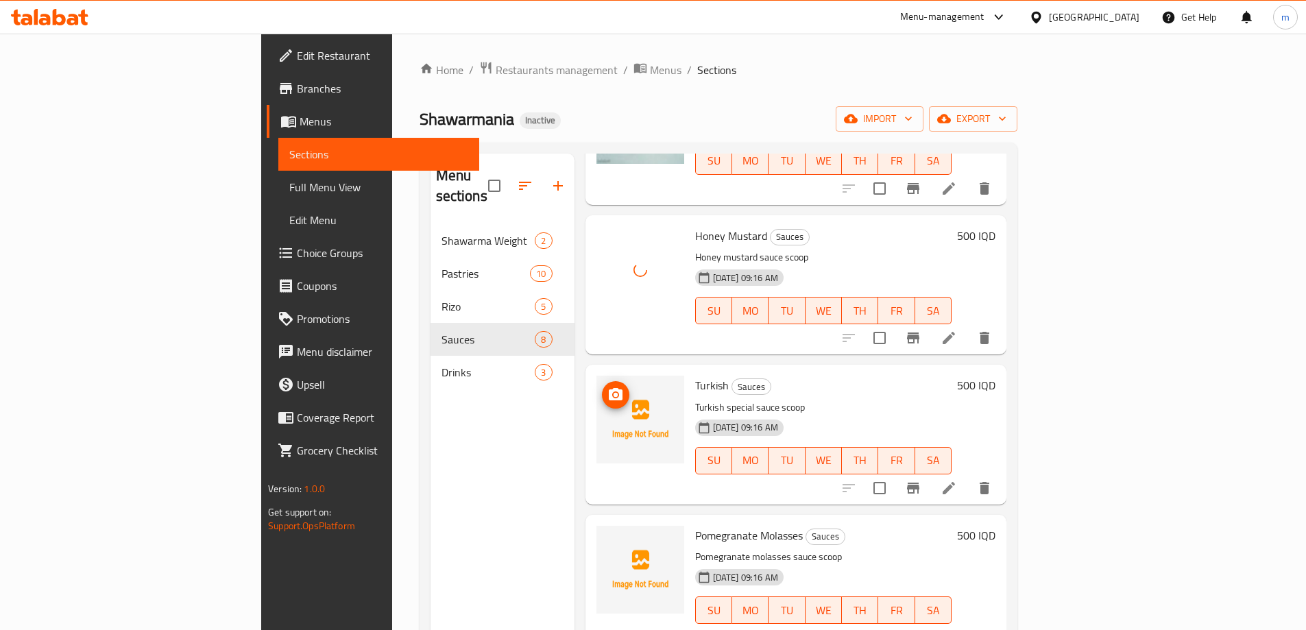
click at [609, 388] on icon "upload picture" at bounding box center [616, 394] width 14 height 12
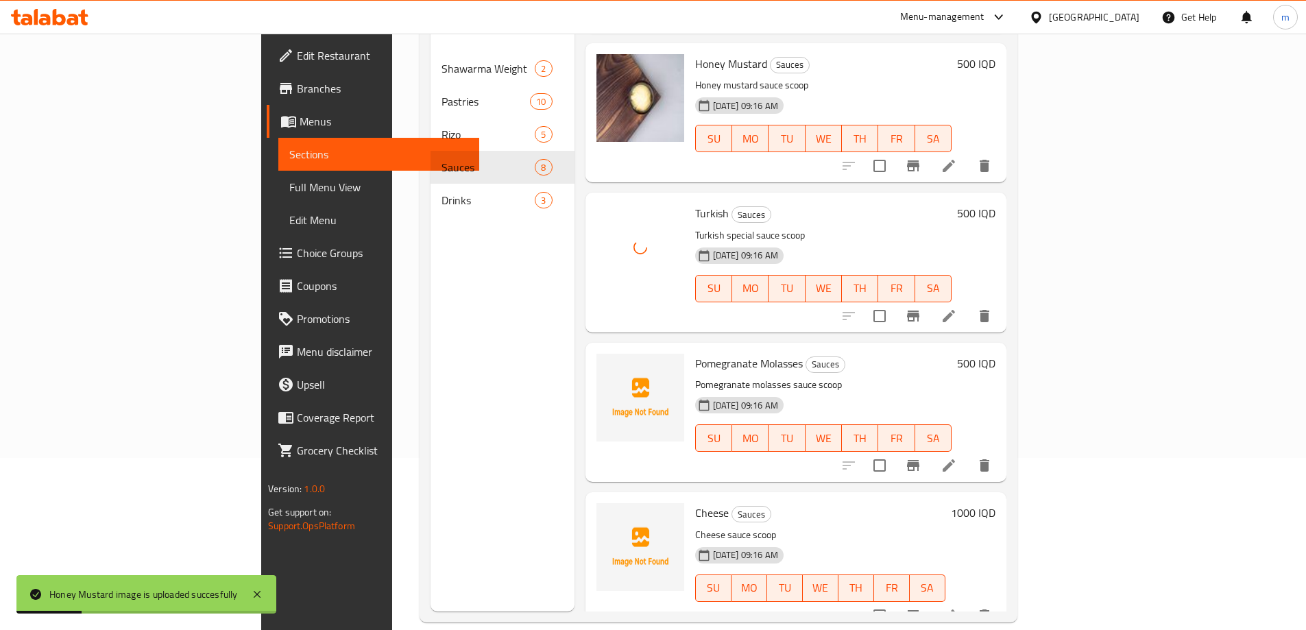
scroll to position [192, 0]
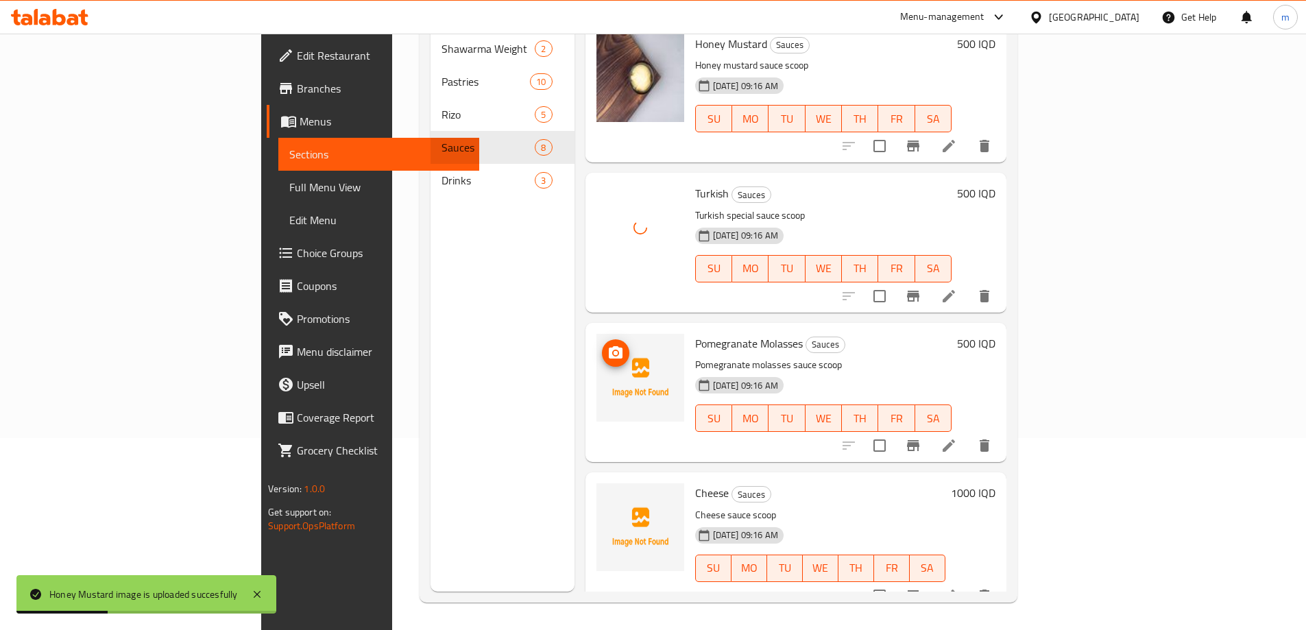
click at [609, 346] on icon "upload picture" at bounding box center [616, 352] width 14 height 12
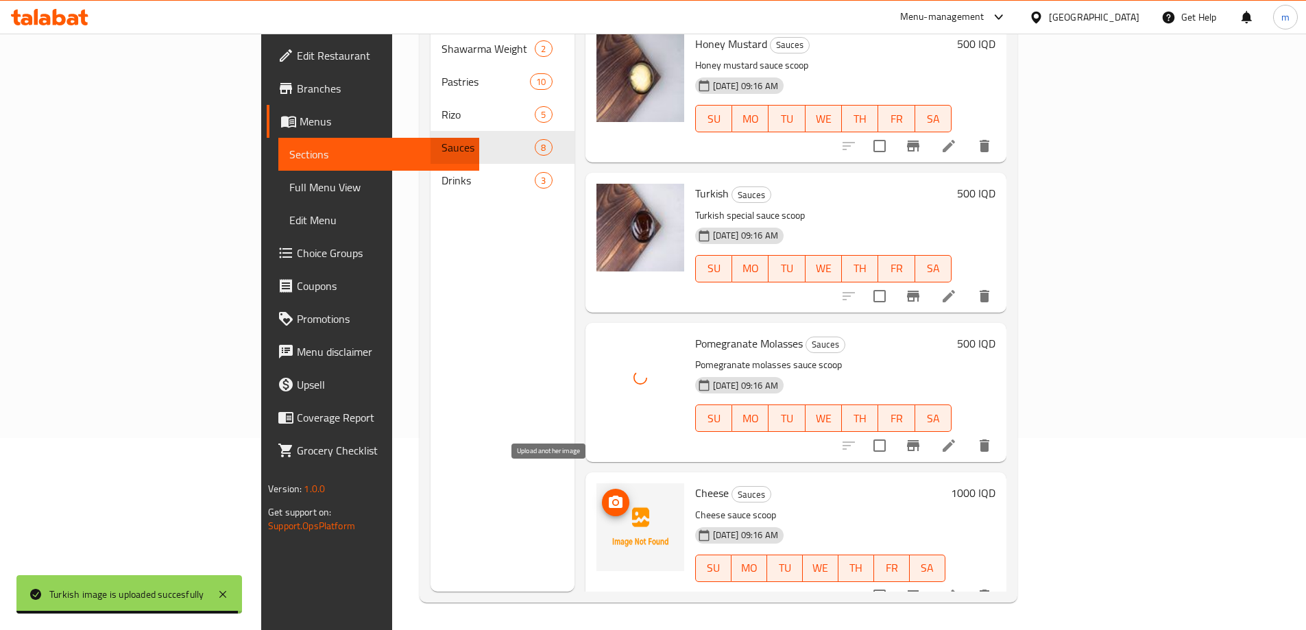
click at [609, 496] on icon "upload picture" at bounding box center [616, 502] width 14 height 12
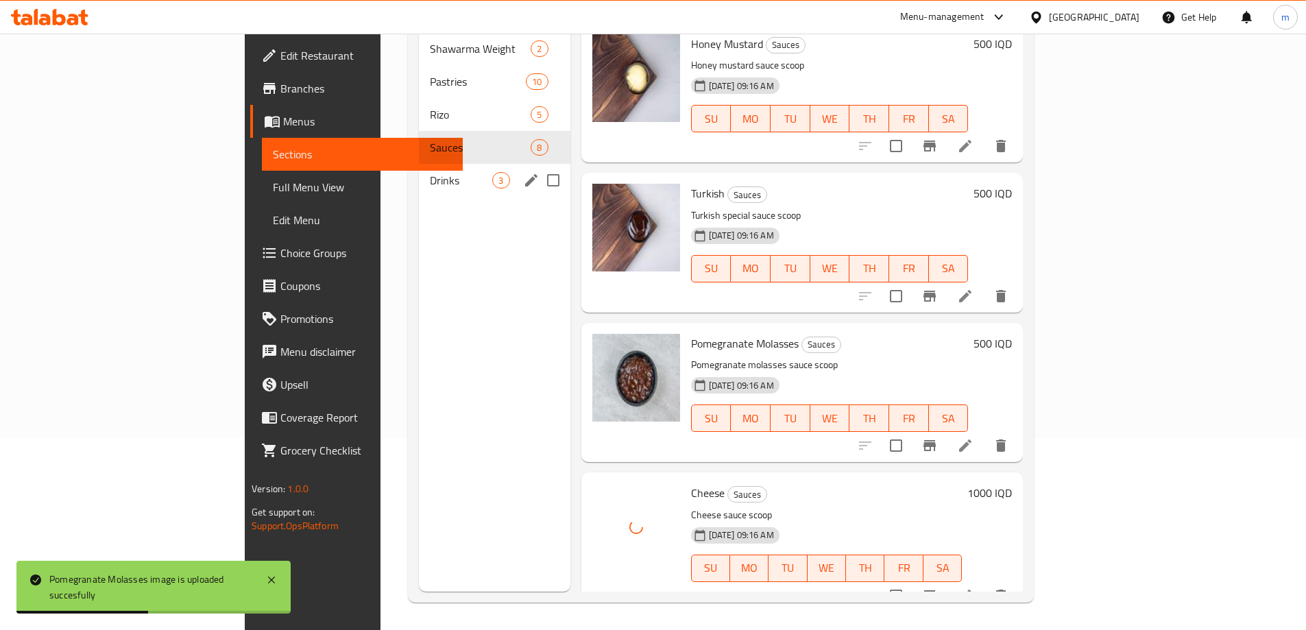
click at [430, 172] on span "Drinks" at bounding box center [461, 180] width 62 height 16
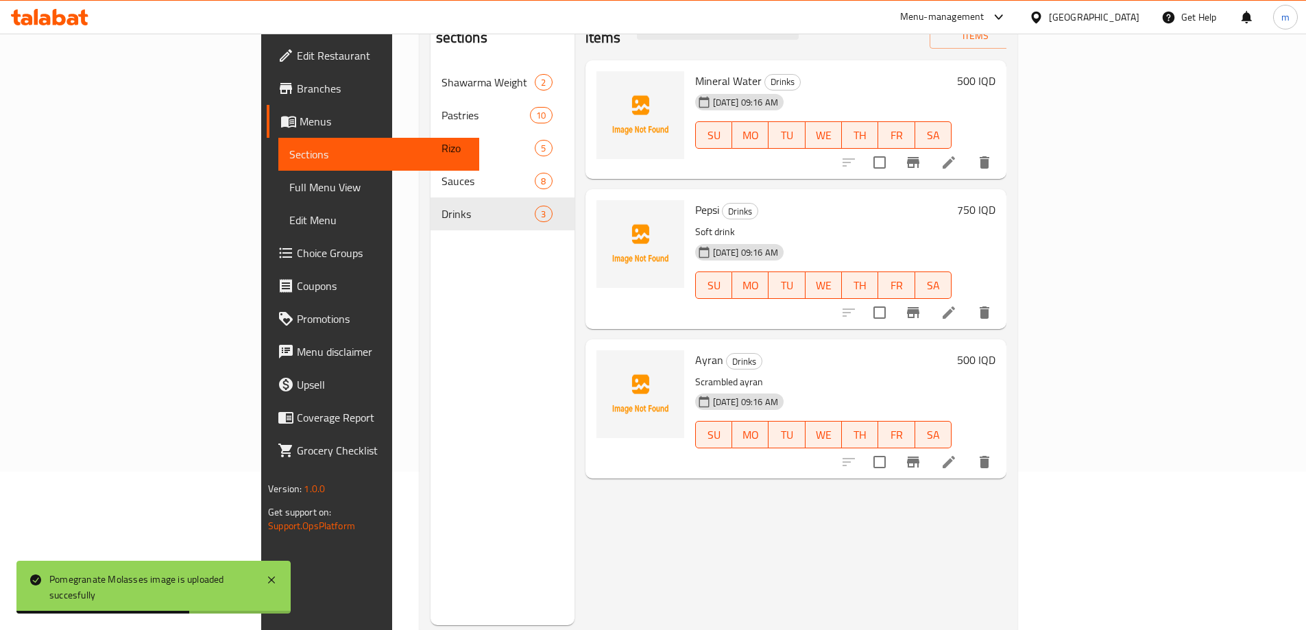
scroll to position [77, 0]
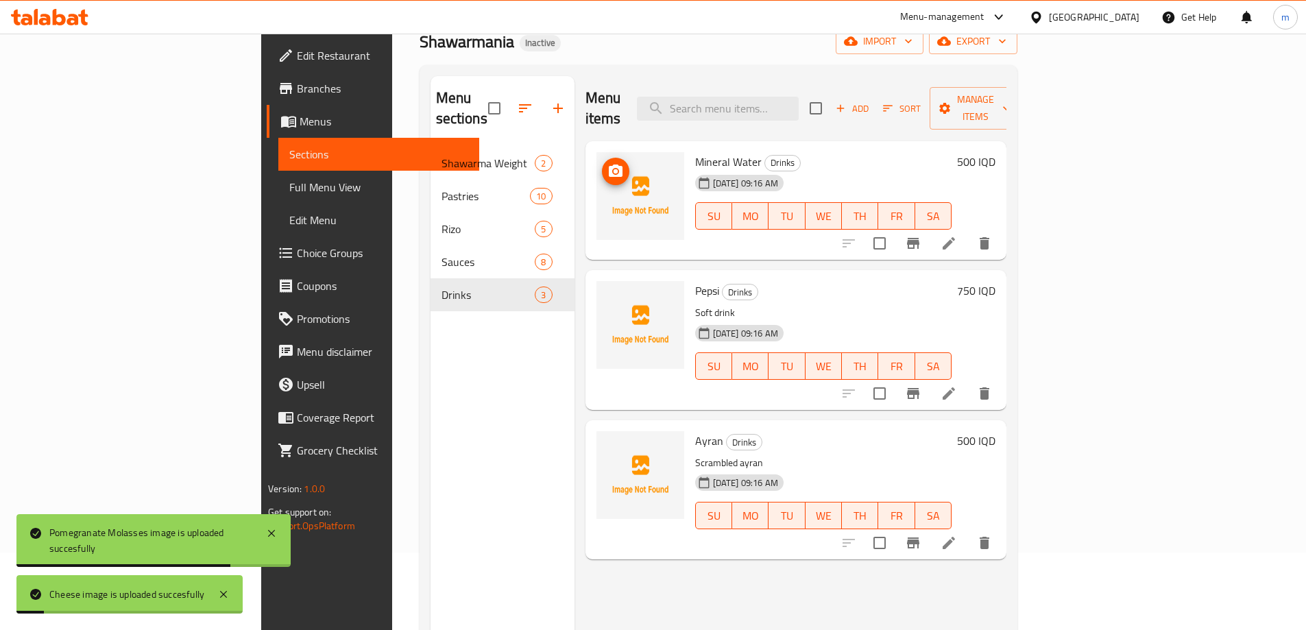
click at [609, 165] on icon "upload picture" at bounding box center [616, 171] width 14 height 12
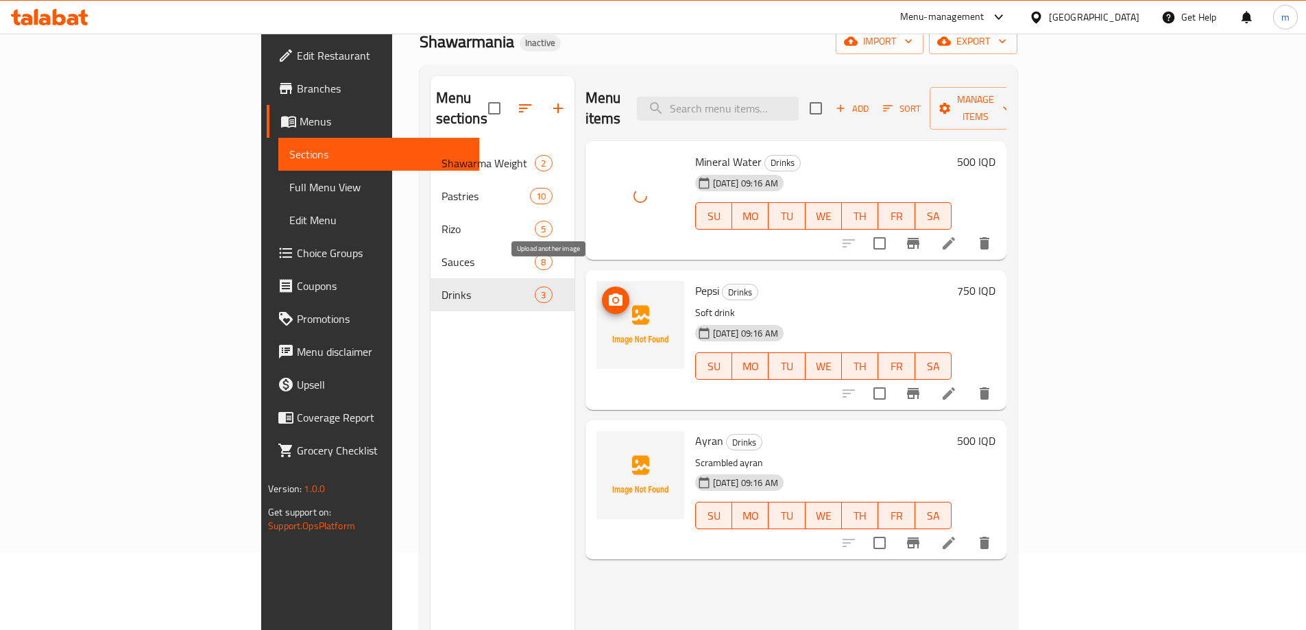
click at [613, 298] on circle "upload picture" at bounding box center [615, 300] width 4 height 4
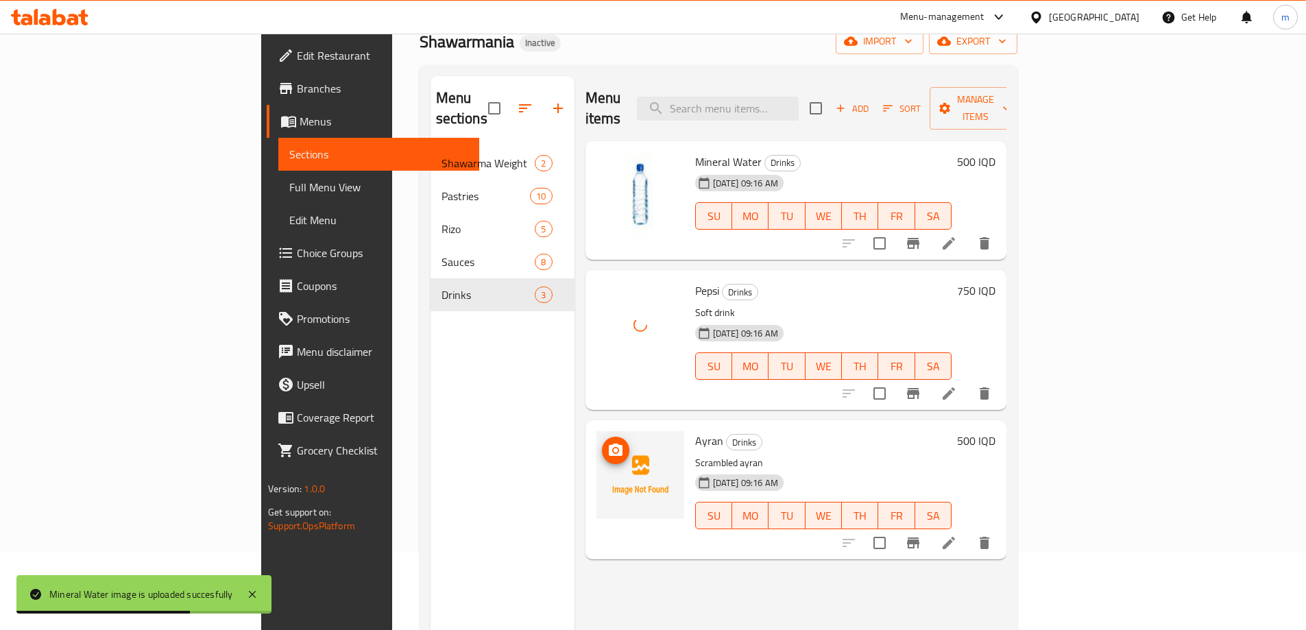
click at [609, 444] on icon "upload picture" at bounding box center [616, 450] width 14 height 12
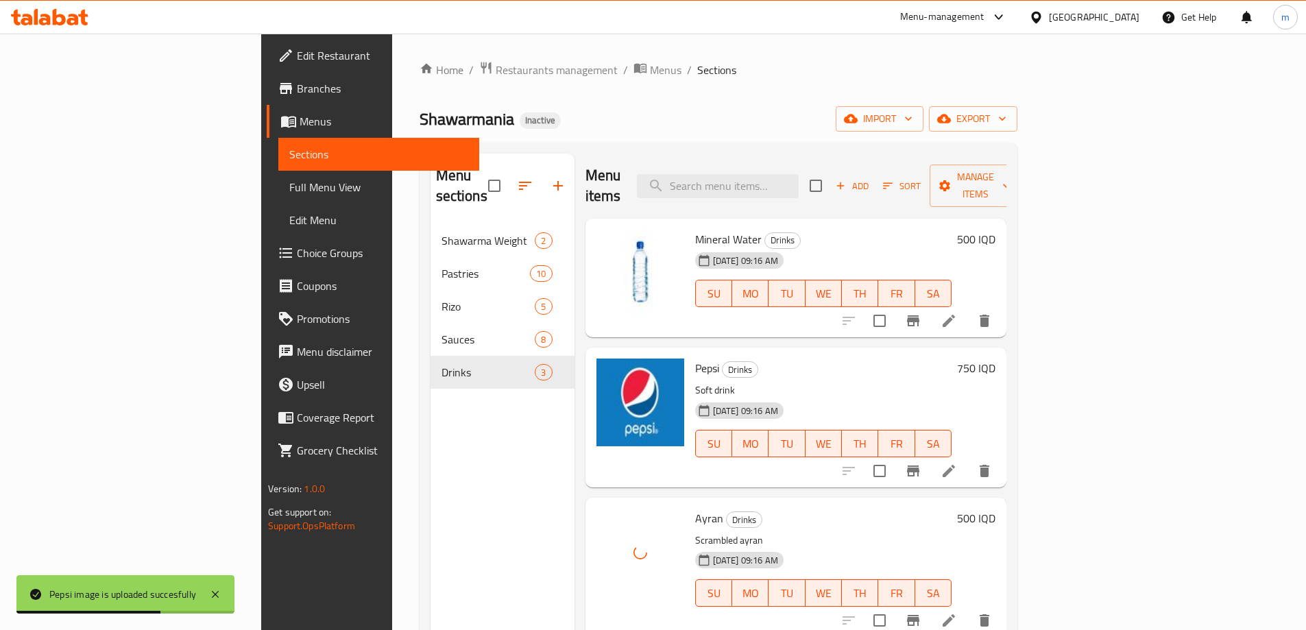
scroll to position [0, 0]
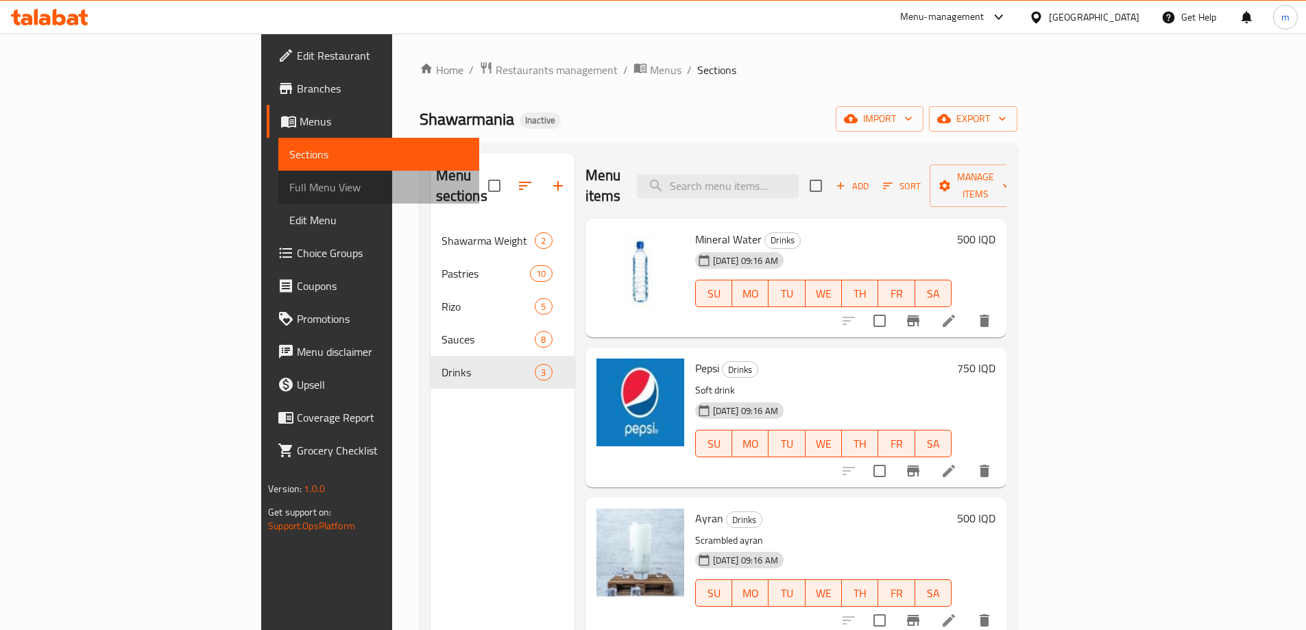
click at [278, 176] on link "Full Menu View" at bounding box center [378, 187] width 201 height 33
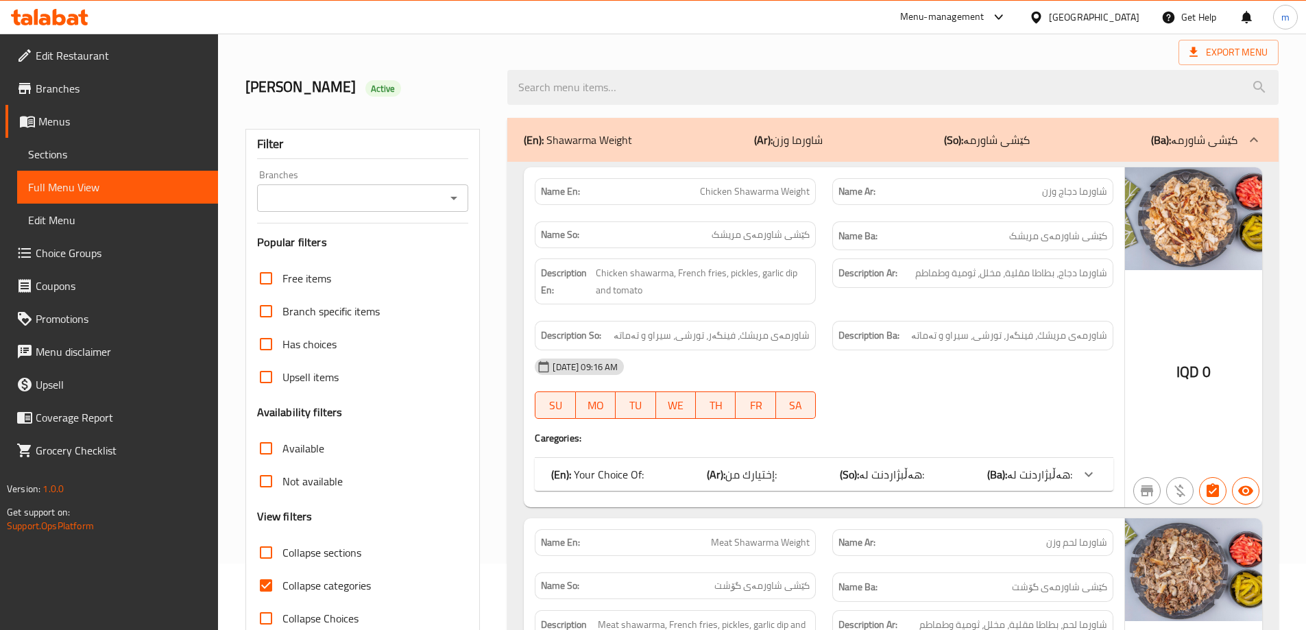
scroll to position [115, 0]
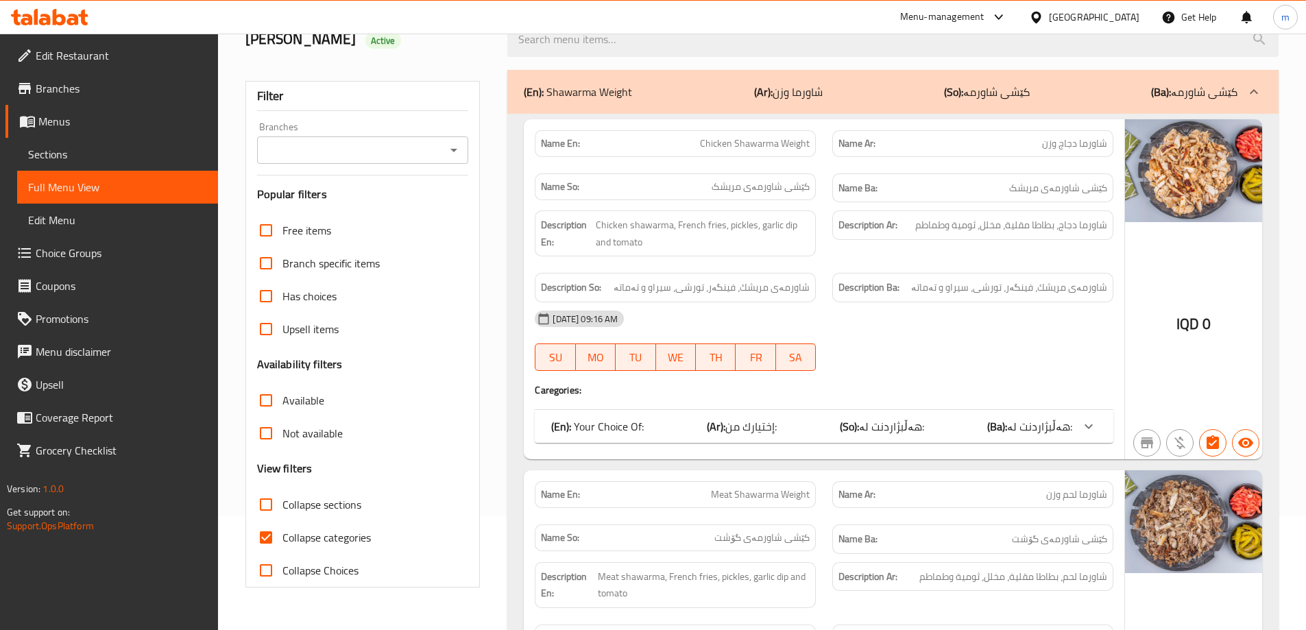
click at [452, 141] on button "Open" at bounding box center [453, 150] width 19 height 19
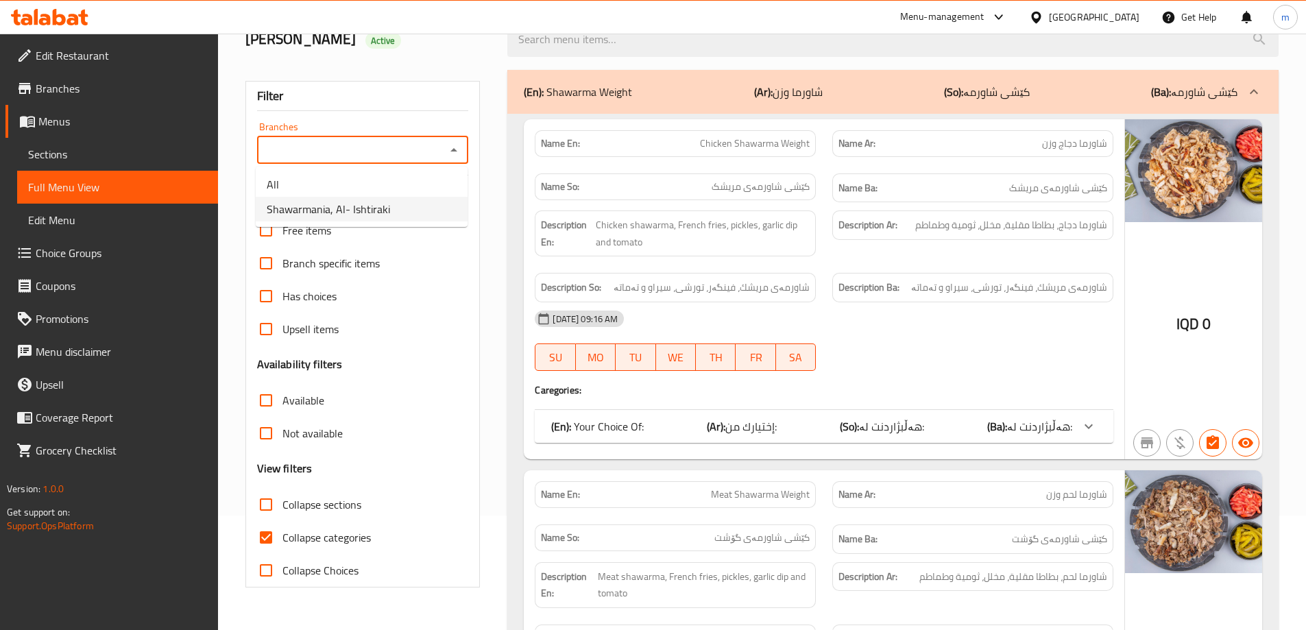
click at [345, 215] on span "Shawarmania, Al- Ishtiraki" at bounding box center [328, 209] width 123 height 16
type input "Shawarmania, Al- Ishtiraki"
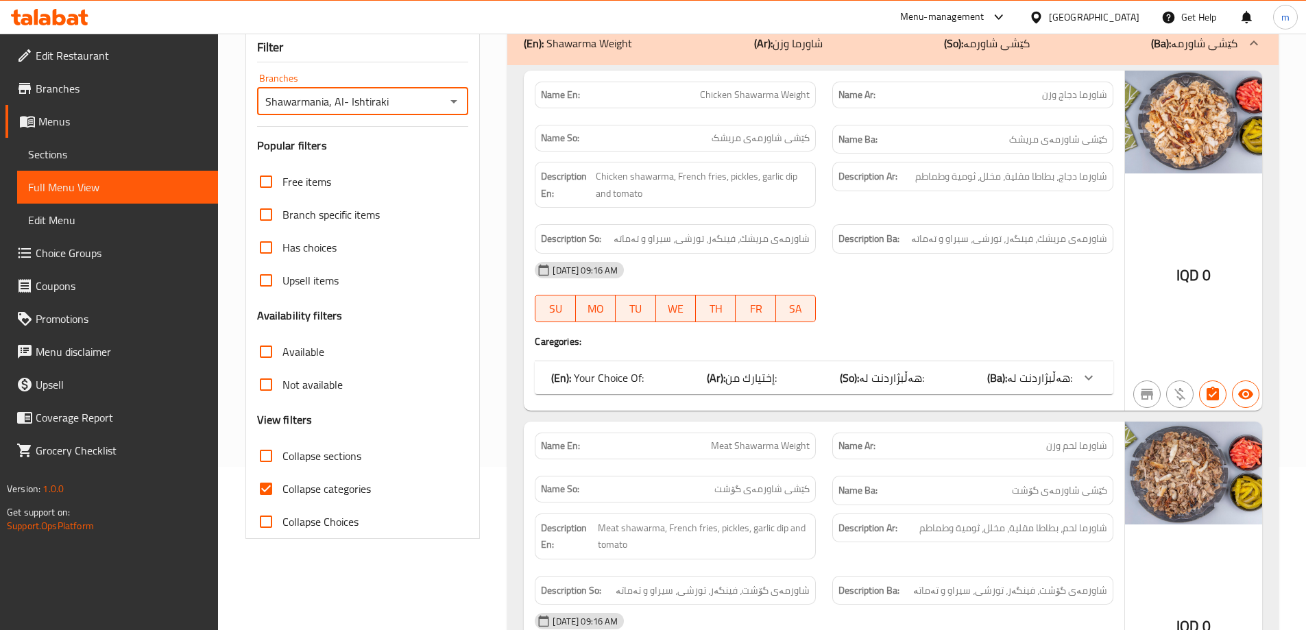
scroll to position [228, 0]
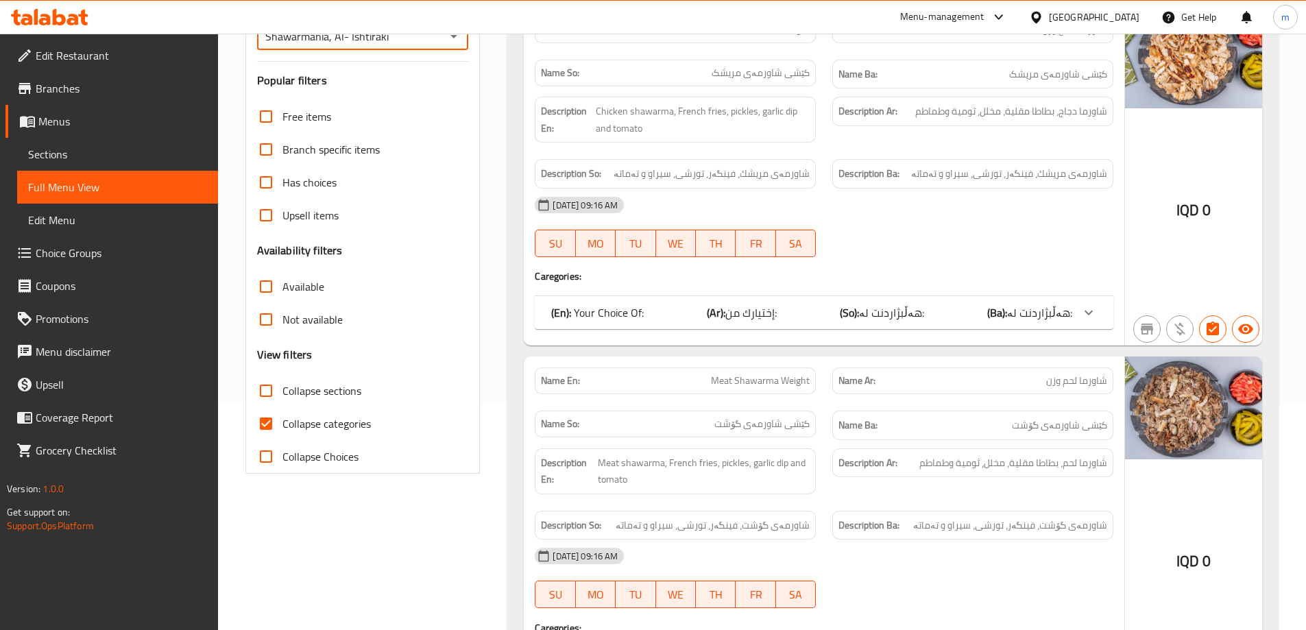
click at [357, 420] on span "Collapse categories" at bounding box center [327, 424] width 88 height 16
click at [283, 420] on input "Collapse categories" at bounding box center [266, 423] width 33 height 33
checkbox input "false"
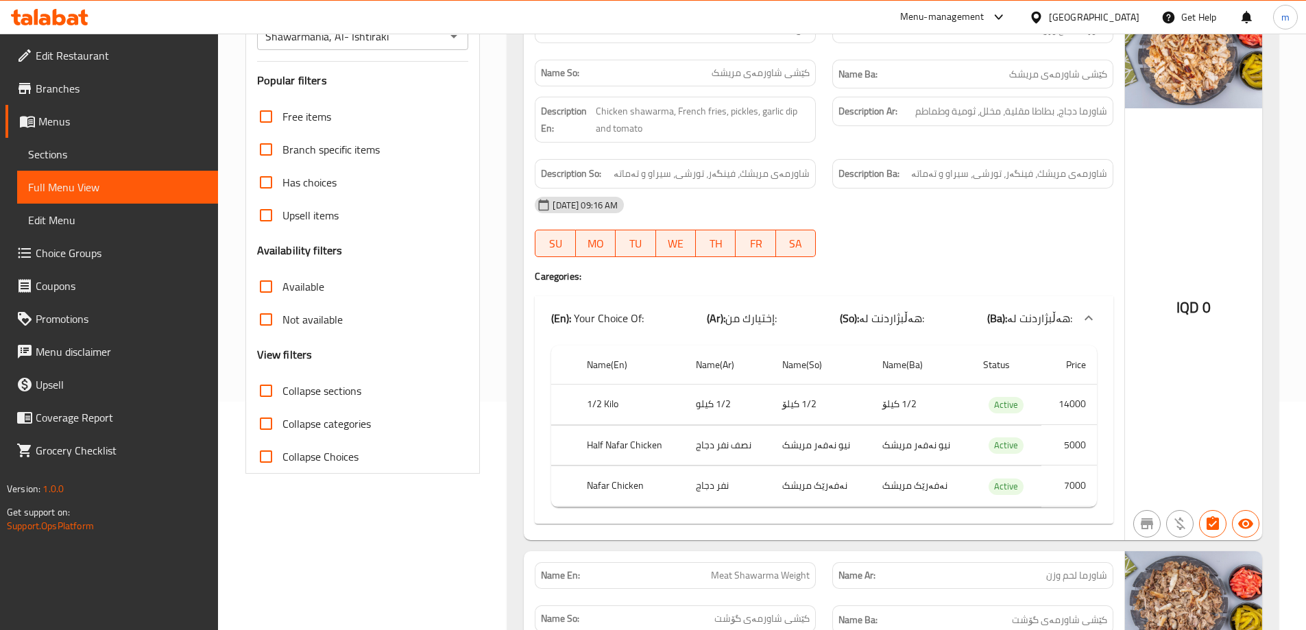
click at [325, 396] on span "Collapse sections" at bounding box center [322, 391] width 79 height 16
click at [283, 396] on input "Collapse sections" at bounding box center [266, 390] width 33 height 33
checkbox input "true"
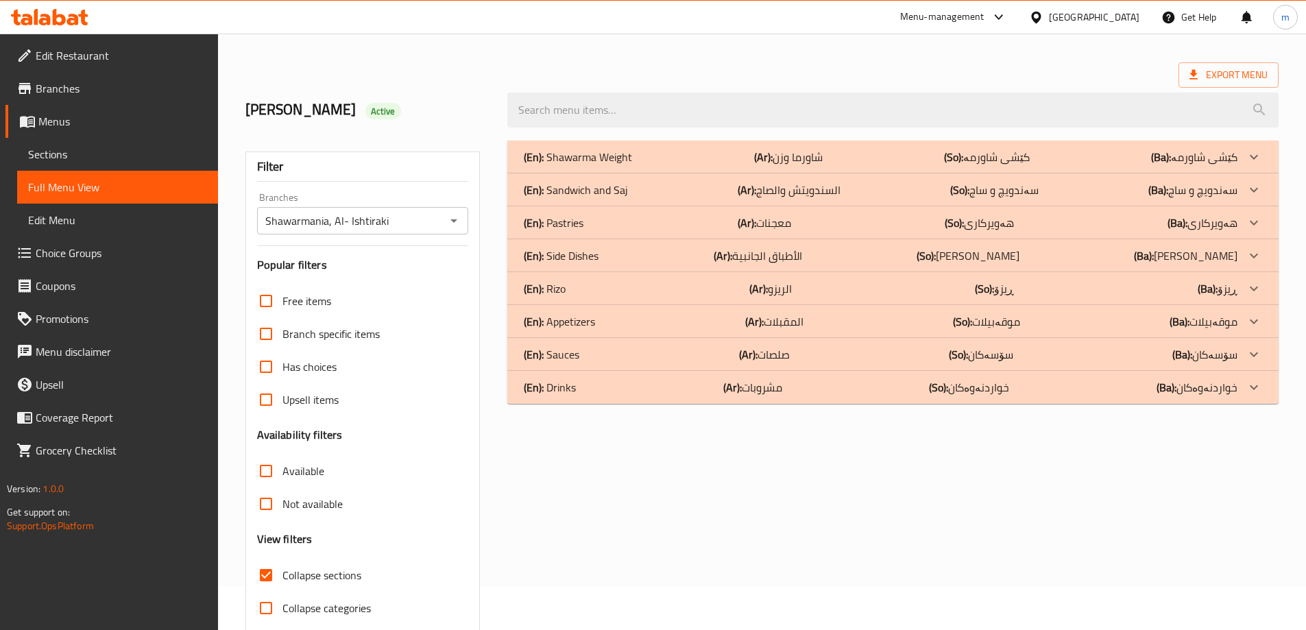
scroll to position [0, 0]
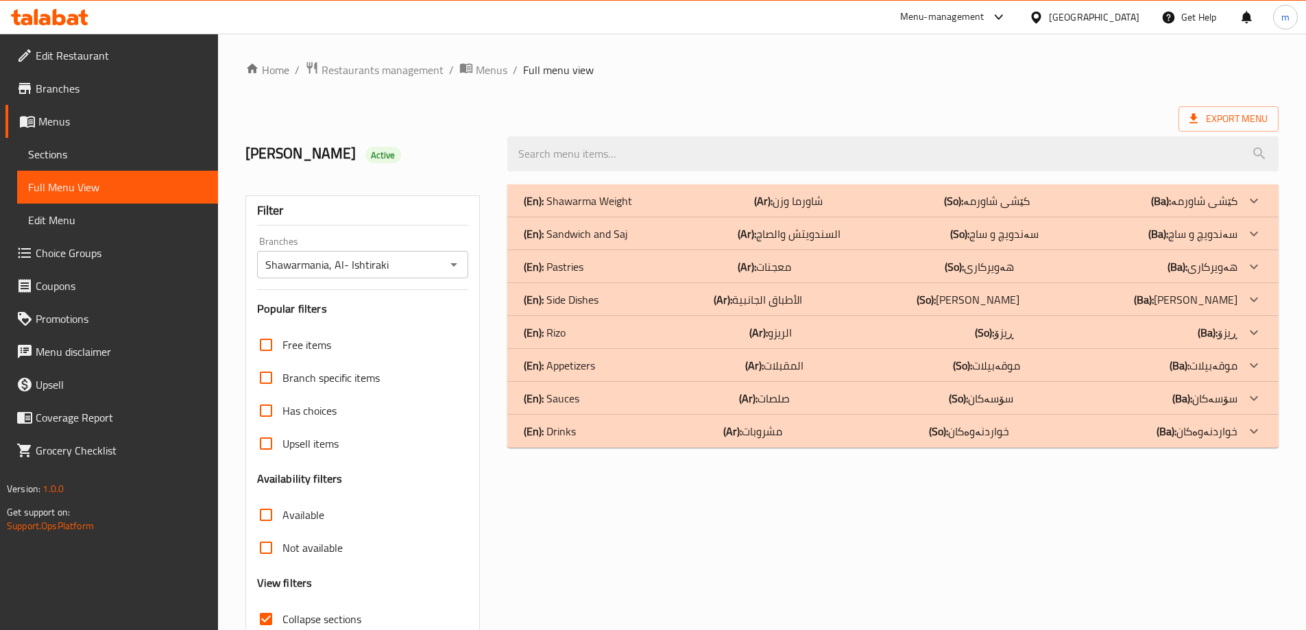
click at [836, 208] on div "(En): Shawarma Weight (Ar): شاورما وزن (So): کێشی شاورمە (Ba): کێشی شاورمە" at bounding box center [881, 201] width 714 height 16
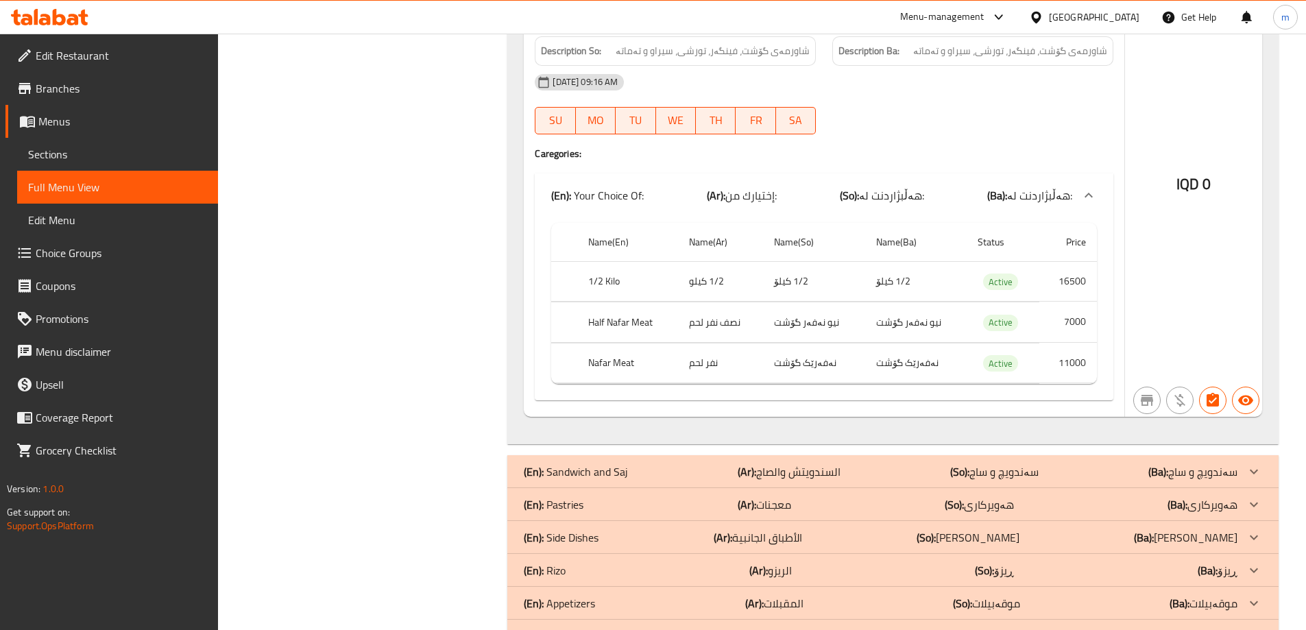
scroll to position [980, 0]
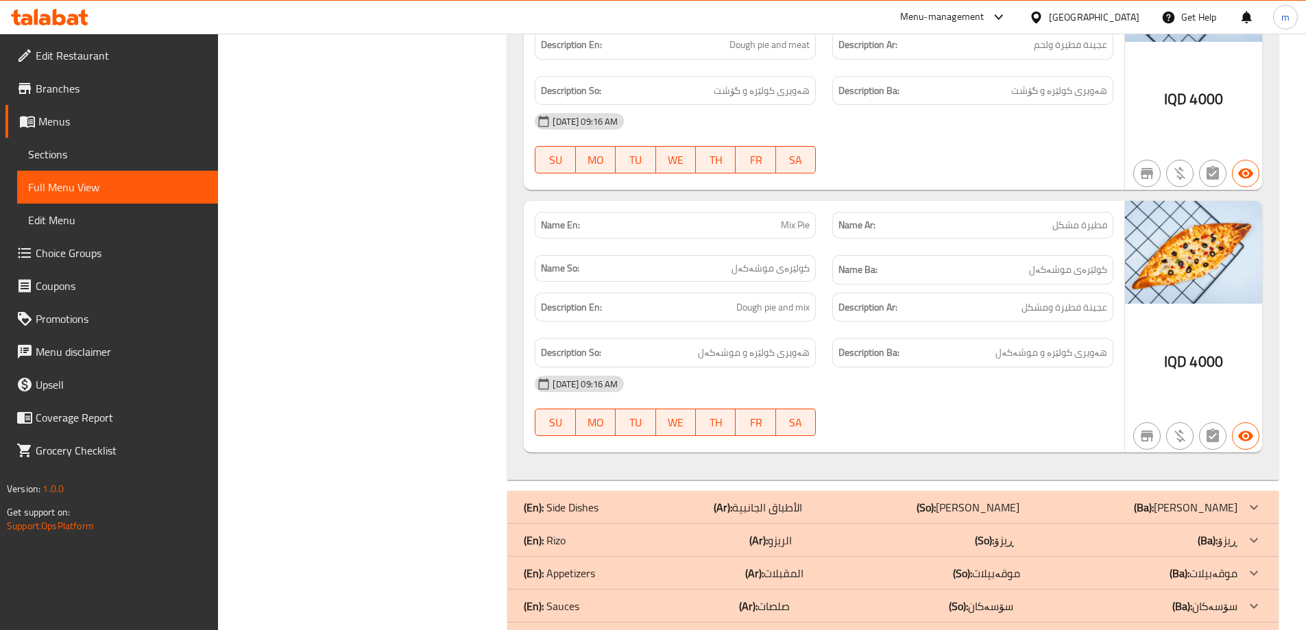
scroll to position [3776, 0]
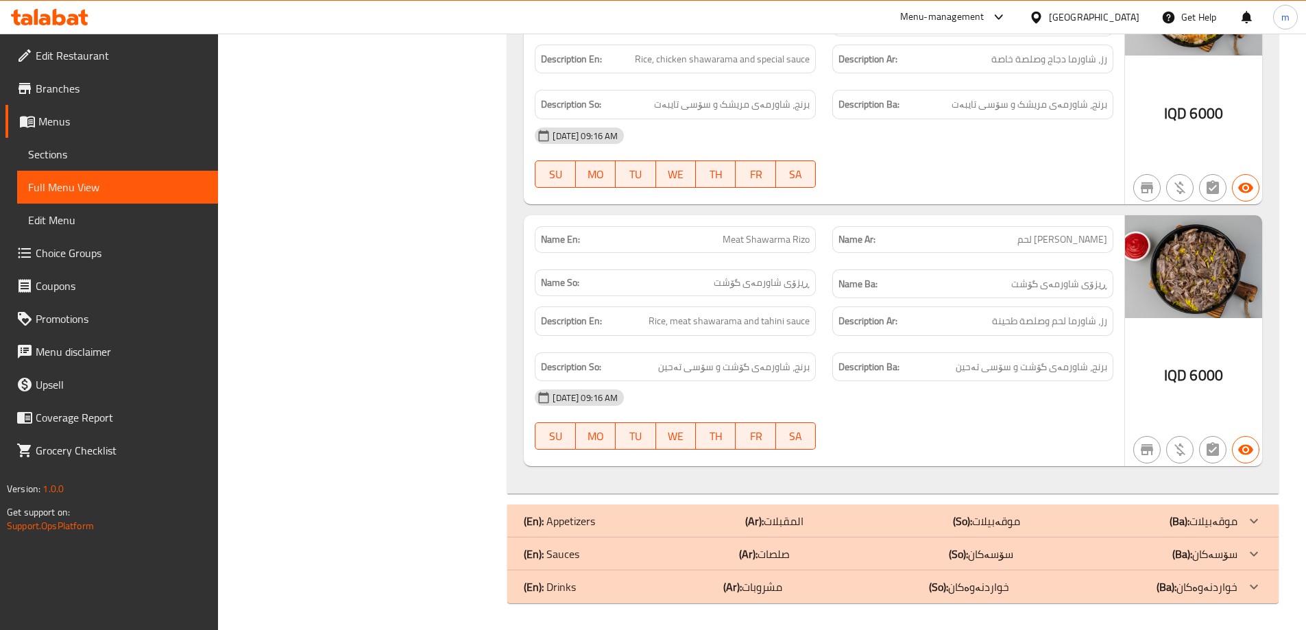
scroll to position [5142, 0]
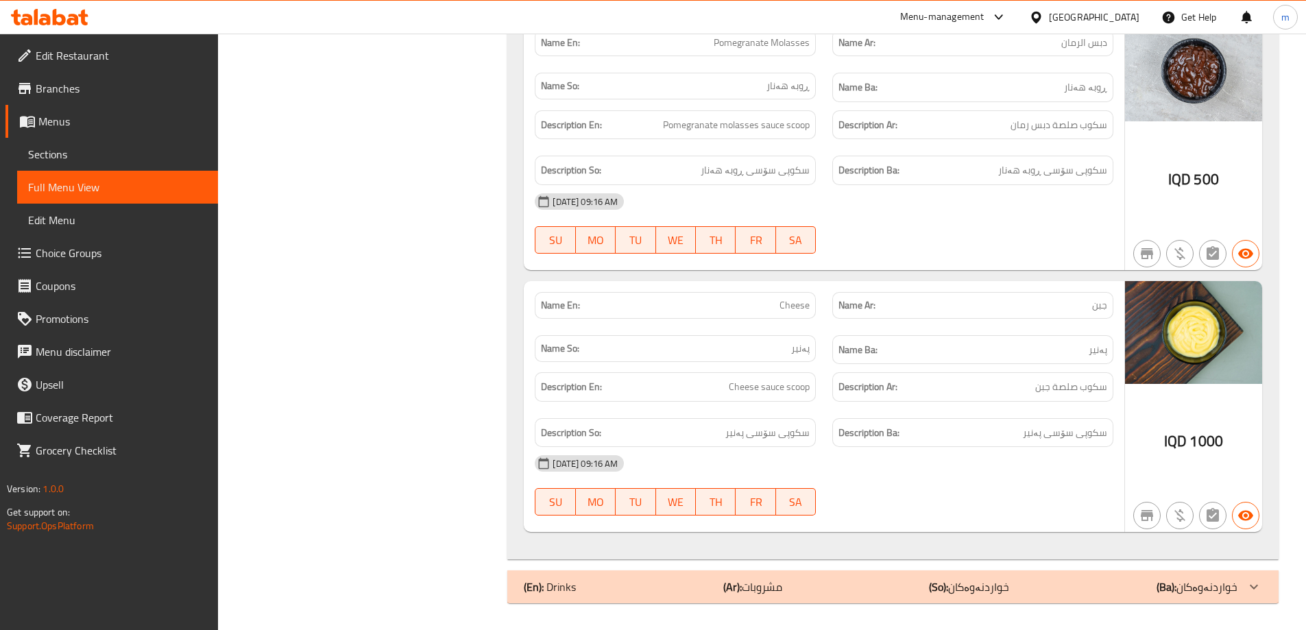
scroll to position [7295, 0]
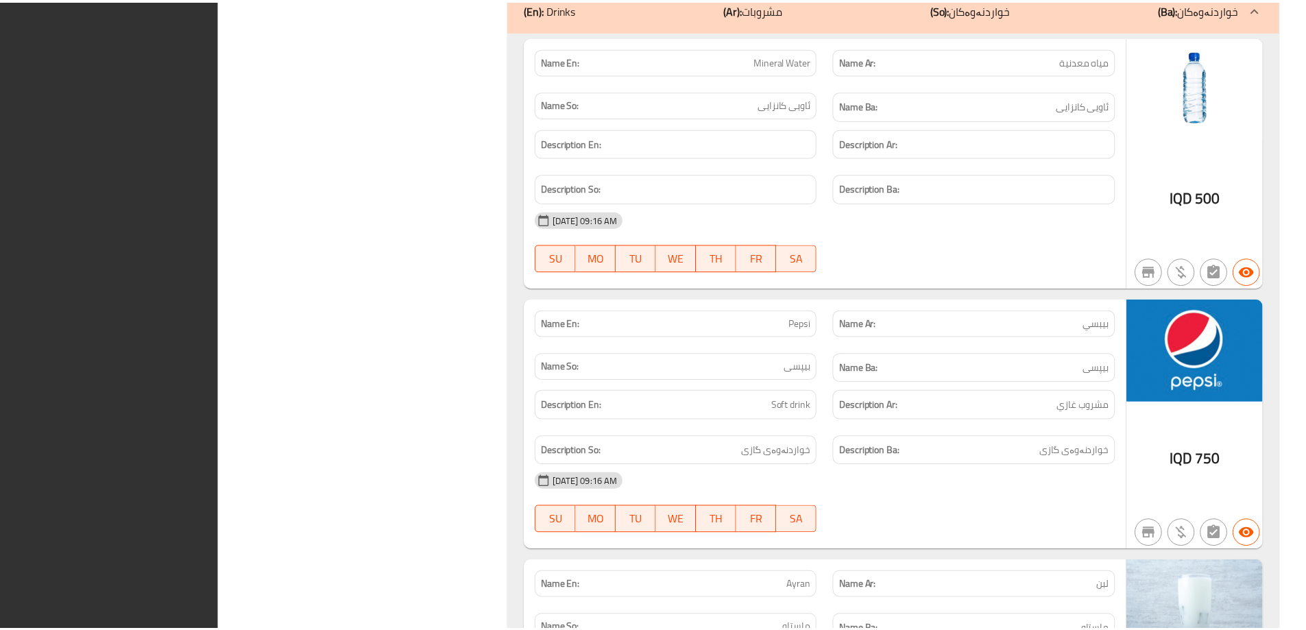
scroll to position [8115, 0]
